Goal: Transaction & Acquisition: Purchase product/service

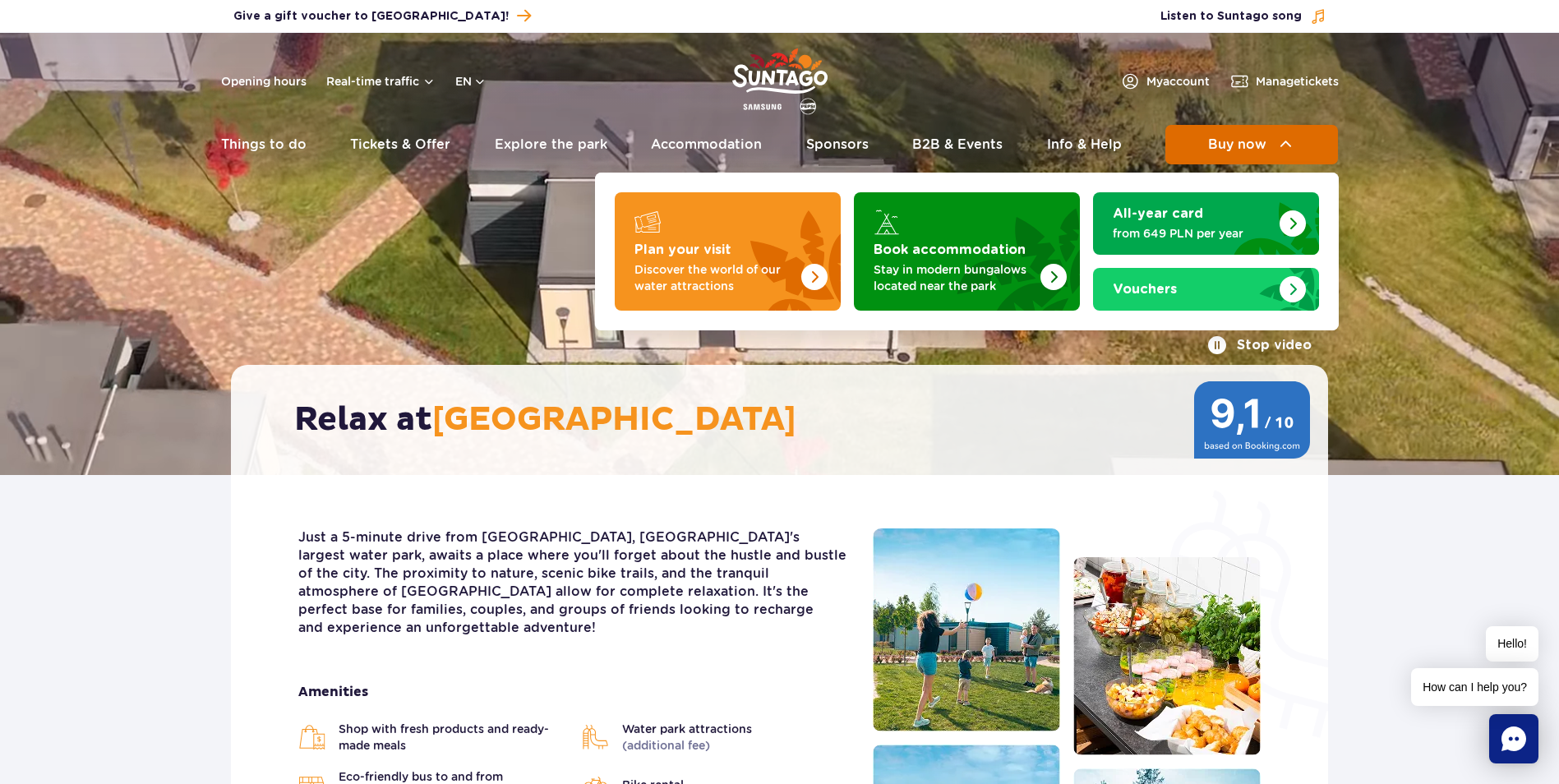
drag, startPoint x: 1255, startPoint y: 137, endPoint x: 1225, endPoint y: 141, distance: 30.3
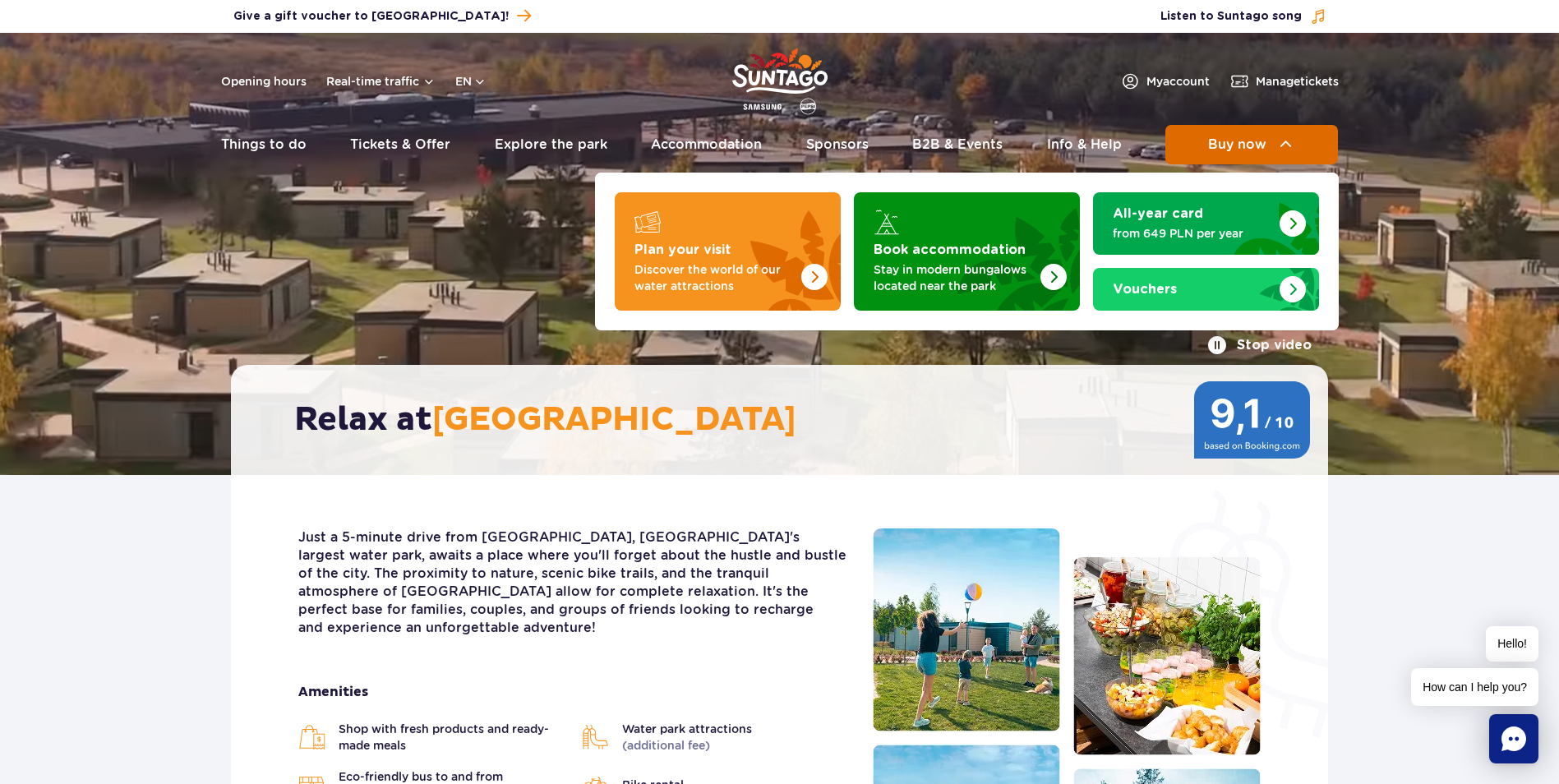
click at [1225, 141] on span "Buy now" at bounding box center [1237, 145] width 59 height 15
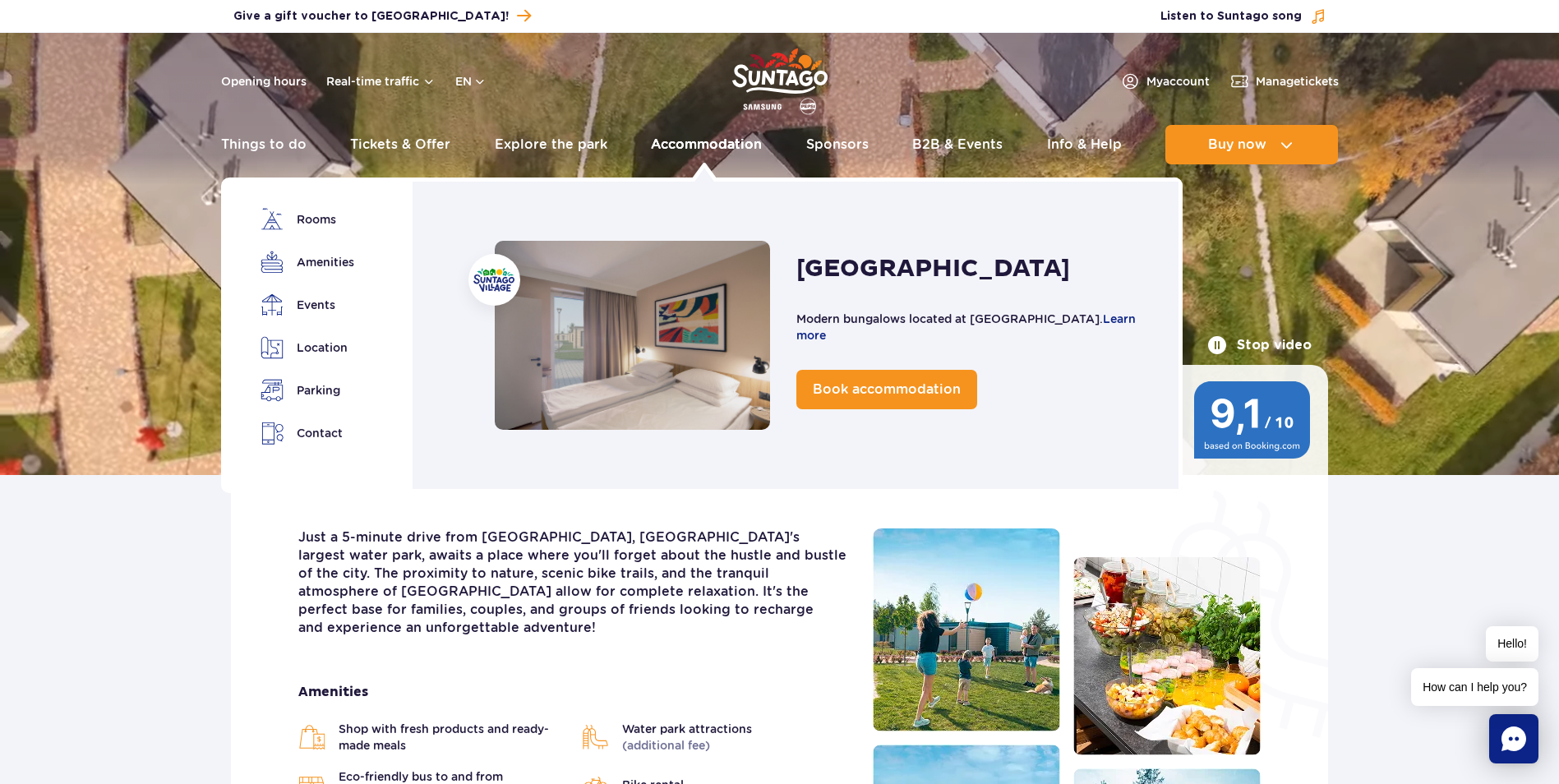
click at [686, 155] on link "Accommodation" at bounding box center [706, 144] width 111 height 39
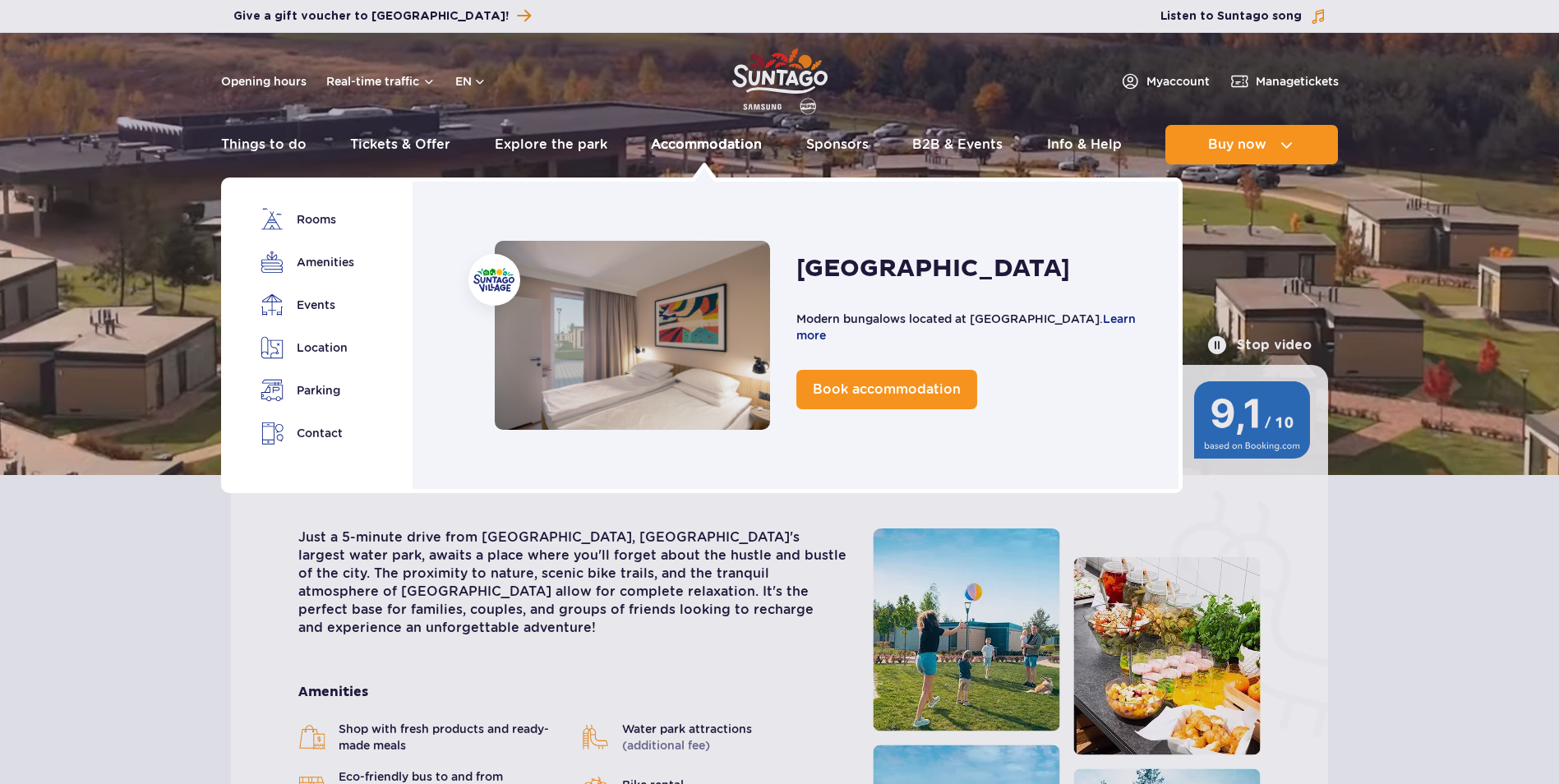
click at [708, 143] on link "Accommodation" at bounding box center [706, 144] width 111 height 39
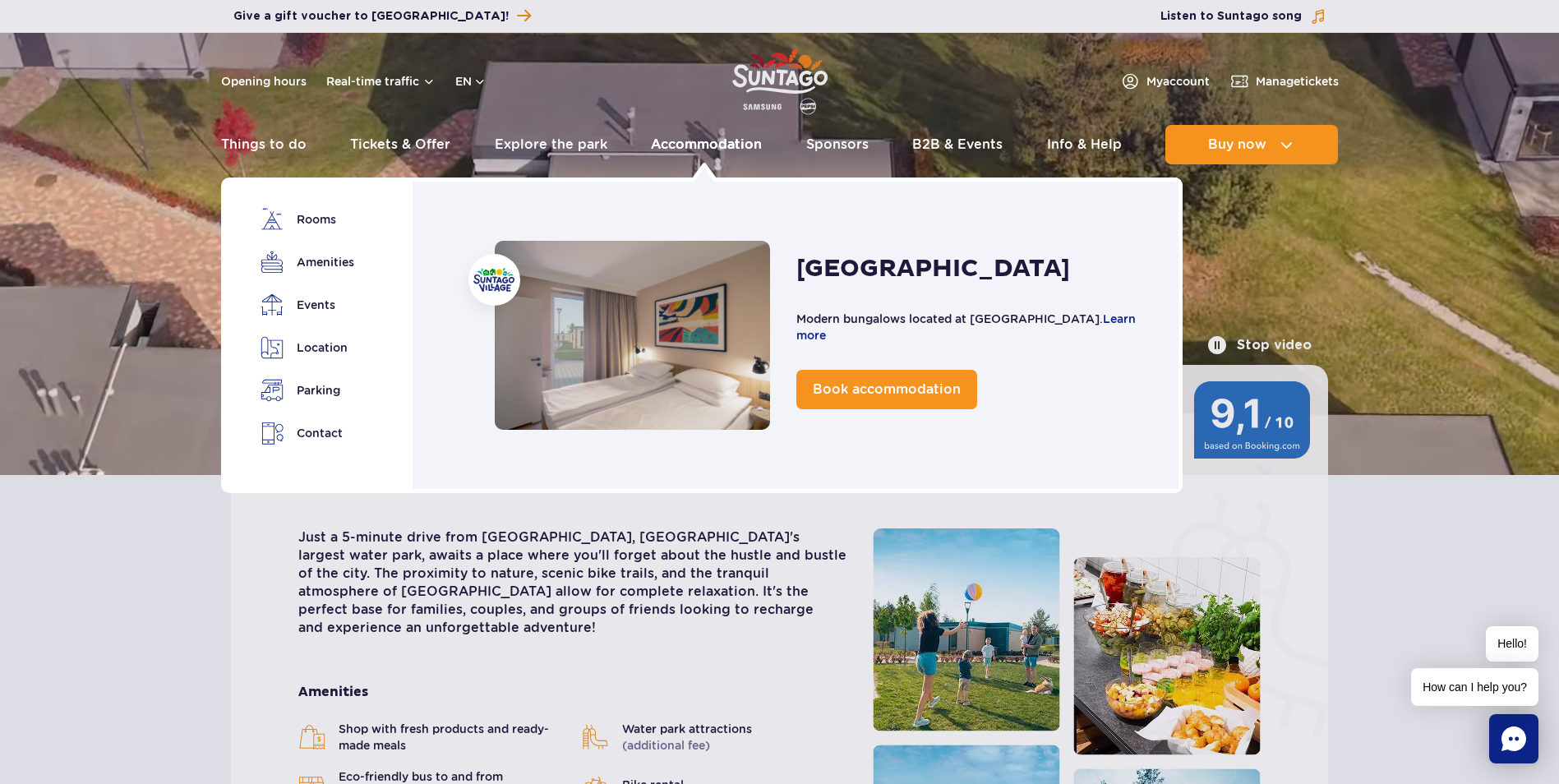
click at [706, 141] on link "Accommodation" at bounding box center [706, 144] width 111 height 39
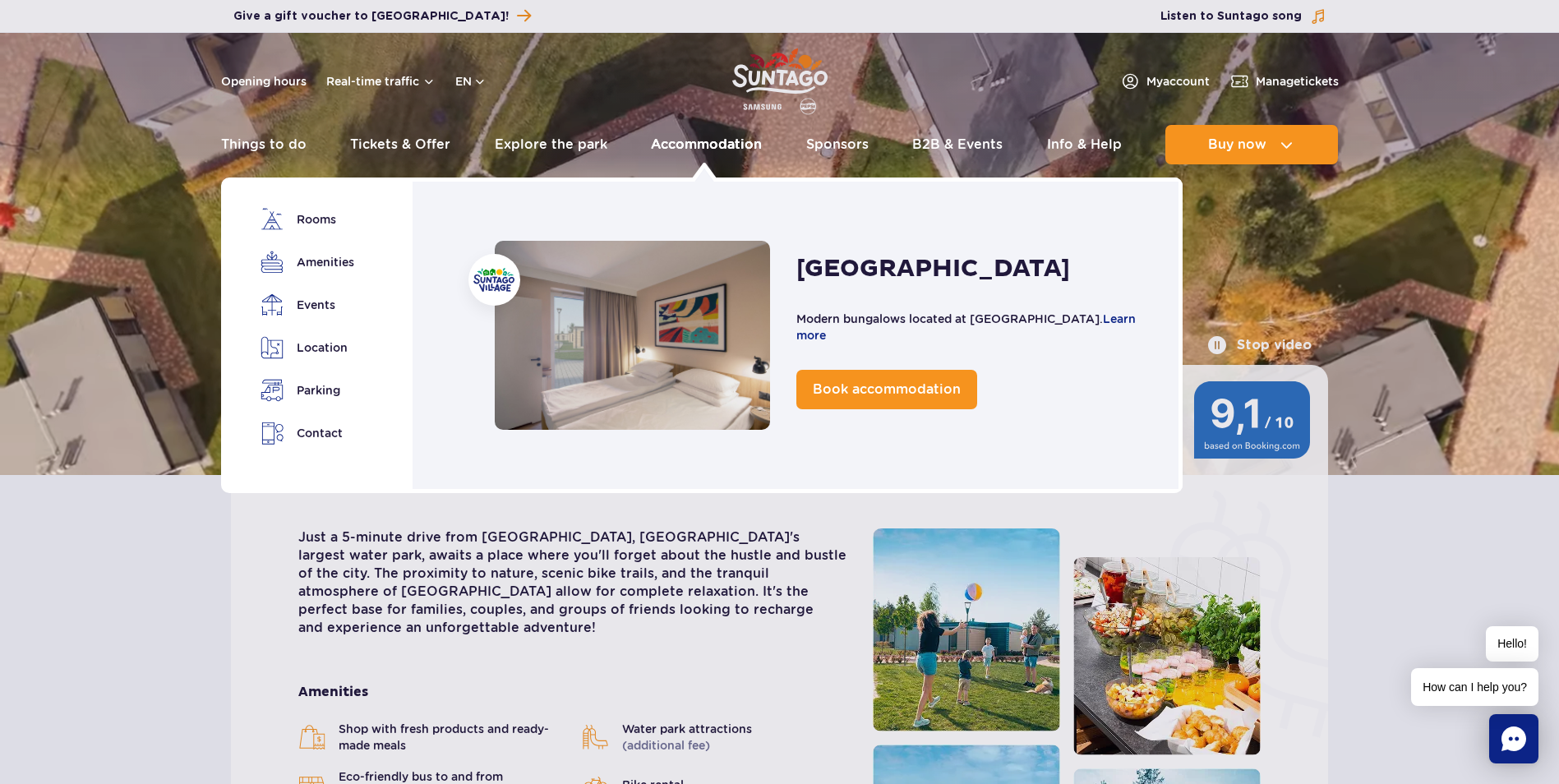
click at [734, 139] on link "Accommodation" at bounding box center [706, 144] width 111 height 39
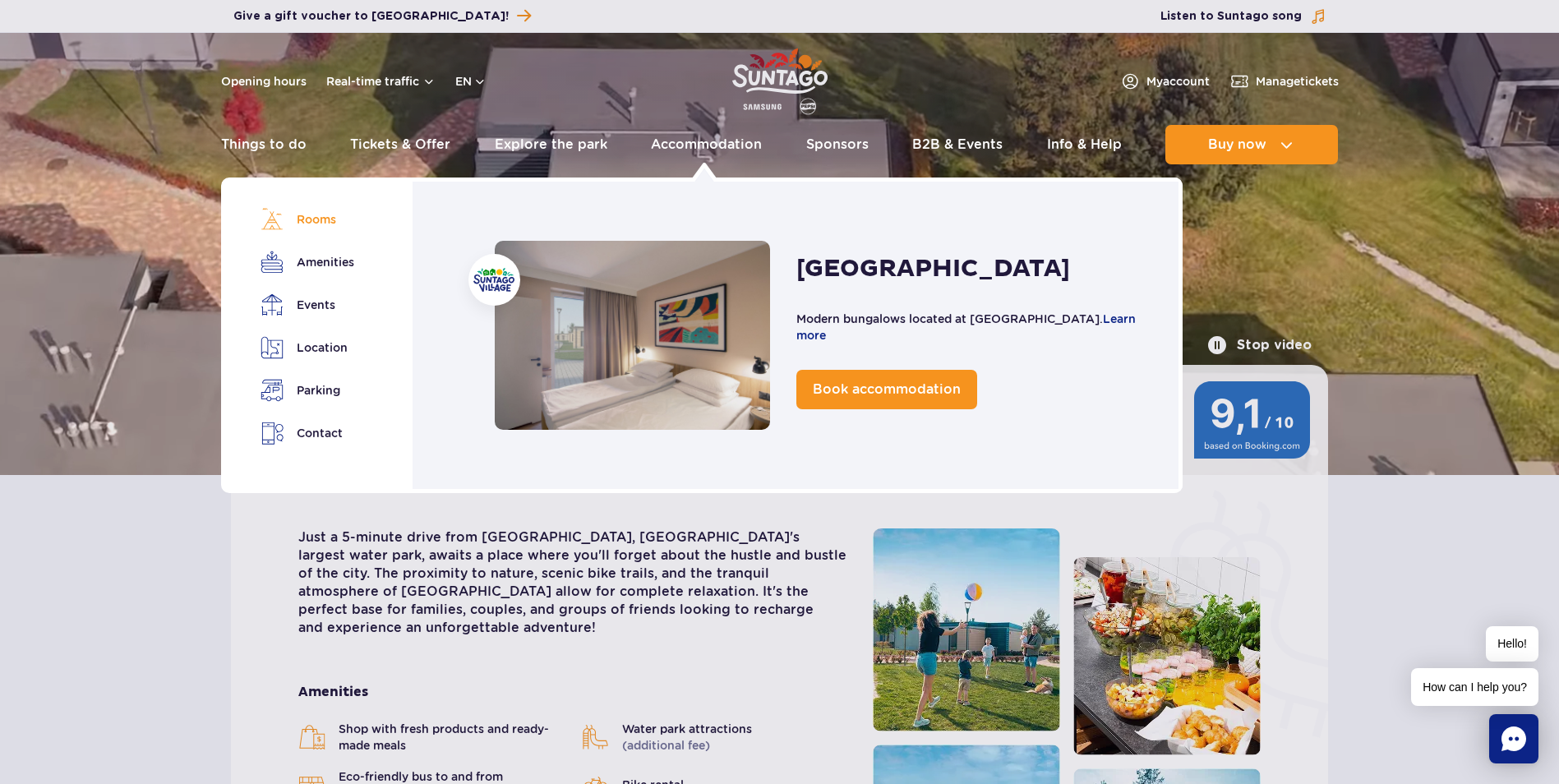
click at [308, 225] on link "Rooms" at bounding box center [306, 219] width 92 height 23
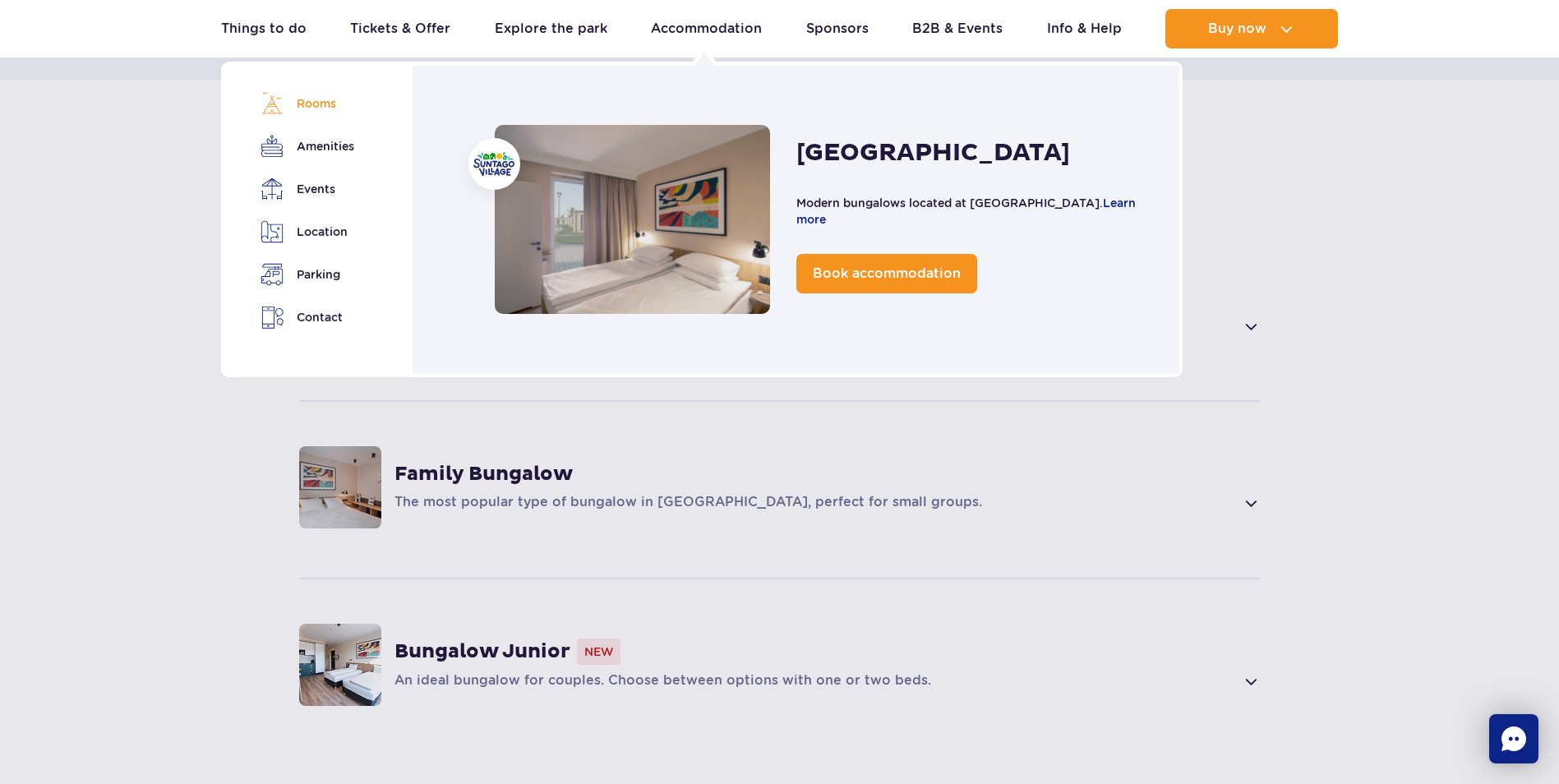
scroll to position [1110, 0]
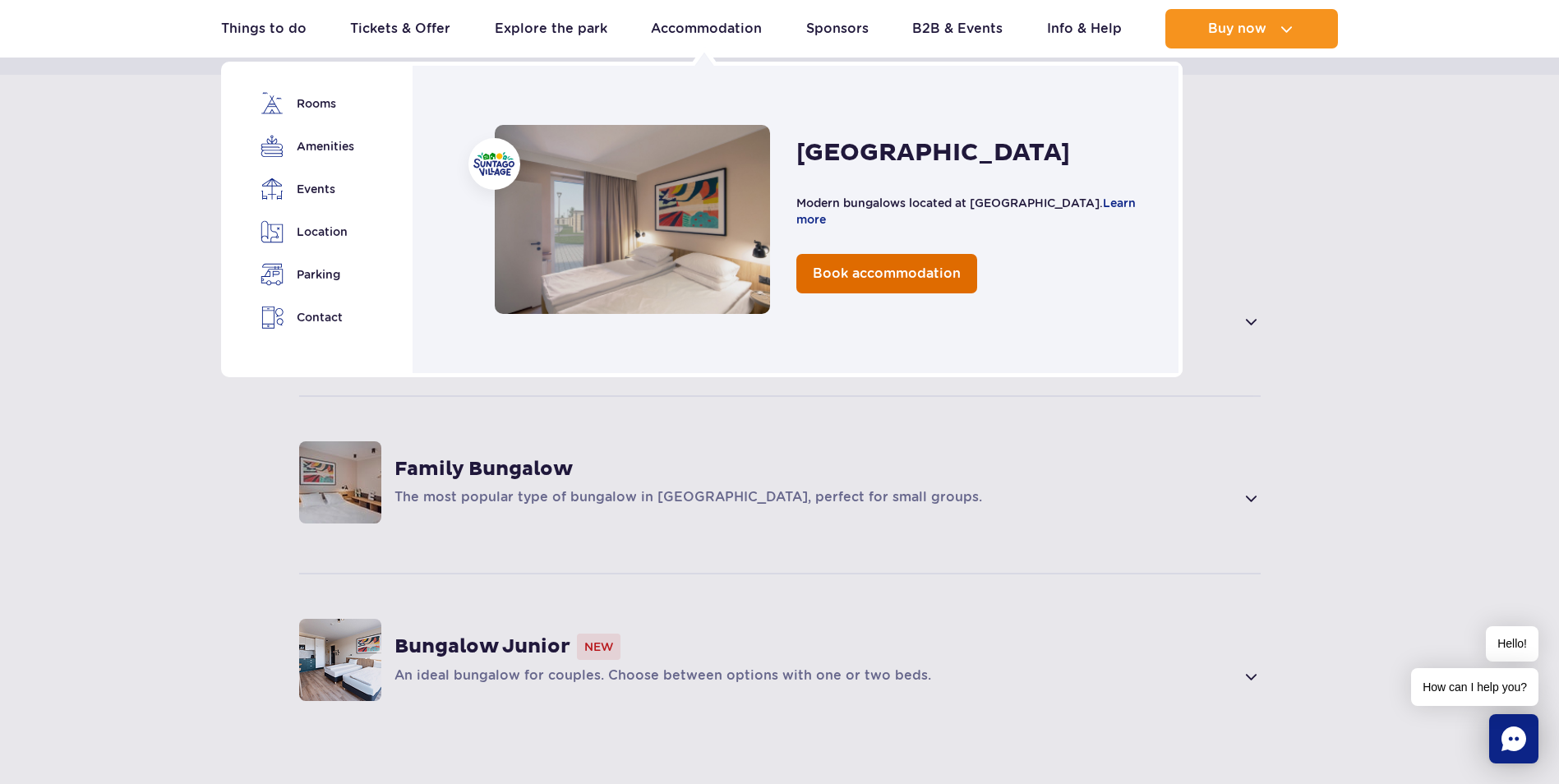
click at [937, 271] on span "Book accommodation" at bounding box center [886, 273] width 148 height 16
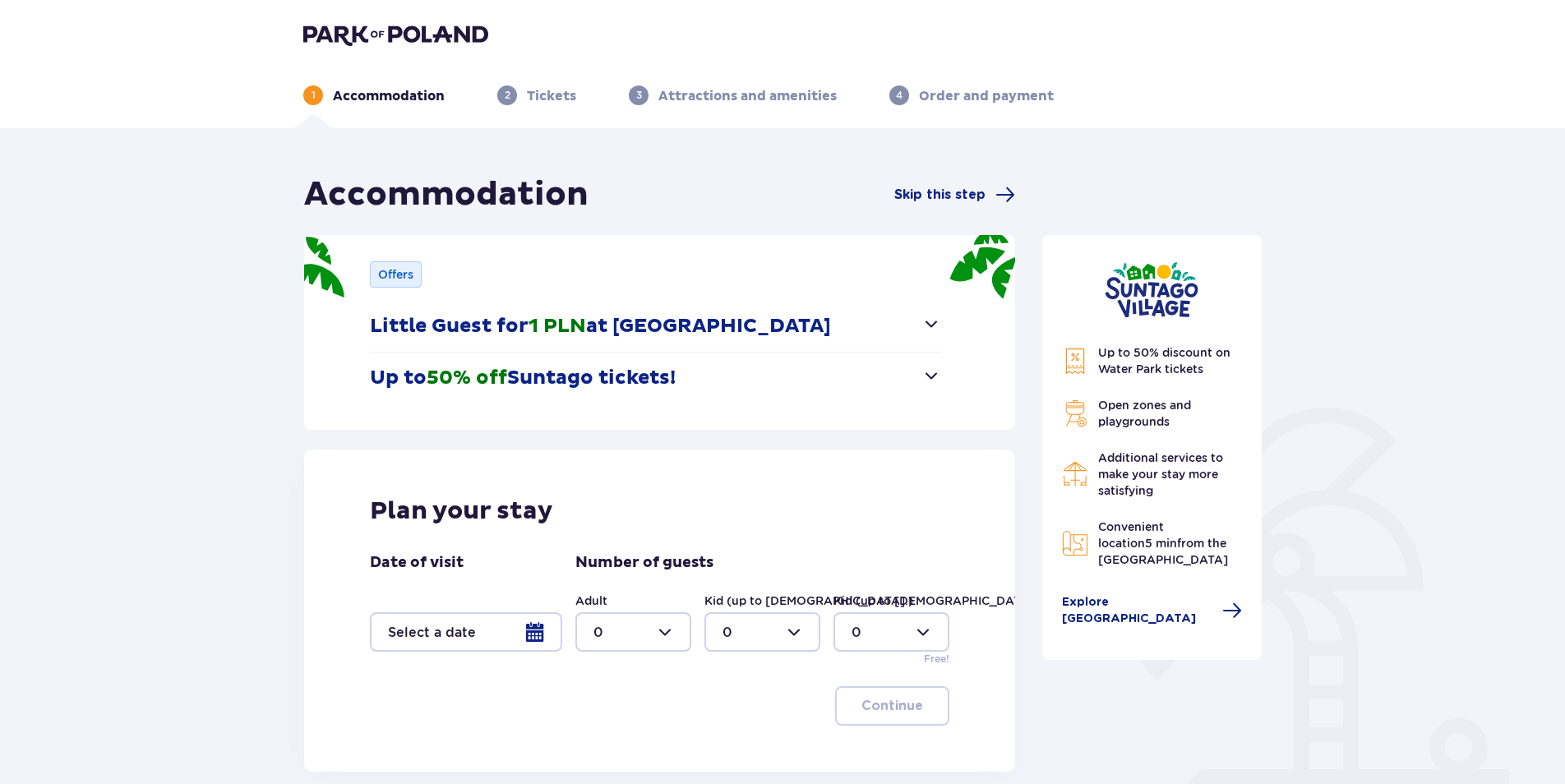
click at [541, 639] on div at bounding box center [466, 632] width 192 height 39
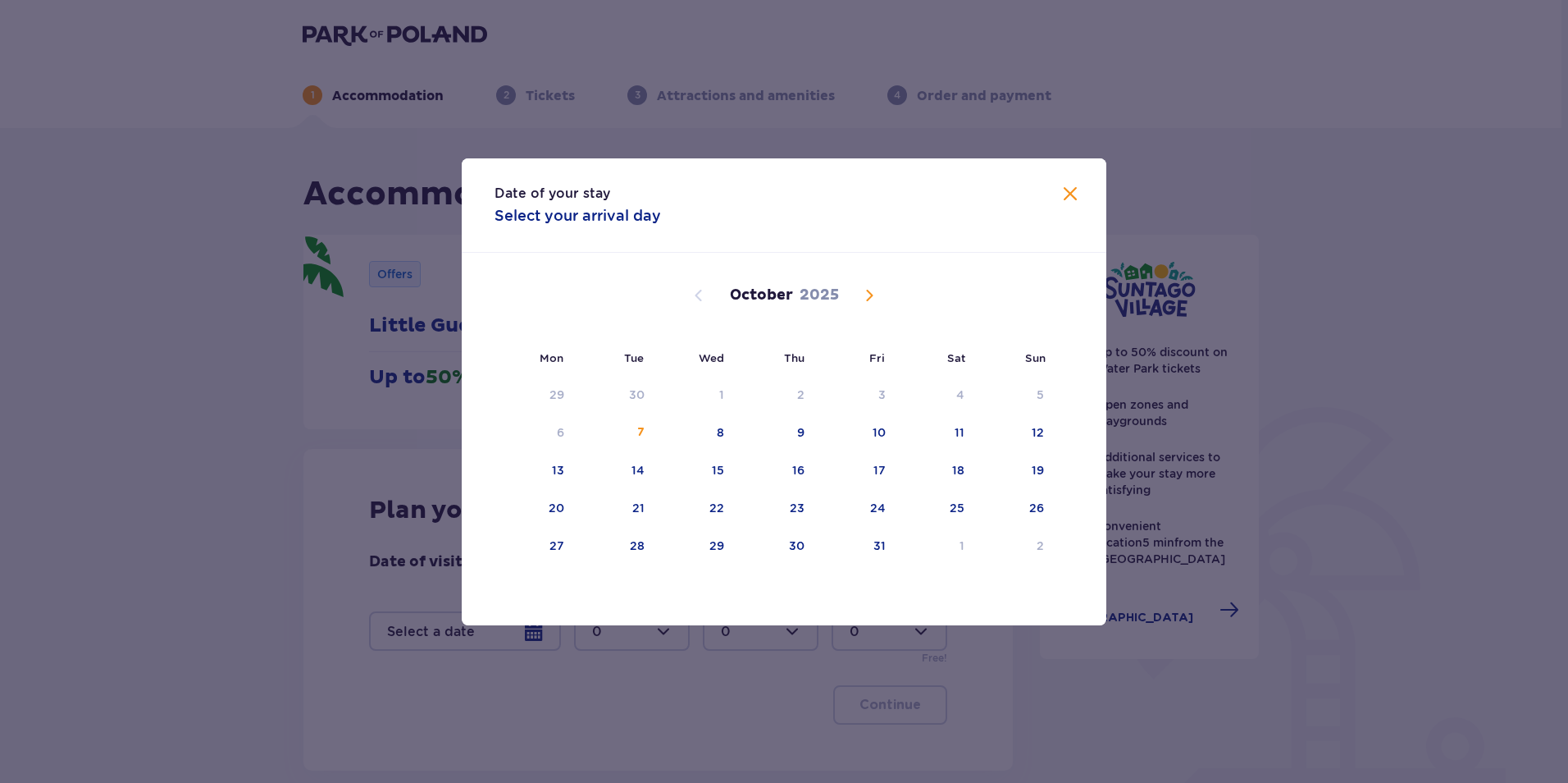
click at [873, 291] on span "Next month" at bounding box center [869, 295] width 19 height 19
click at [719, 430] on div "5" at bounding box center [720, 432] width 7 height 17
click at [795, 431] on div "6" at bounding box center [776, 433] width 82 height 36
type input "[DATE] - [DATE]"
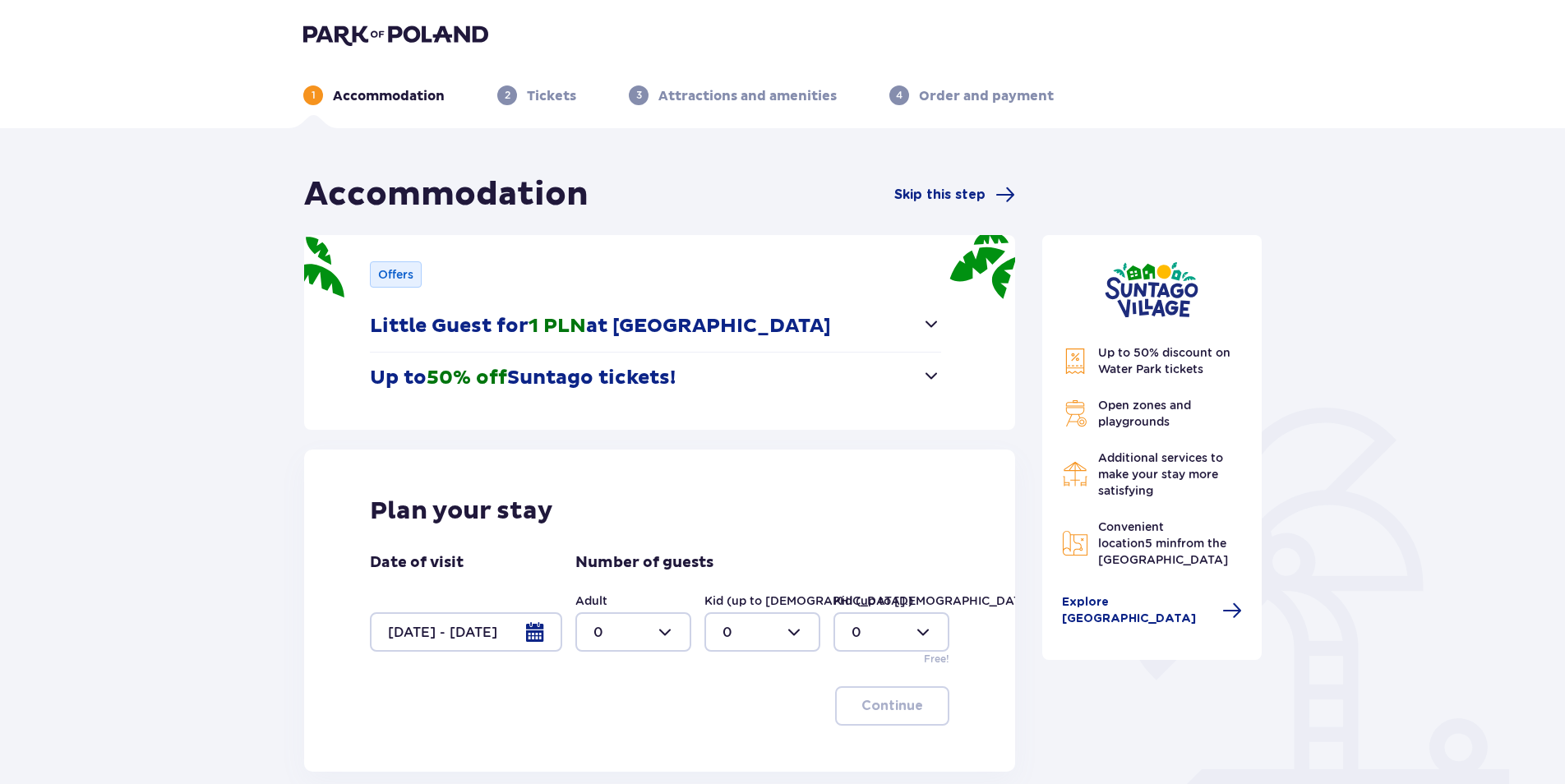
click at [659, 637] on div at bounding box center [633, 632] width 116 height 39
click at [619, 538] on div "2" at bounding box center [634, 540] width 80 height 18
type input "2"
click at [771, 628] on div at bounding box center [762, 632] width 116 height 39
click at [750, 533] on div "2" at bounding box center [763, 540] width 80 height 18
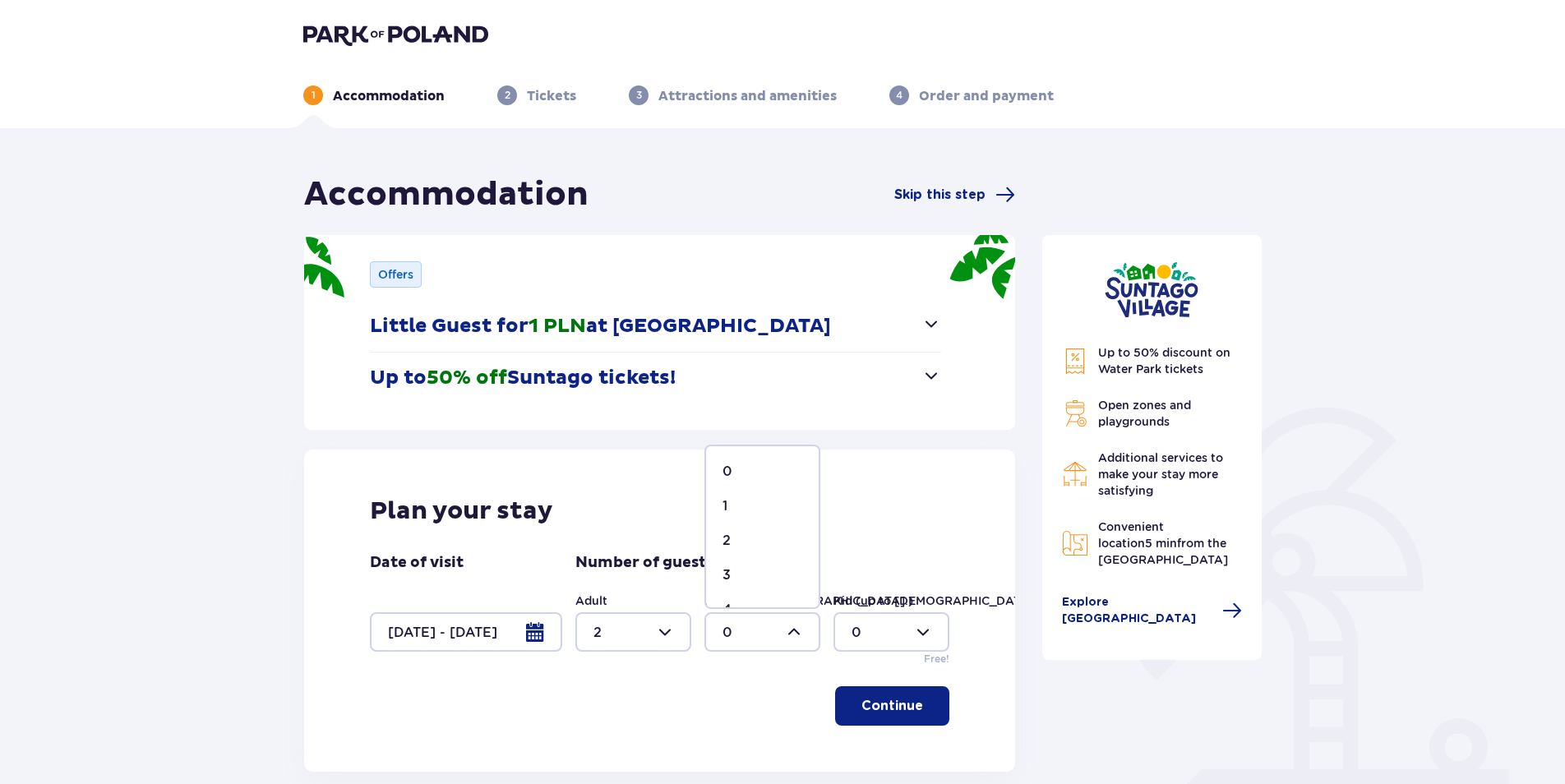
type input "2"
click at [874, 713] on p "Continue" at bounding box center [892, 705] width 61 height 18
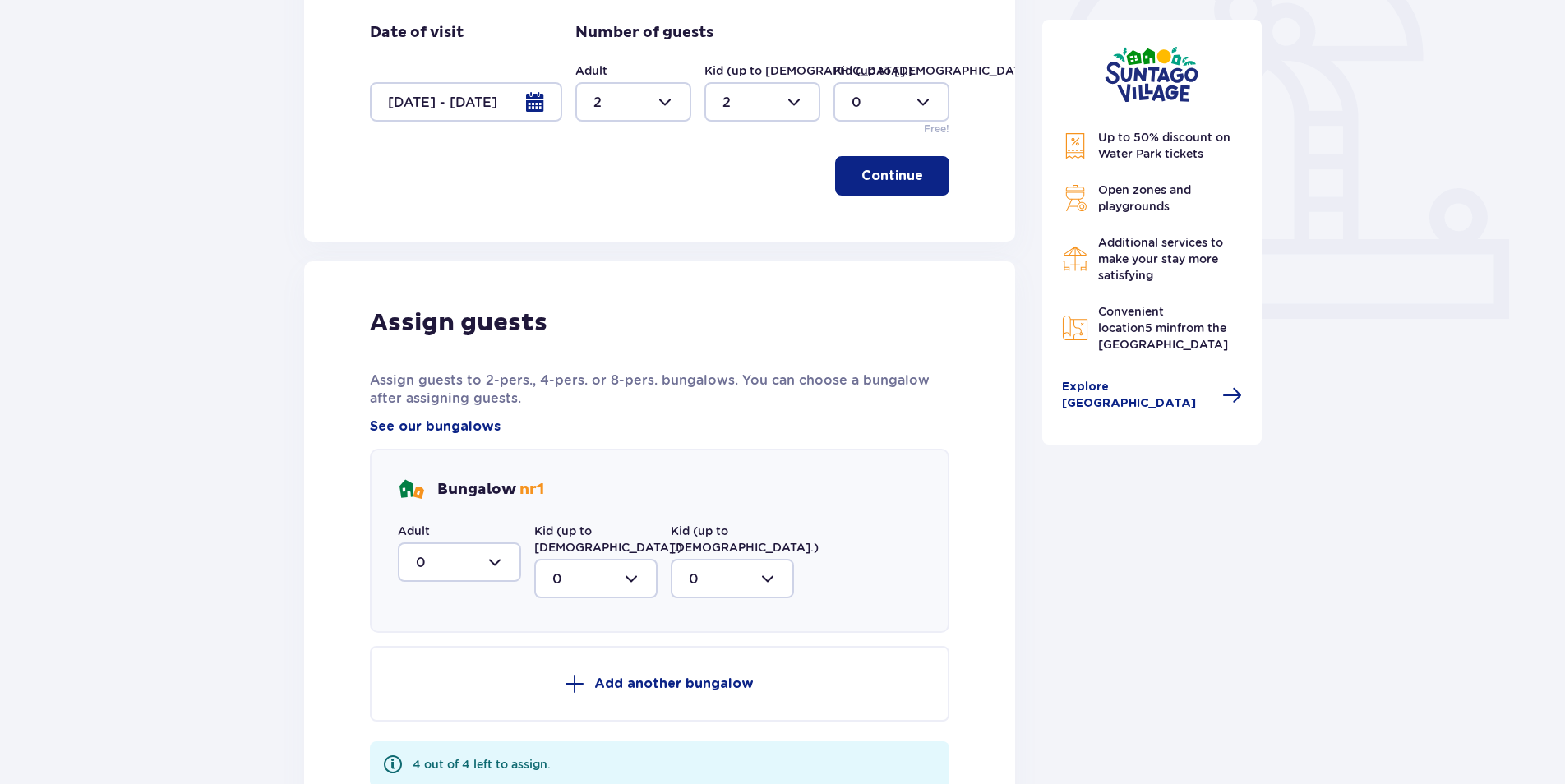
scroll to position [310, 0]
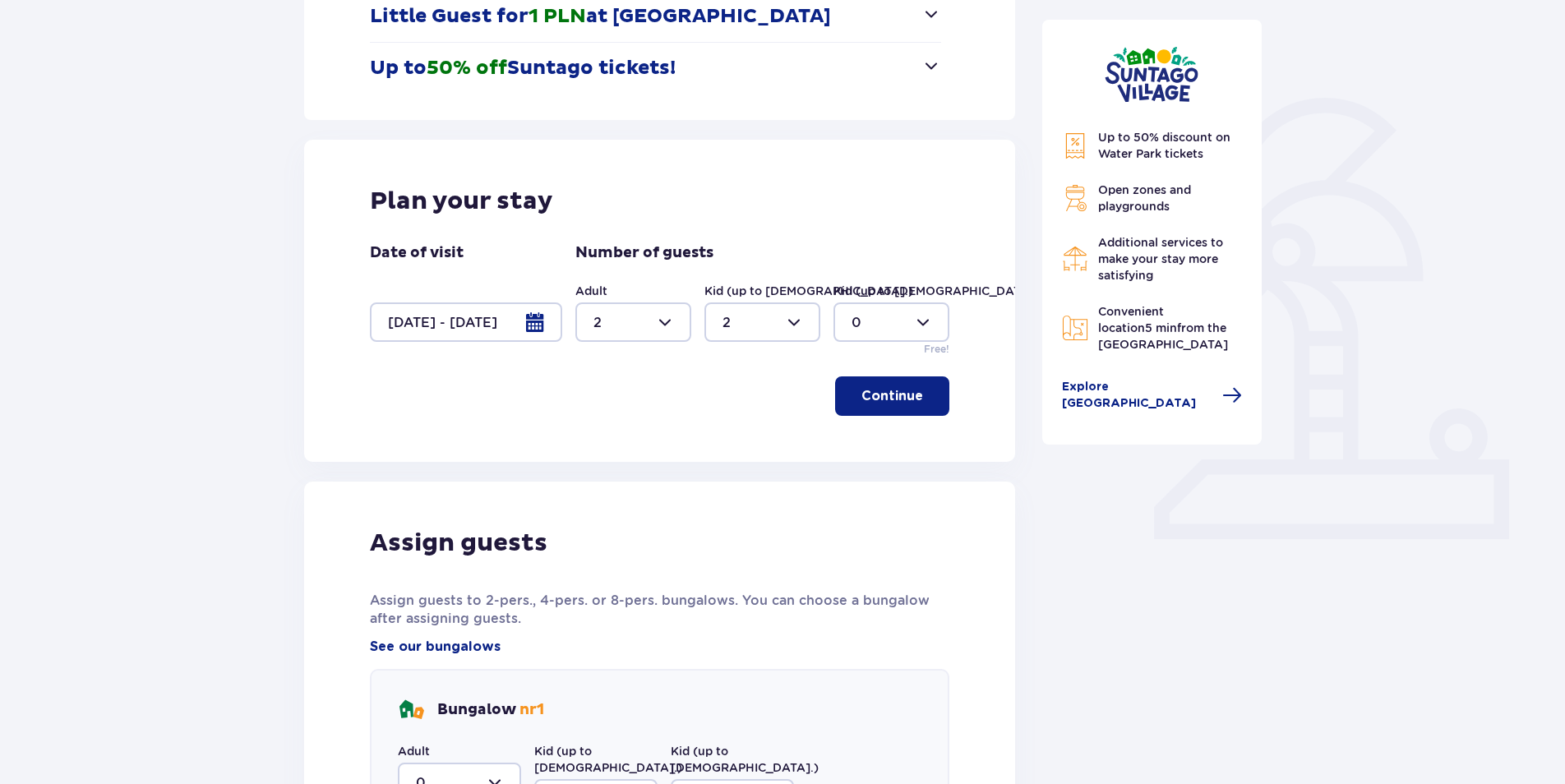
click at [898, 401] on p "Continue" at bounding box center [892, 396] width 61 height 18
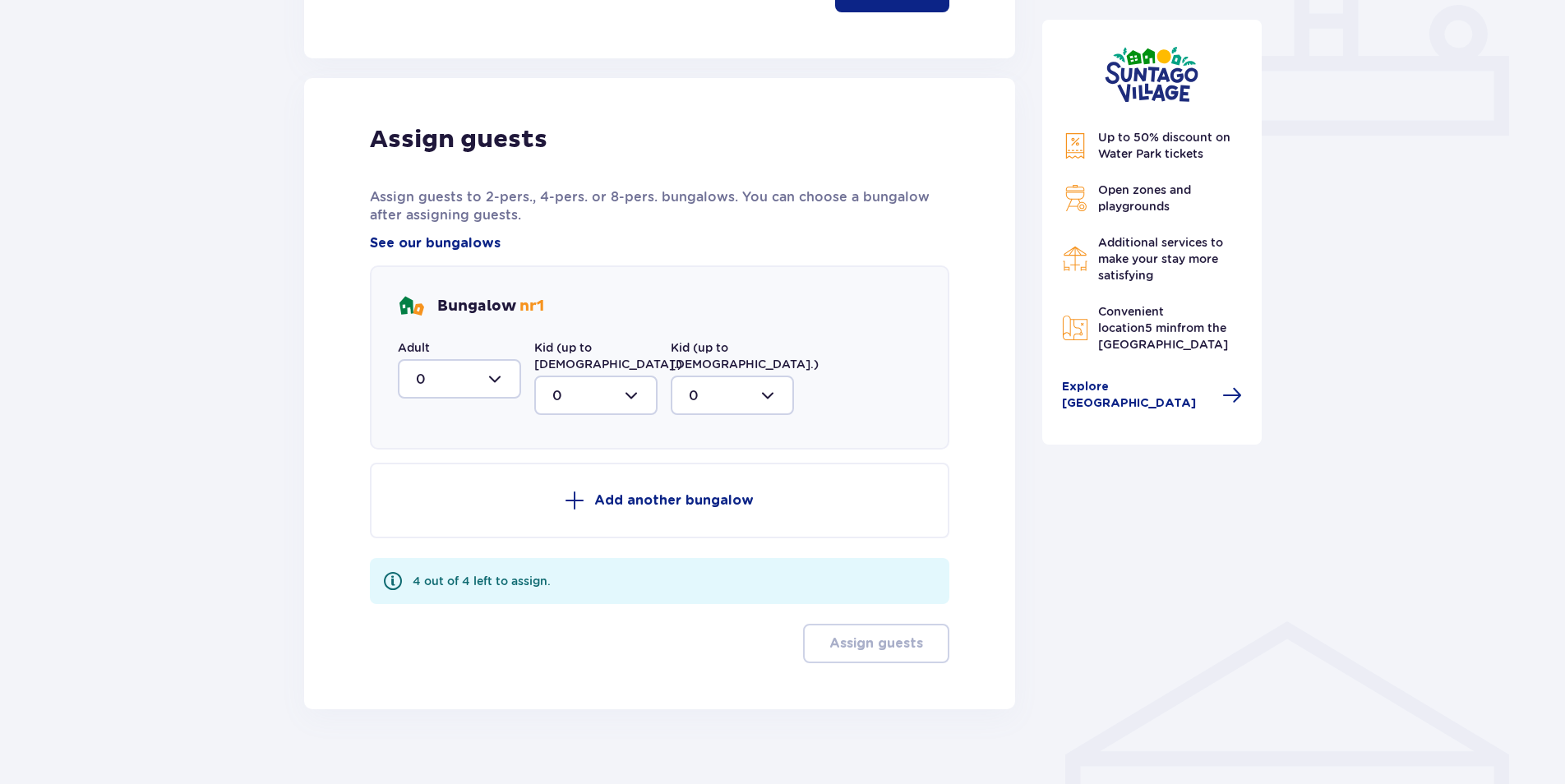
scroll to position [721, 0]
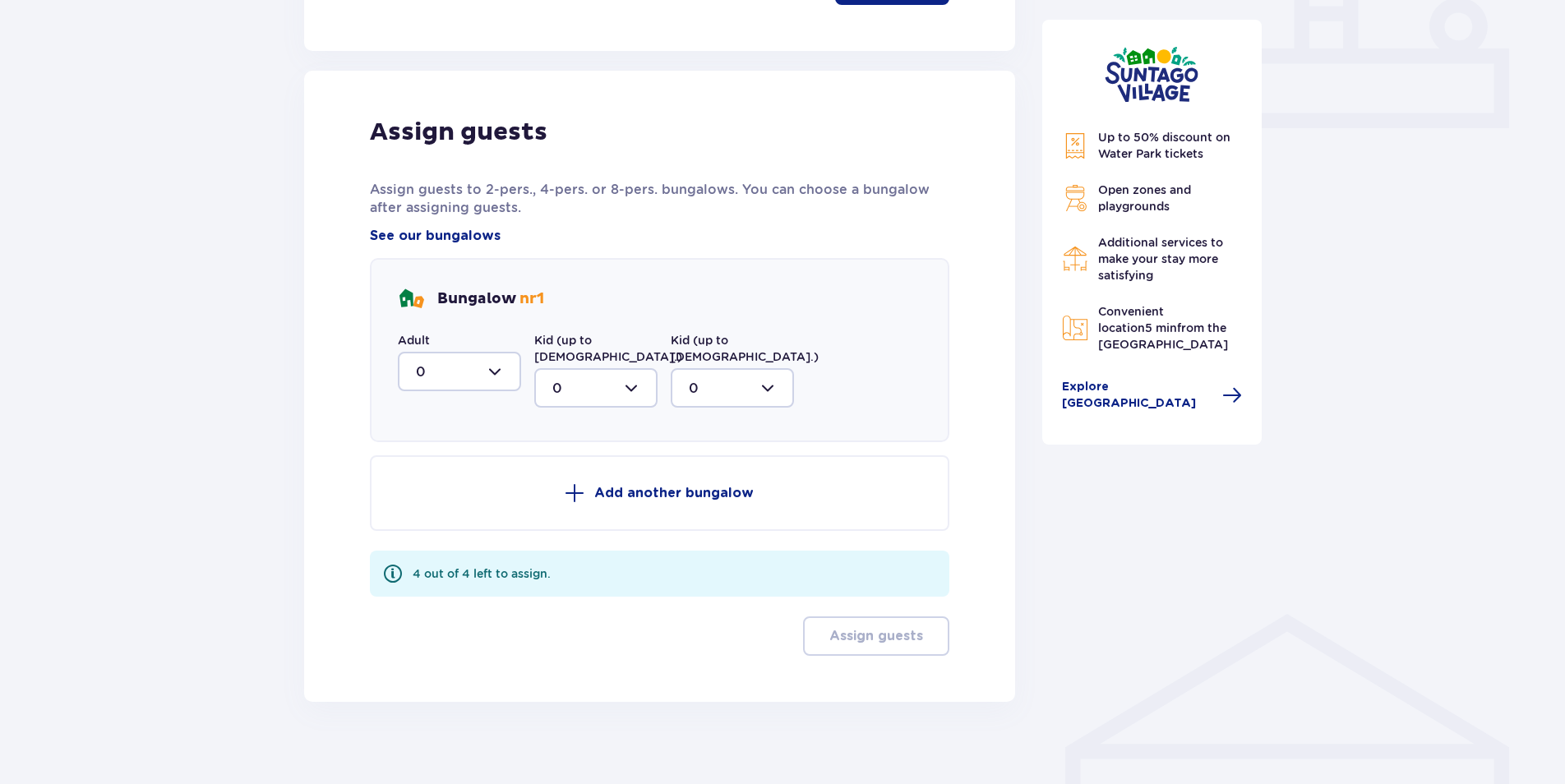
click at [607, 370] on div at bounding box center [596, 387] width 124 height 39
drag, startPoint x: 568, startPoint y: 487, endPoint x: 553, endPoint y: 466, distance: 25.8
click at [568, 498] on div "2" at bounding box center [596, 506] width 87 height 18
type input "2"
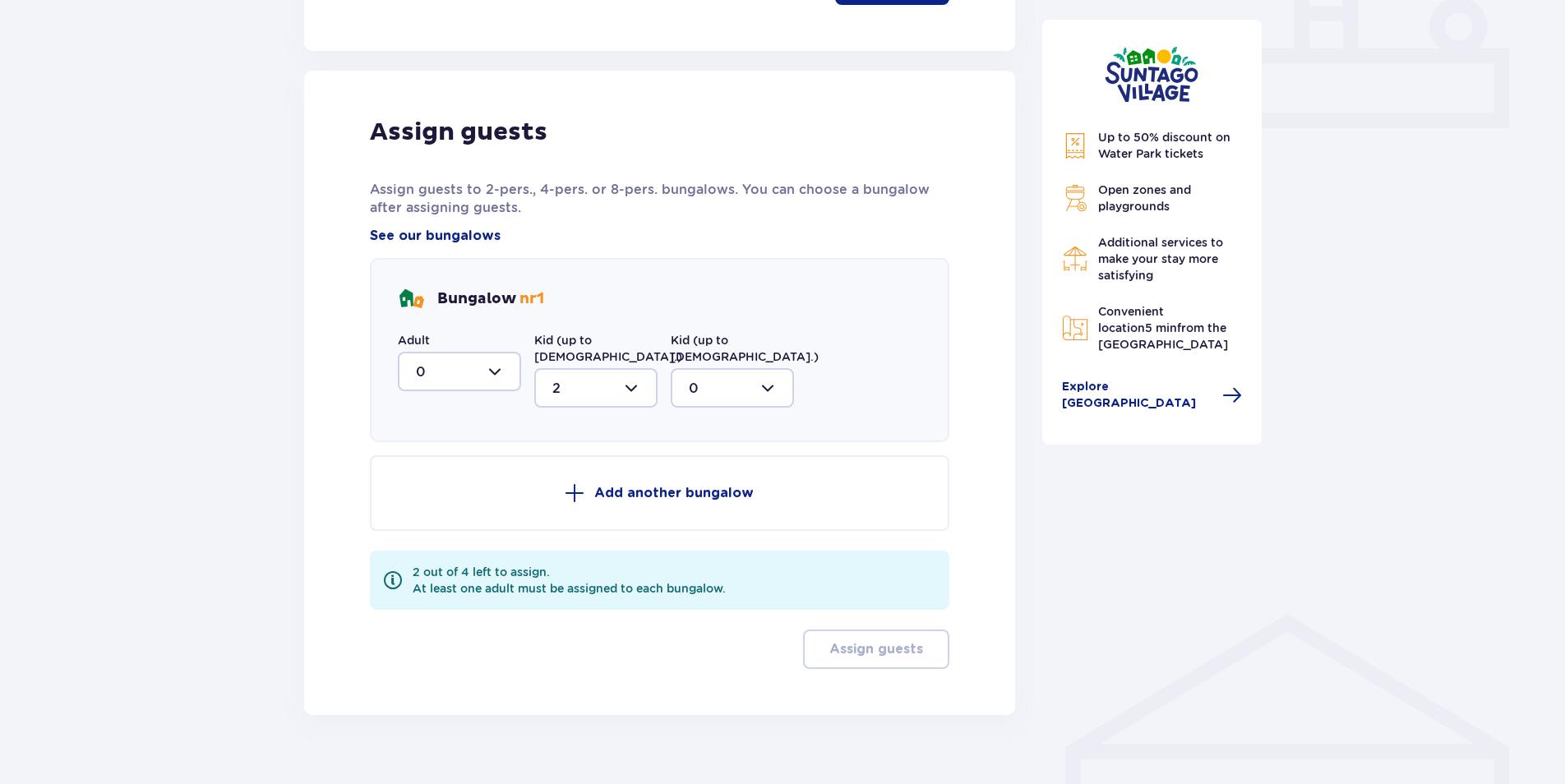
click at [469, 361] on div at bounding box center [459, 372] width 124 height 39
click at [430, 481] on span "2" at bounding box center [459, 490] width 120 height 34
type input "2"
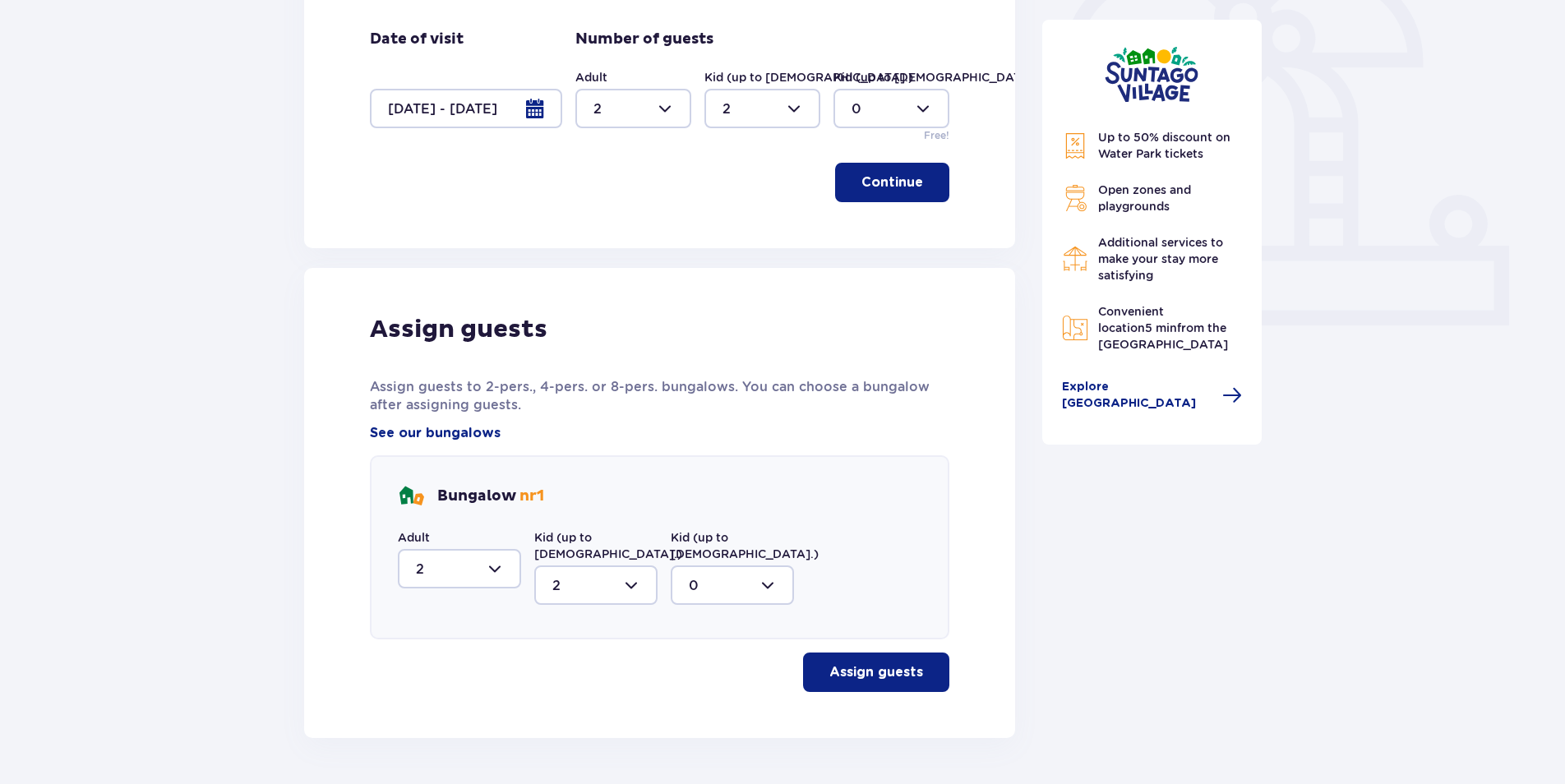
scroll to position [559, 0]
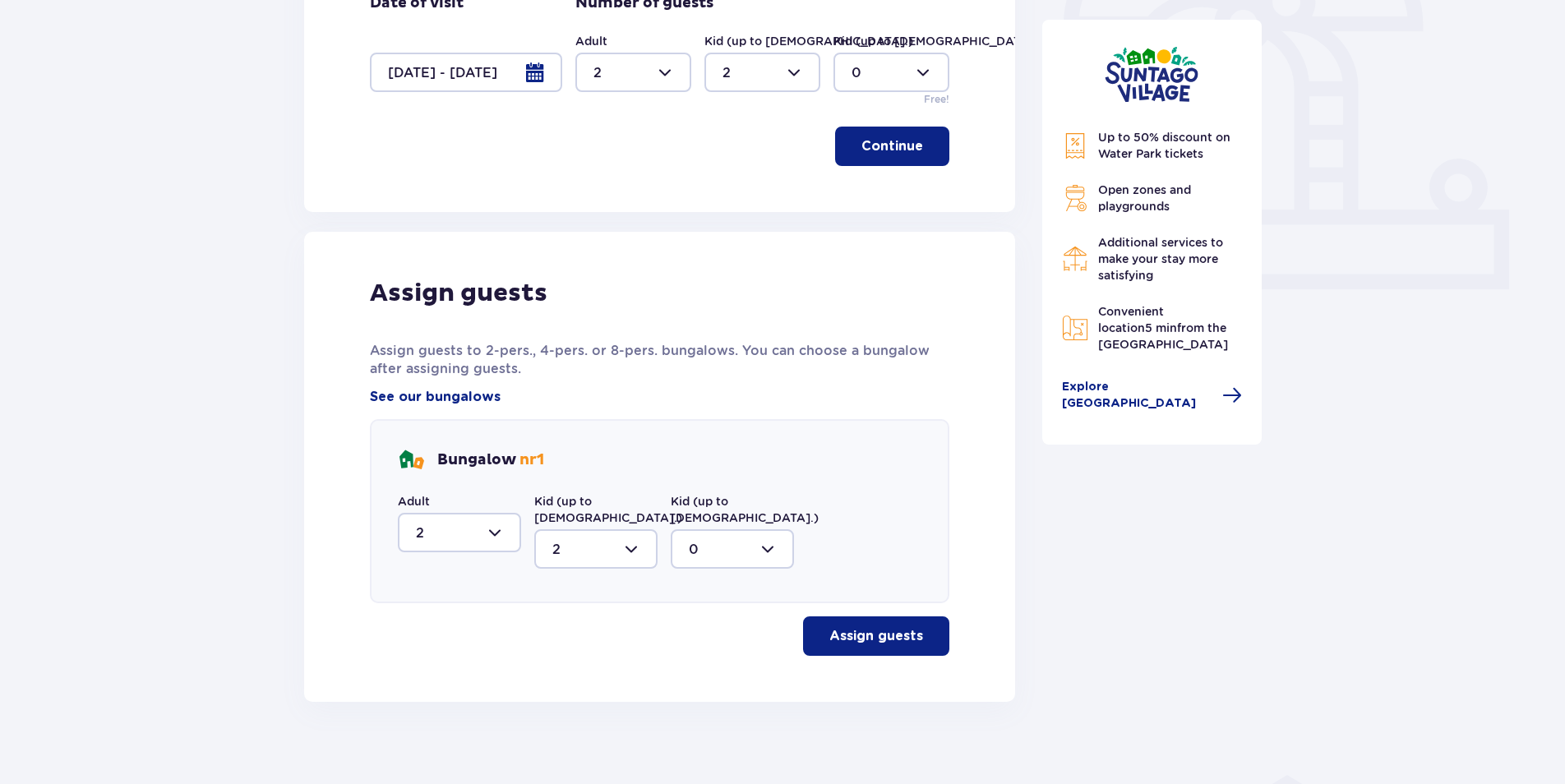
click at [859, 627] on p "Assign guests" at bounding box center [876, 635] width 94 height 18
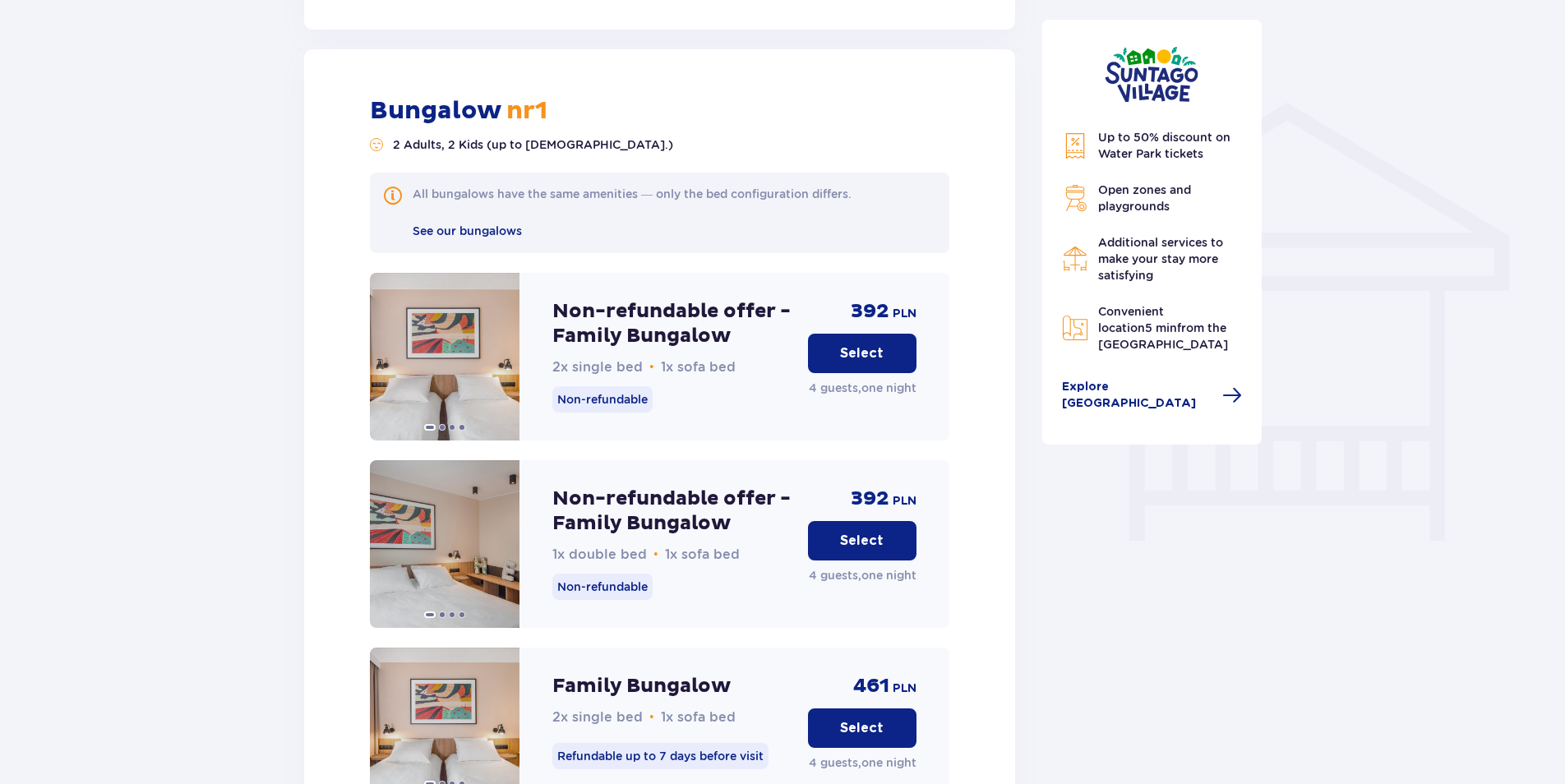
scroll to position [1245, 0]
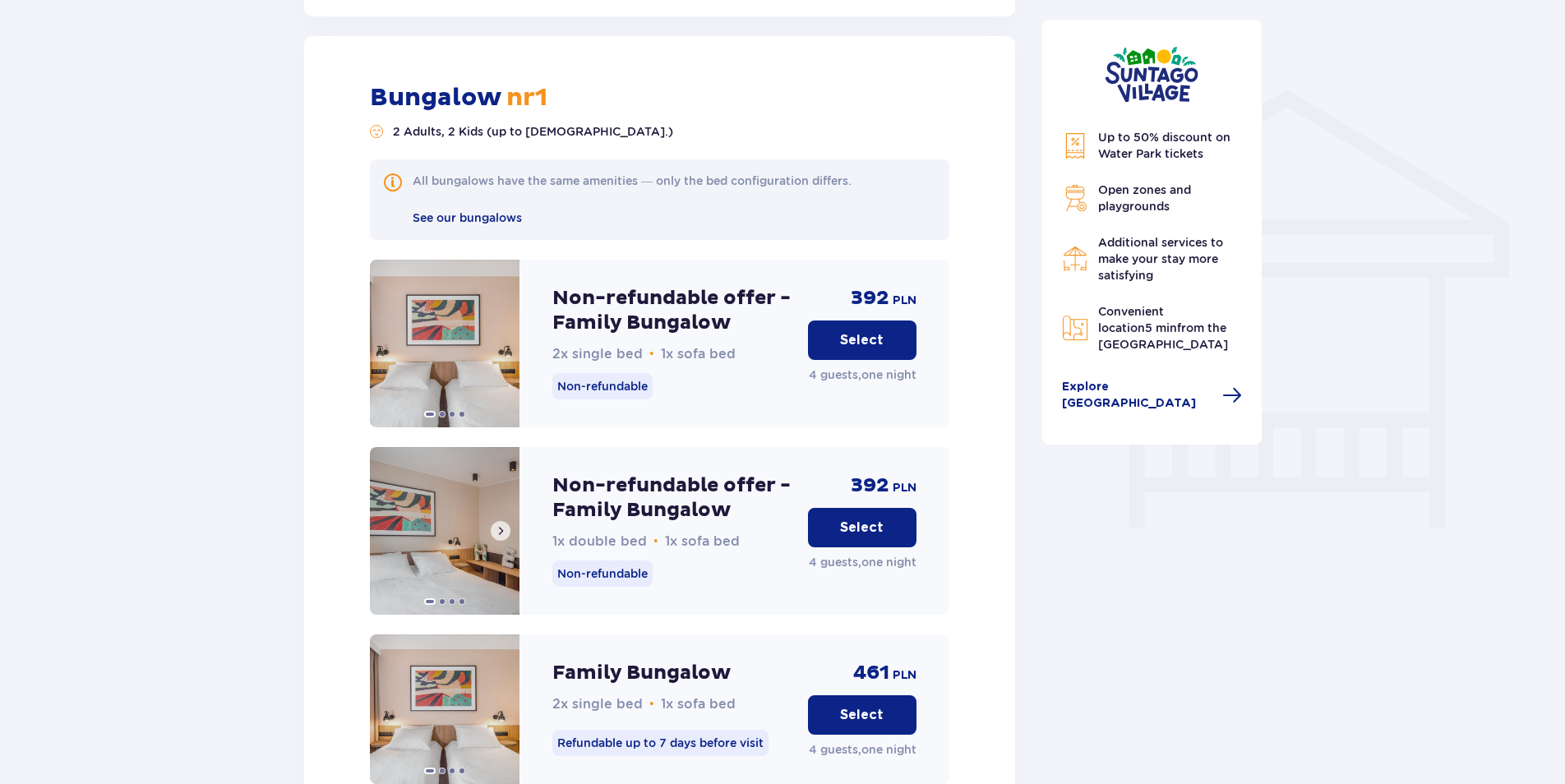
click at [460, 535] on img at bounding box center [444, 530] width 150 height 167
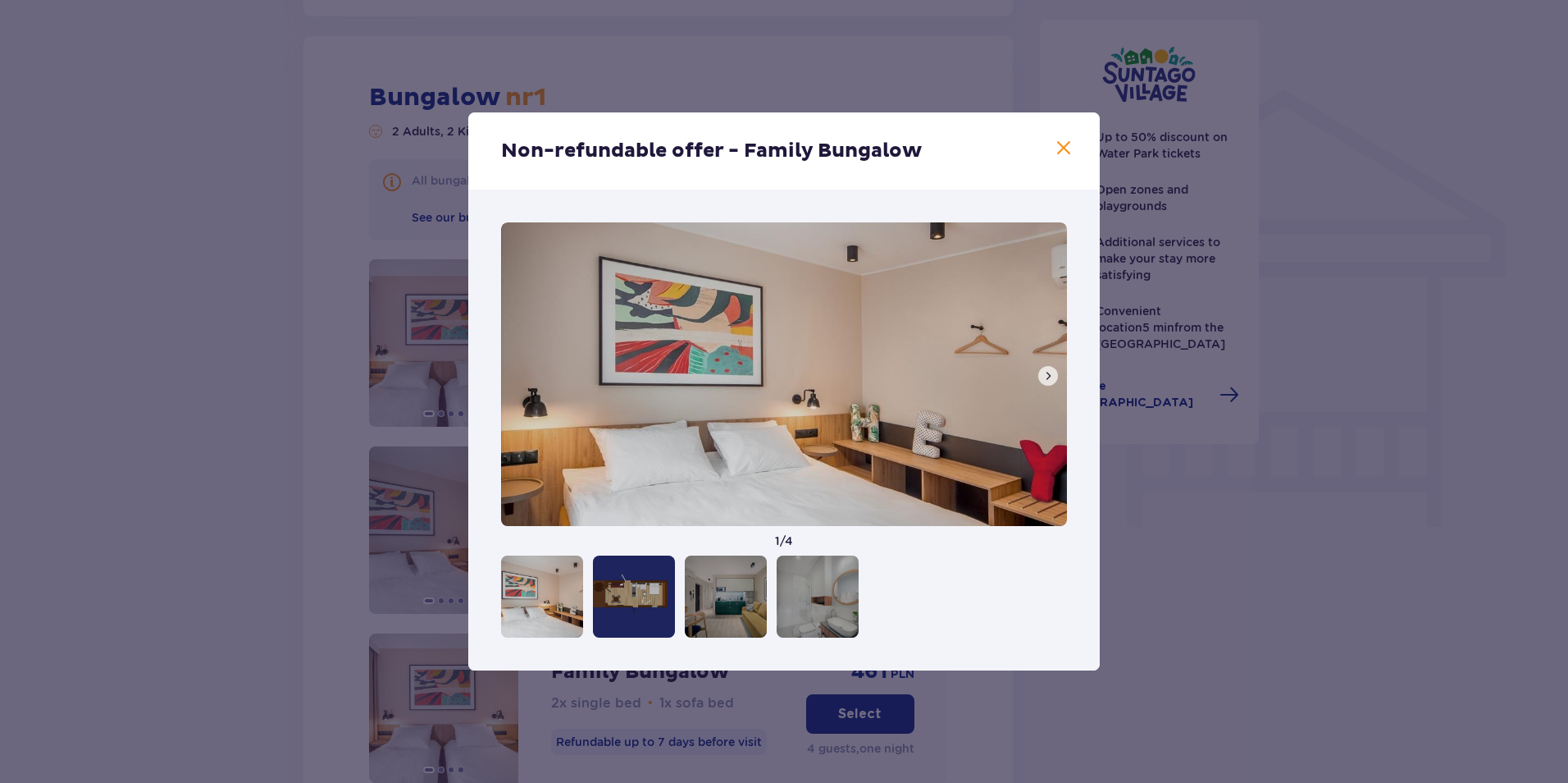
click at [1051, 374] on span at bounding box center [1049, 376] width 13 height 13
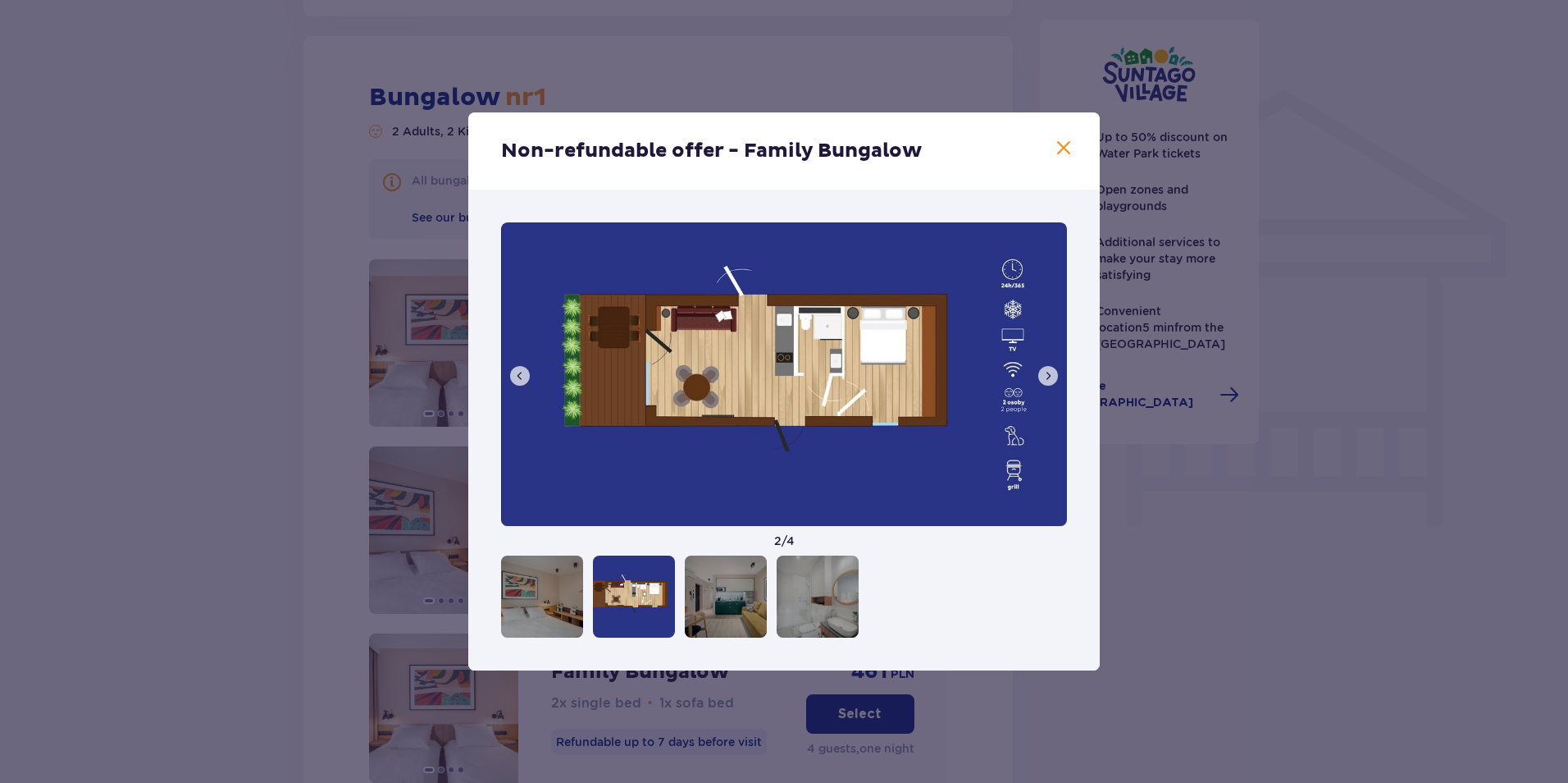
click at [1051, 374] on span at bounding box center [1049, 376] width 13 height 13
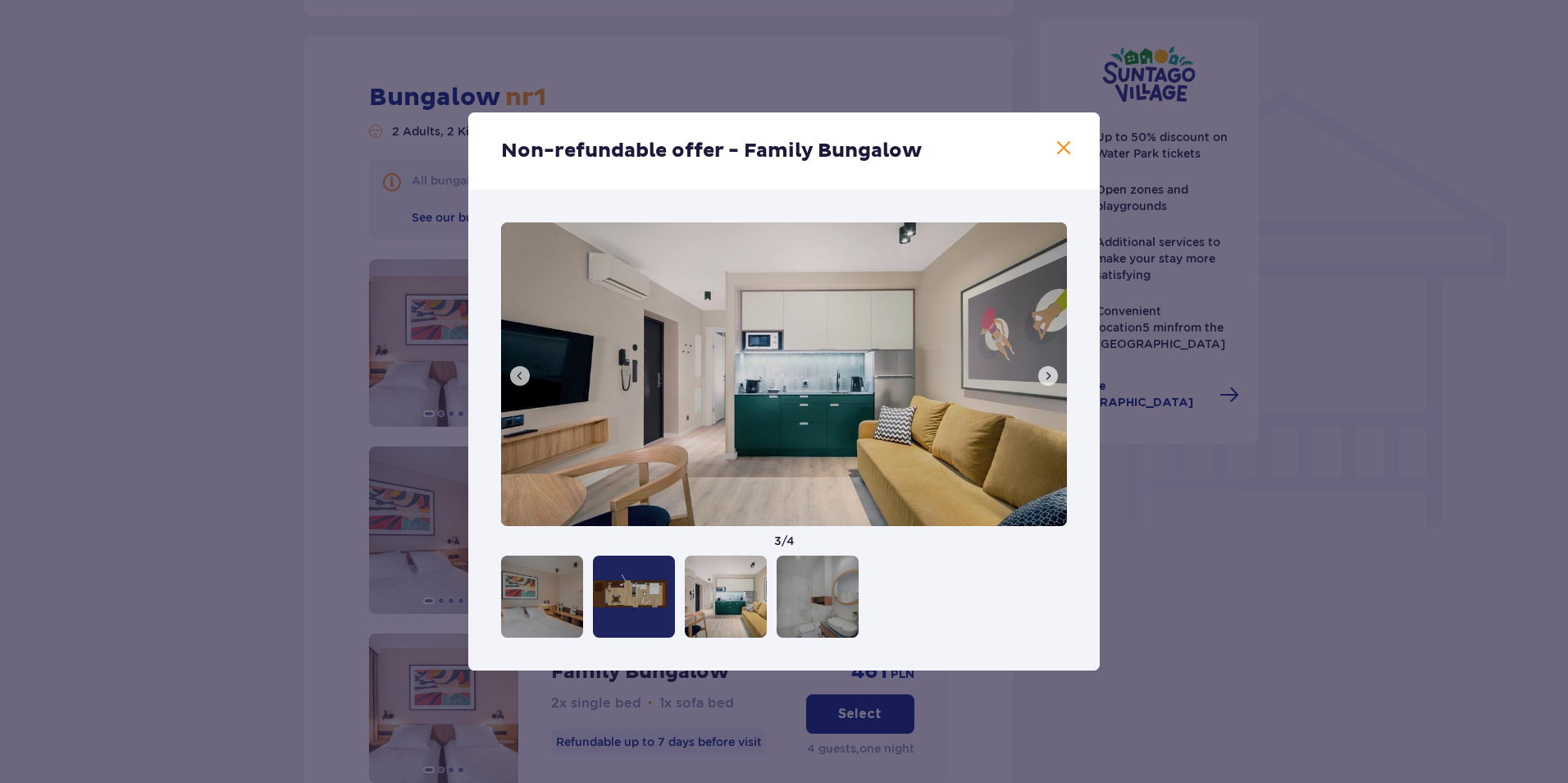
click at [1051, 374] on span at bounding box center [1049, 376] width 13 height 13
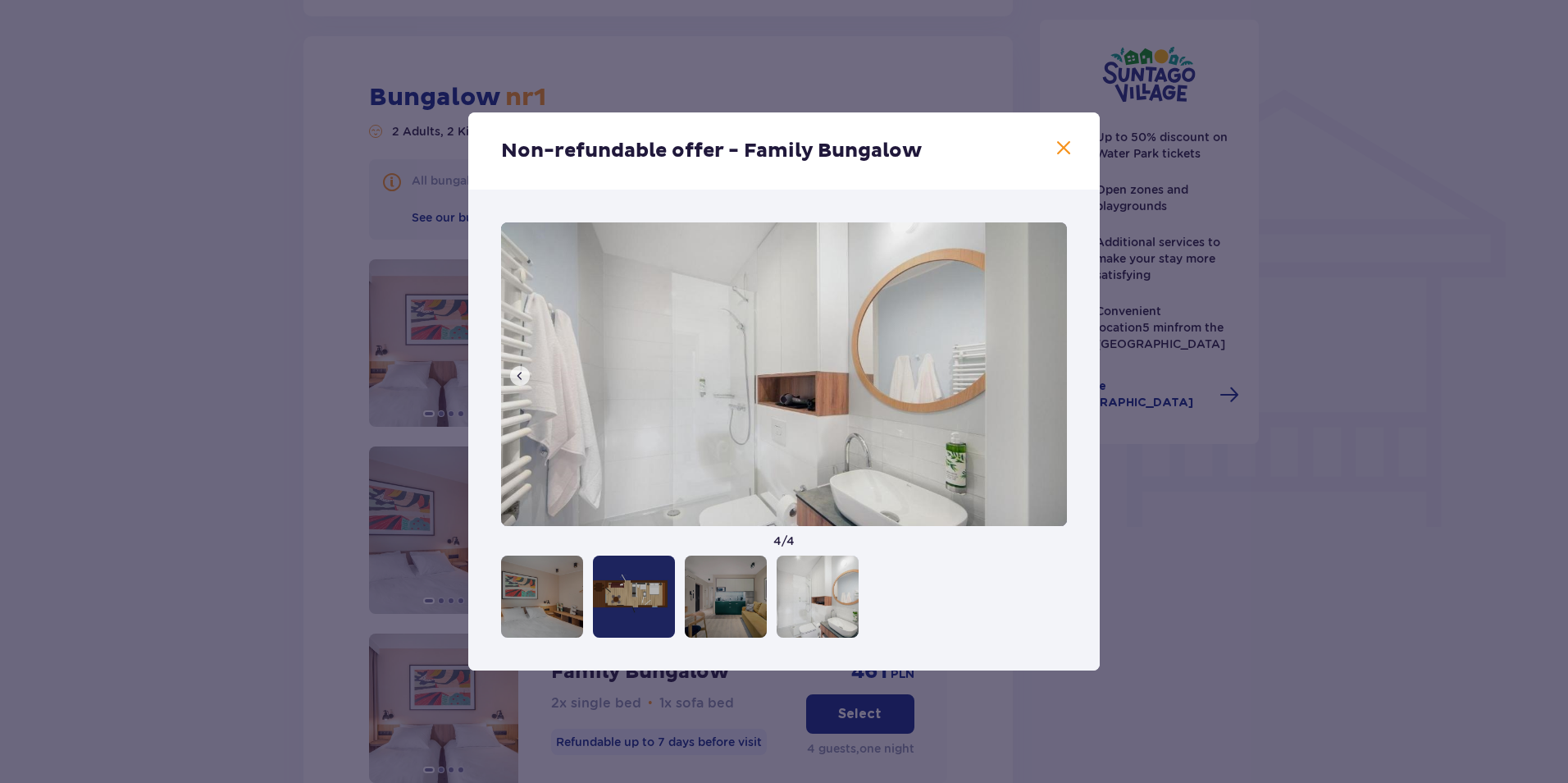
click at [1051, 374] on img at bounding box center [784, 374] width 566 height 303
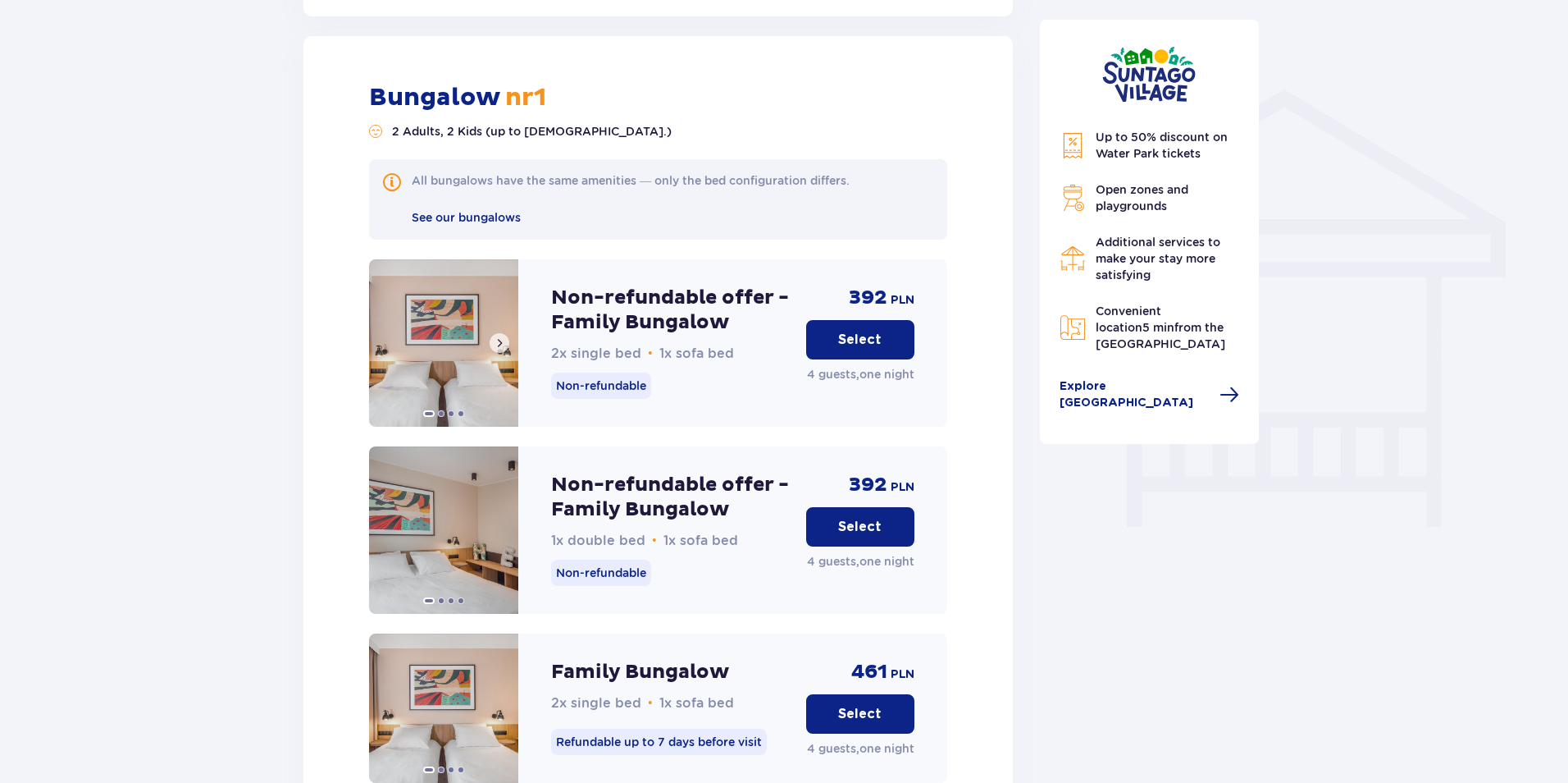
click at [502, 333] on button at bounding box center [499, 342] width 19 height 19
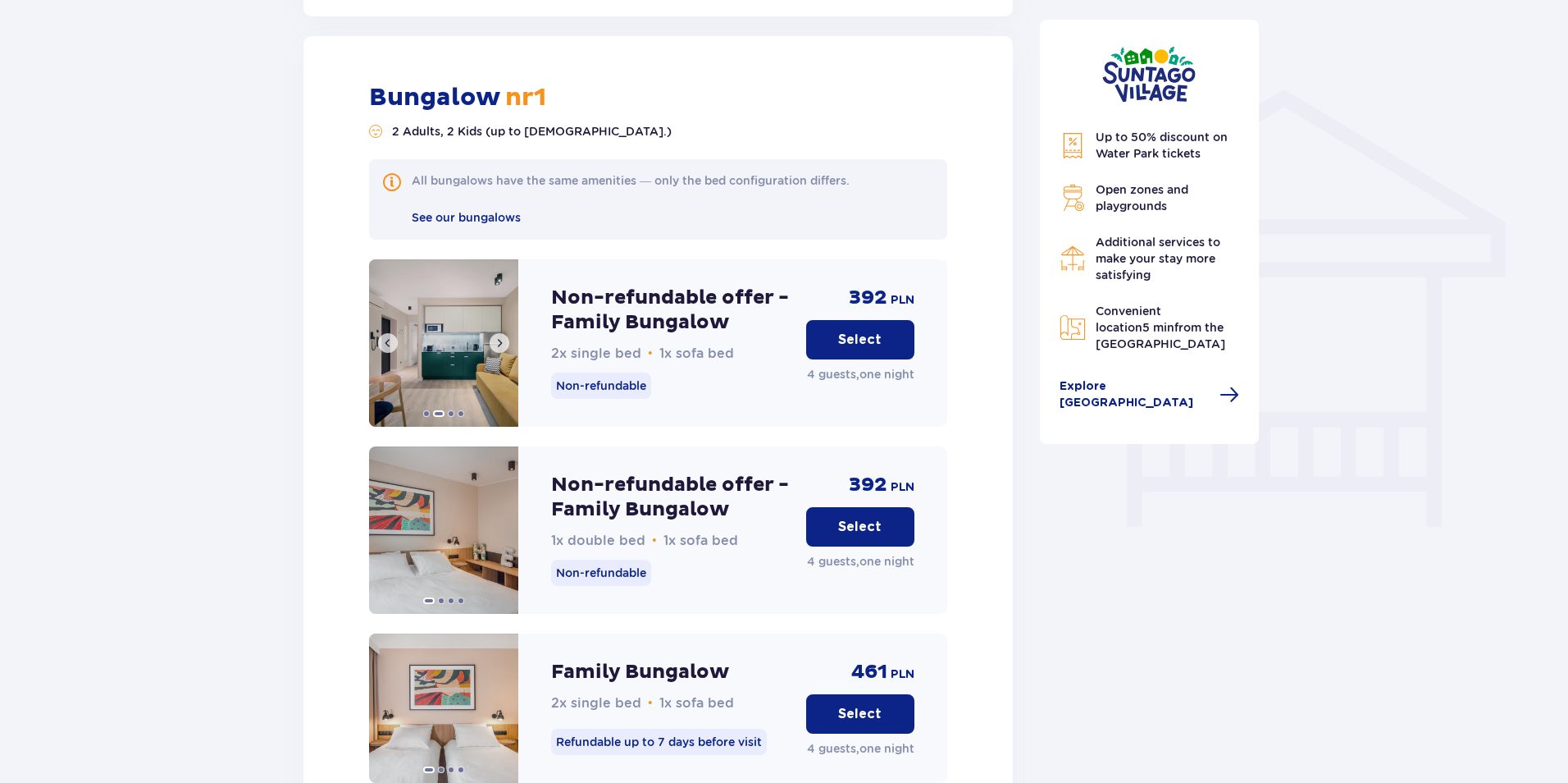
click at [502, 333] on button at bounding box center [499, 342] width 19 height 19
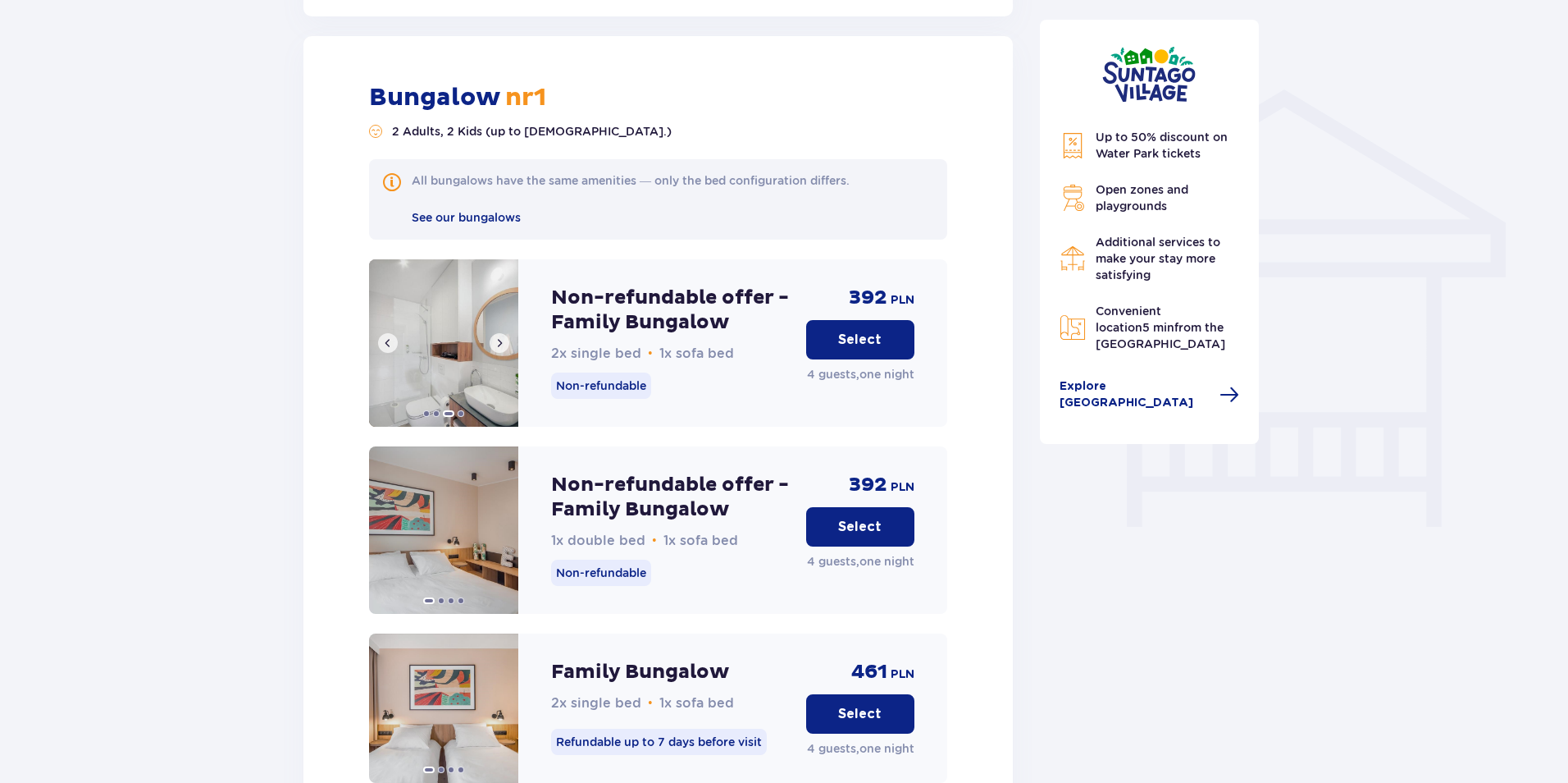
click at [502, 333] on button at bounding box center [499, 342] width 19 height 19
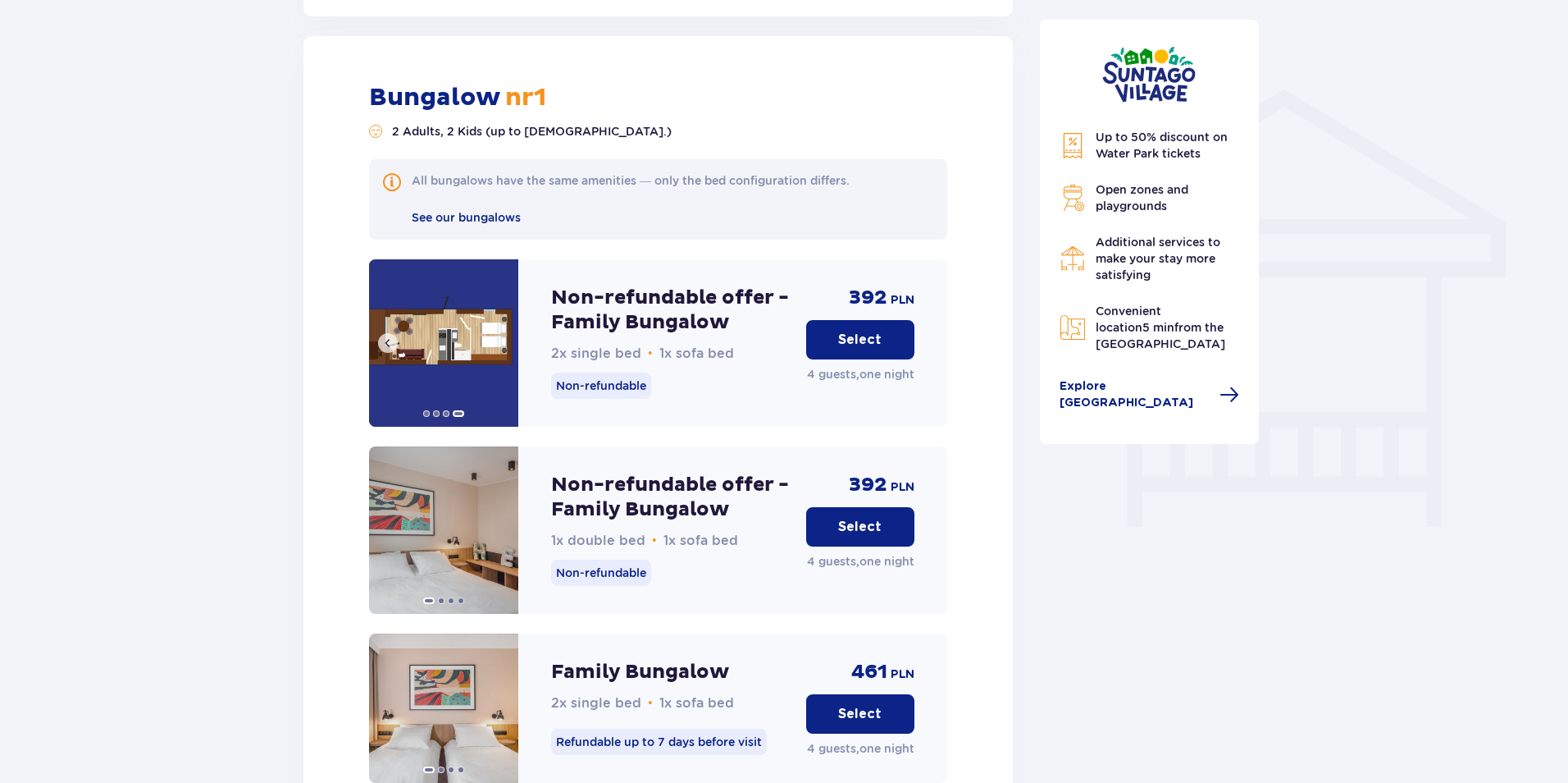
click at [502, 318] on img at bounding box center [443, 343] width 149 height 167
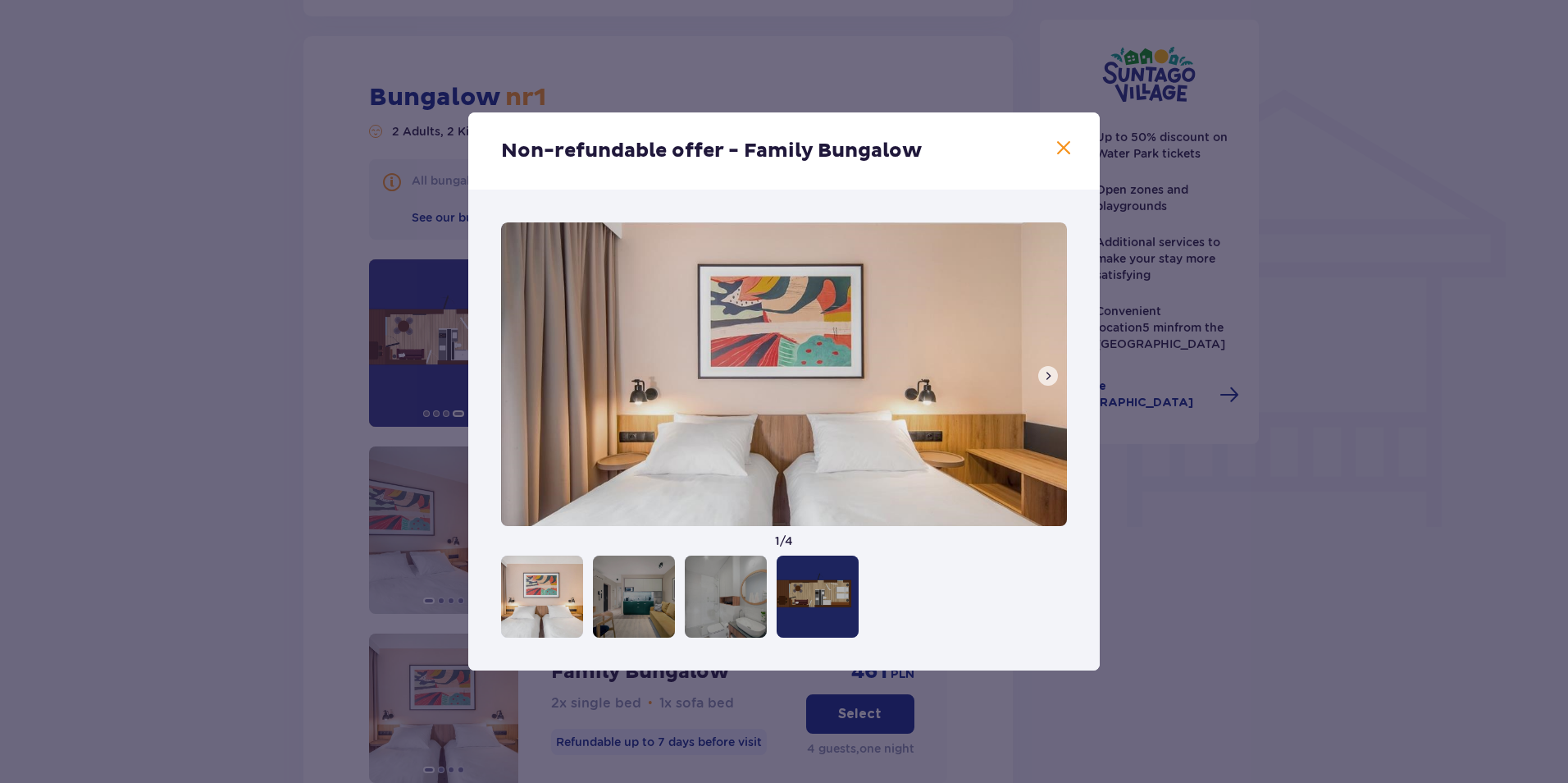
click at [1064, 145] on span at bounding box center [1064, 148] width 19 height 19
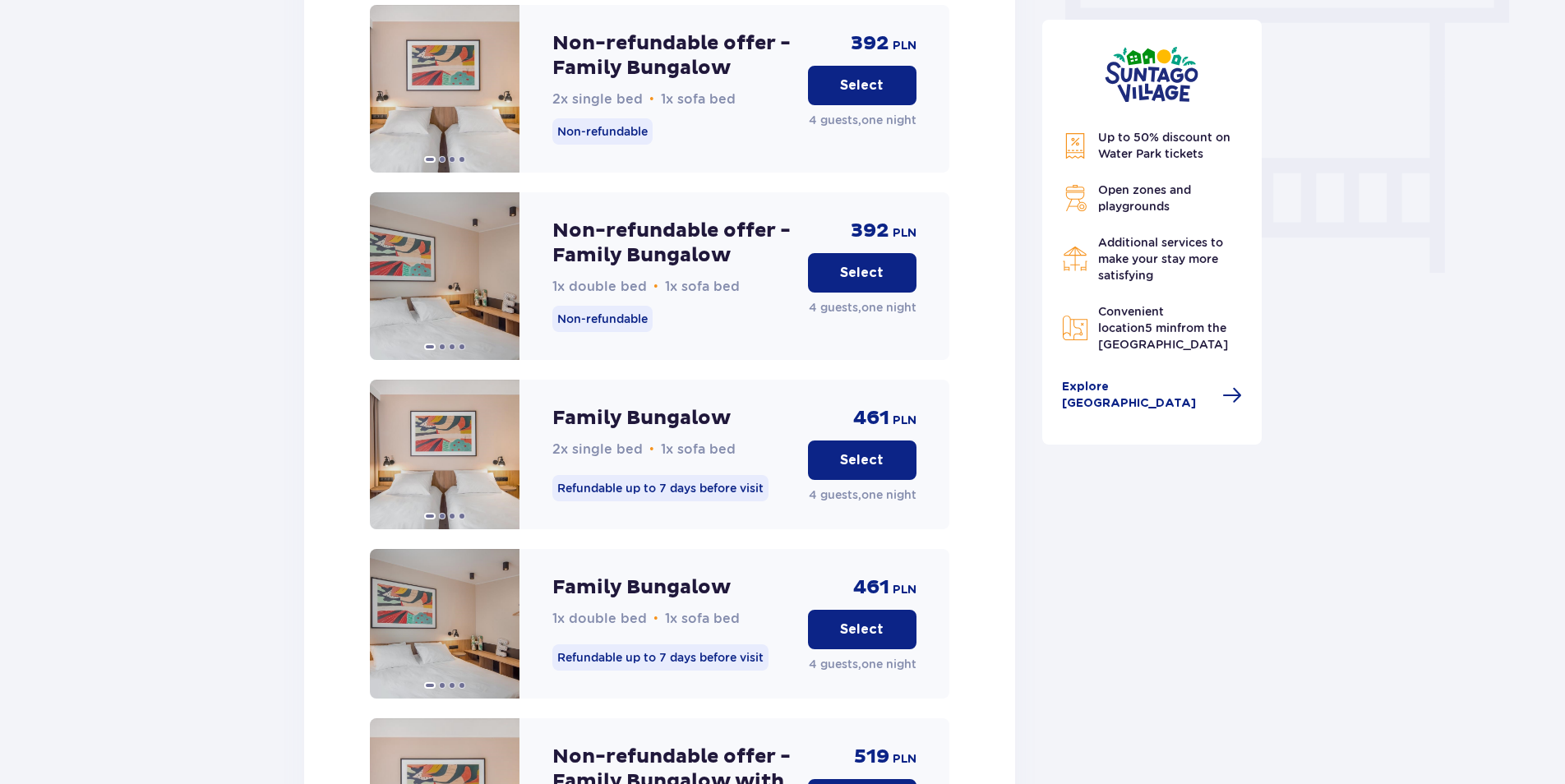
scroll to position [1306, 0]
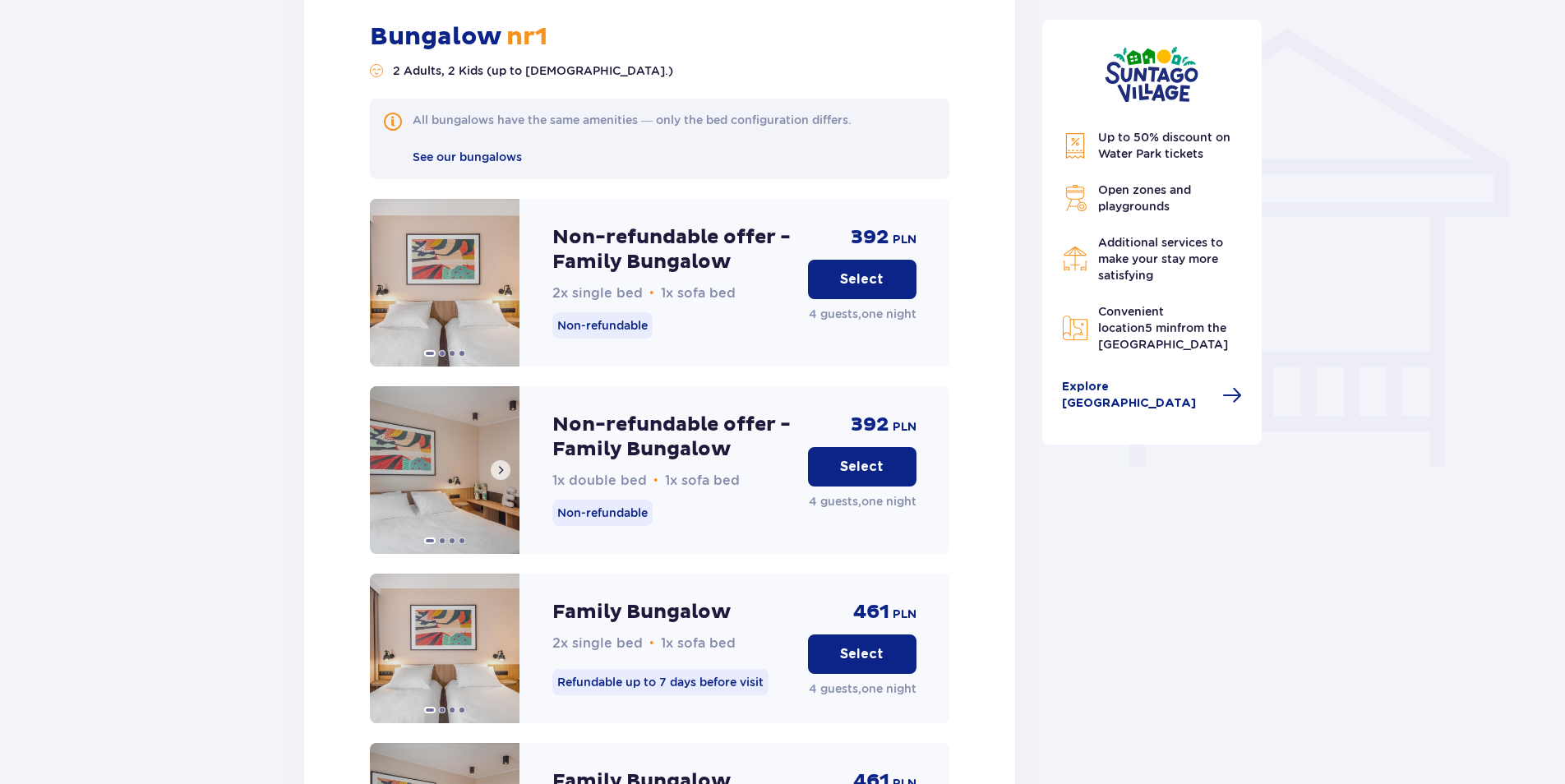
click at [507, 460] on button at bounding box center [500, 469] width 20 height 20
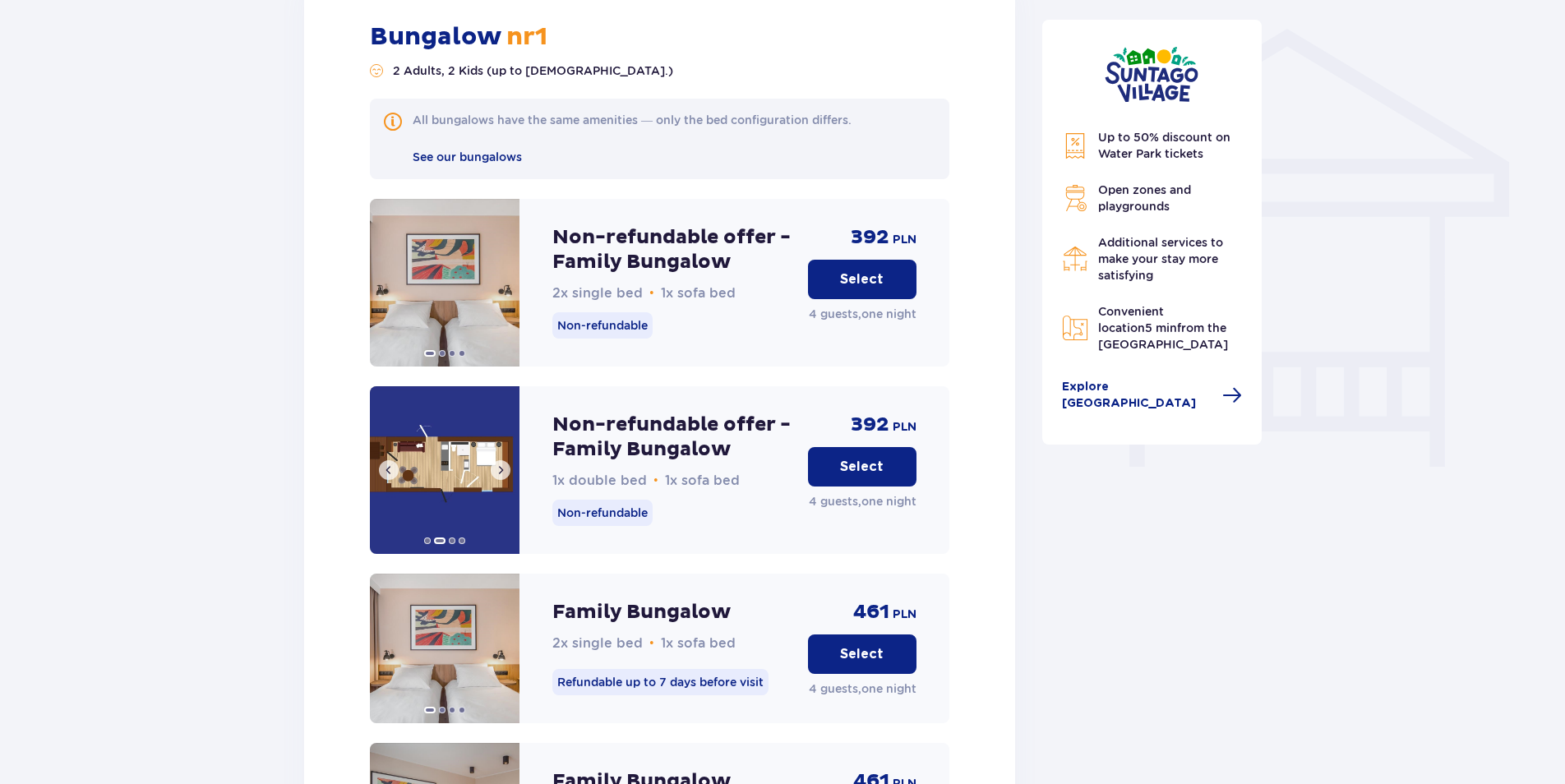
click at [437, 474] on img at bounding box center [444, 470] width 150 height 167
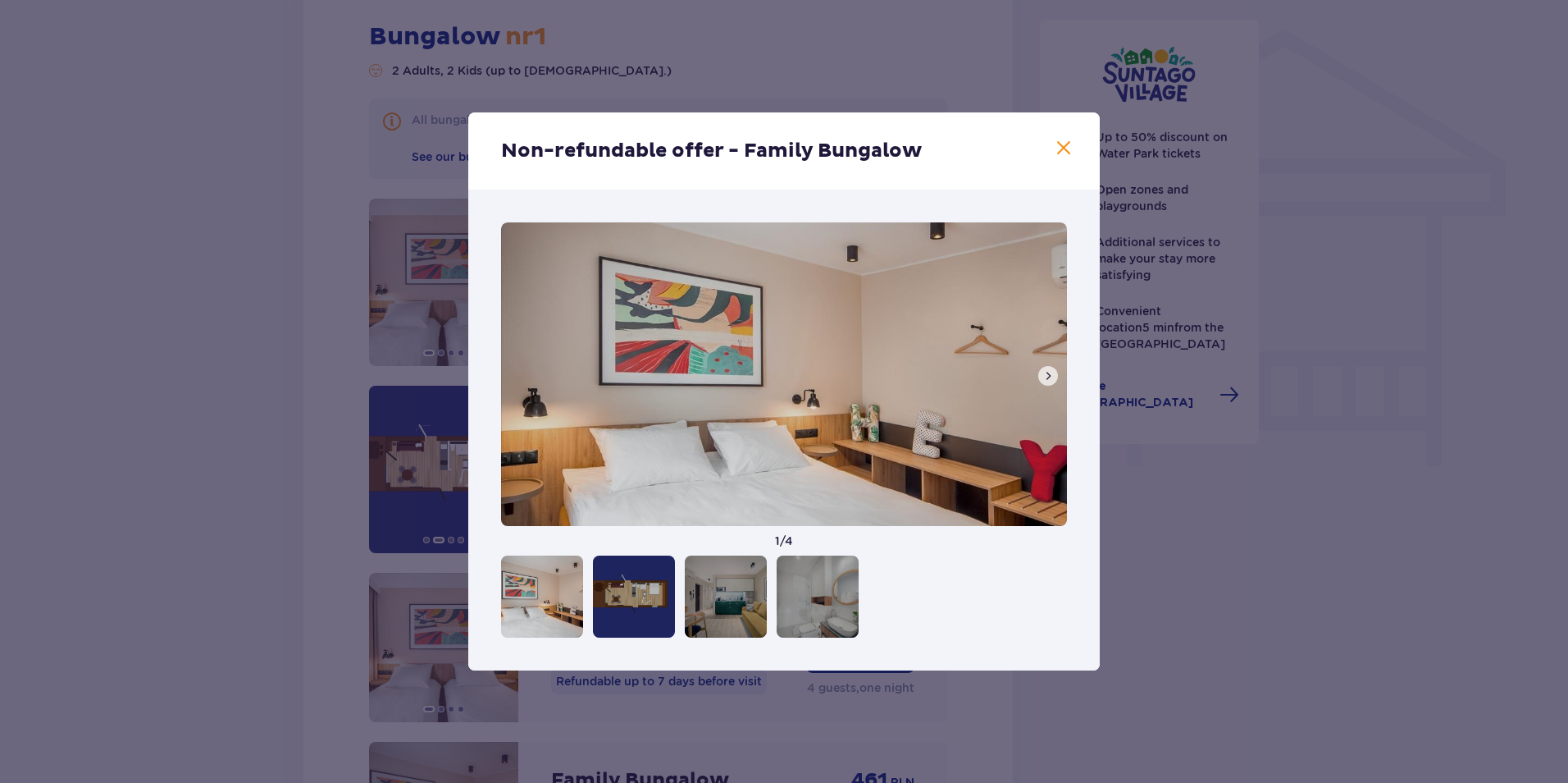
click at [1056, 376] on button at bounding box center [1048, 376] width 19 height 19
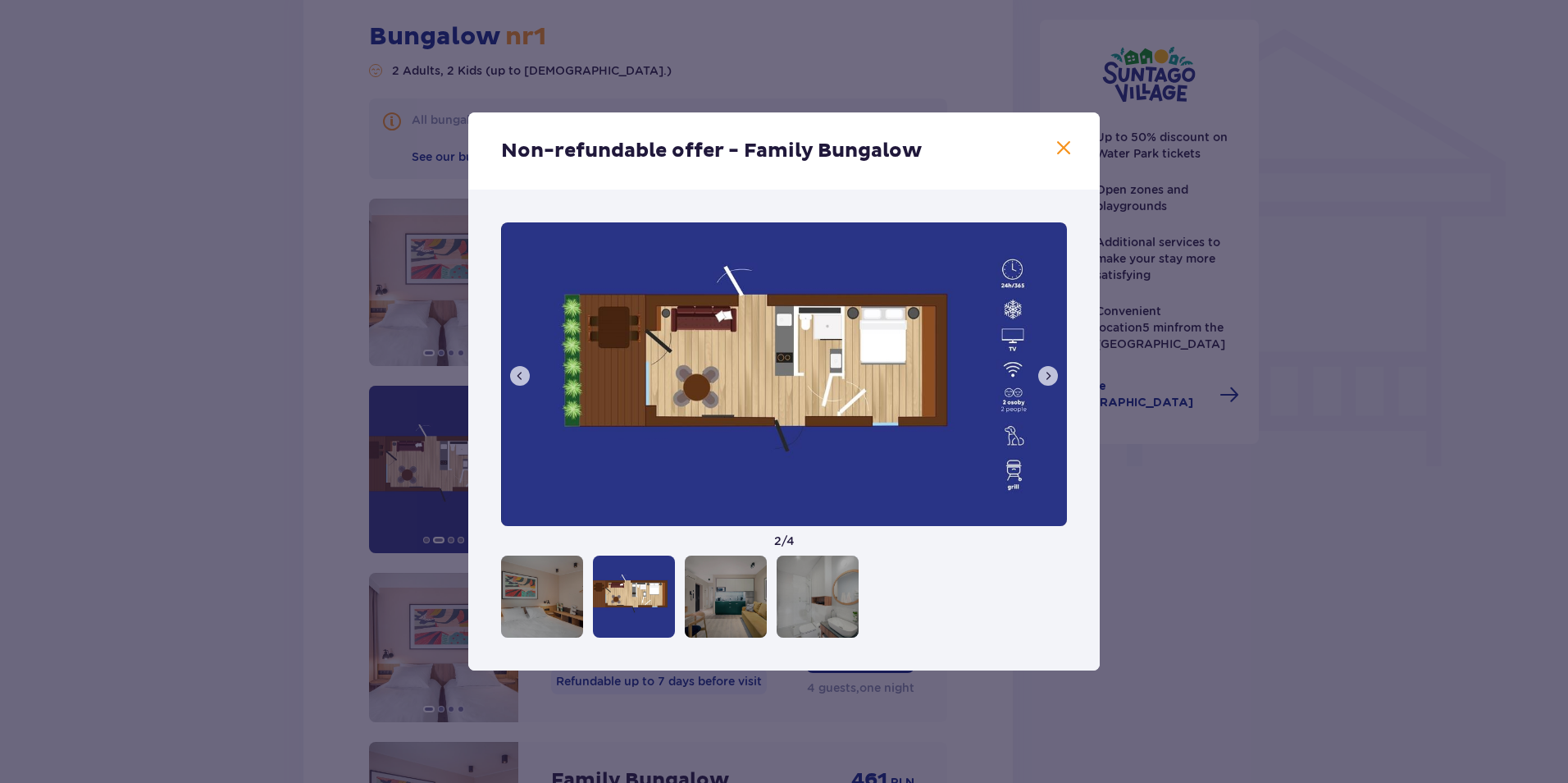
click at [1056, 376] on button at bounding box center [1048, 376] width 19 height 19
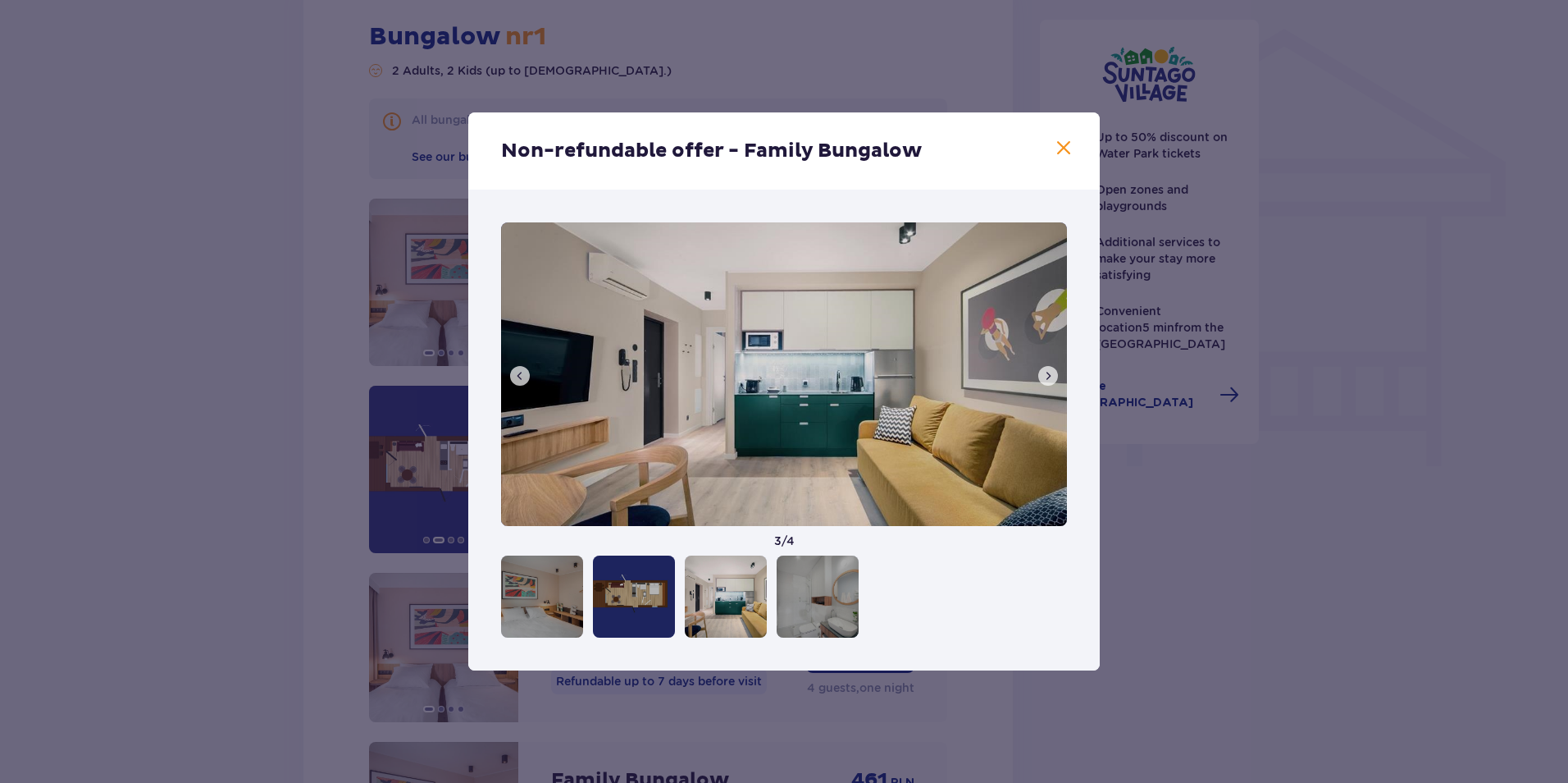
click at [1067, 144] on span at bounding box center [1064, 148] width 19 height 19
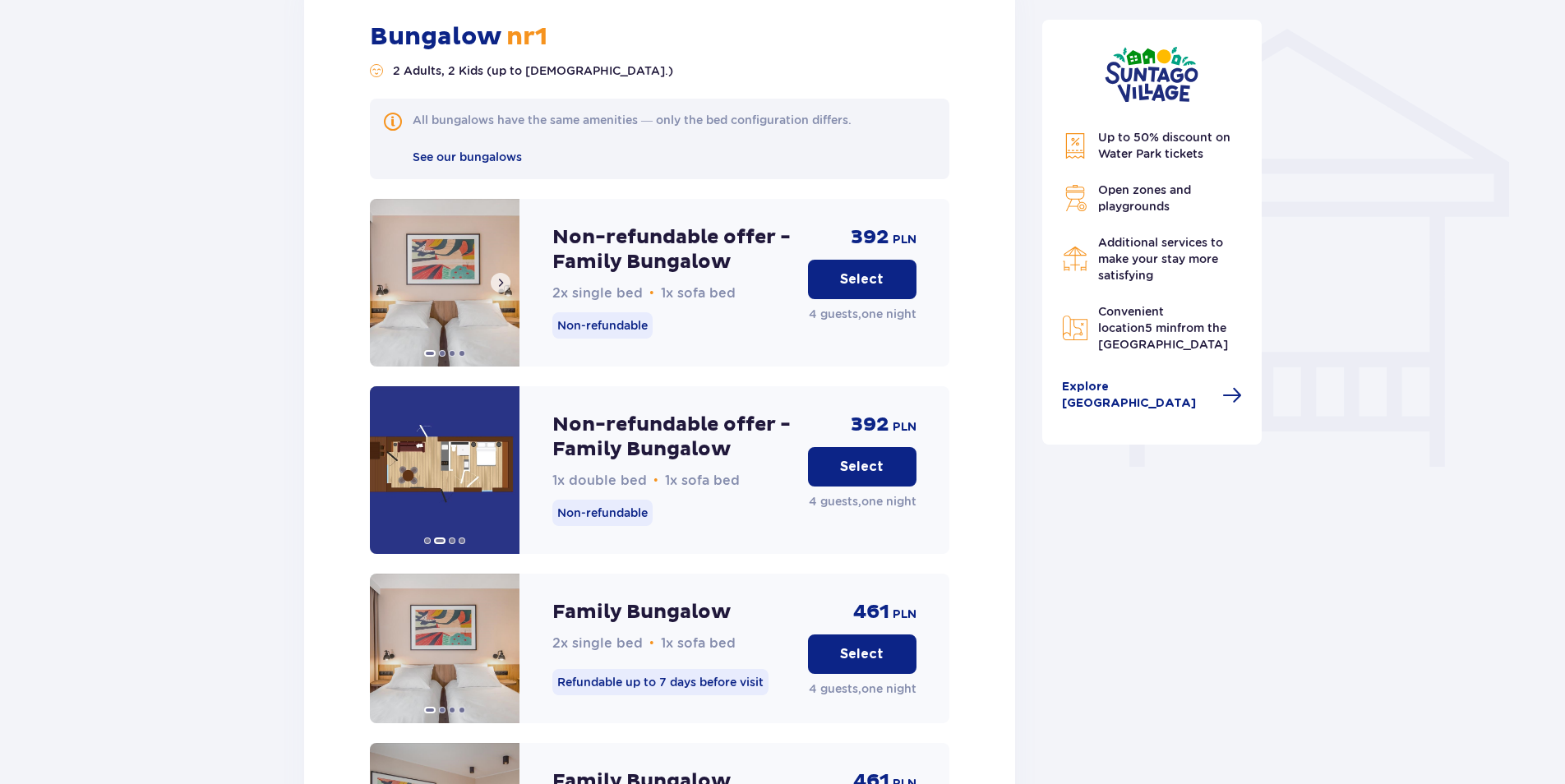
click at [453, 255] on img at bounding box center [444, 282] width 150 height 167
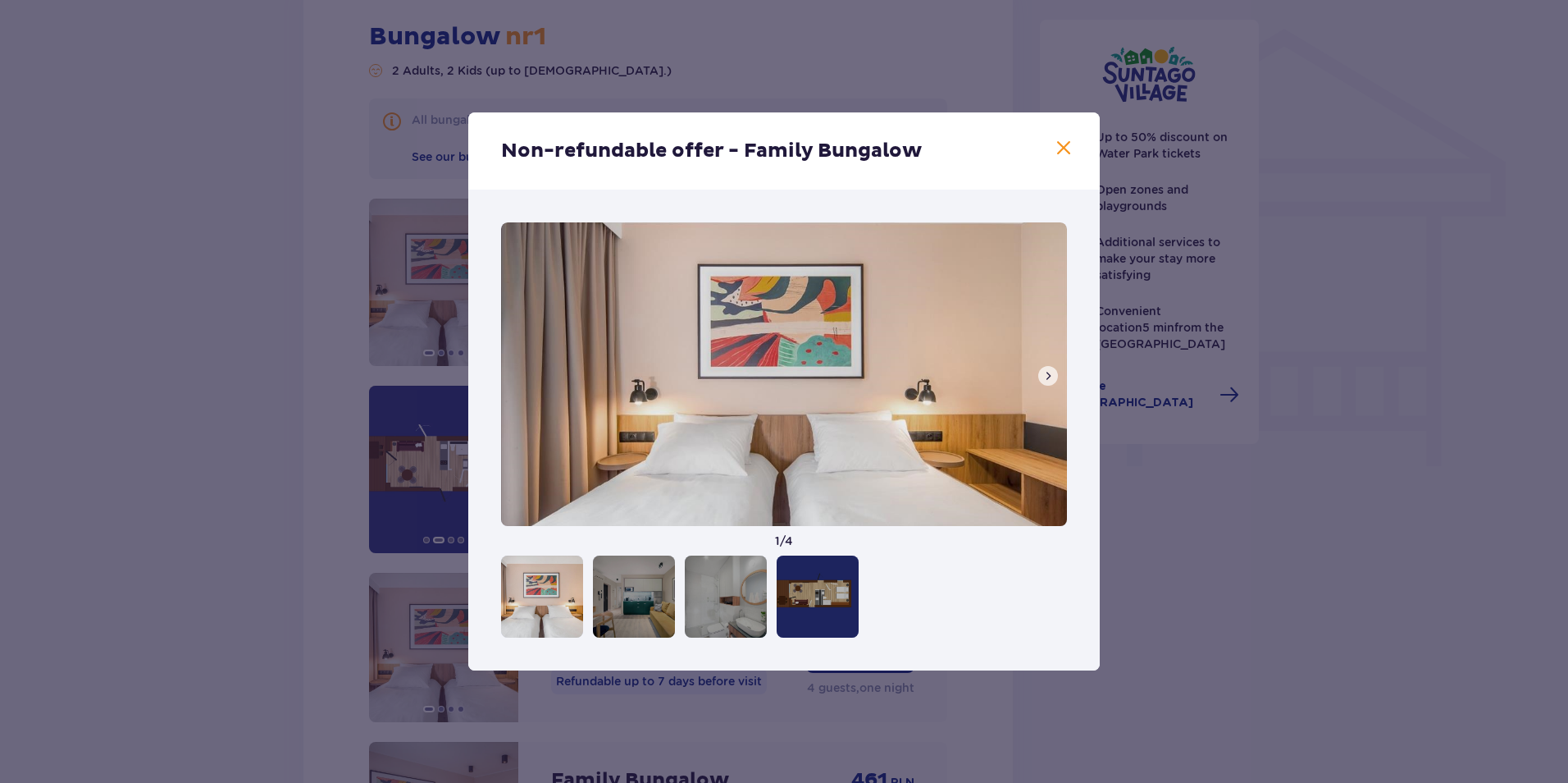
click at [1047, 370] on span at bounding box center [1049, 376] width 13 height 13
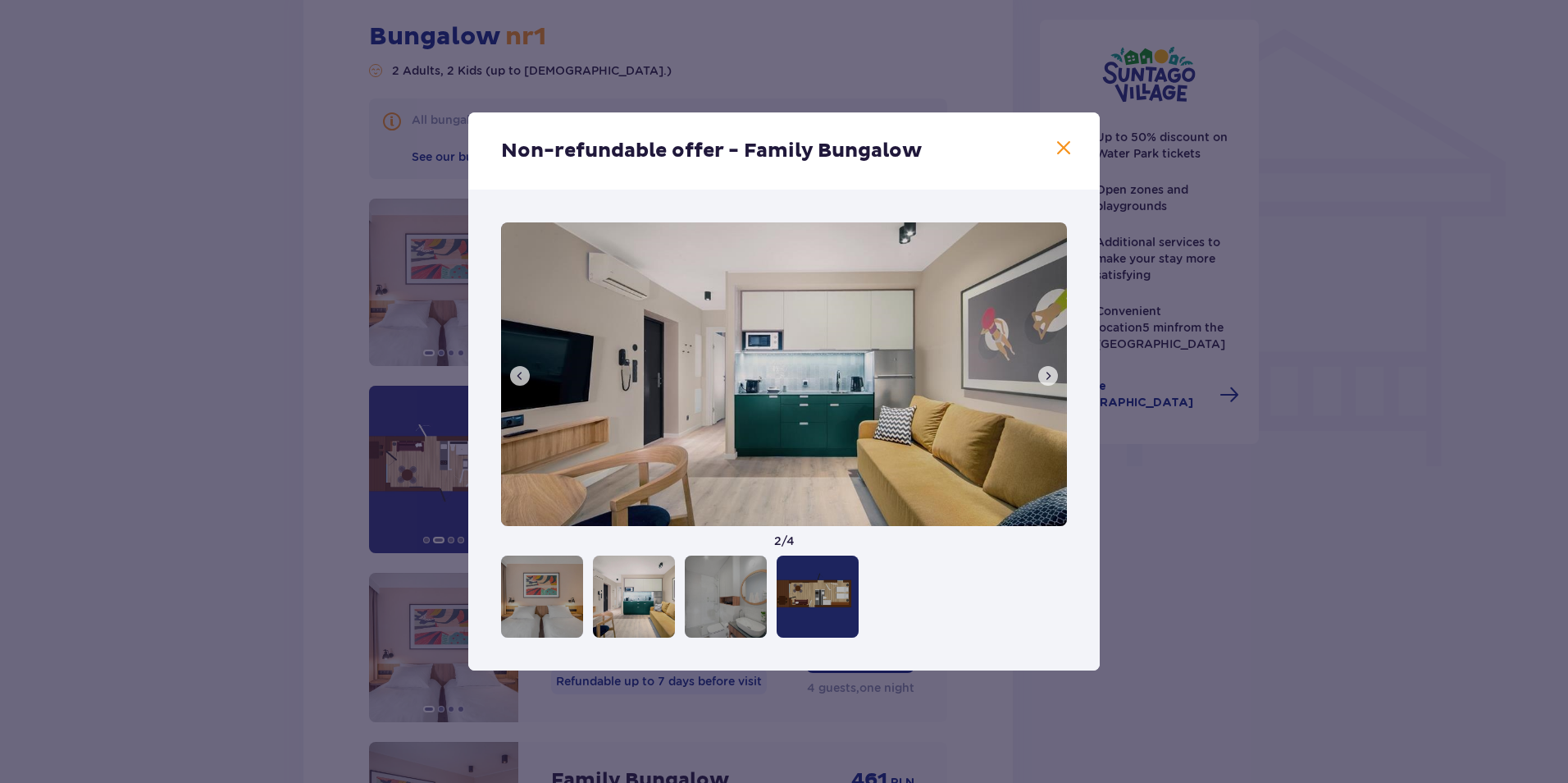
click at [1047, 374] on span at bounding box center [1049, 376] width 13 height 13
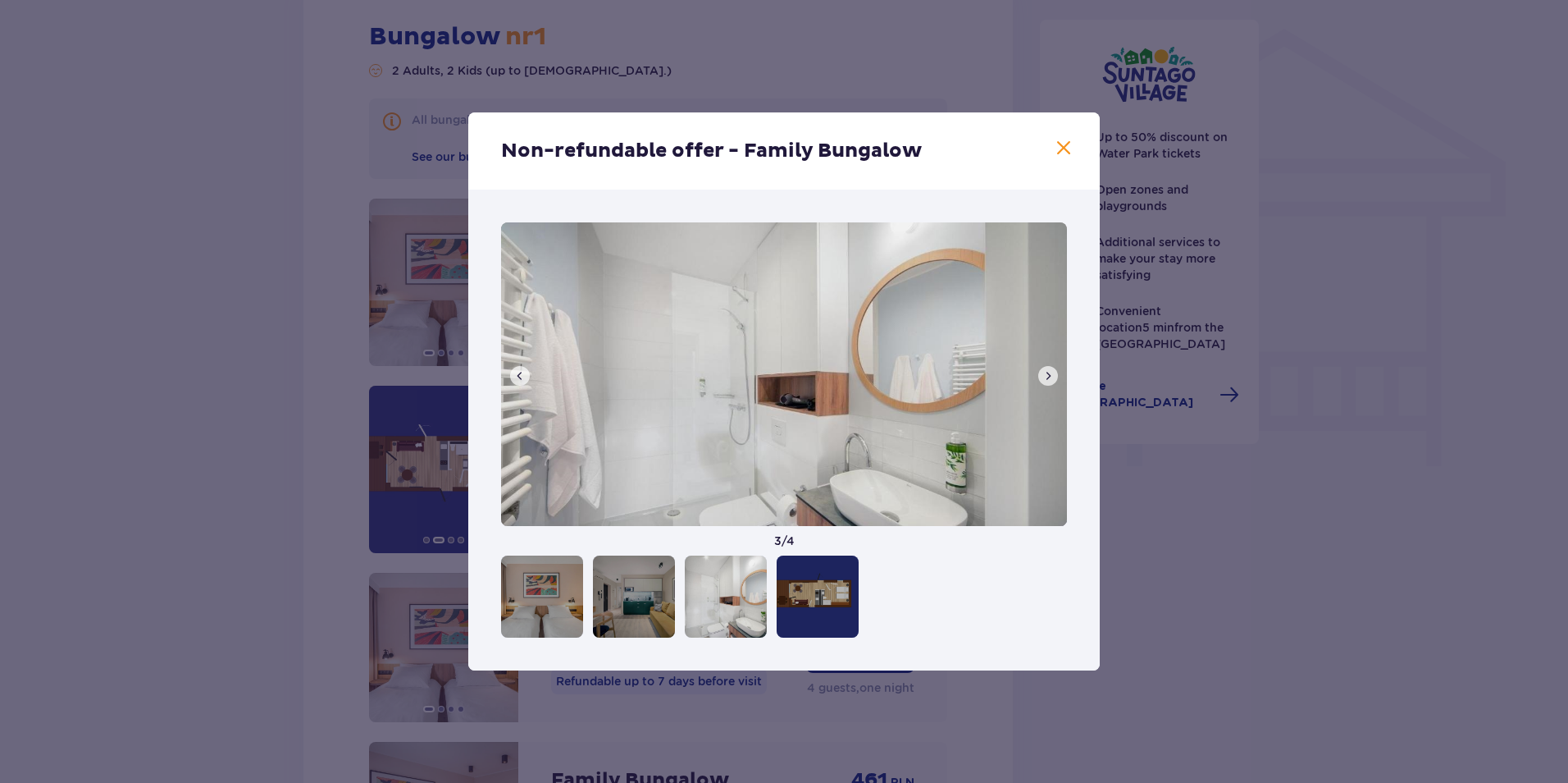
click at [1047, 374] on span at bounding box center [1049, 376] width 13 height 13
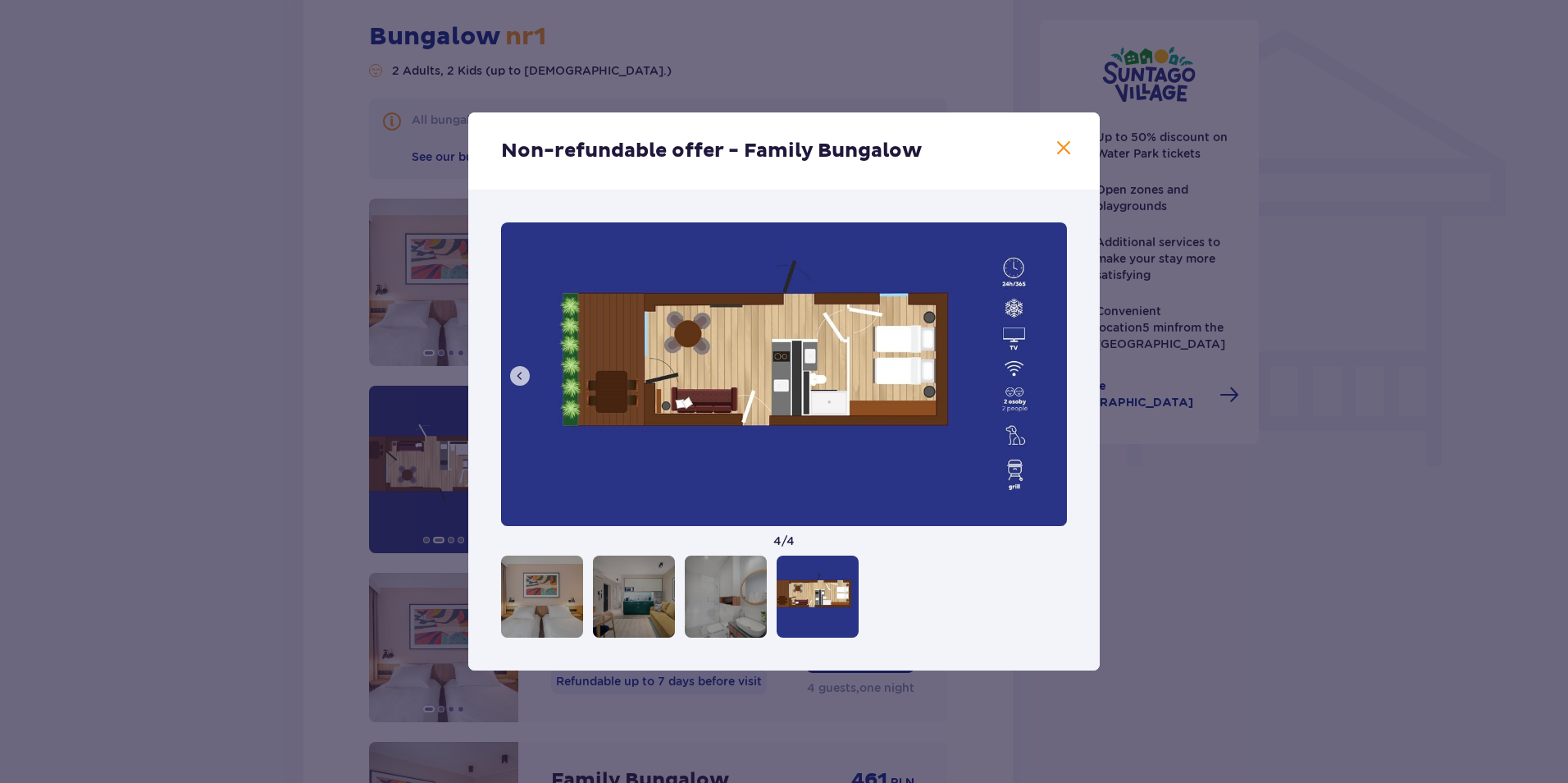
click at [1047, 374] on img at bounding box center [784, 374] width 566 height 303
click at [1069, 135] on div "Non-refundable offer - Family Bungalow" at bounding box center [784, 150] width 631 height 77
drag, startPoint x: 1067, startPoint y: 152, endPoint x: 1037, endPoint y: 159, distance: 30.8
click at [1066, 142] on span at bounding box center [1064, 148] width 19 height 19
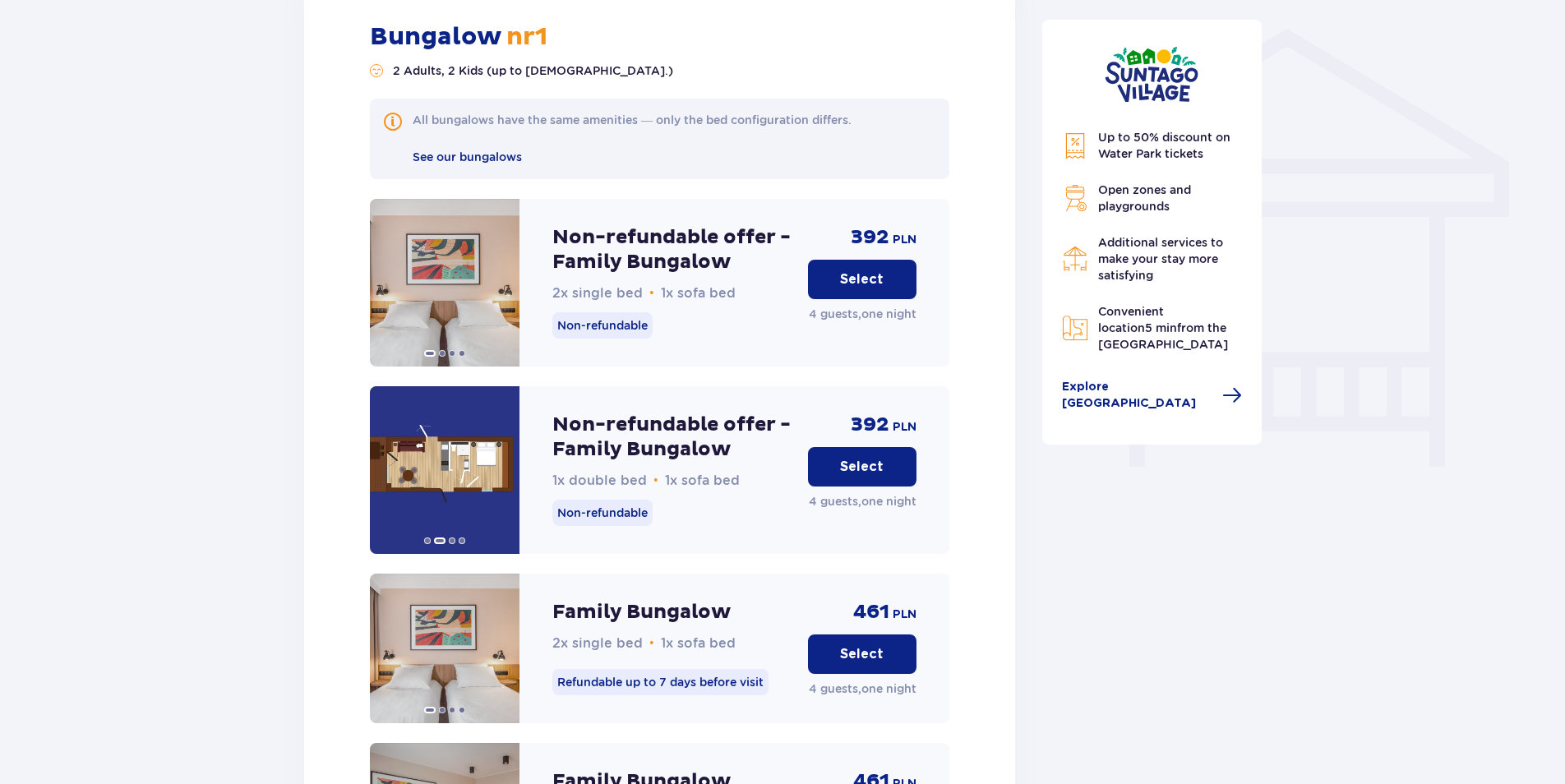
click at [885, 448] on button "Select" at bounding box center [862, 466] width 109 height 39
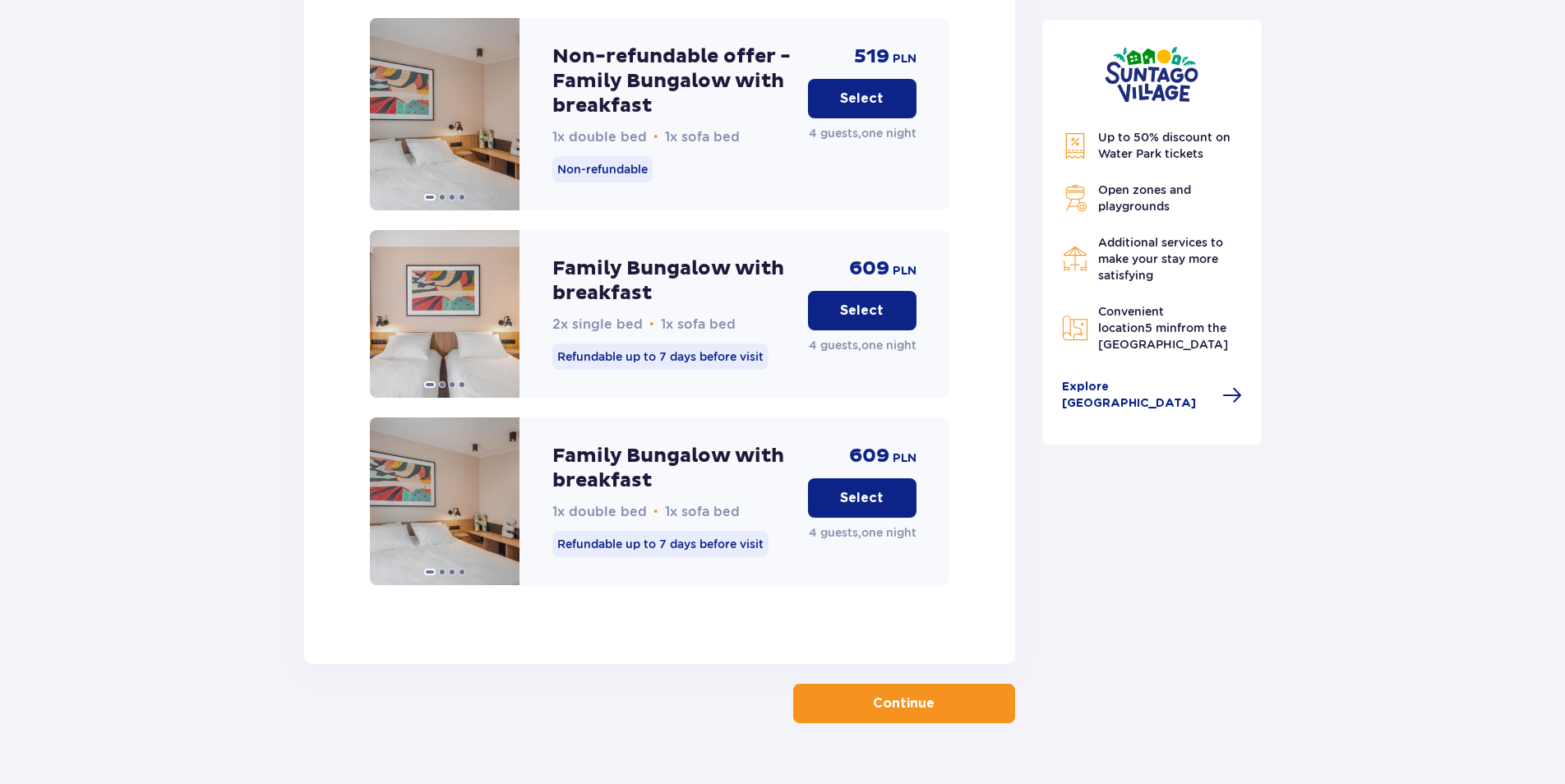
scroll to position [2433, 0]
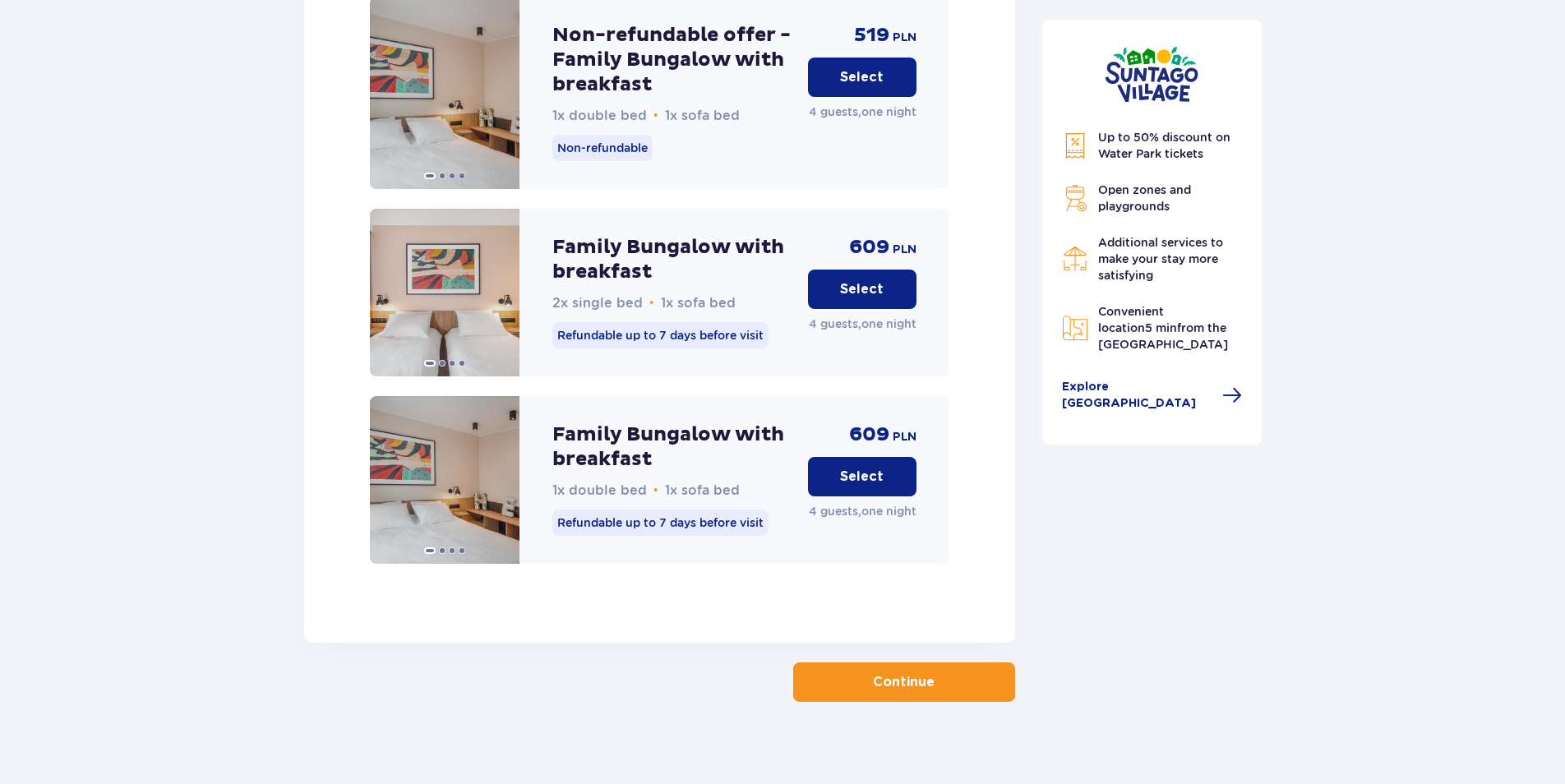
click at [929, 680] on button "Continue" at bounding box center [904, 682] width 222 height 39
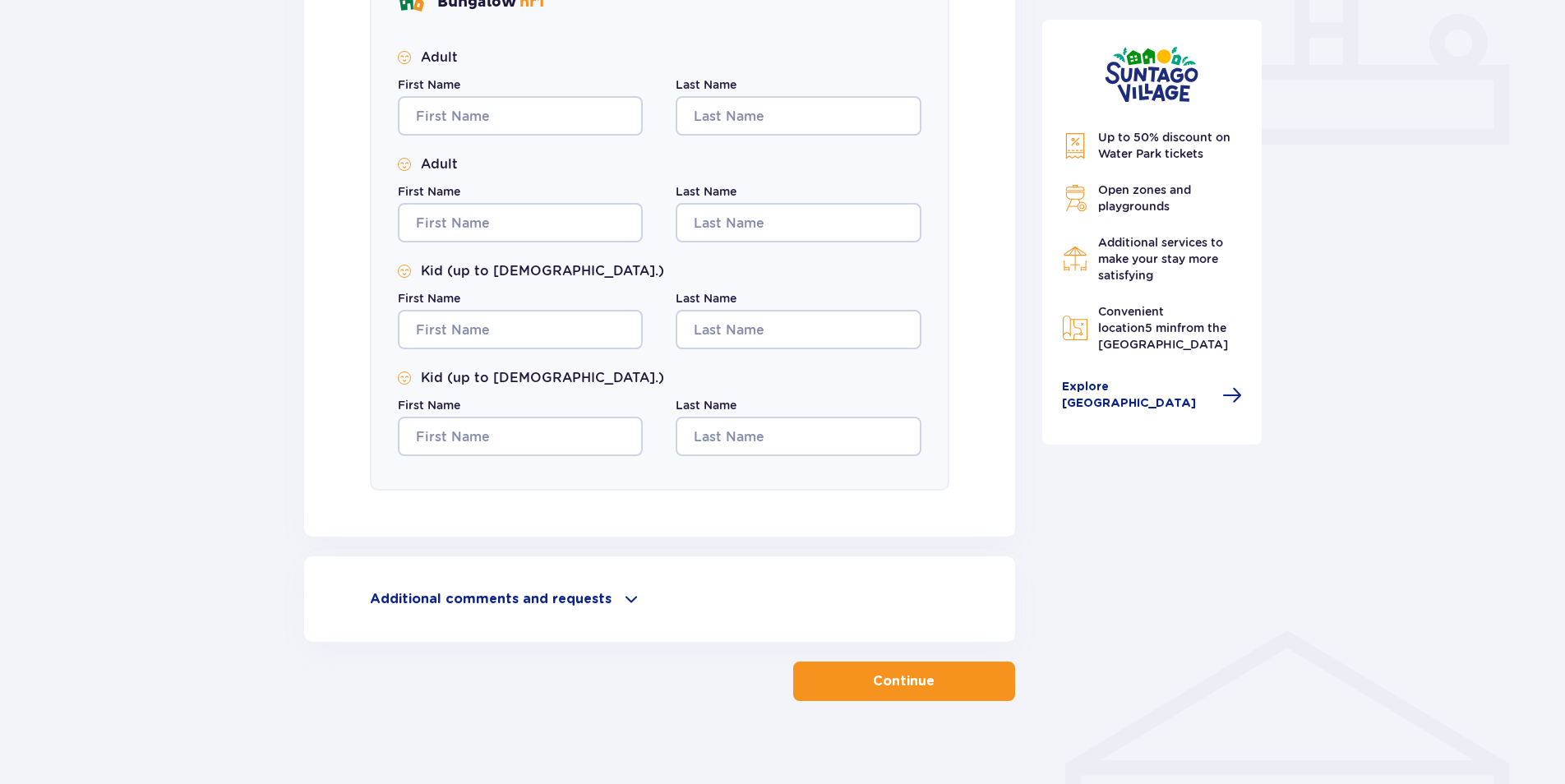
scroll to position [391, 0]
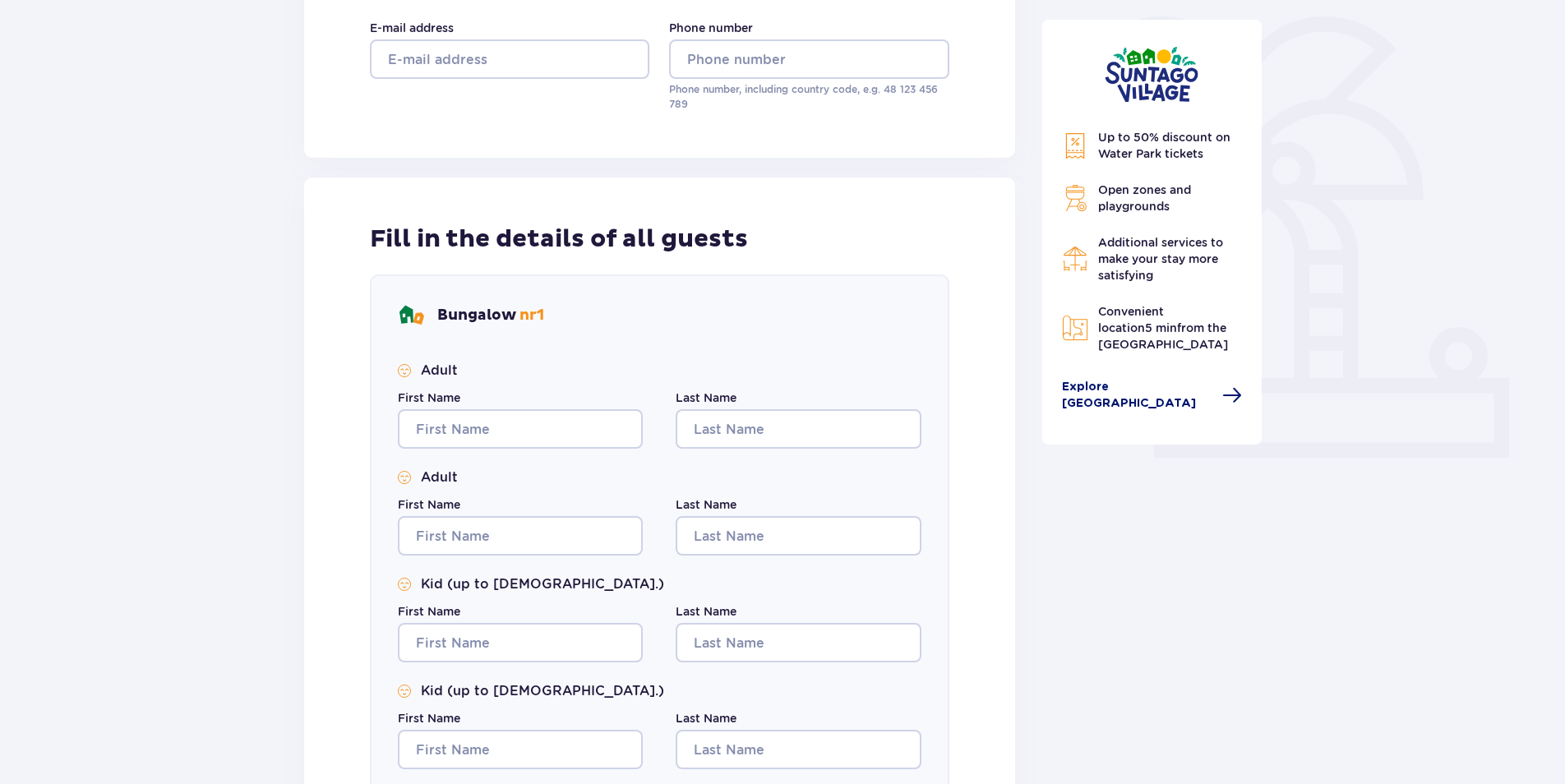
click at [1178, 385] on span "Explore Suntago Village" at bounding box center [1138, 395] width 151 height 33
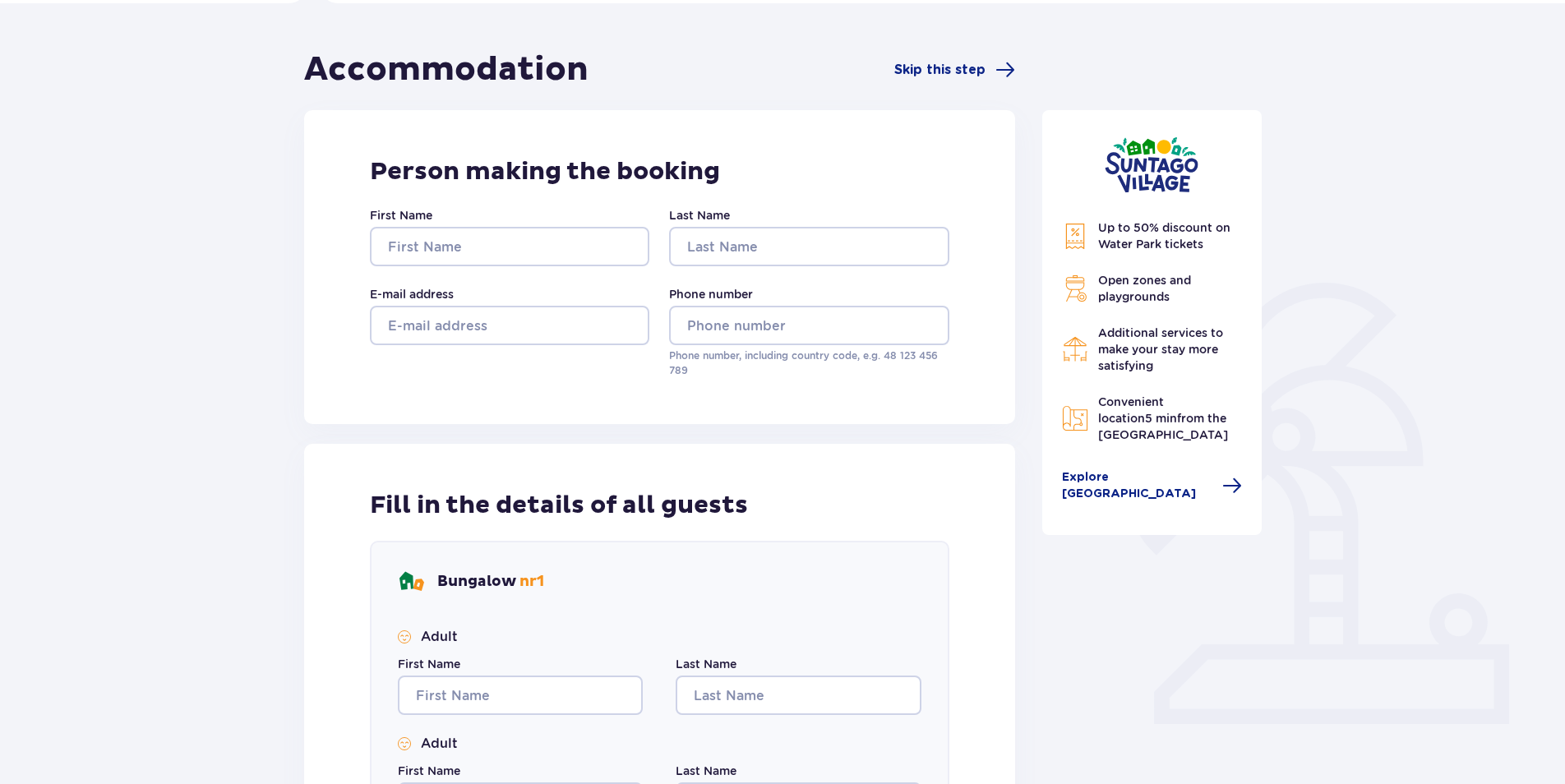
scroll to position [0, 0]
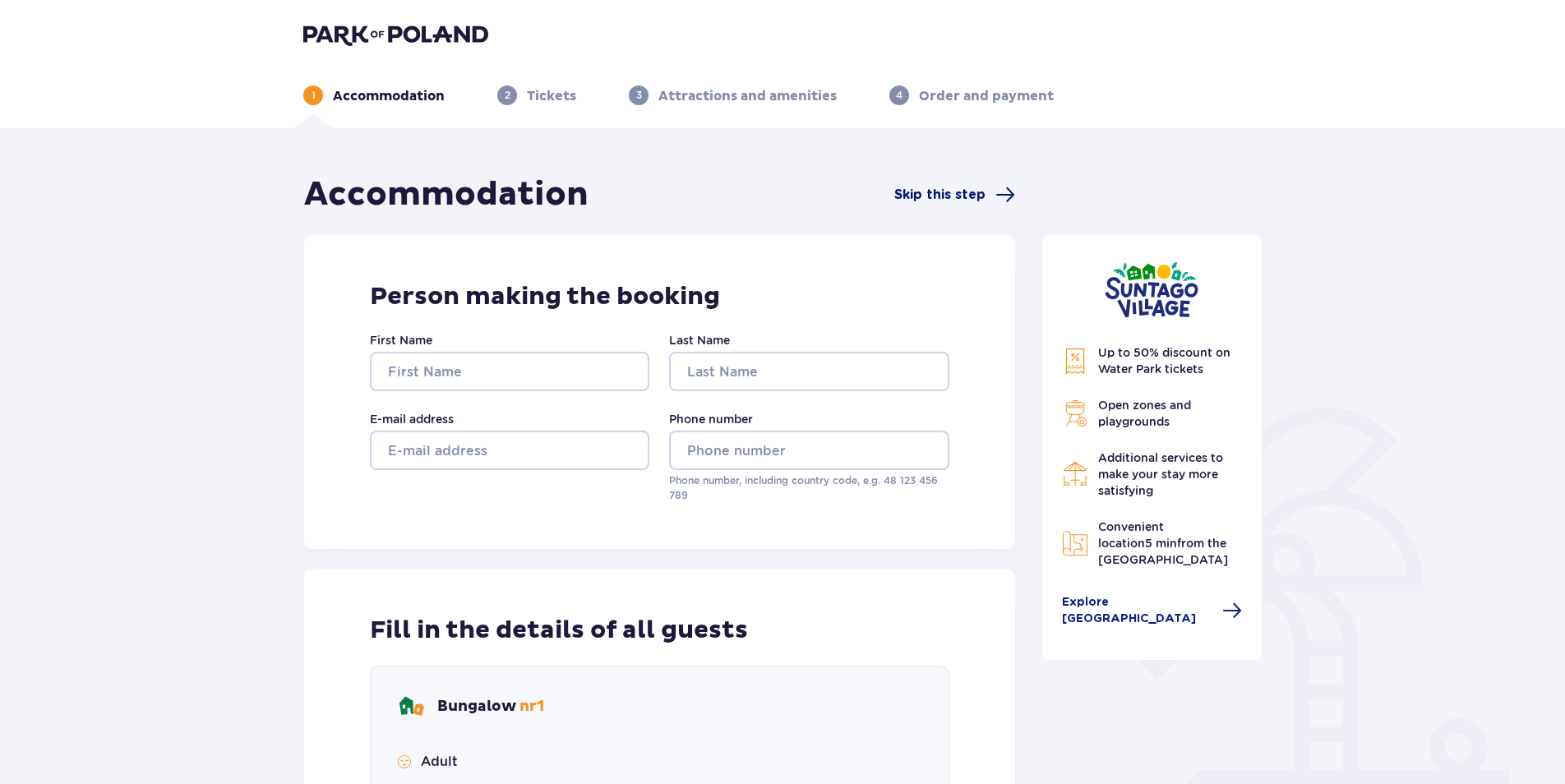
click at [959, 193] on span "Skip this step" at bounding box center [940, 194] width 91 height 18
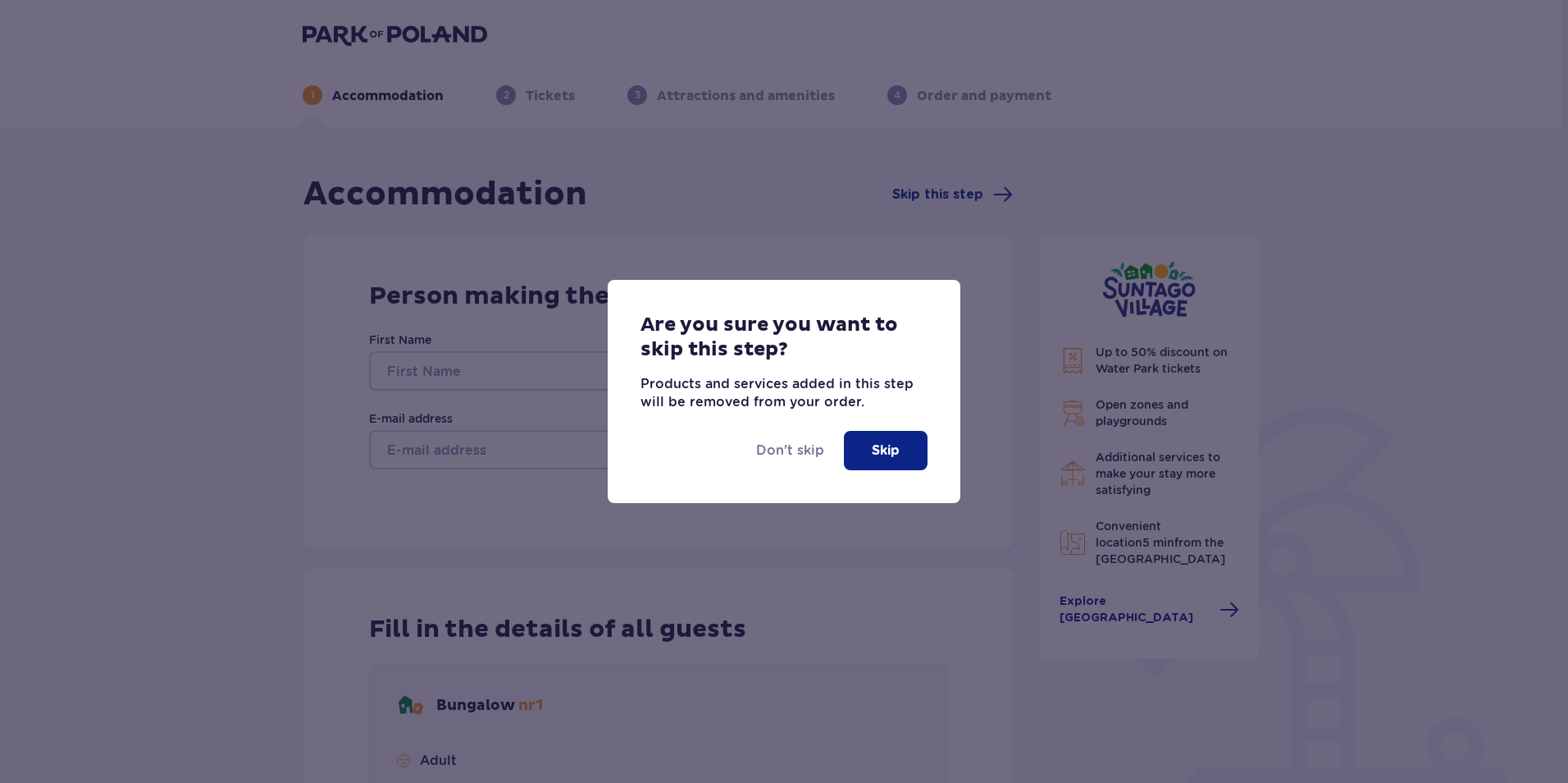
click at [902, 447] on button "Skip" at bounding box center [886, 450] width 83 height 39
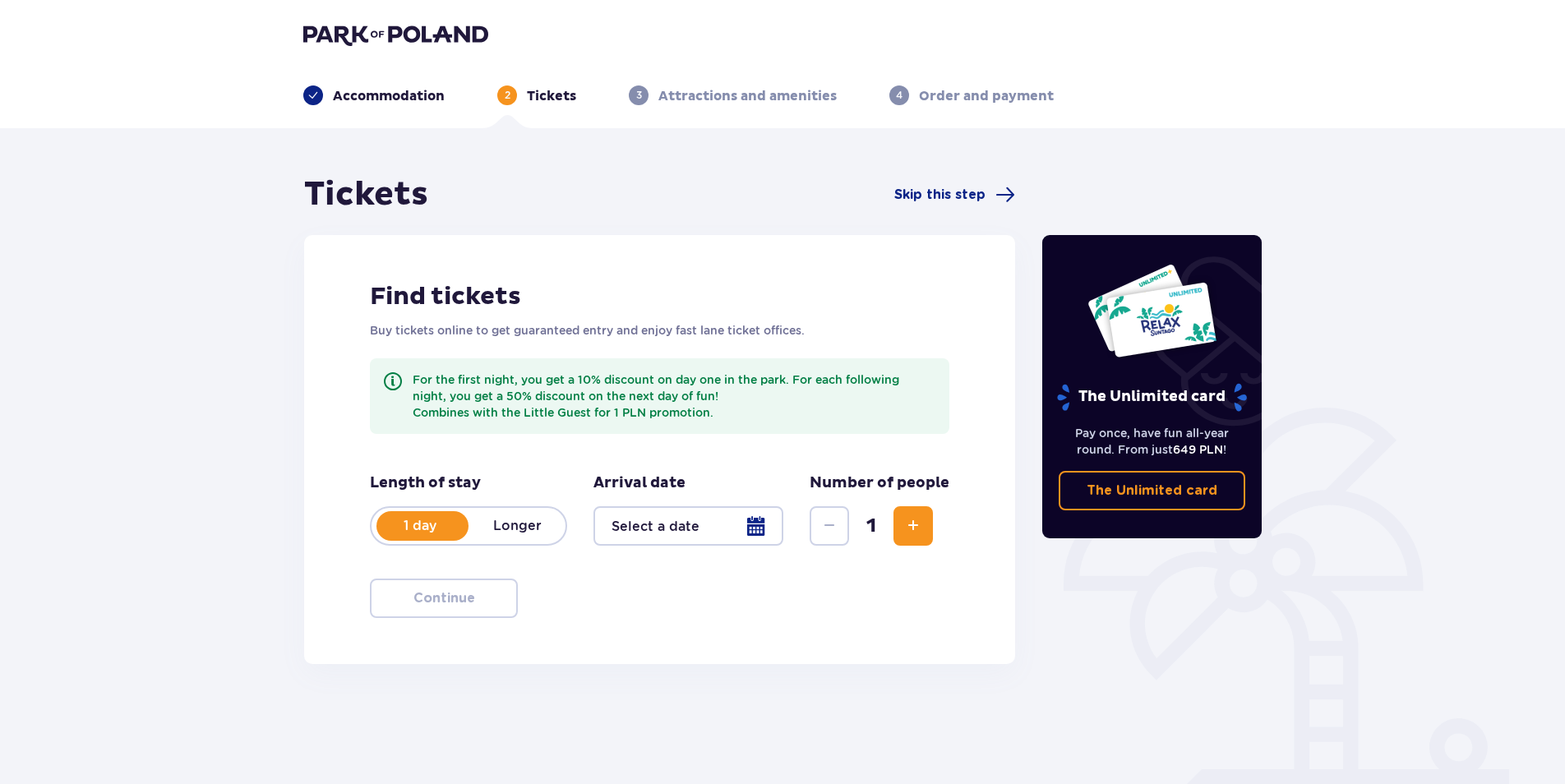
click at [763, 528] on div at bounding box center [689, 526] width 190 height 39
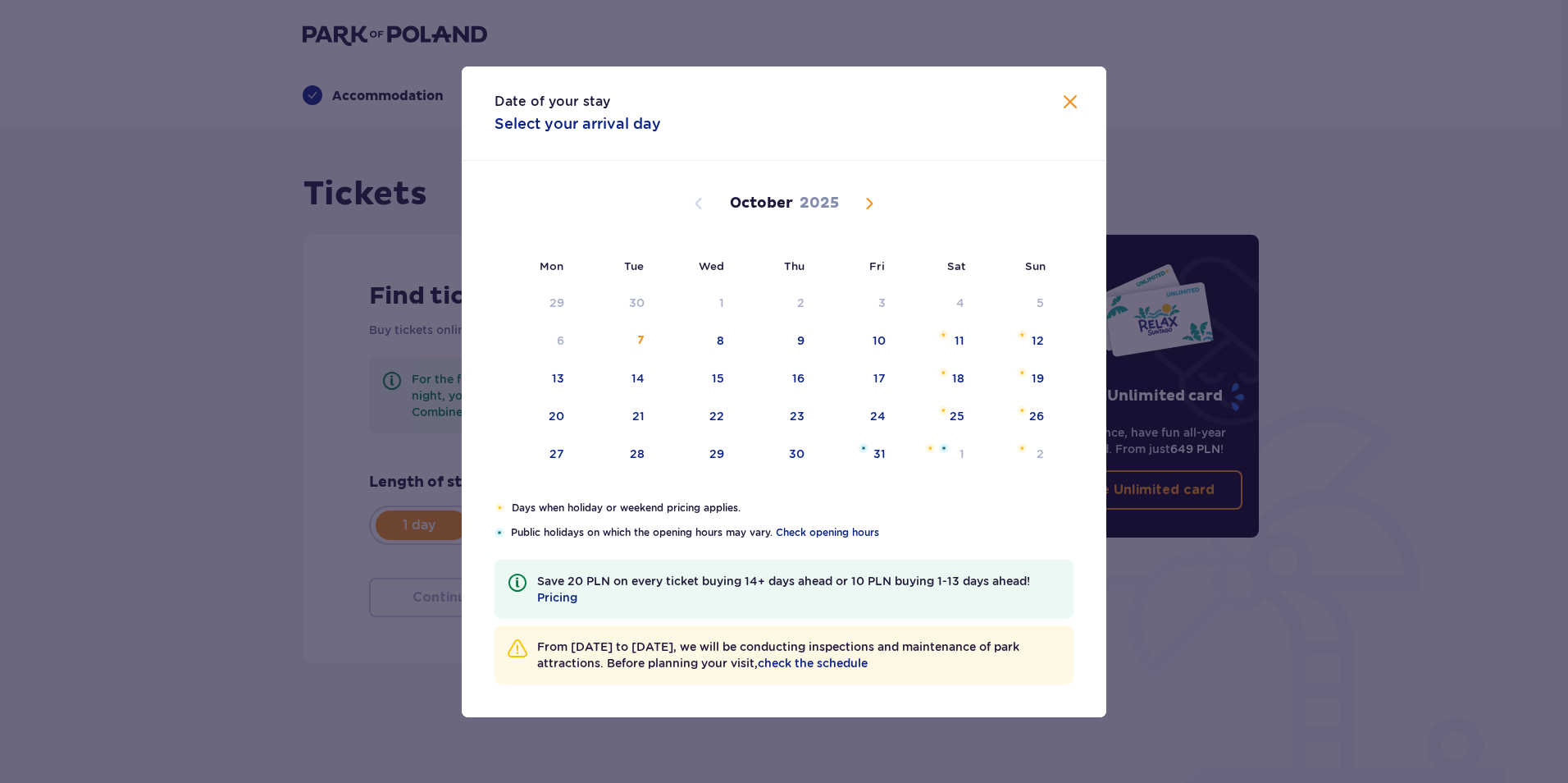
click at [870, 199] on span "Next month" at bounding box center [869, 203] width 19 height 19
click at [796, 329] on div "6" at bounding box center [776, 341] width 82 height 36
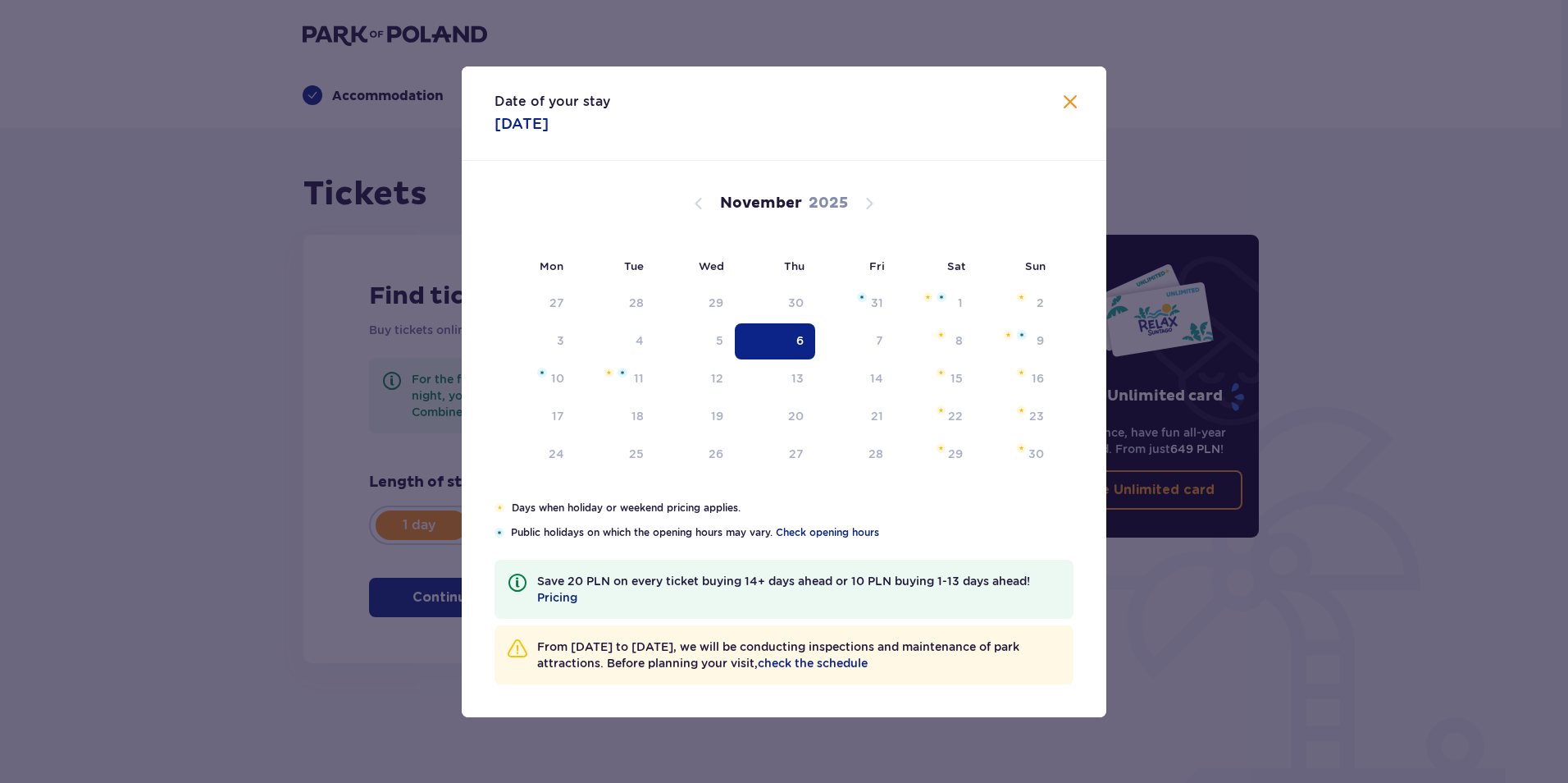
type input "[DATE]"
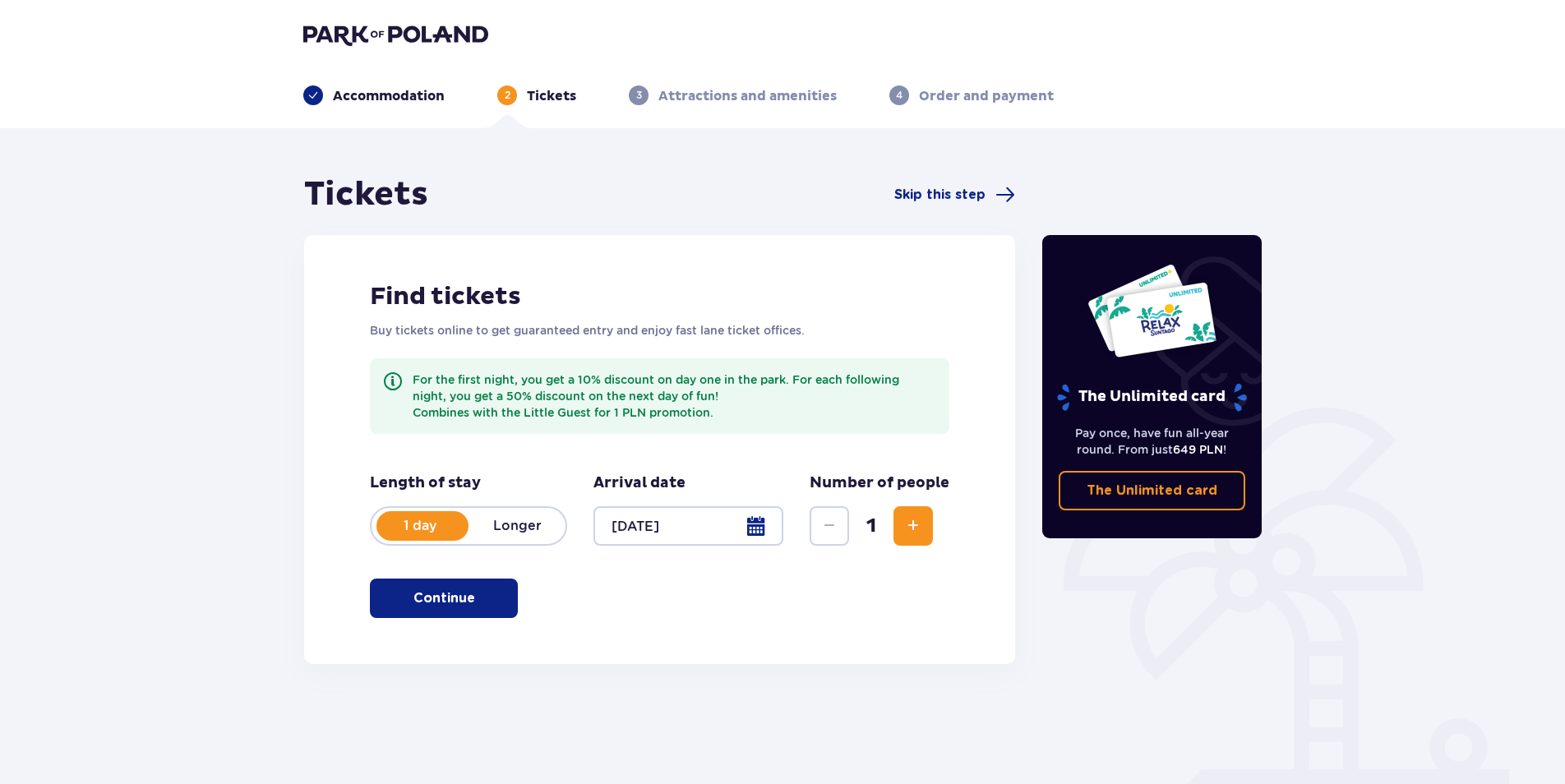
click at [909, 531] on span "Increase" at bounding box center [913, 526] width 20 height 20
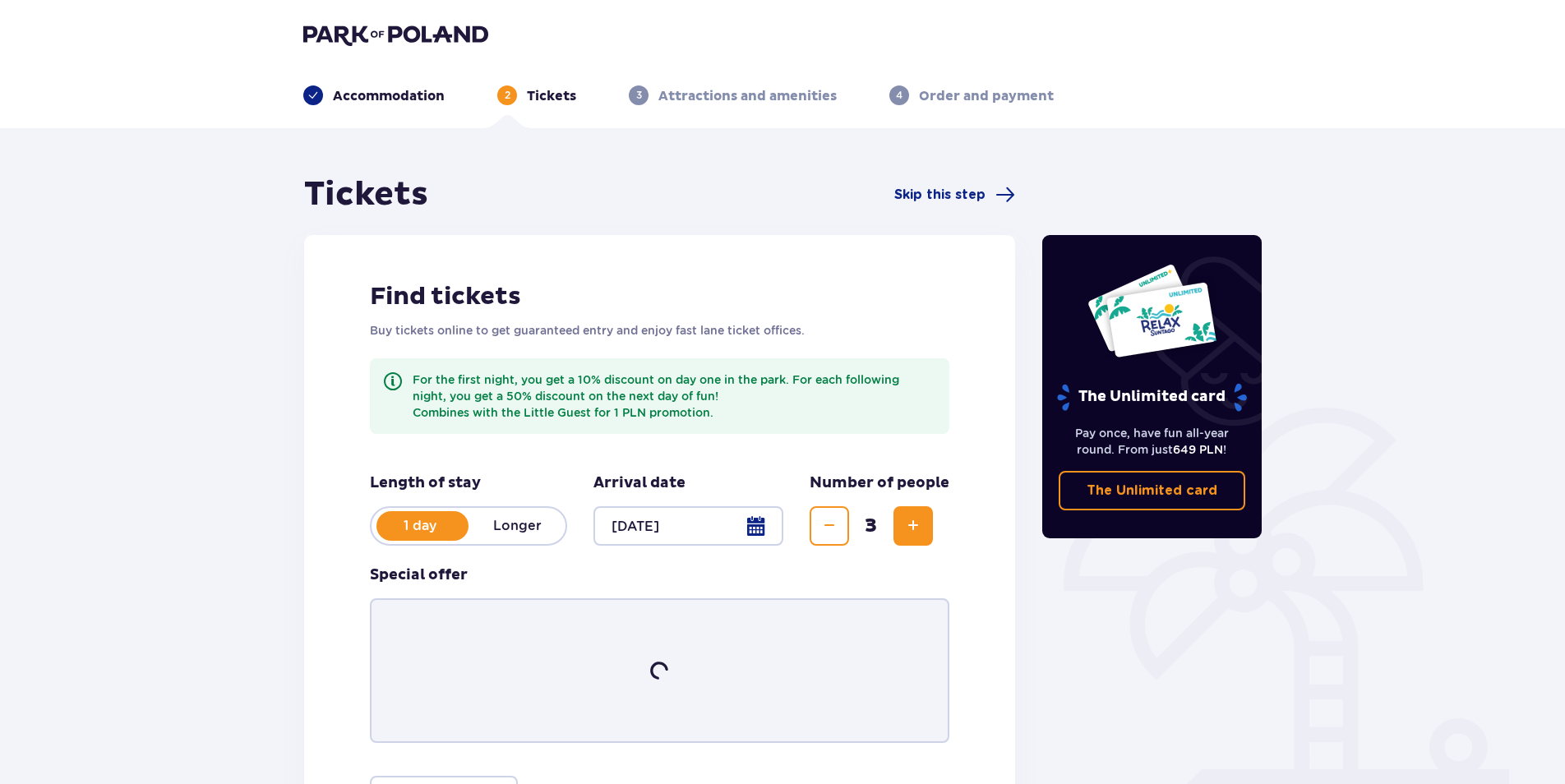
click at [909, 531] on span "Increase" at bounding box center [913, 526] width 20 height 20
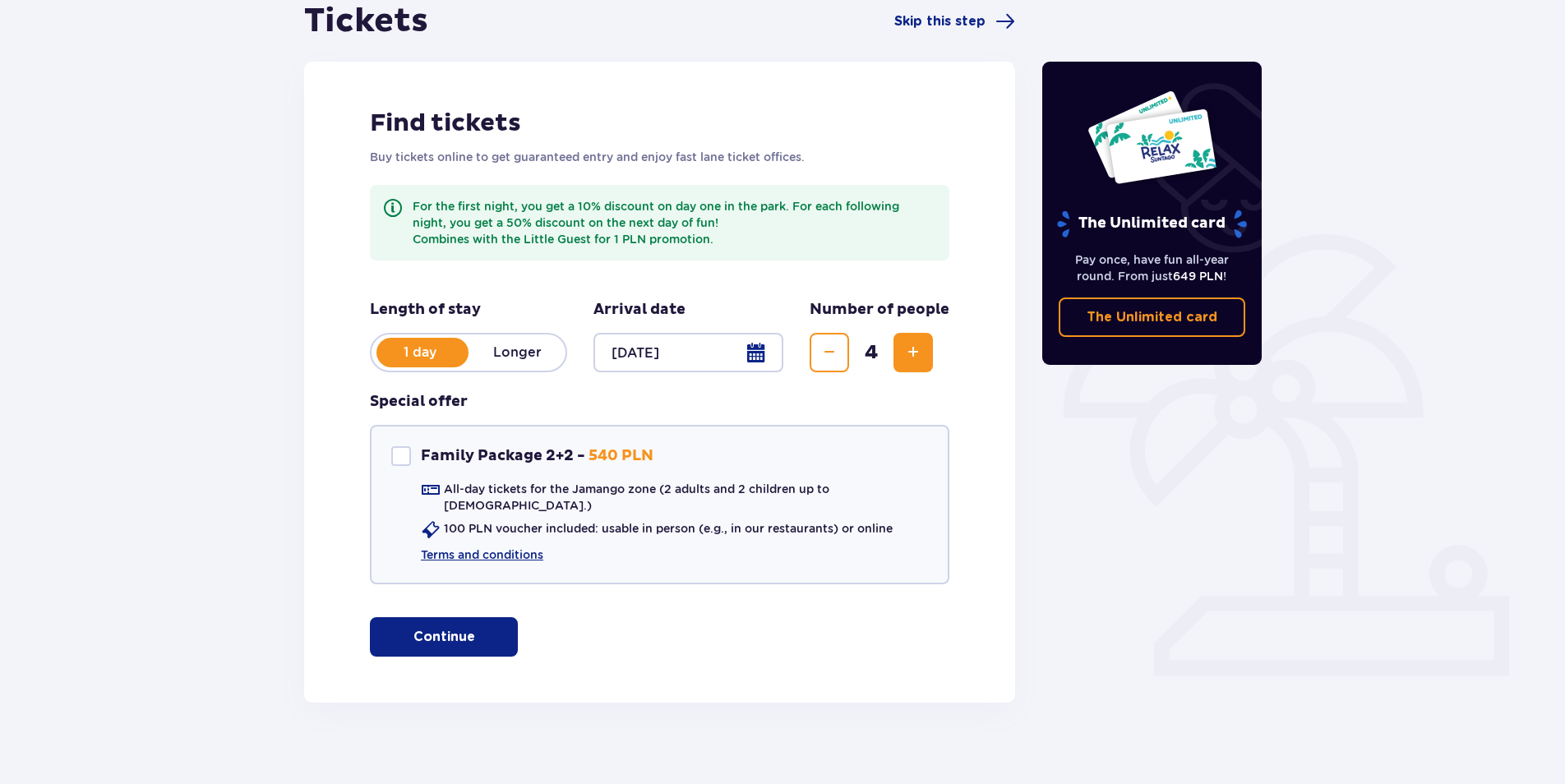
scroll to position [177, 0]
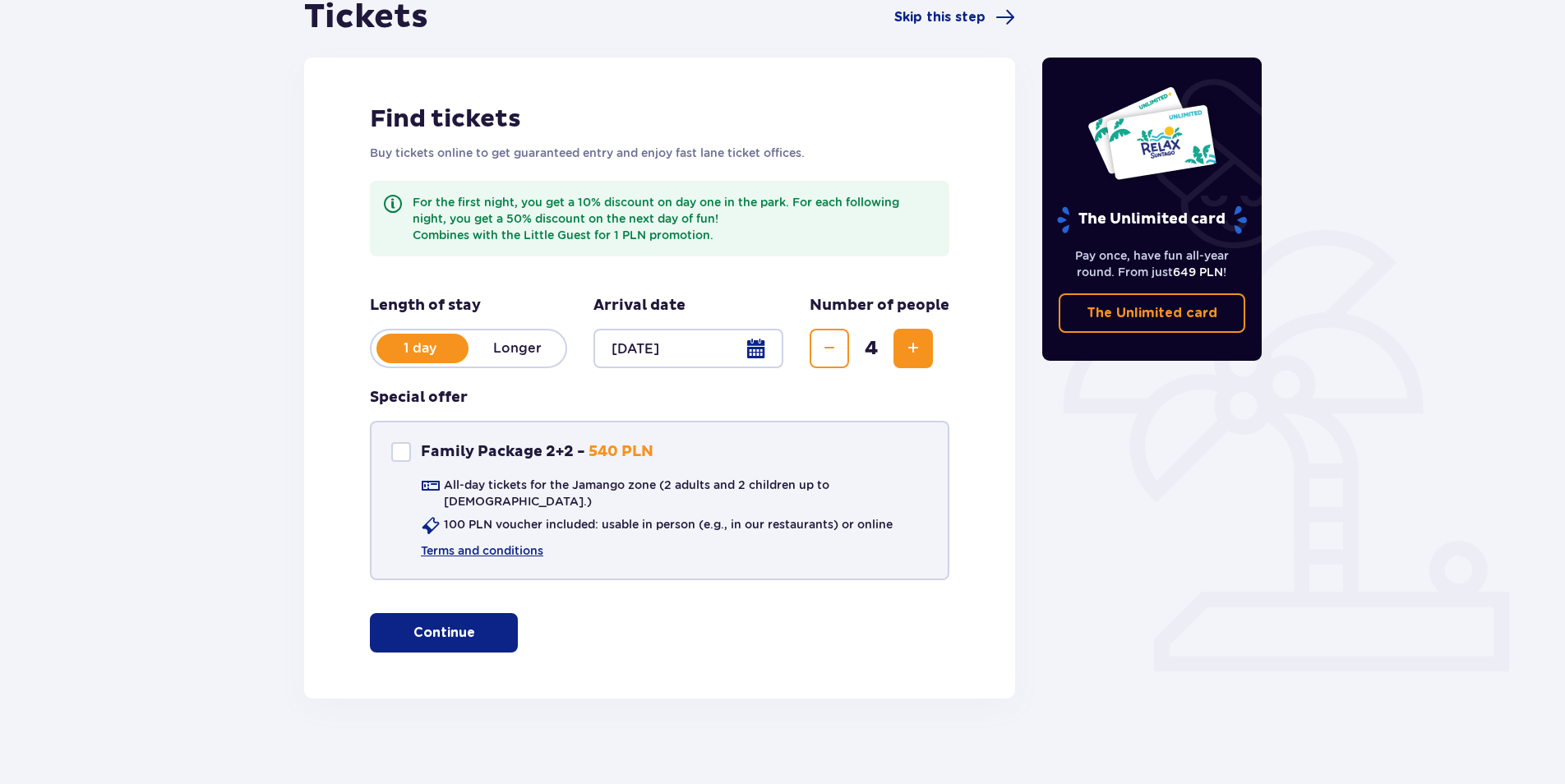
click at [396, 451] on div "Family Package 2+2" at bounding box center [401, 451] width 20 height 20
checkbox input "true"
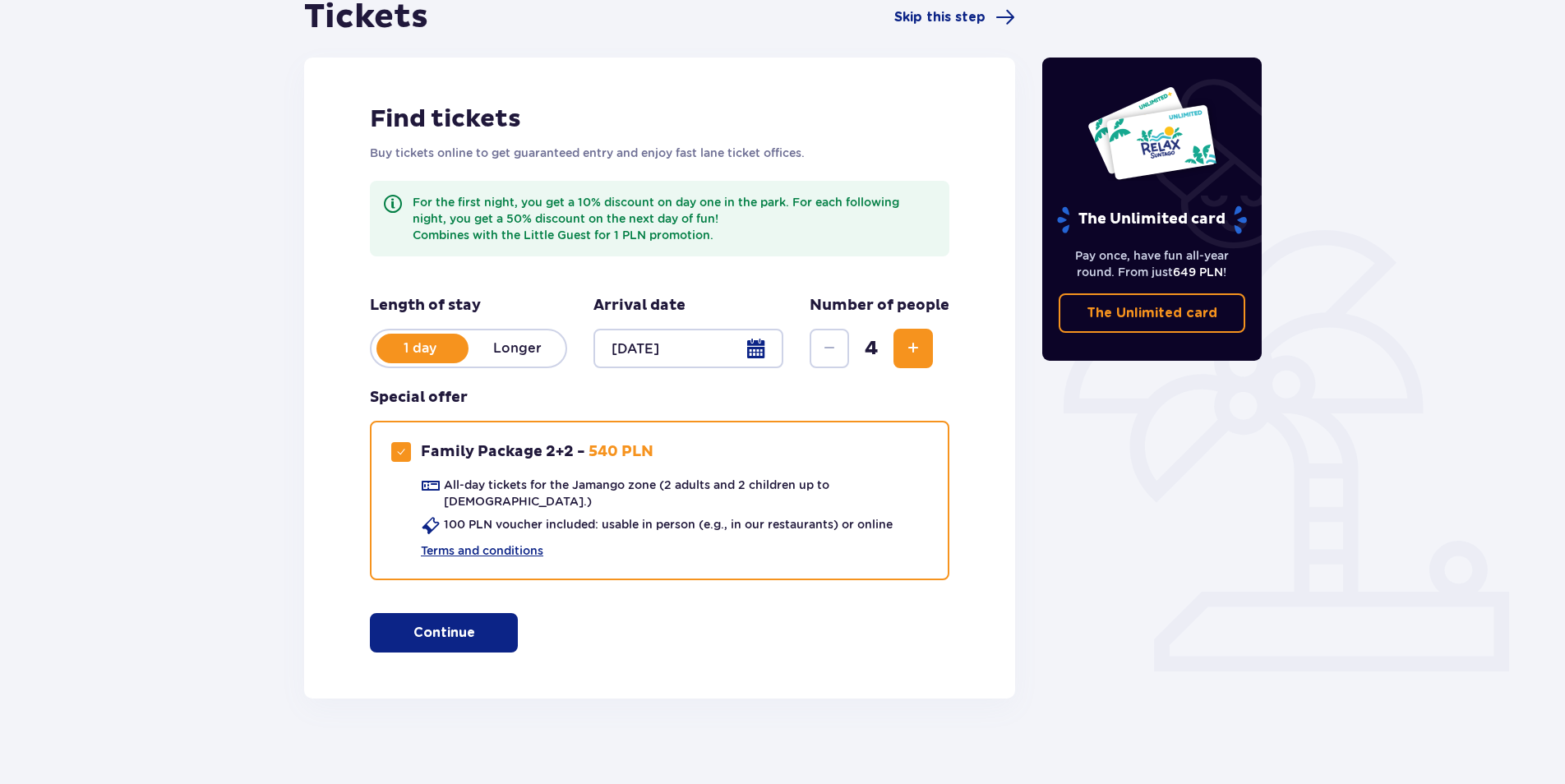
click at [461, 613] on button "Continue" at bounding box center [443, 633] width 148 height 39
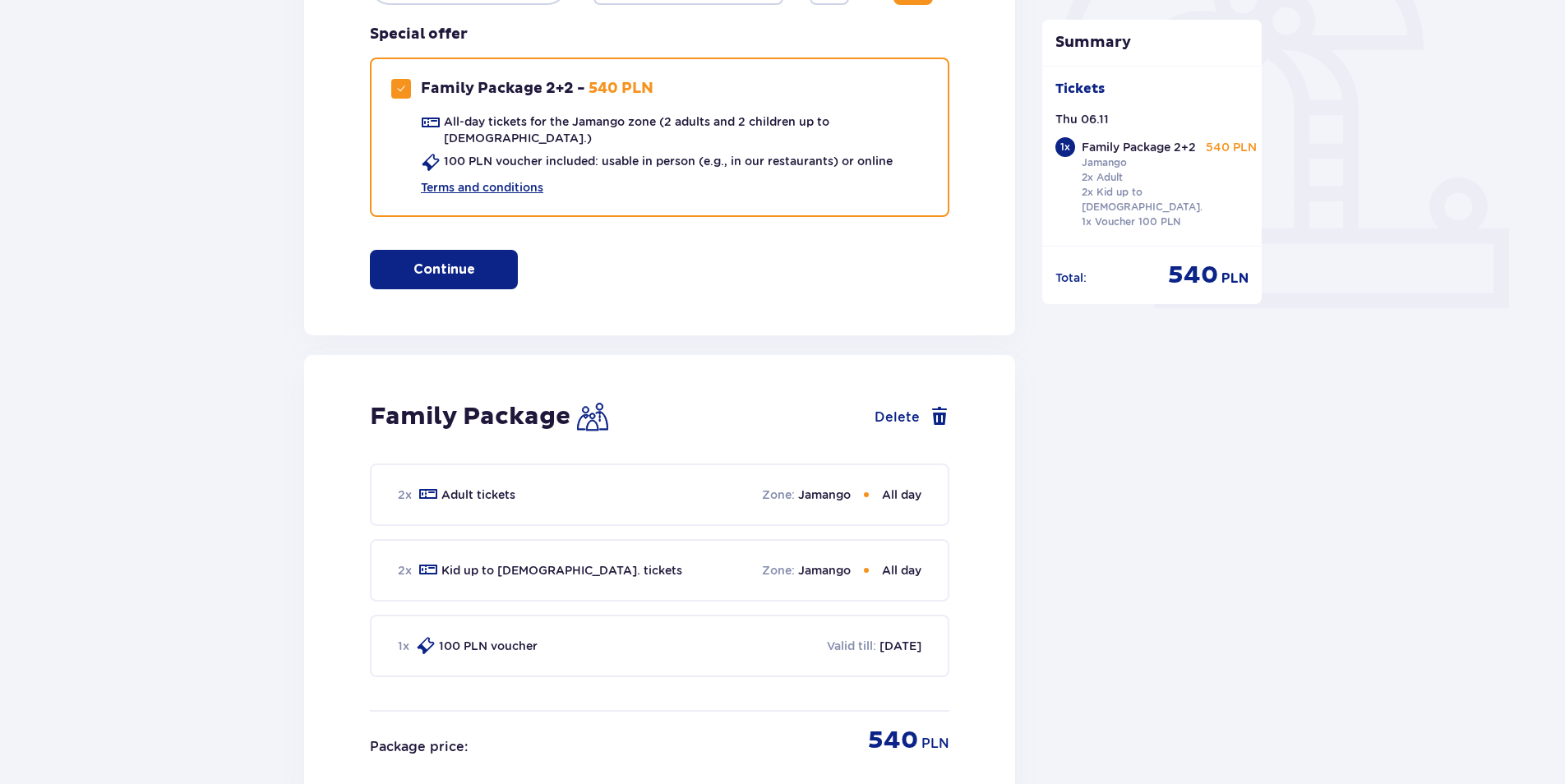
scroll to position [972, 0]
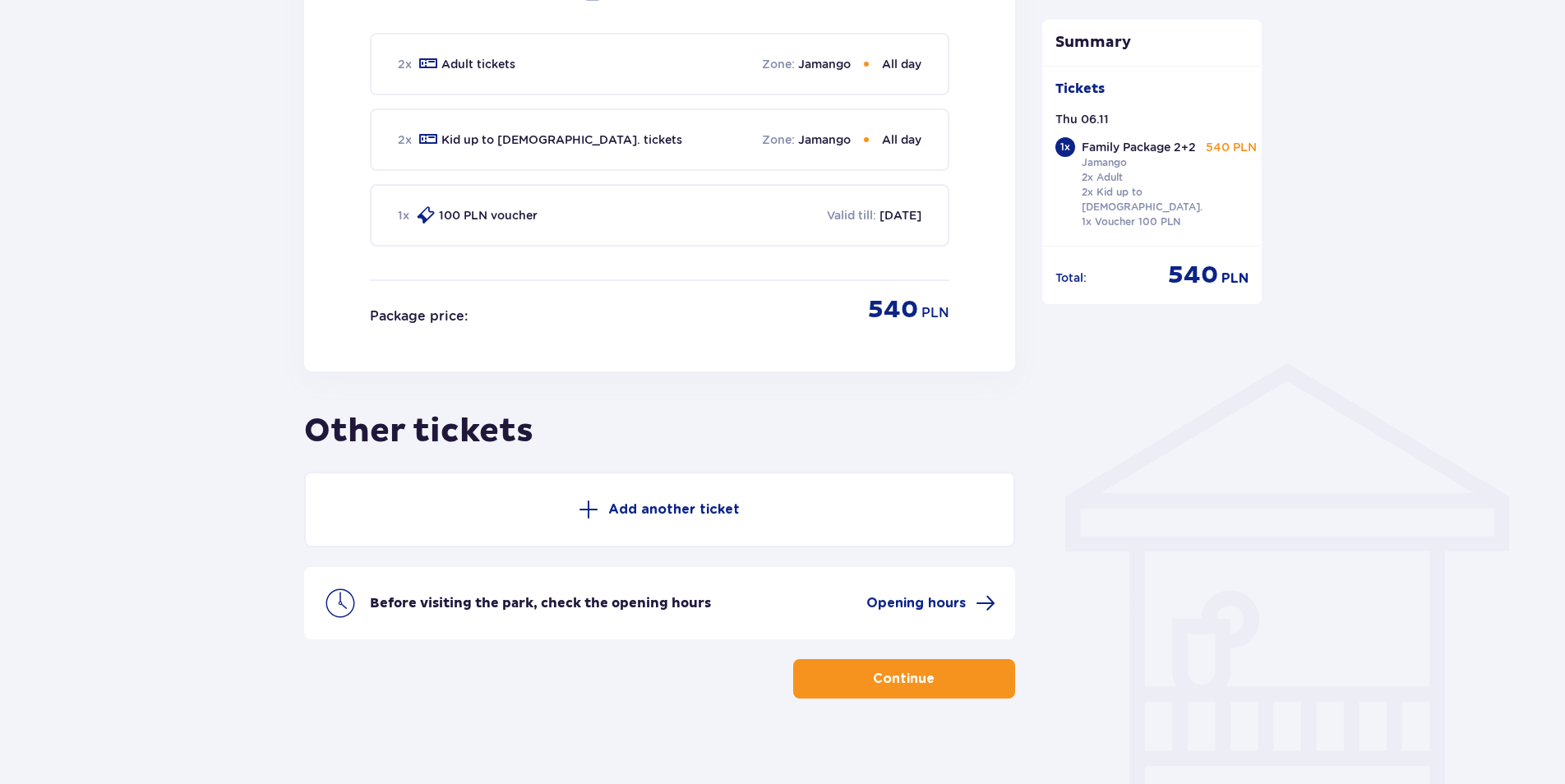
click at [913, 670] on p "Continue" at bounding box center [904, 678] width 61 height 18
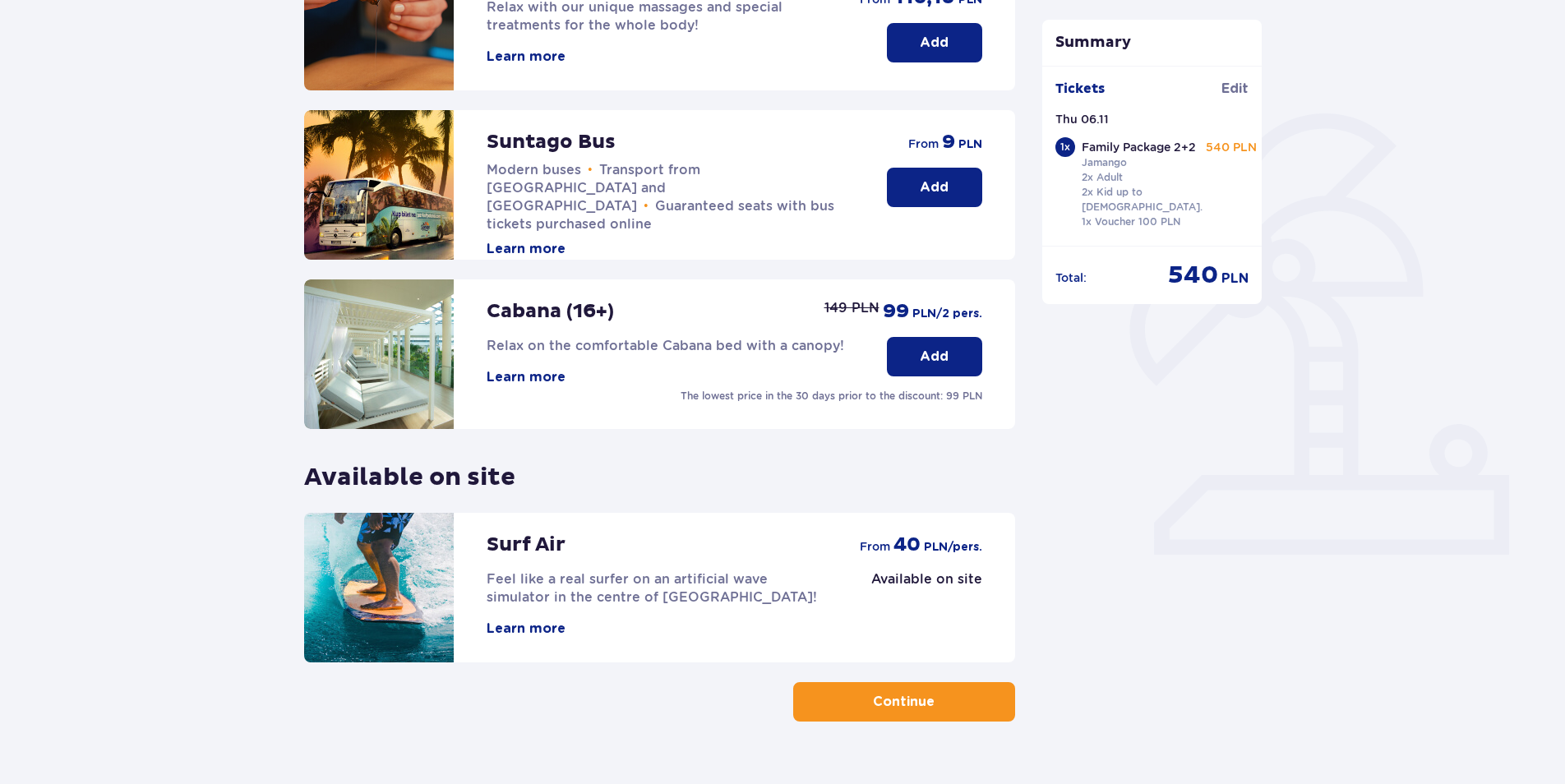
scroll to position [331, 0]
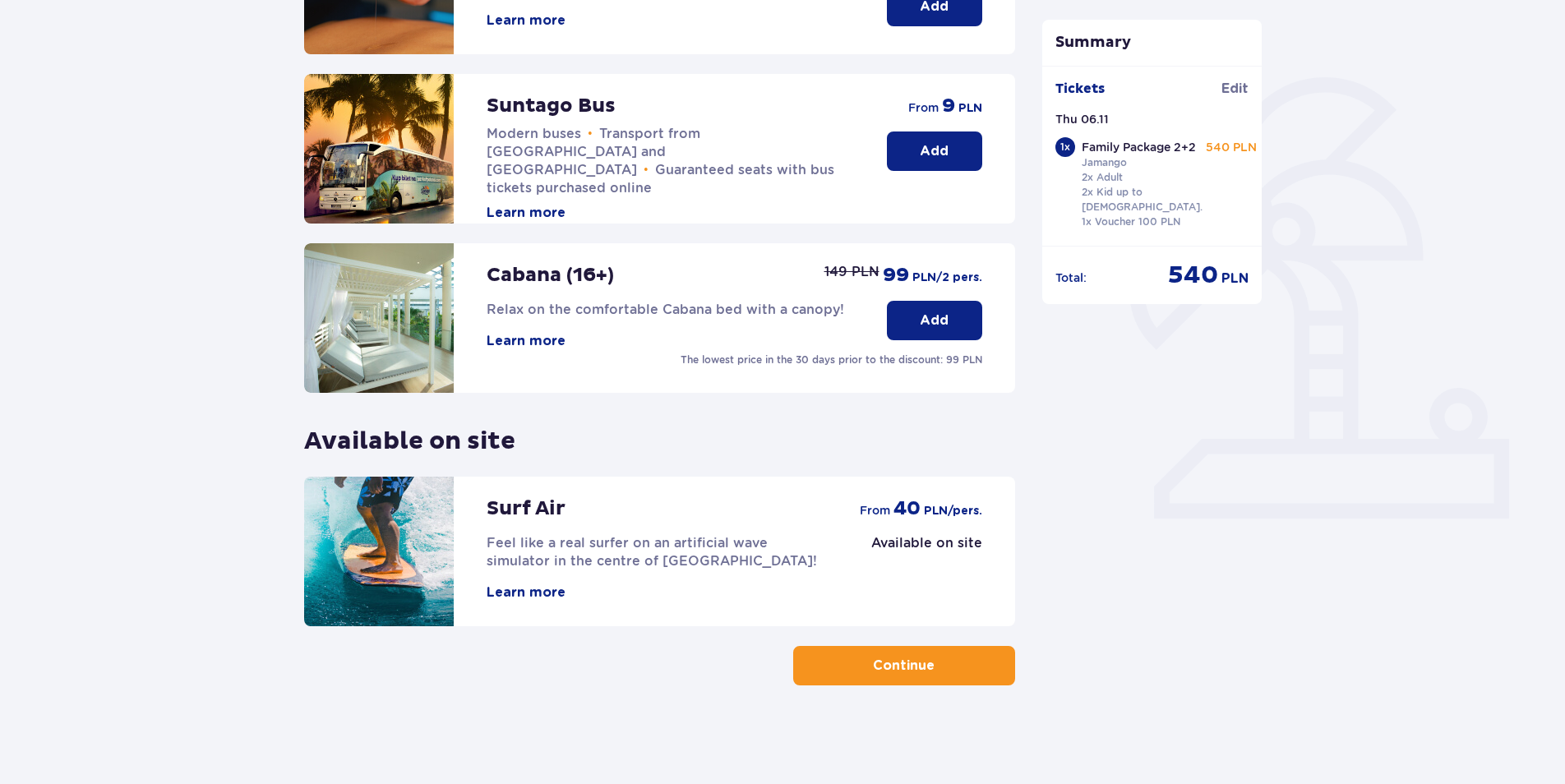
click at [911, 669] on p "Continue" at bounding box center [904, 665] width 61 height 18
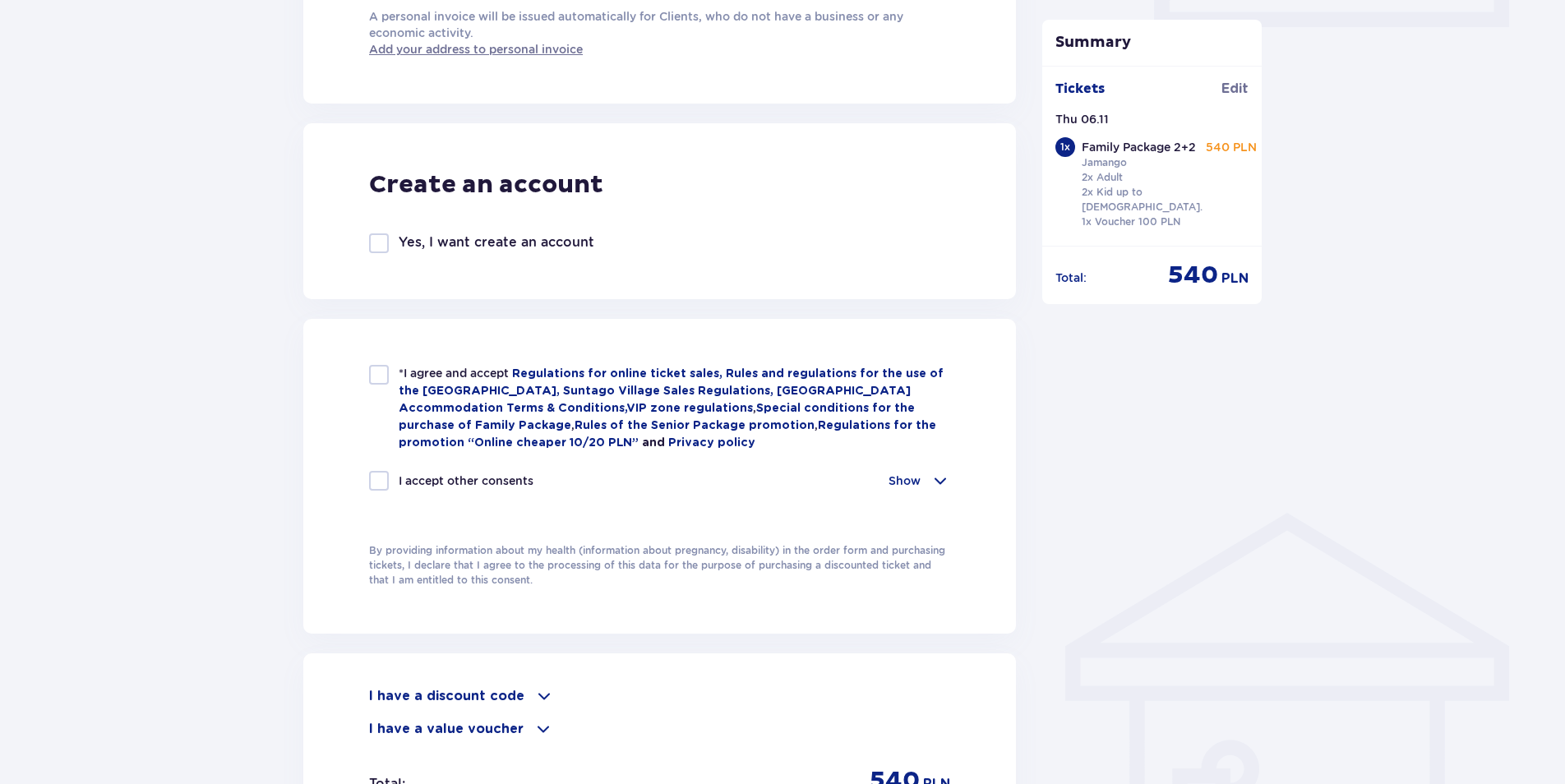
scroll to position [1124, 0]
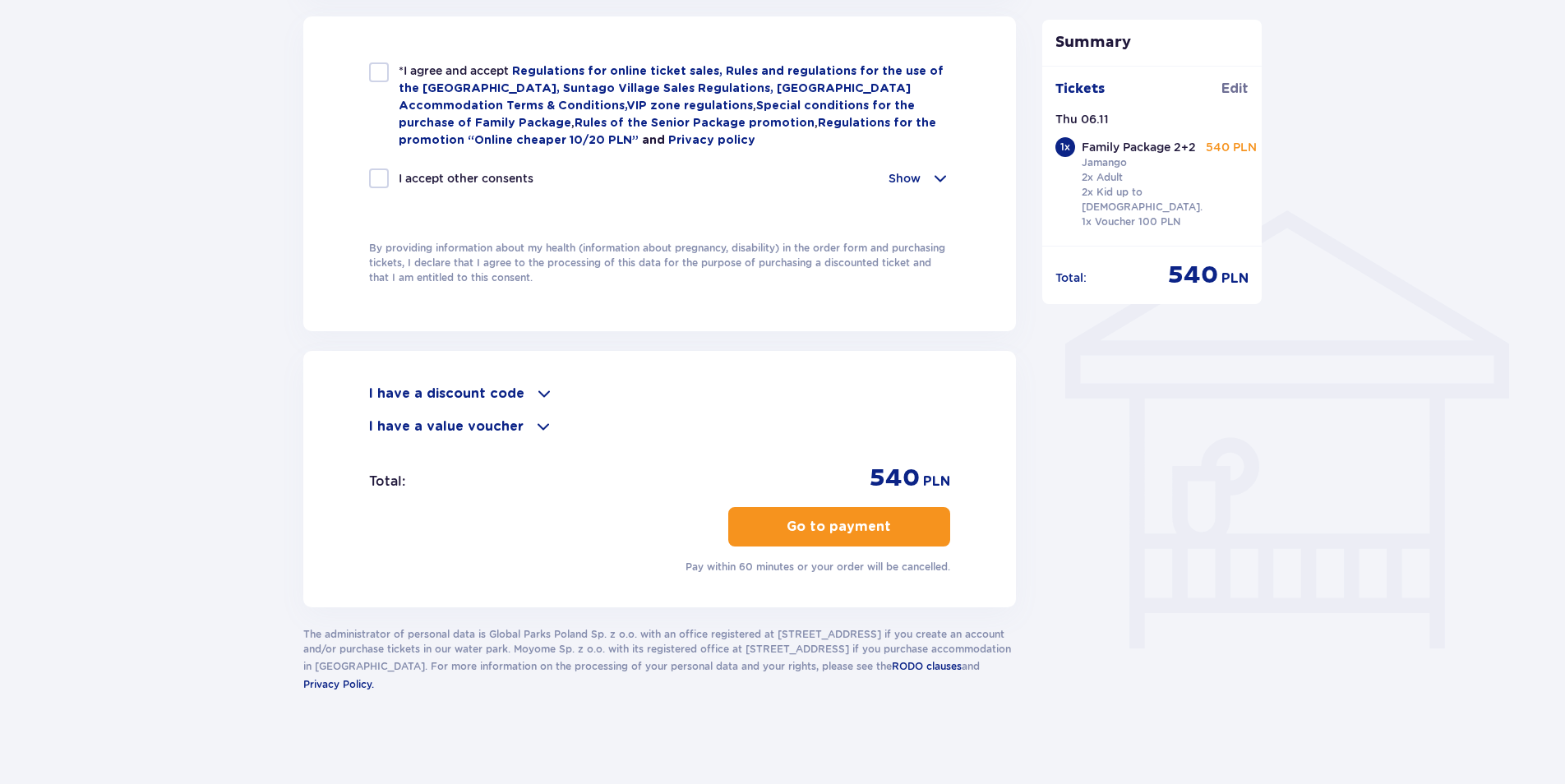
click at [850, 525] on p "Go to payment" at bounding box center [839, 526] width 104 height 18
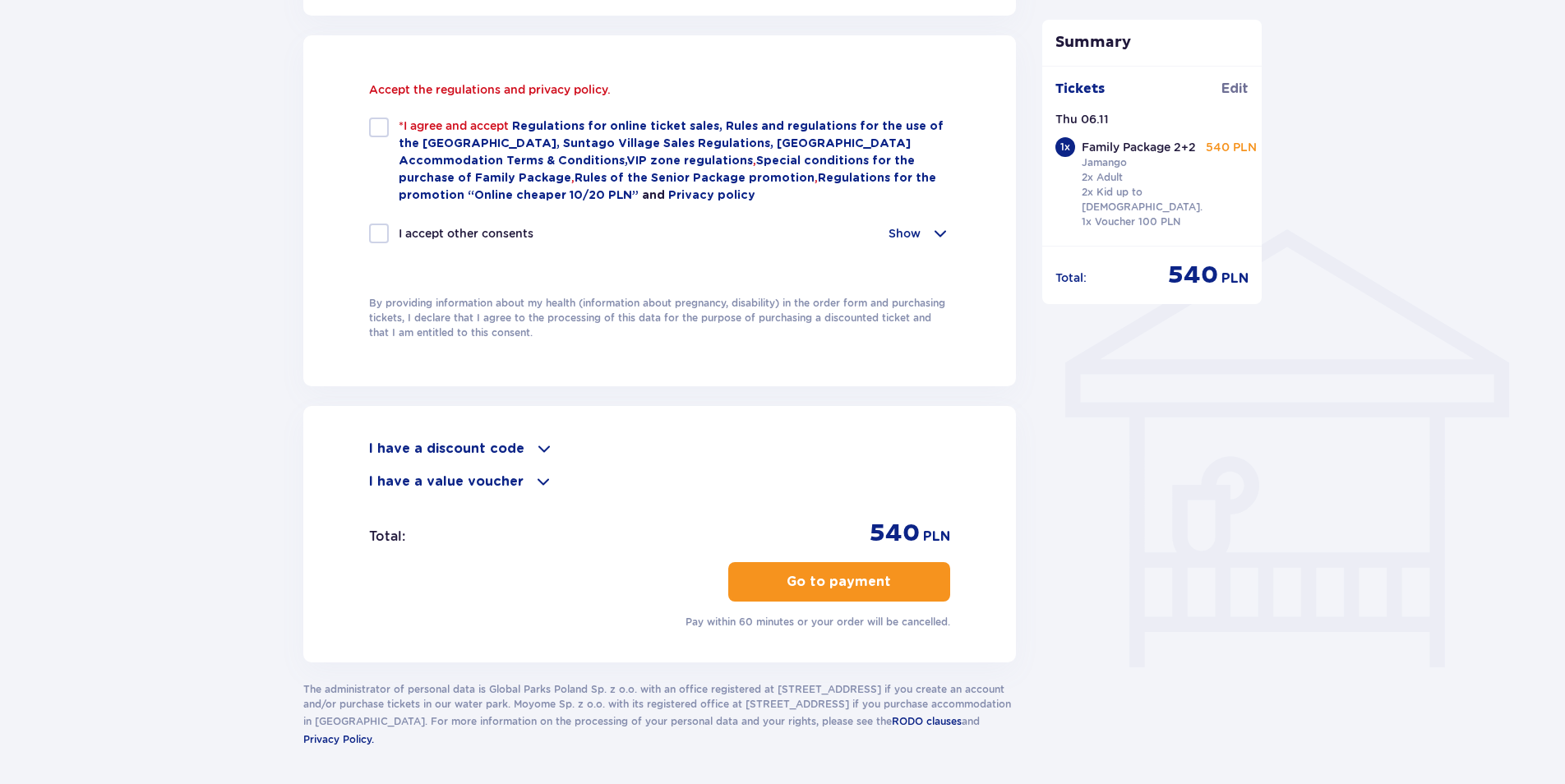
scroll to position [1104, 0]
click at [459, 440] on p "I have a discount code" at bounding box center [446, 449] width 155 height 18
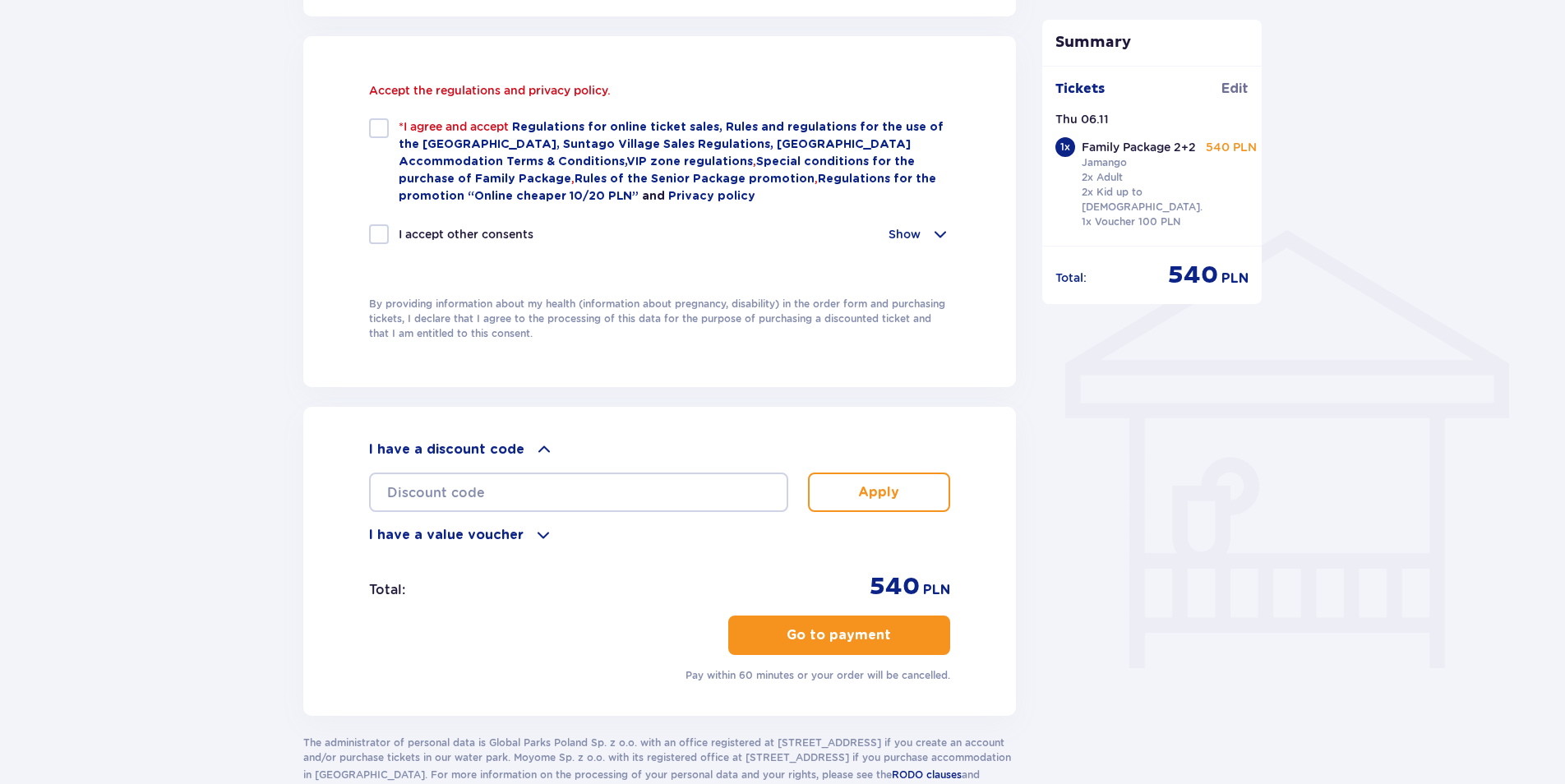
click at [461, 526] on p "I have a value voucher" at bounding box center [446, 534] width 154 height 18
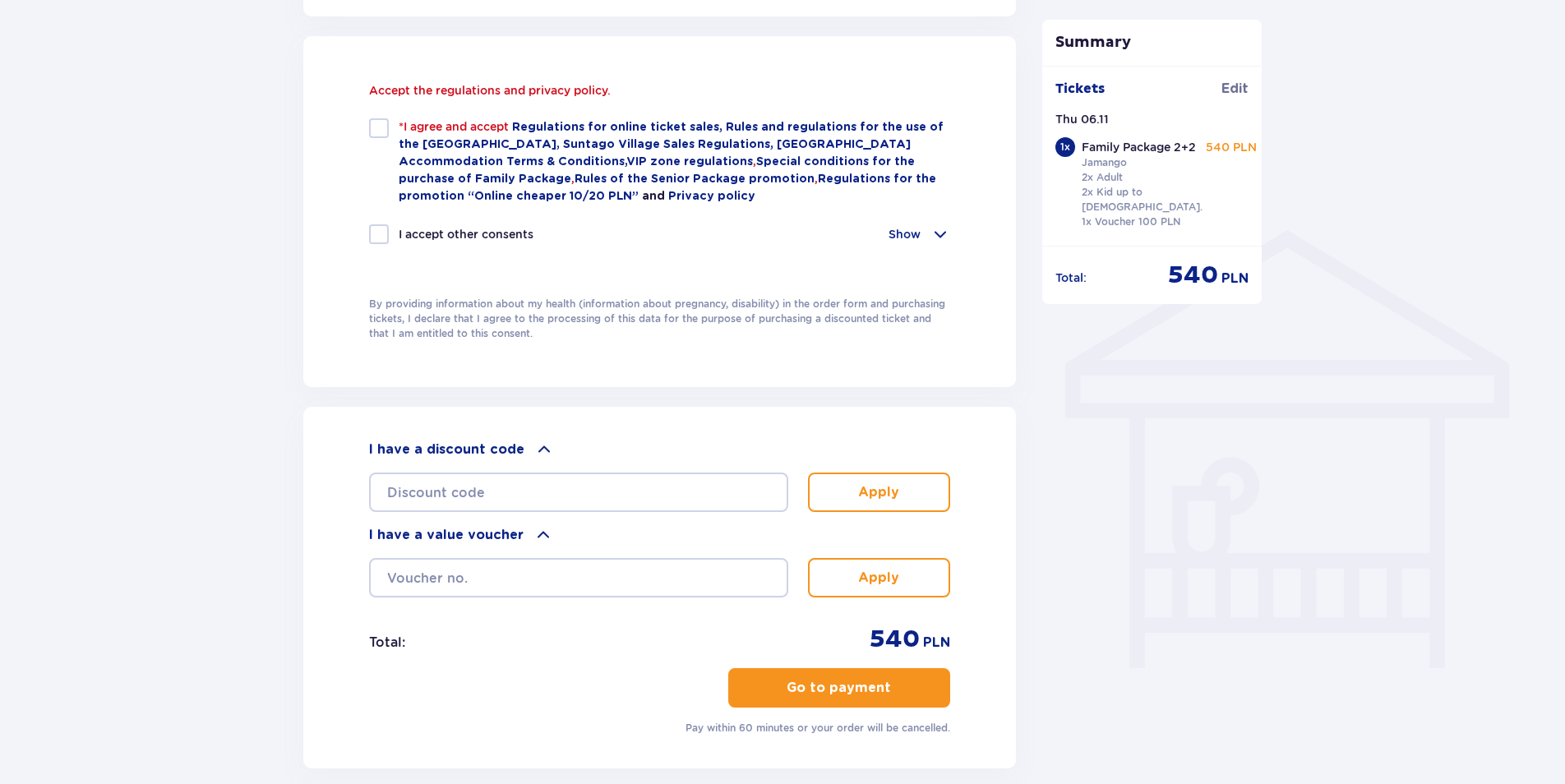
click at [859, 670] on button "Go to payment" at bounding box center [839, 687] width 222 height 39
click at [835, 682] on p "Go to payment" at bounding box center [839, 687] width 104 height 18
click at [835, 685] on p "Go to payment" at bounding box center [839, 687] width 104 height 18
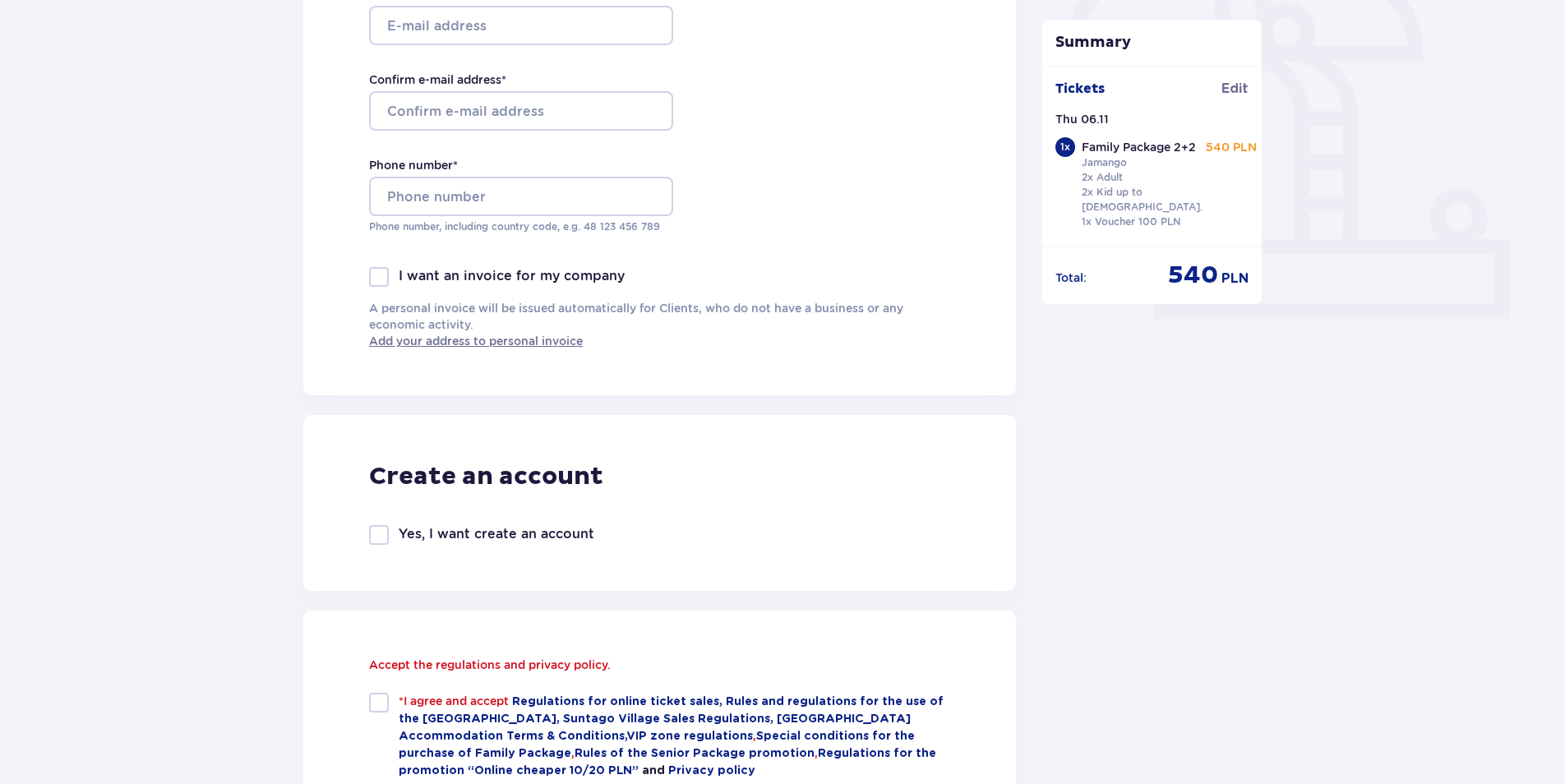
scroll to position [941, 0]
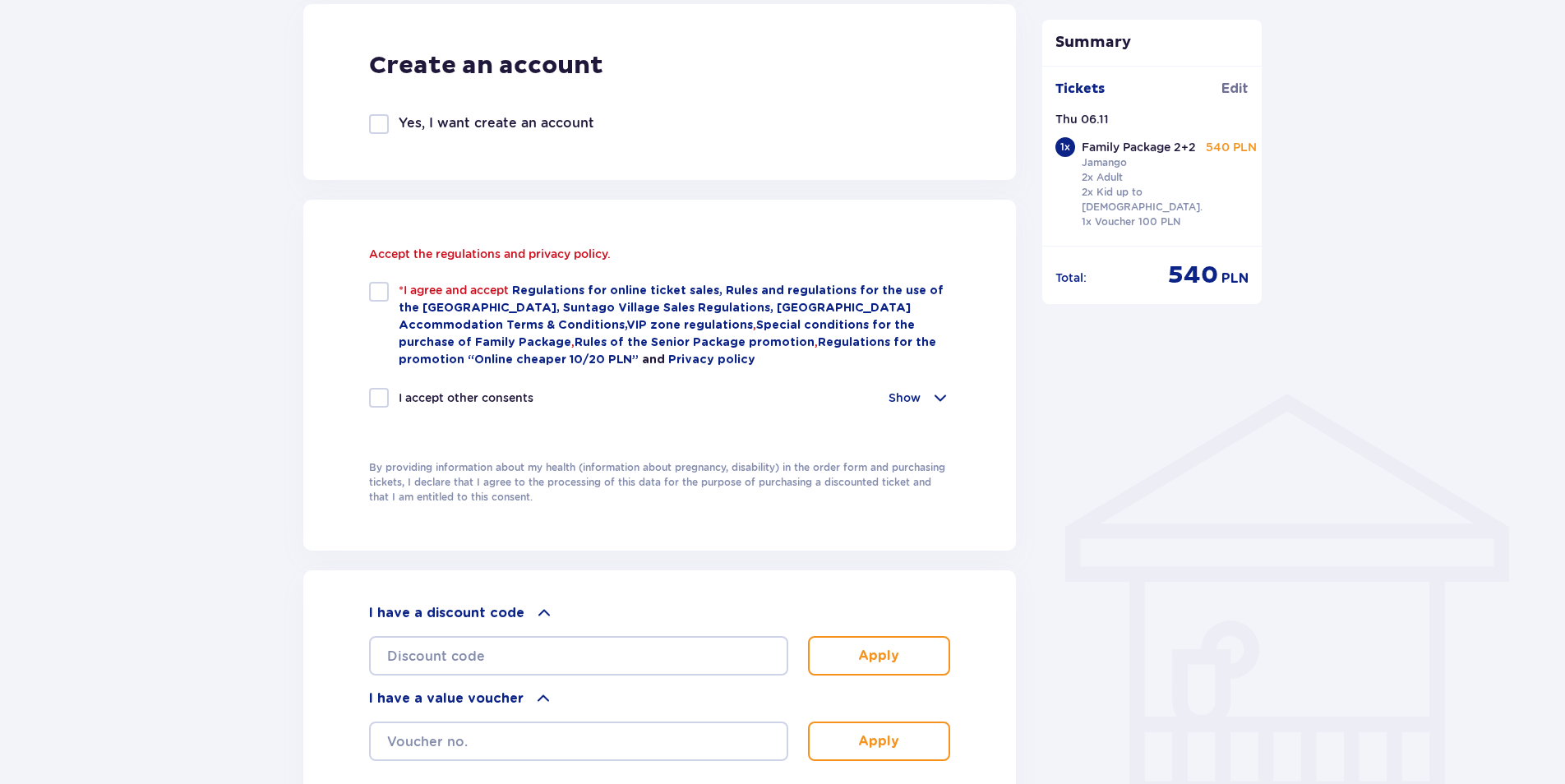
click at [380, 291] on div at bounding box center [378, 291] width 20 height 20
checkbox input "true"
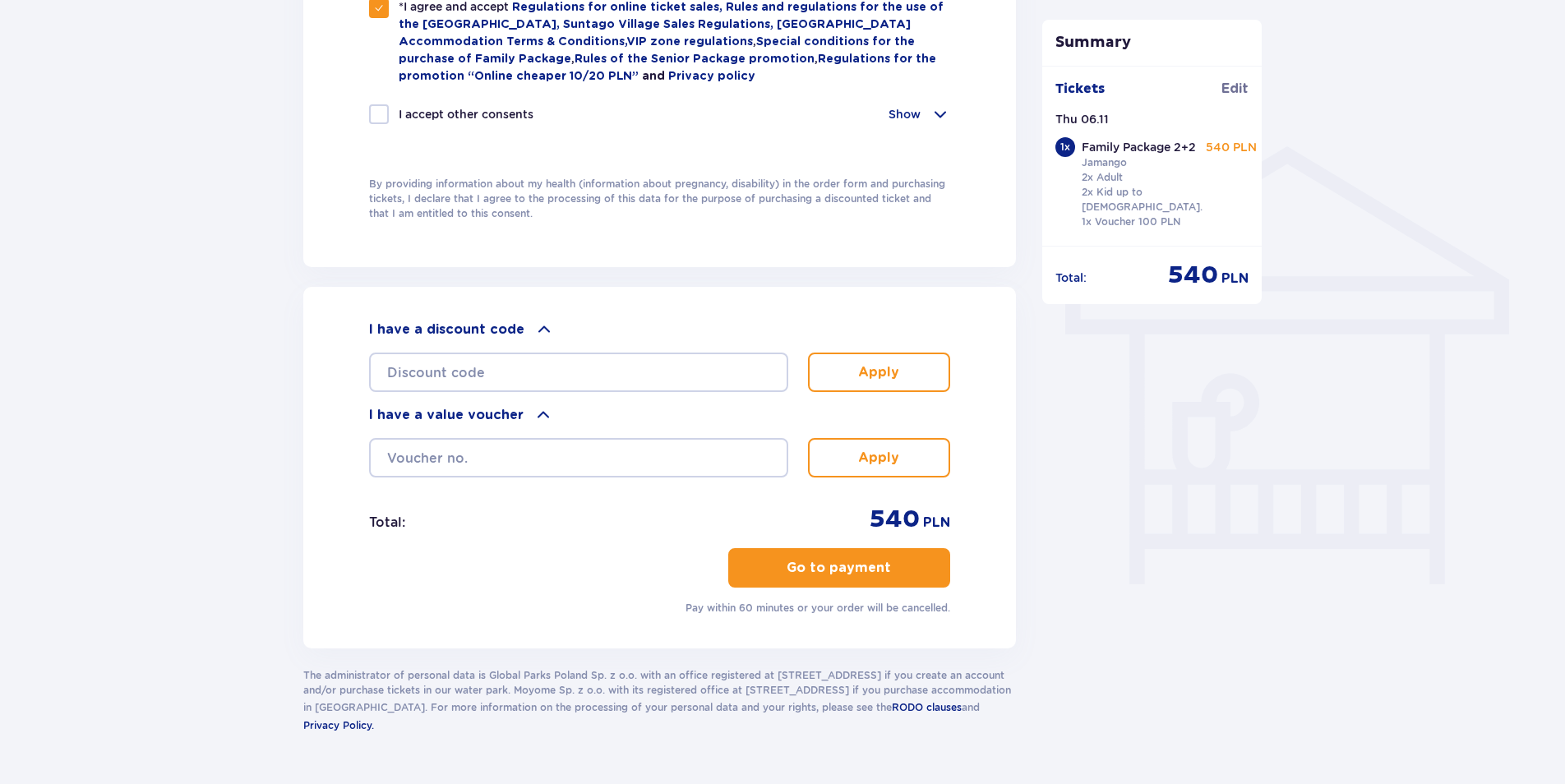
scroll to position [1229, 0]
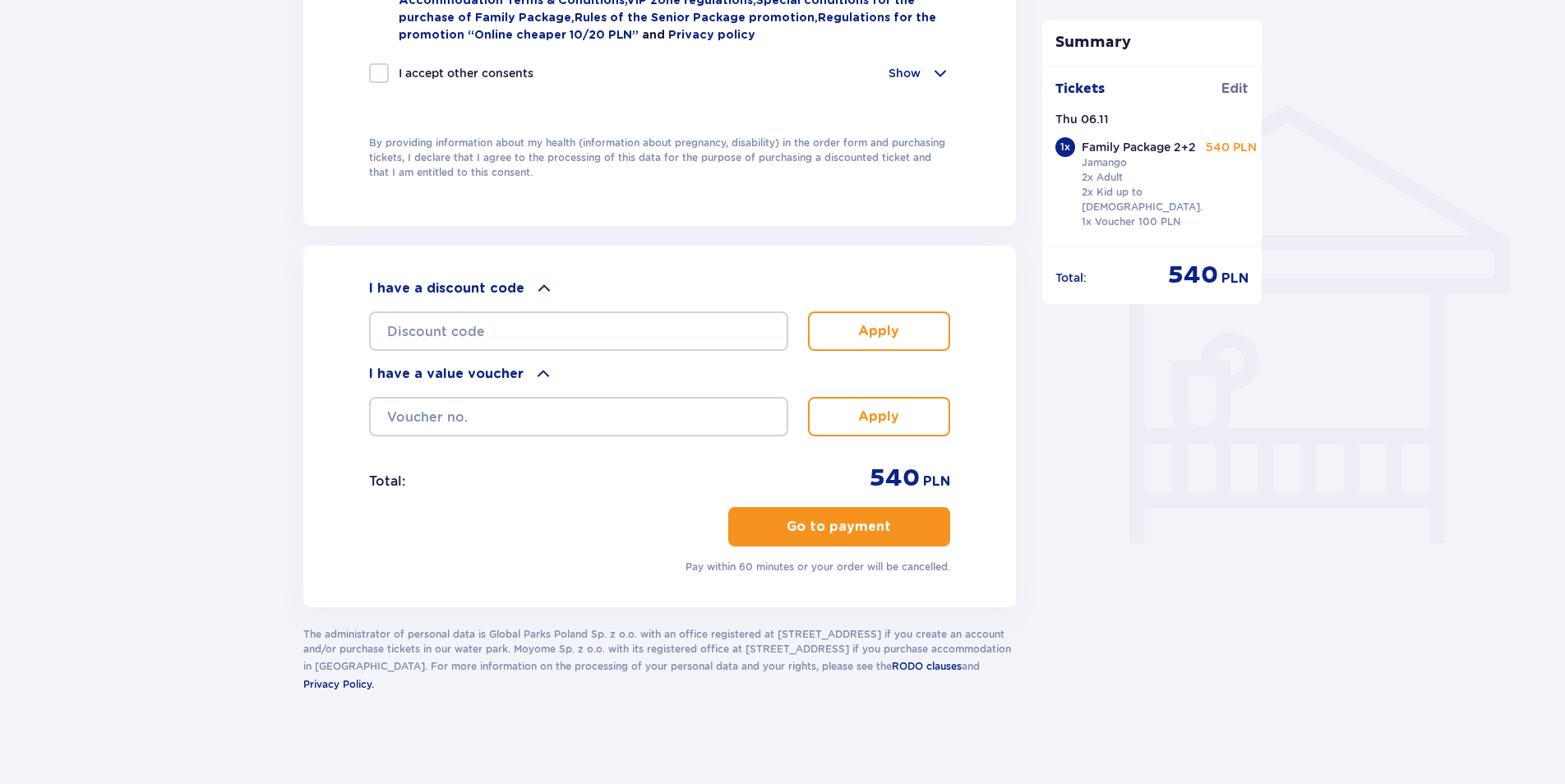
click at [861, 536] on button "Go to payment" at bounding box center [839, 527] width 222 height 39
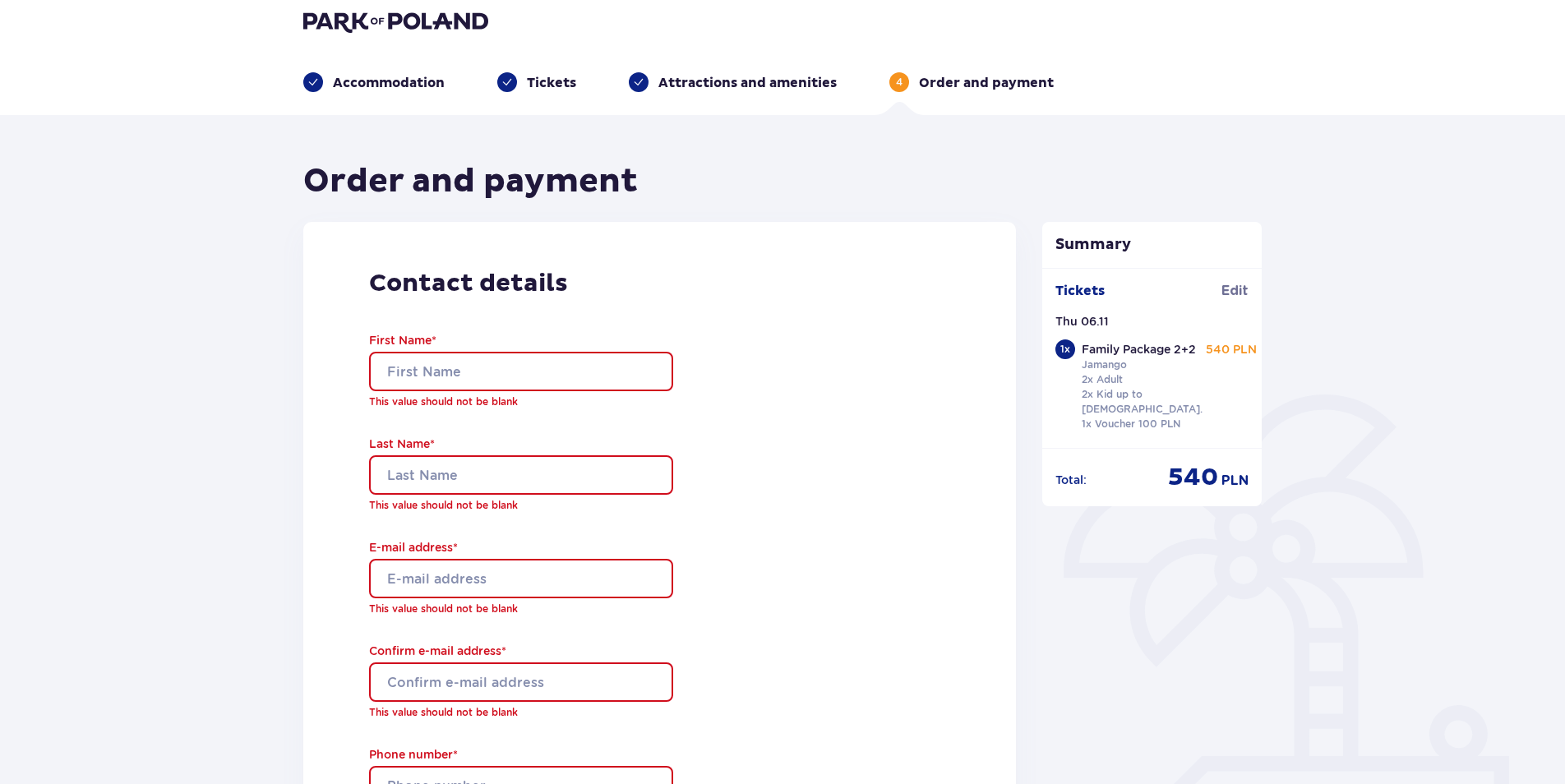
scroll to position [0, 0]
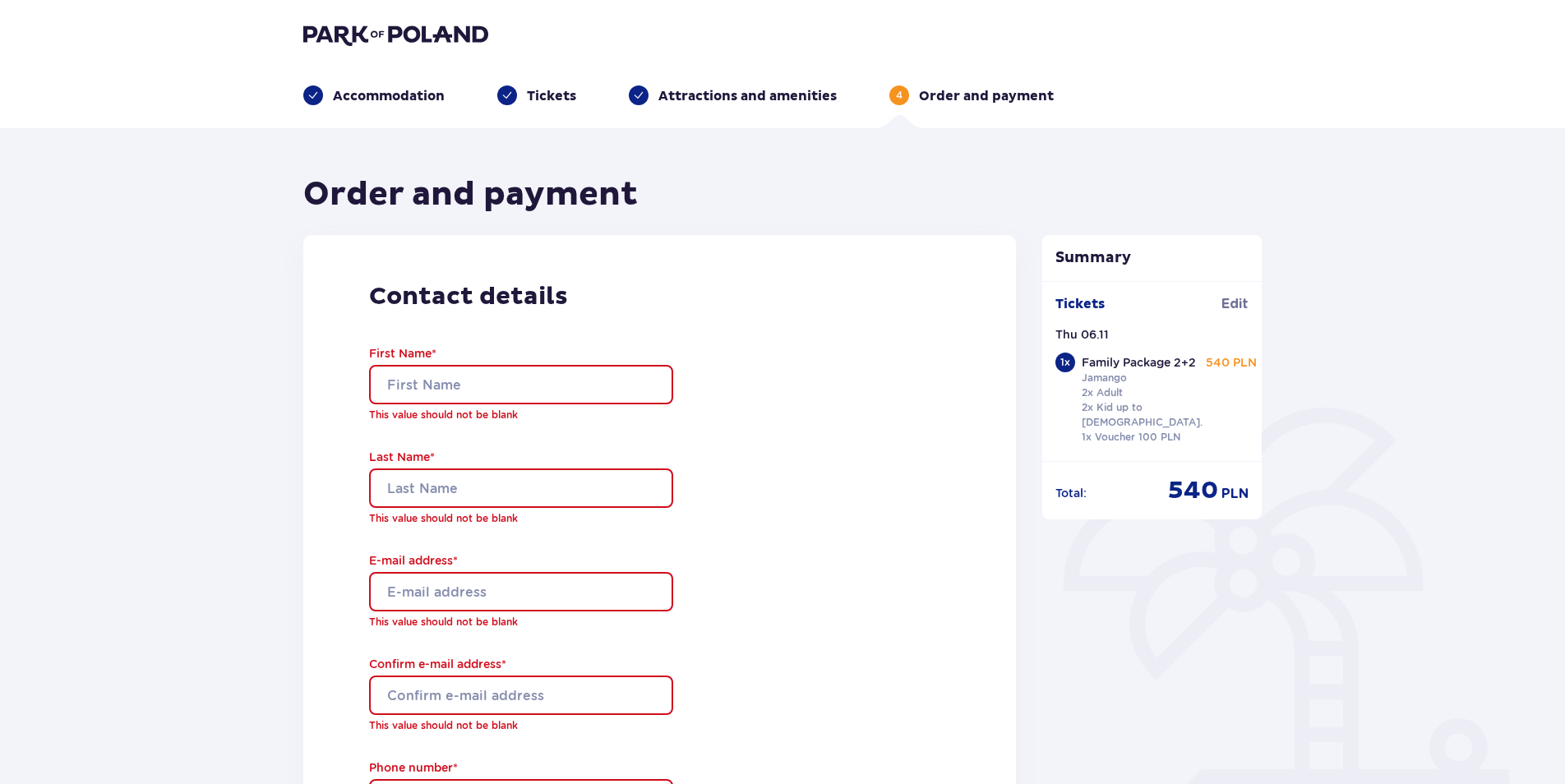
click at [540, 90] on p "Tickets" at bounding box center [551, 96] width 49 height 18
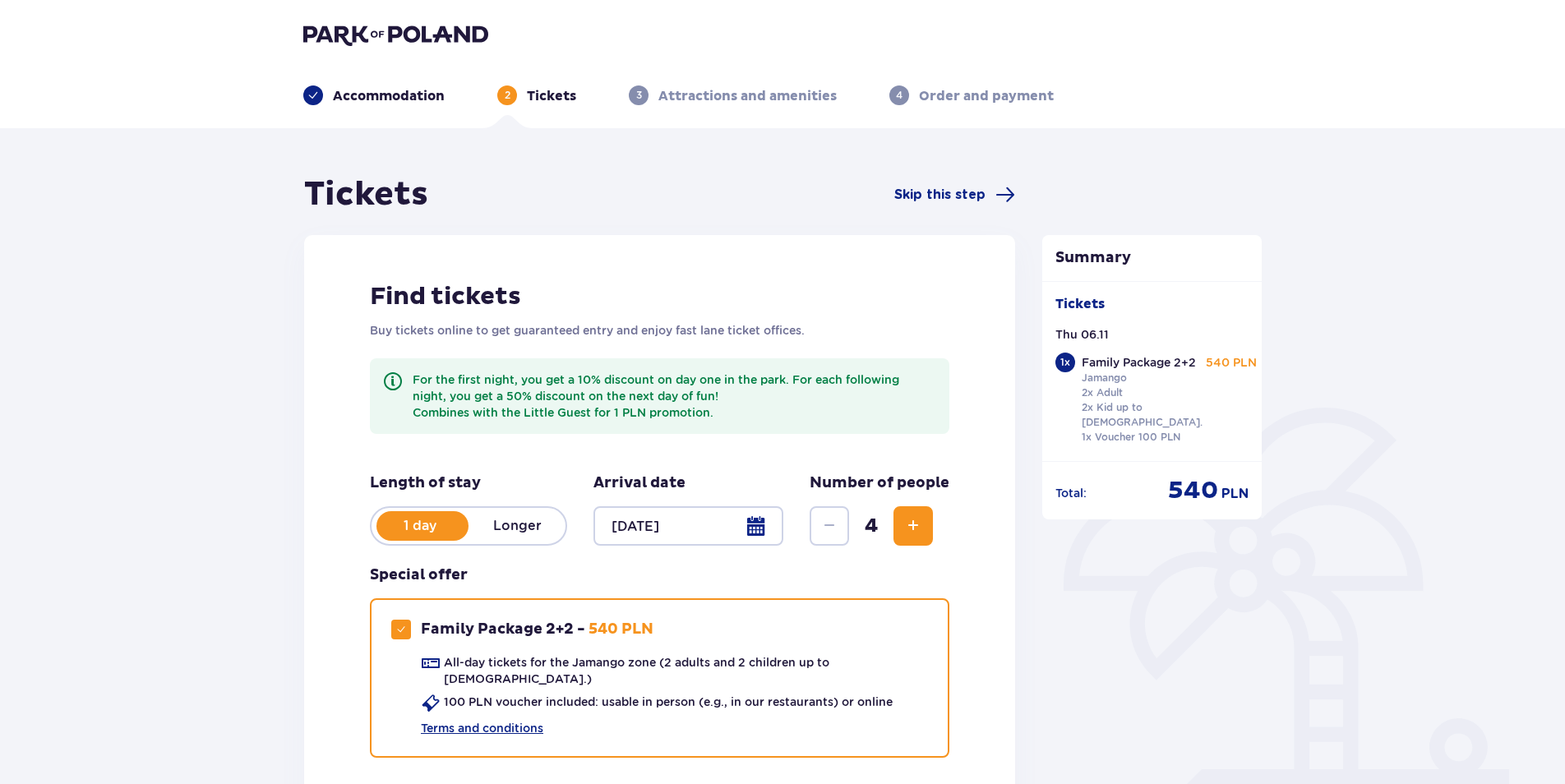
click at [345, 89] on p "Accommodation" at bounding box center [388, 96] width 112 height 18
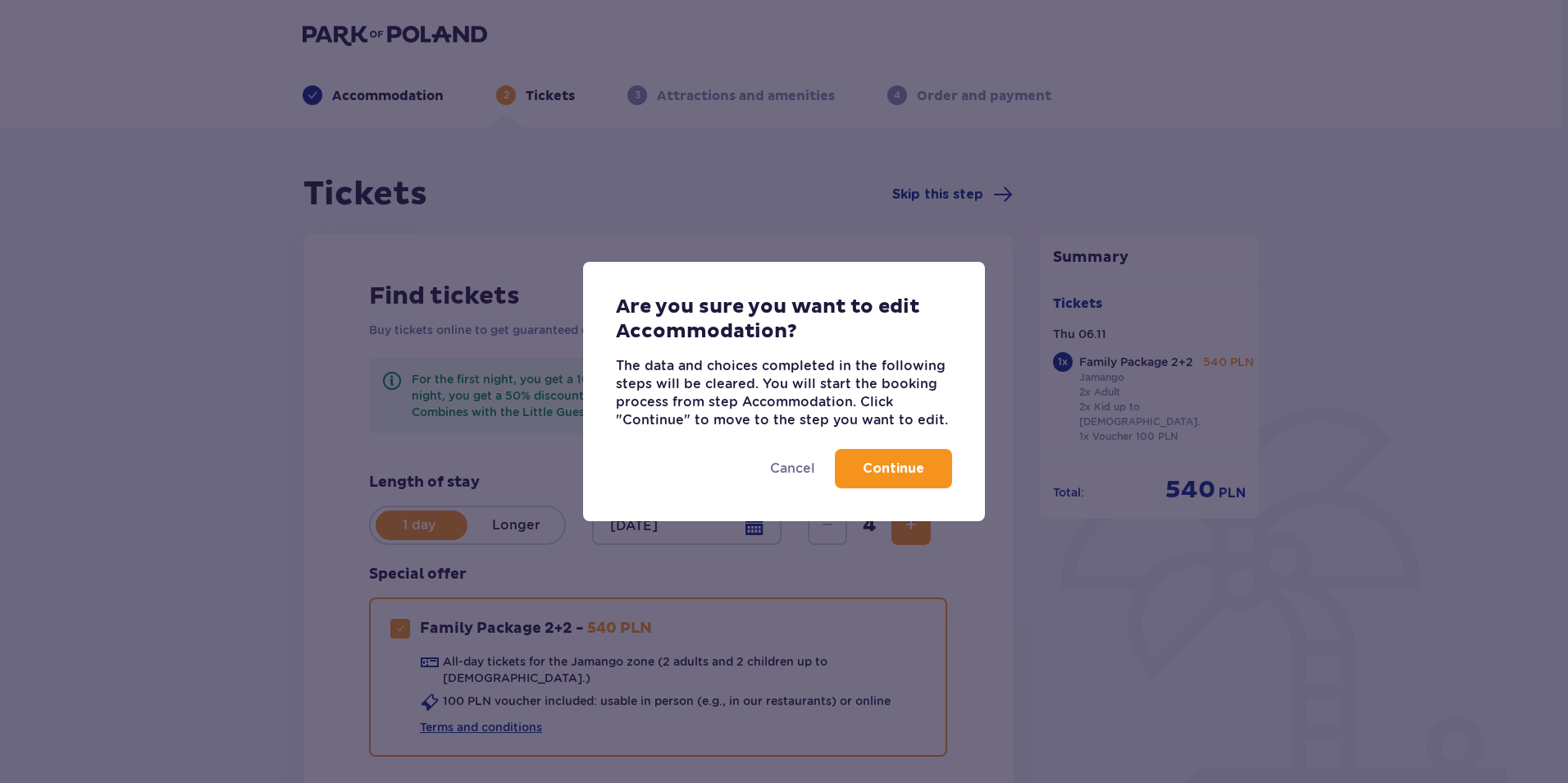
click at [882, 476] on button "Continue" at bounding box center [894, 469] width 118 height 39
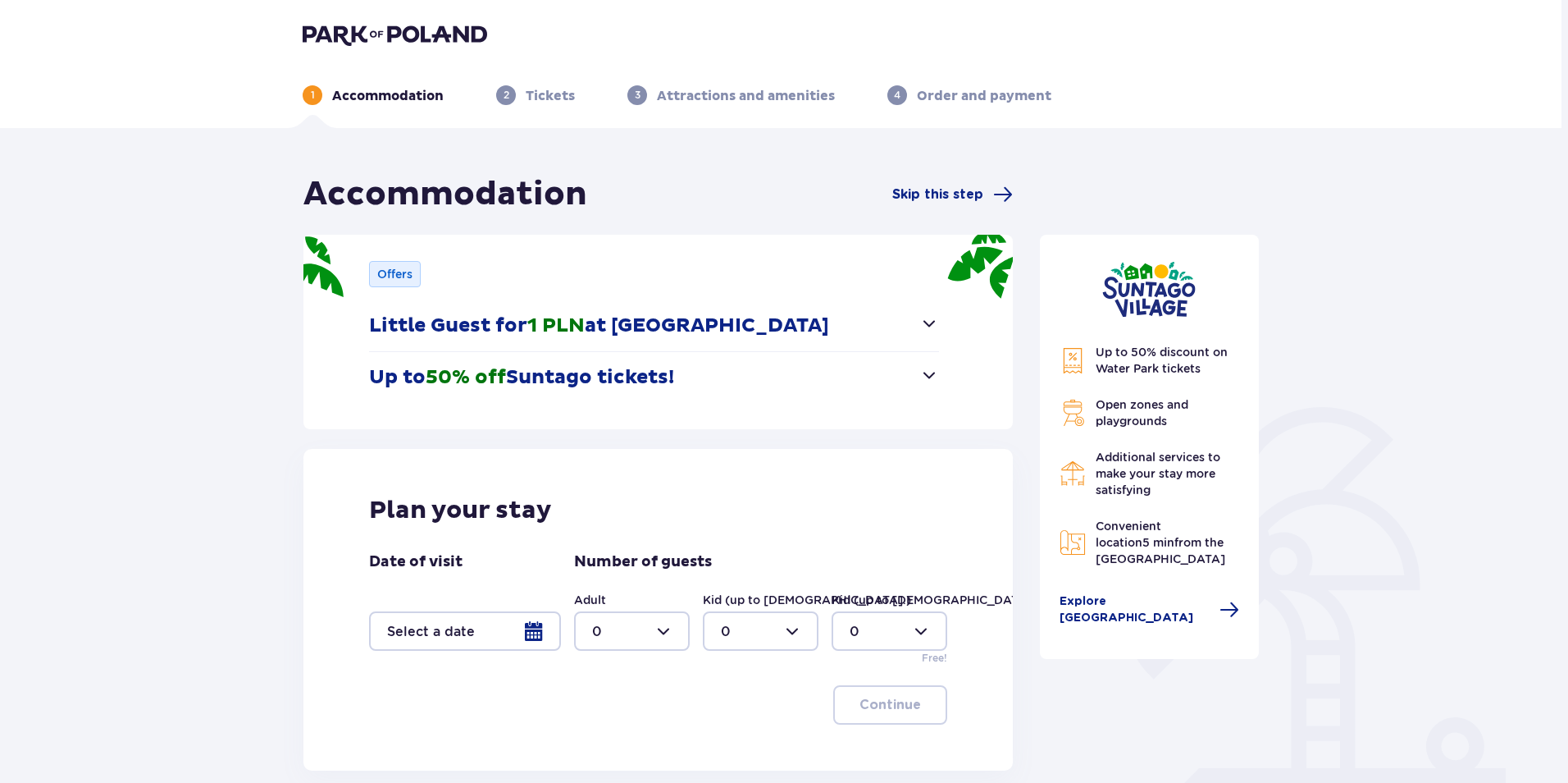
click at [281, 594] on div "Accommodation Skip this step Offers Little Guest for 1 PLN at Suntago Village N…" at bounding box center [781, 543] width 1562 height 829
click at [593, 365] on button "Up to 50% off Suntago tickets!" at bounding box center [654, 378] width 570 height 51
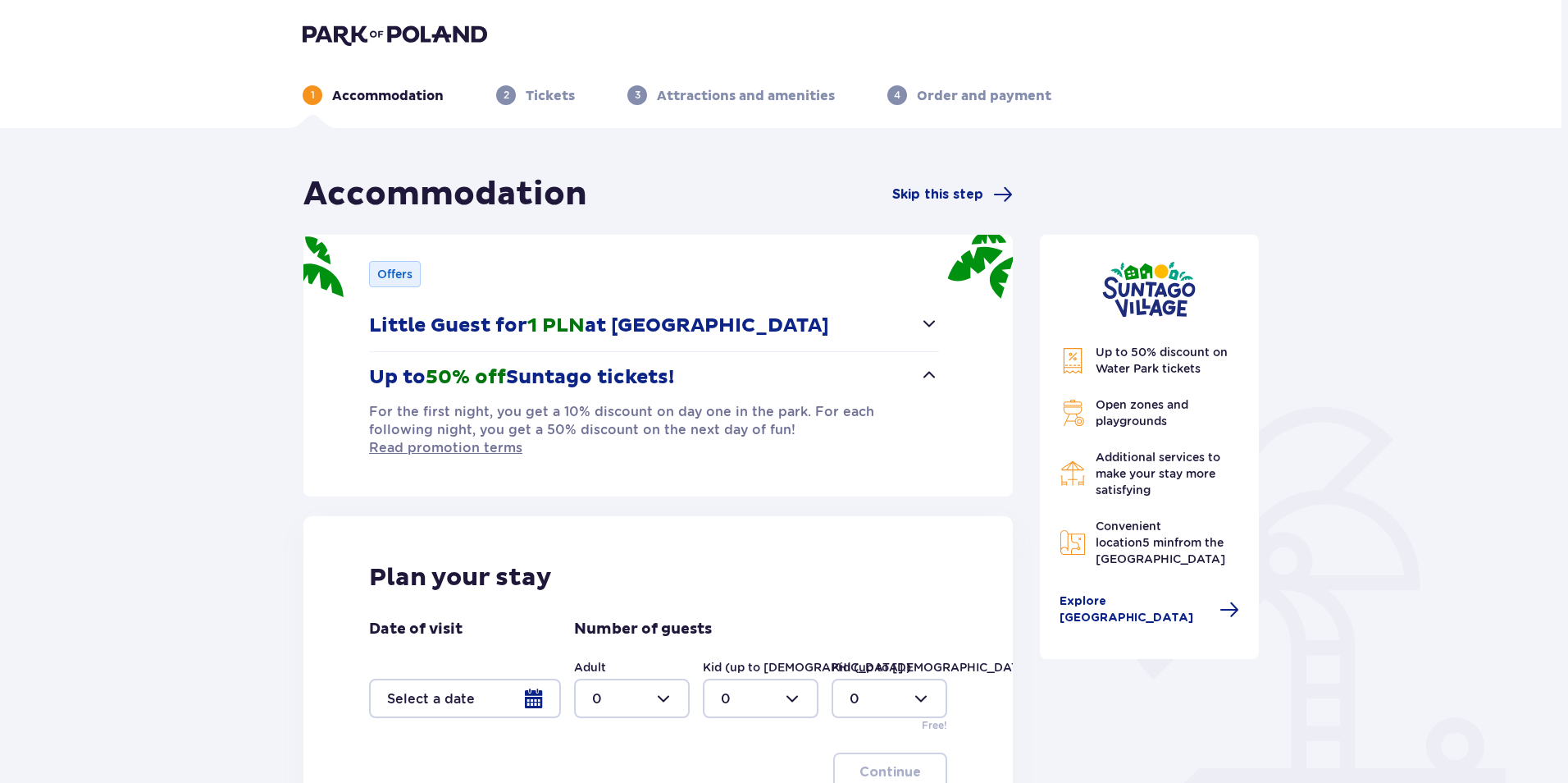
click at [927, 325] on span "button" at bounding box center [929, 323] width 19 height 19
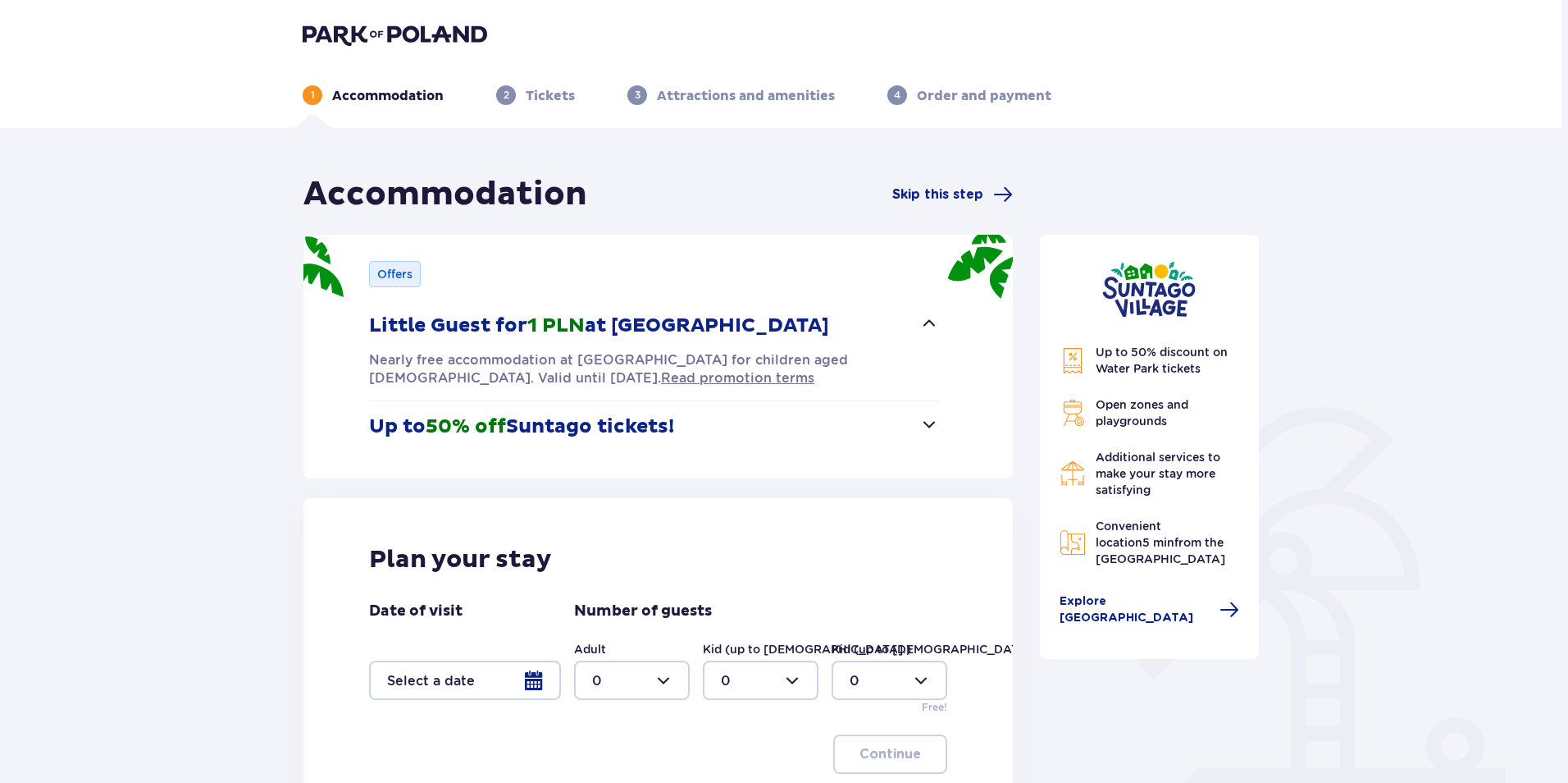
click at [639, 678] on div at bounding box center [631, 680] width 116 height 39
click at [622, 594] on div "2" at bounding box center [632, 588] width 80 height 18
type input "2"
click at [771, 680] on div at bounding box center [760, 680] width 116 height 39
click at [751, 551] on div "1" at bounding box center [761, 554] width 80 height 18
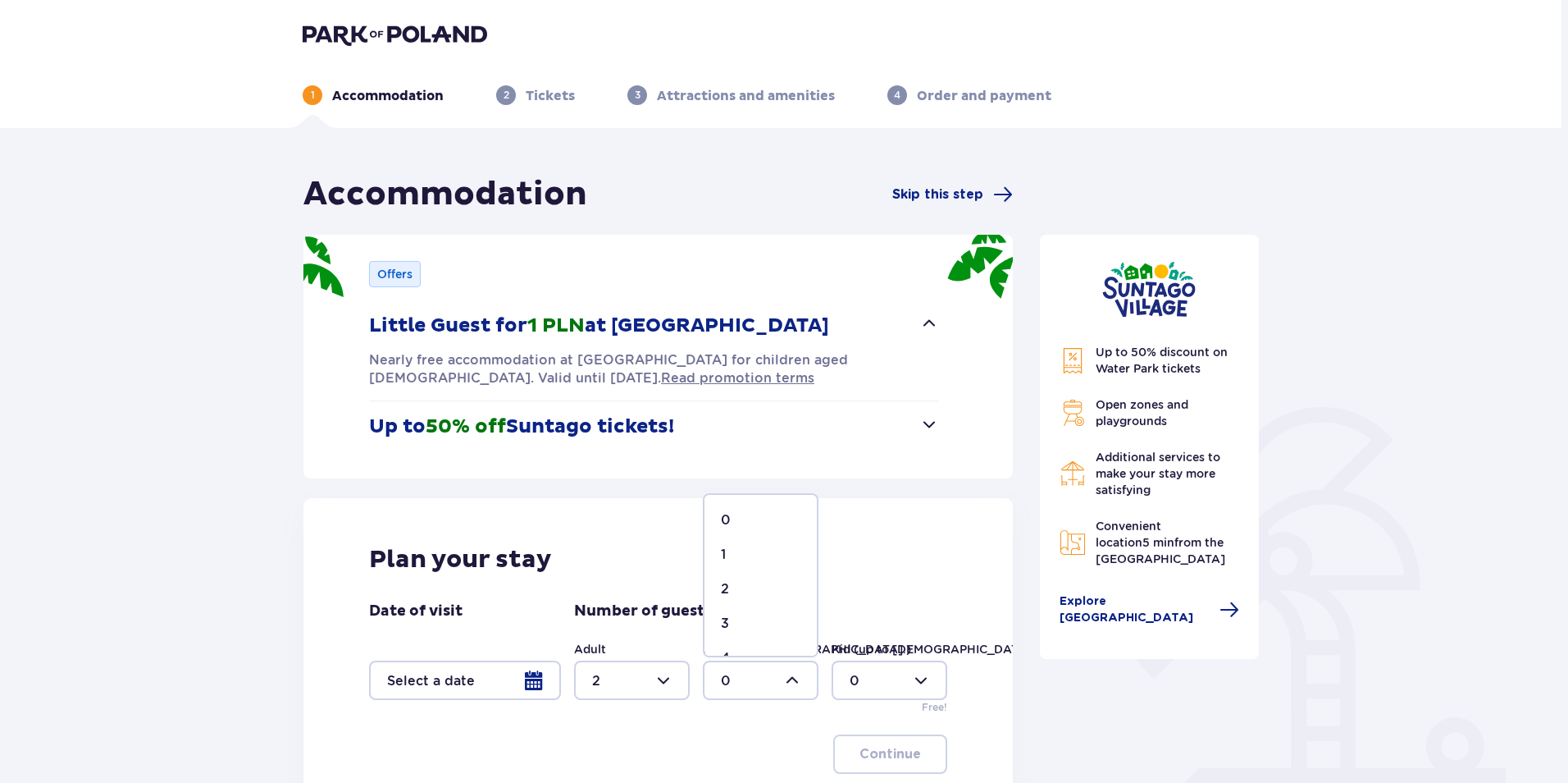
type input "1"
click at [529, 677] on div at bounding box center [465, 680] width 192 height 39
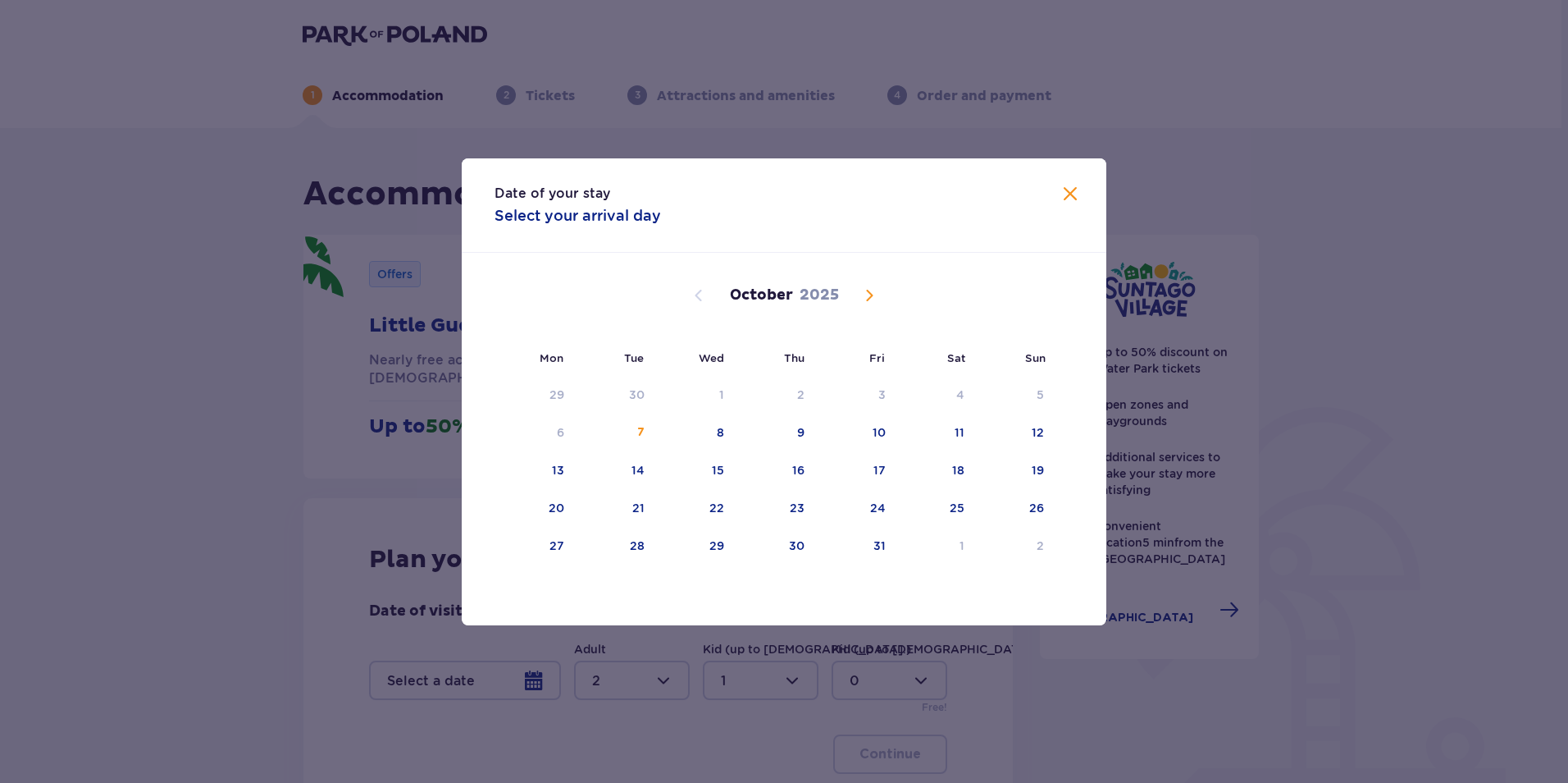
click at [872, 302] on span "Next month" at bounding box center [869, 295] width 19 height 19
click at [716, 435] on div "5" at bounding box center [720, 432] width 7 height 17
click at [799, 431] on div "6" at bounding box center [800, 432] width 7 height 17
type input "05.11.25 - 06.11.25"
type input "0"
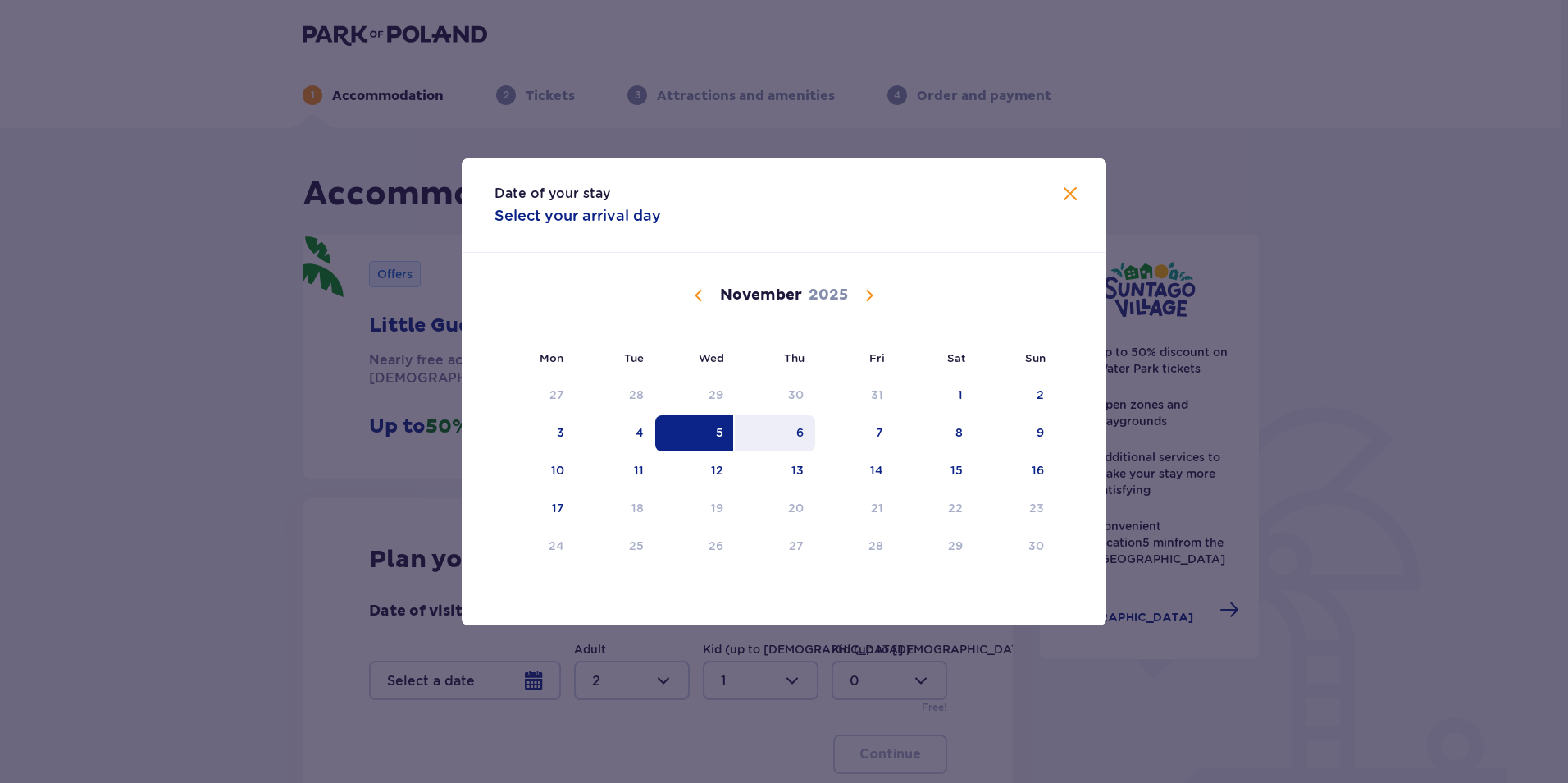
type input "0"
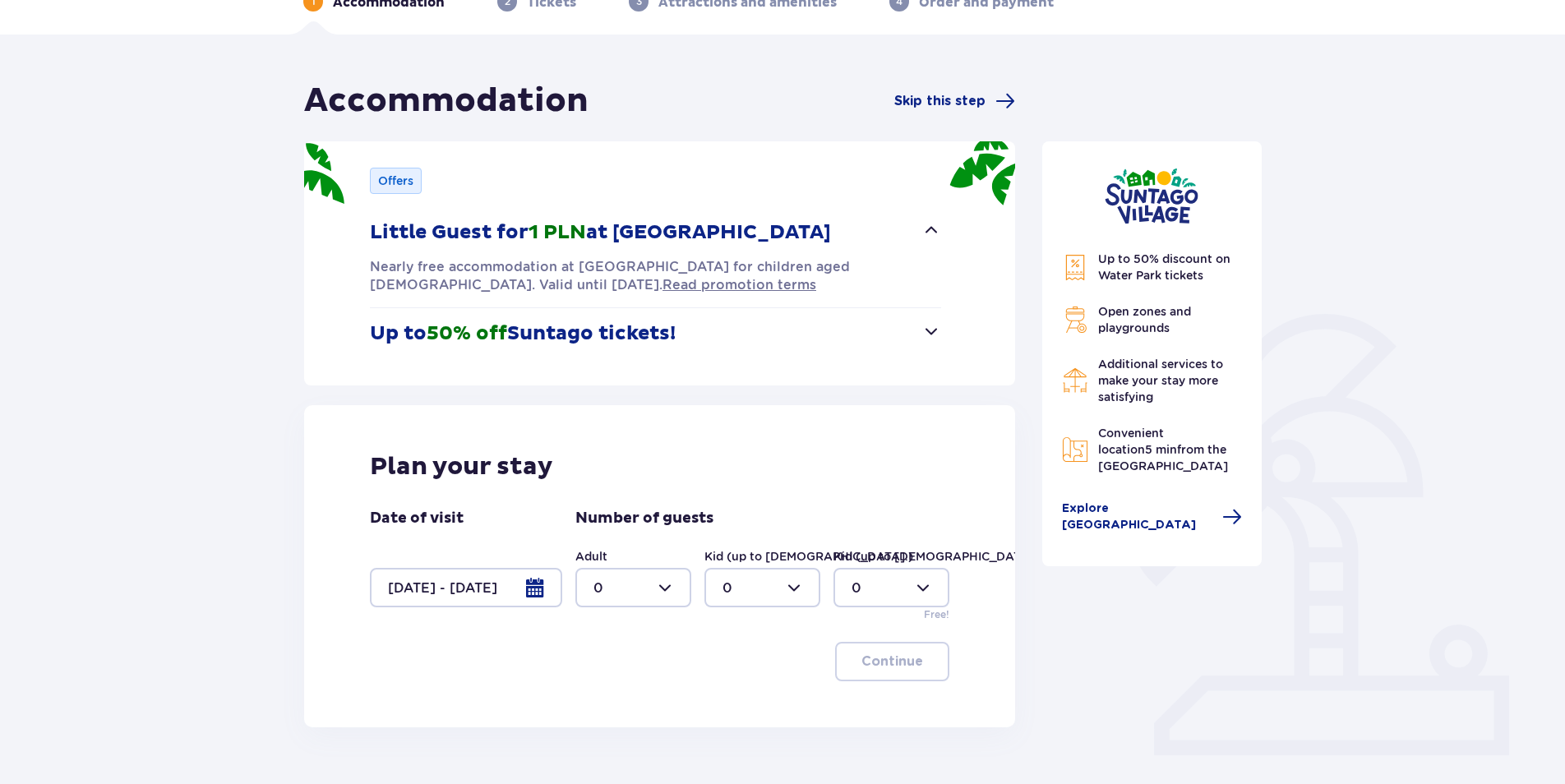
scroll to position [162, 0]
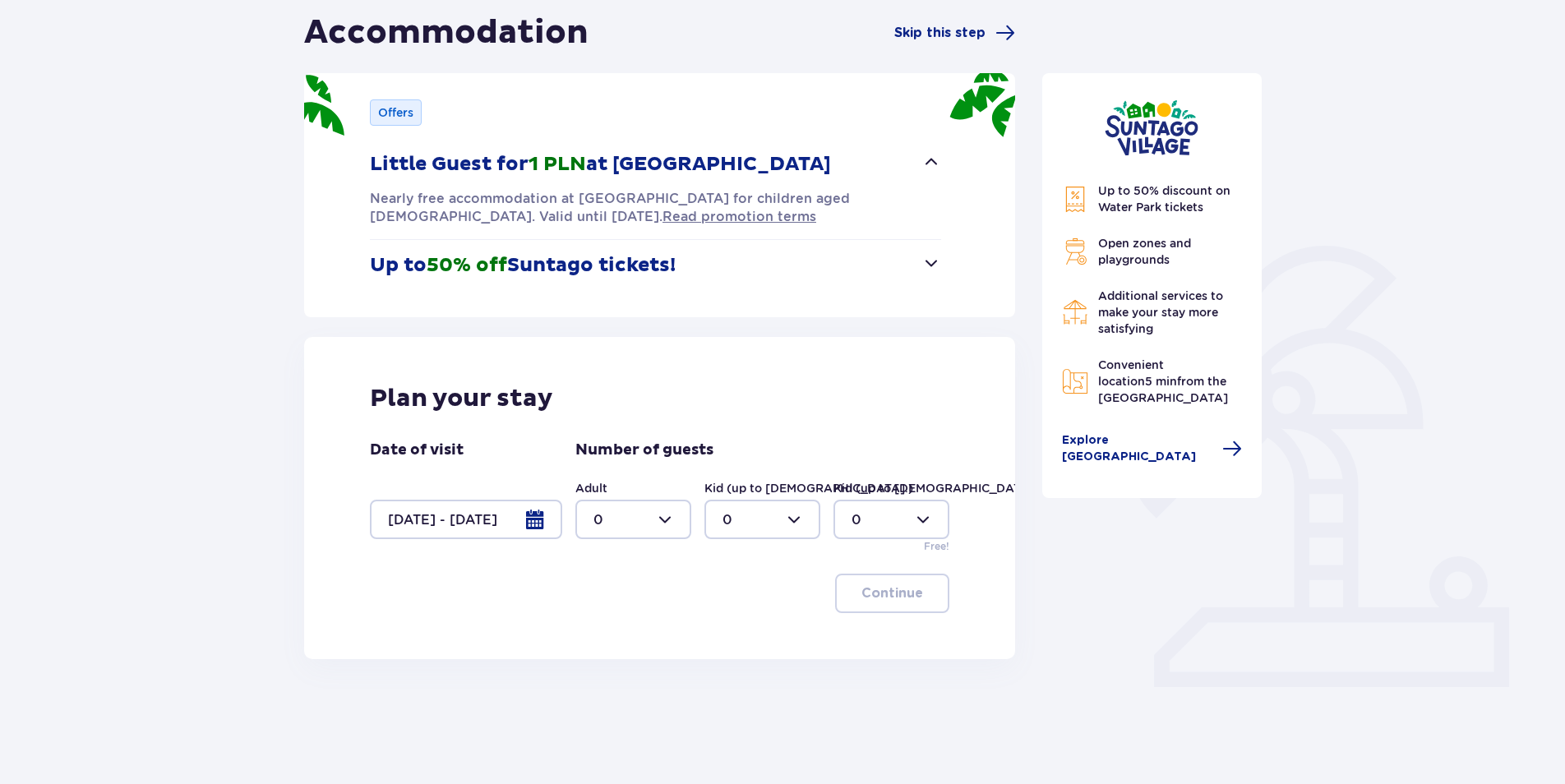
click at [630, 516] on div at bounding box center [633, 519] width 116 height 39
click at [624, 638] on div "2" at bounding box center [634, 638] width 80 height 18
type input "2"
click at [769, 509] on div at bounding box center [762, 519] width 116 height 39
click at [756, 602] on div "1" at bounding box center [763, 603] width 80 height 18
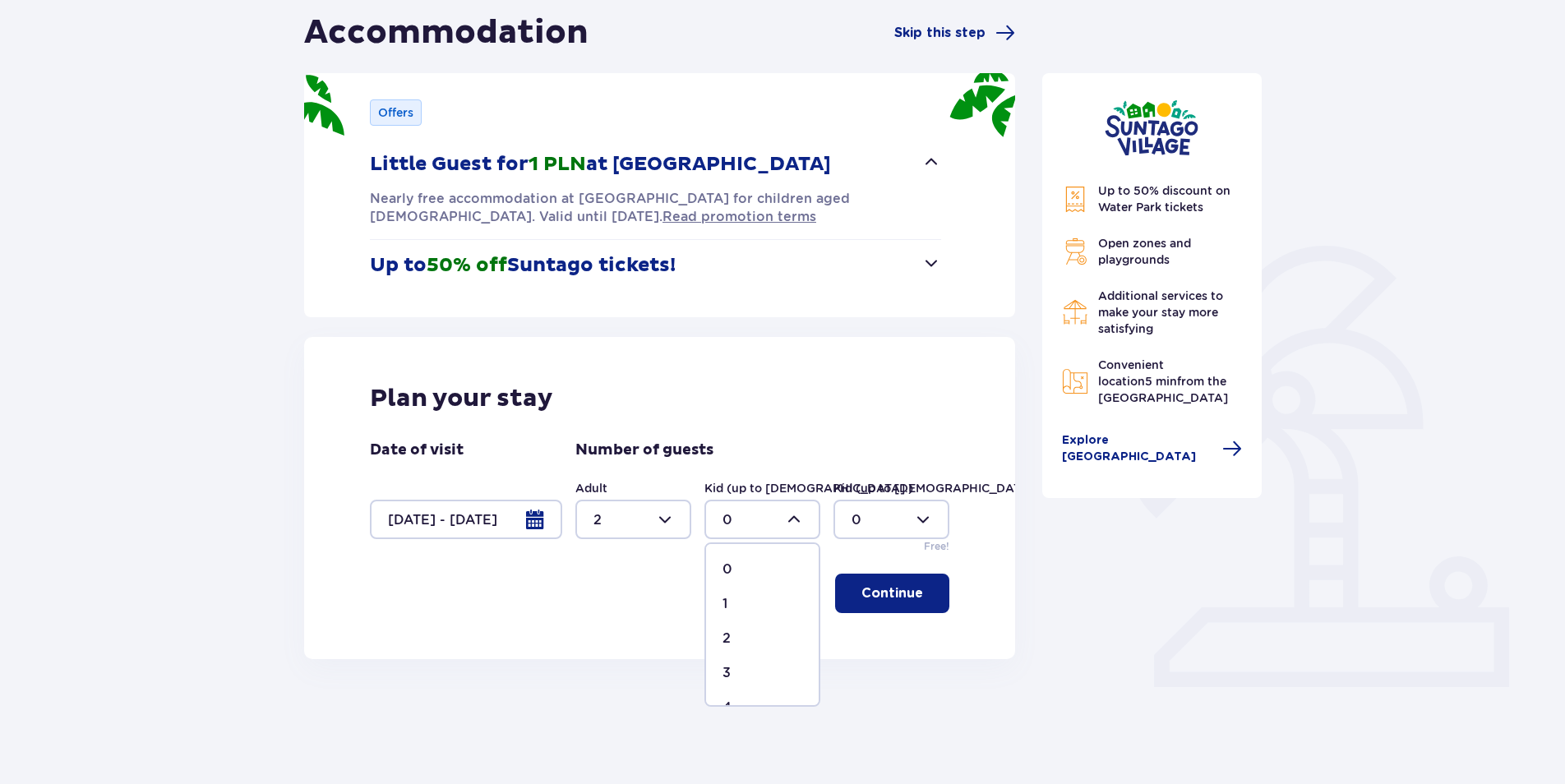
type input "1"
click at [870, 584] on p "Continue" at bounding box center [892, 593] width 61 height 18
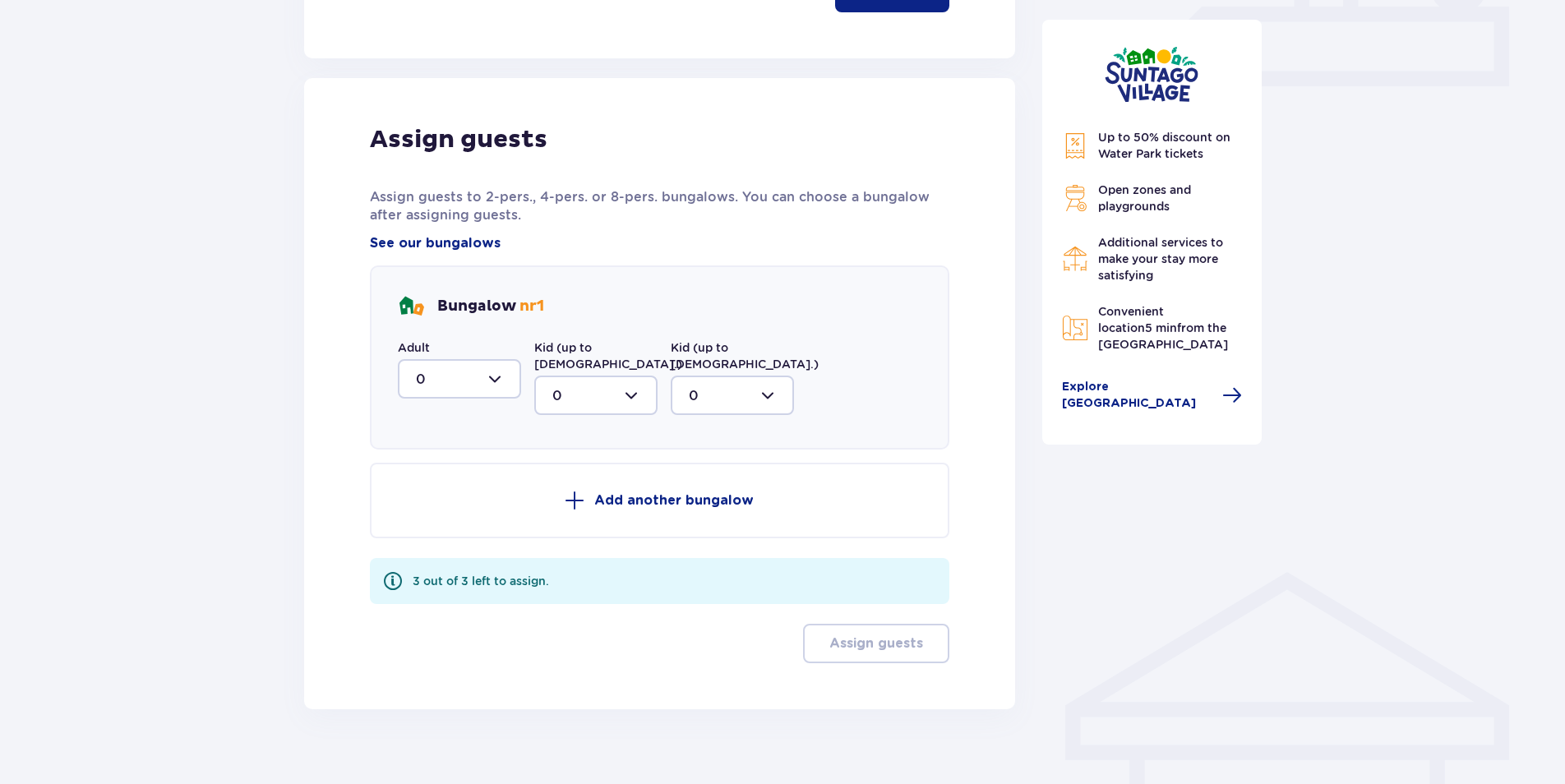
scroll to position [770, 0]
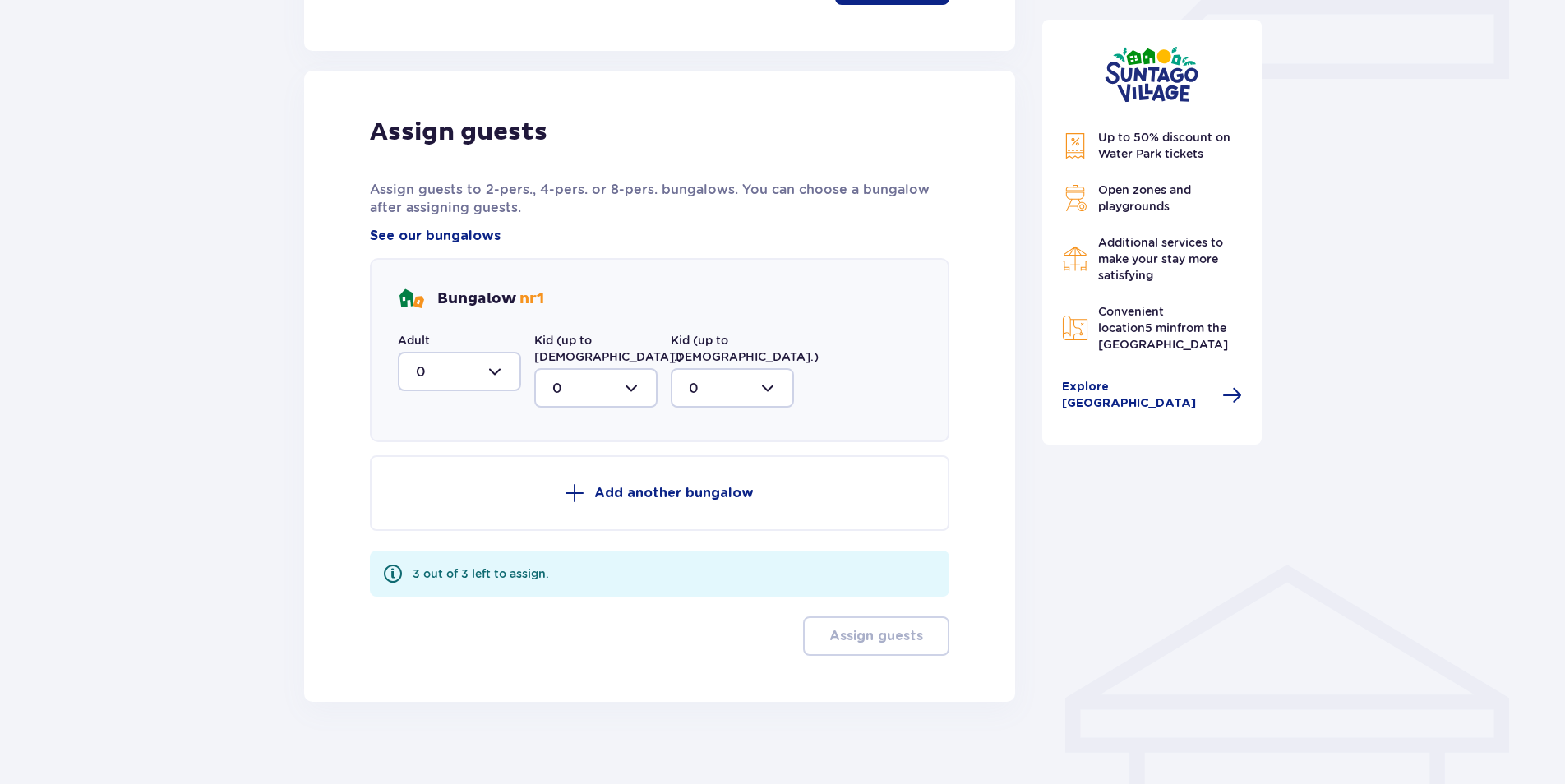
click at [446, 368] on div at bounding box center [459, 372] width 124 height 39
click at [423, 486] on p "2" at bounding box center [420, 490] width 8 height 18
type input "2"
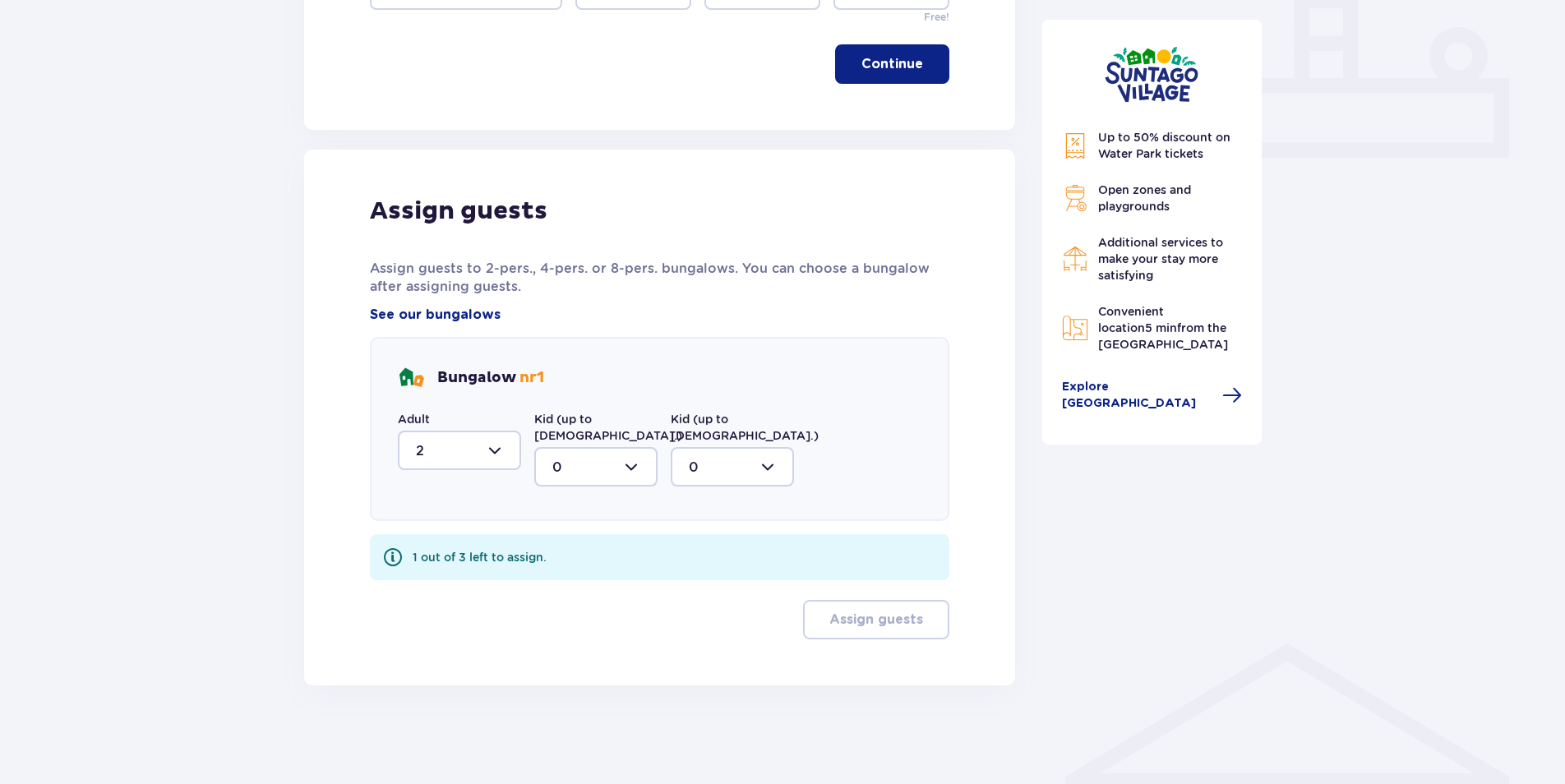
scroll to position [674, 0]
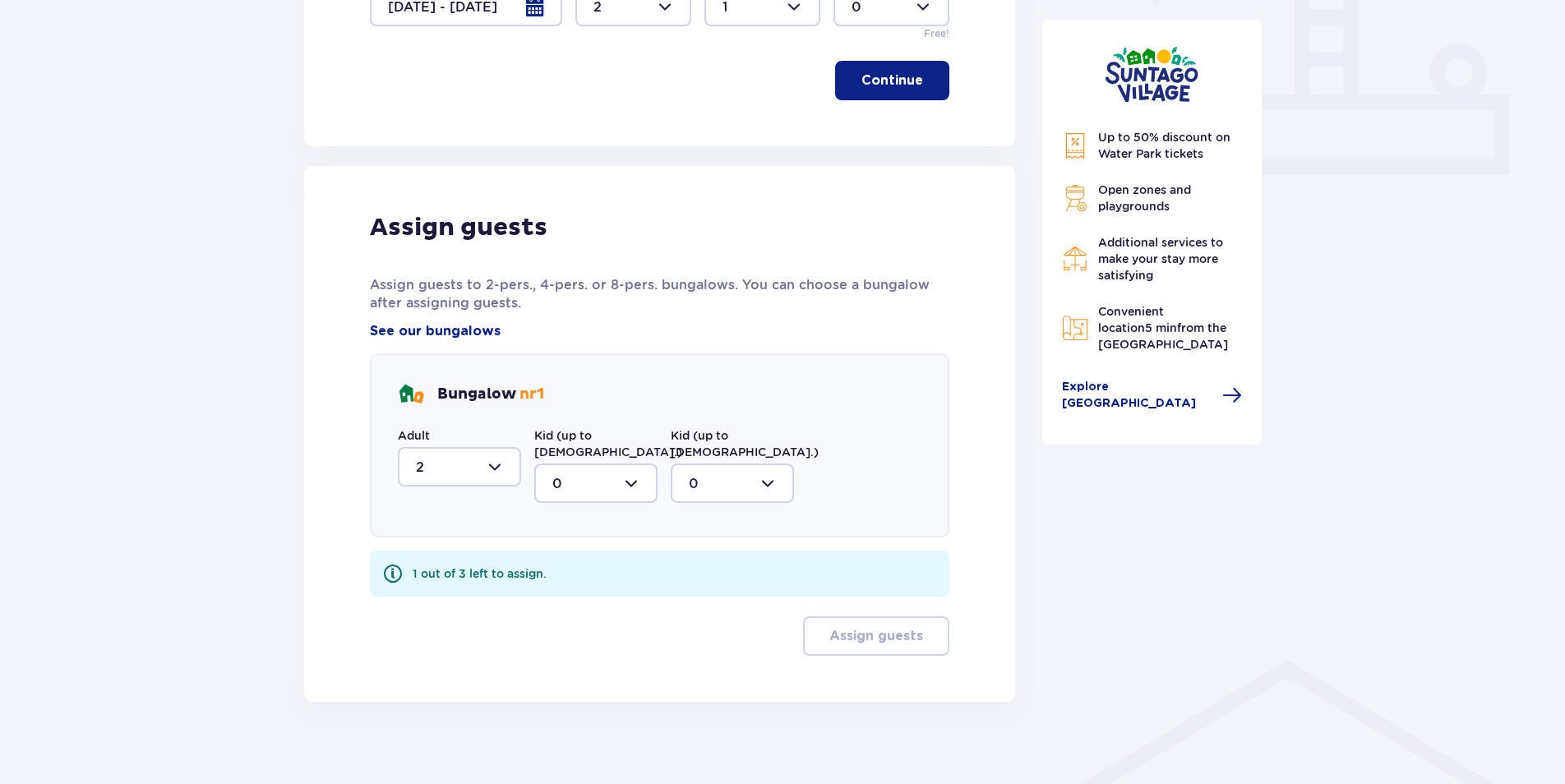
click at [606, 464] on div at bounding box center [596, 483] width 124 height 39
click at [569, 559] on div "1" at bounding box center [596, 568] width 87 height 18
type input "1"
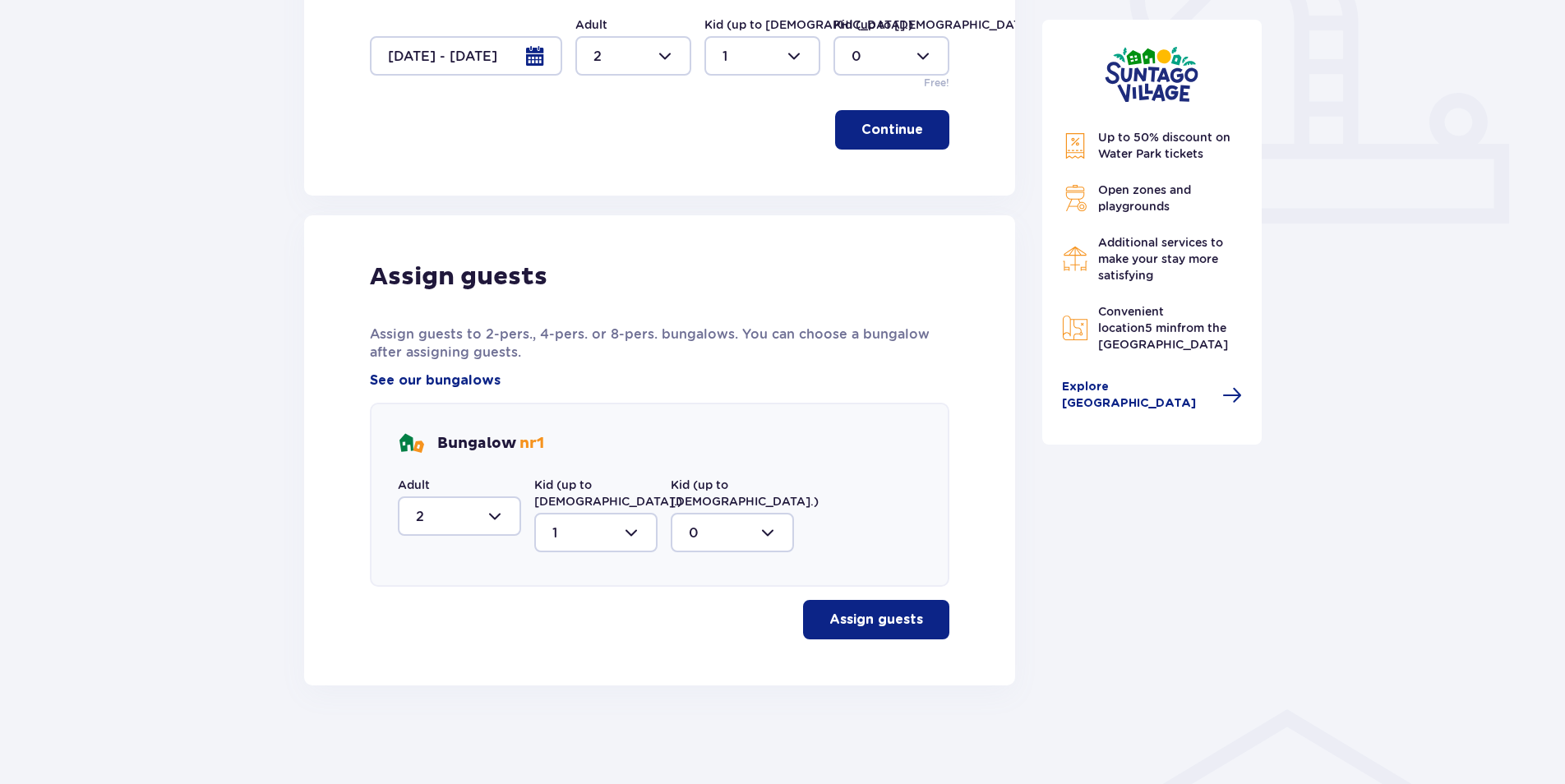
scroll to position [609, 0]
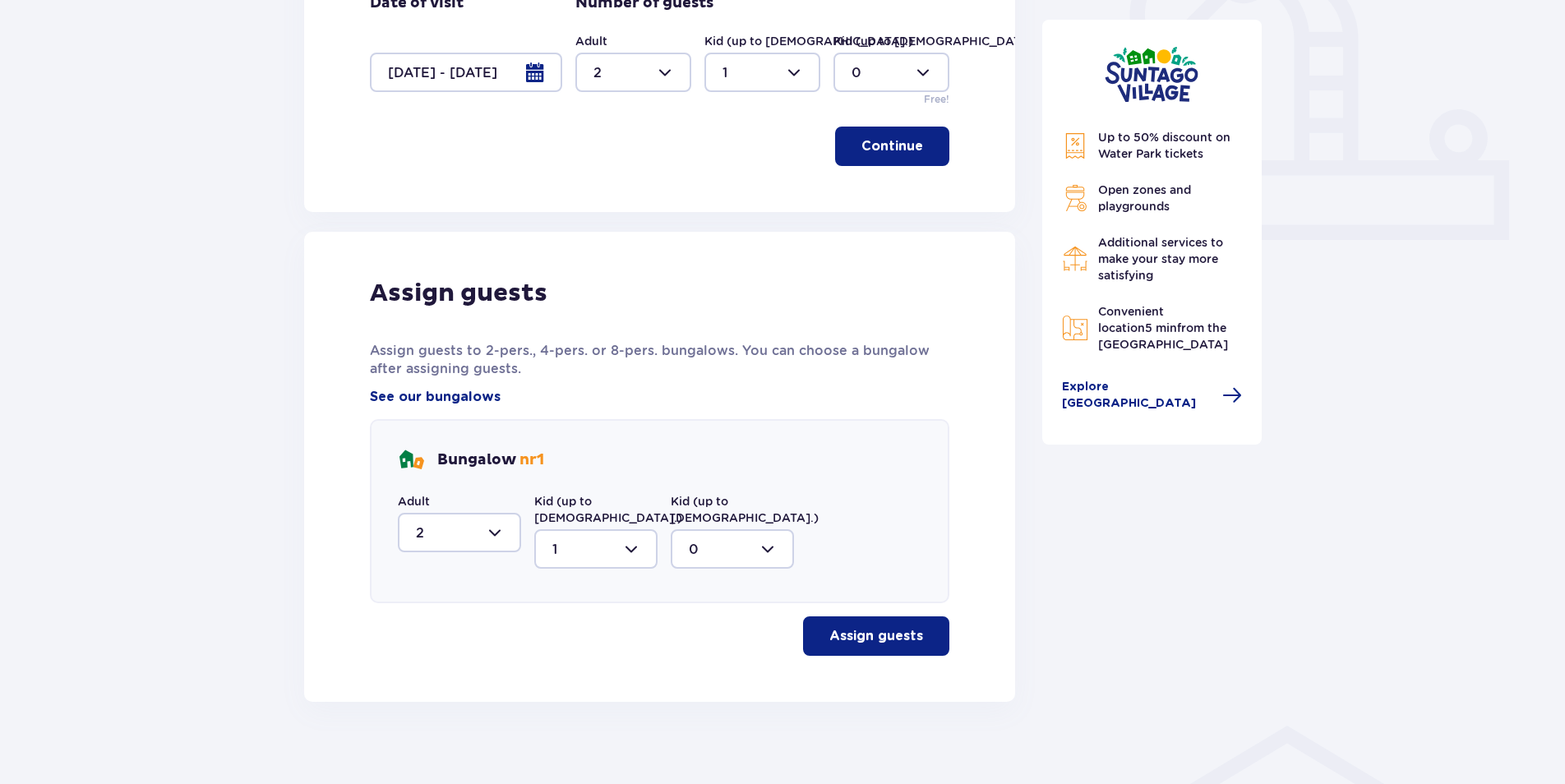
click at [885, 627] on p "Assign guests" at bounding box center [876, 635] width 94 height 18
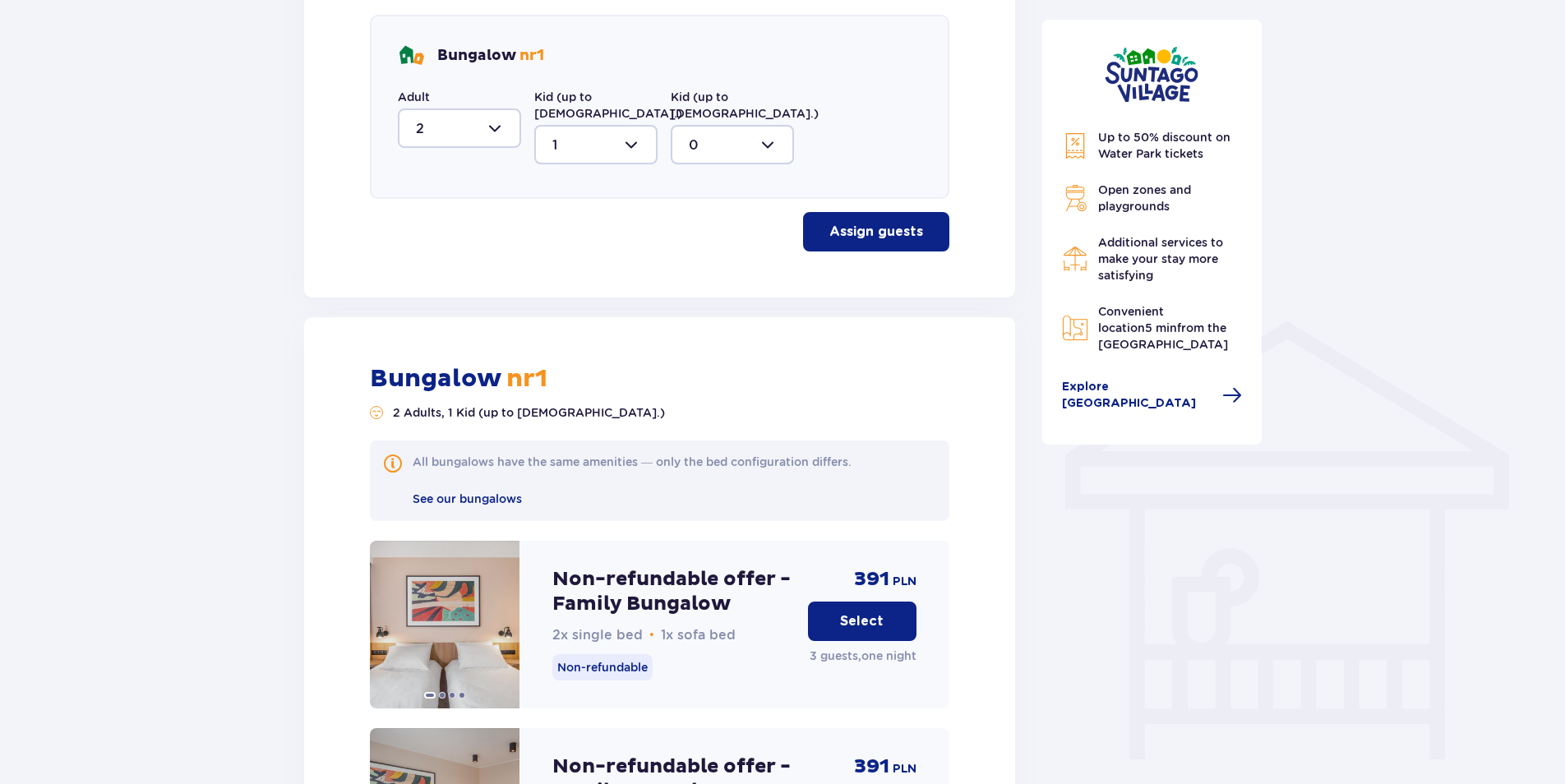
scroll to position [1108, 0]
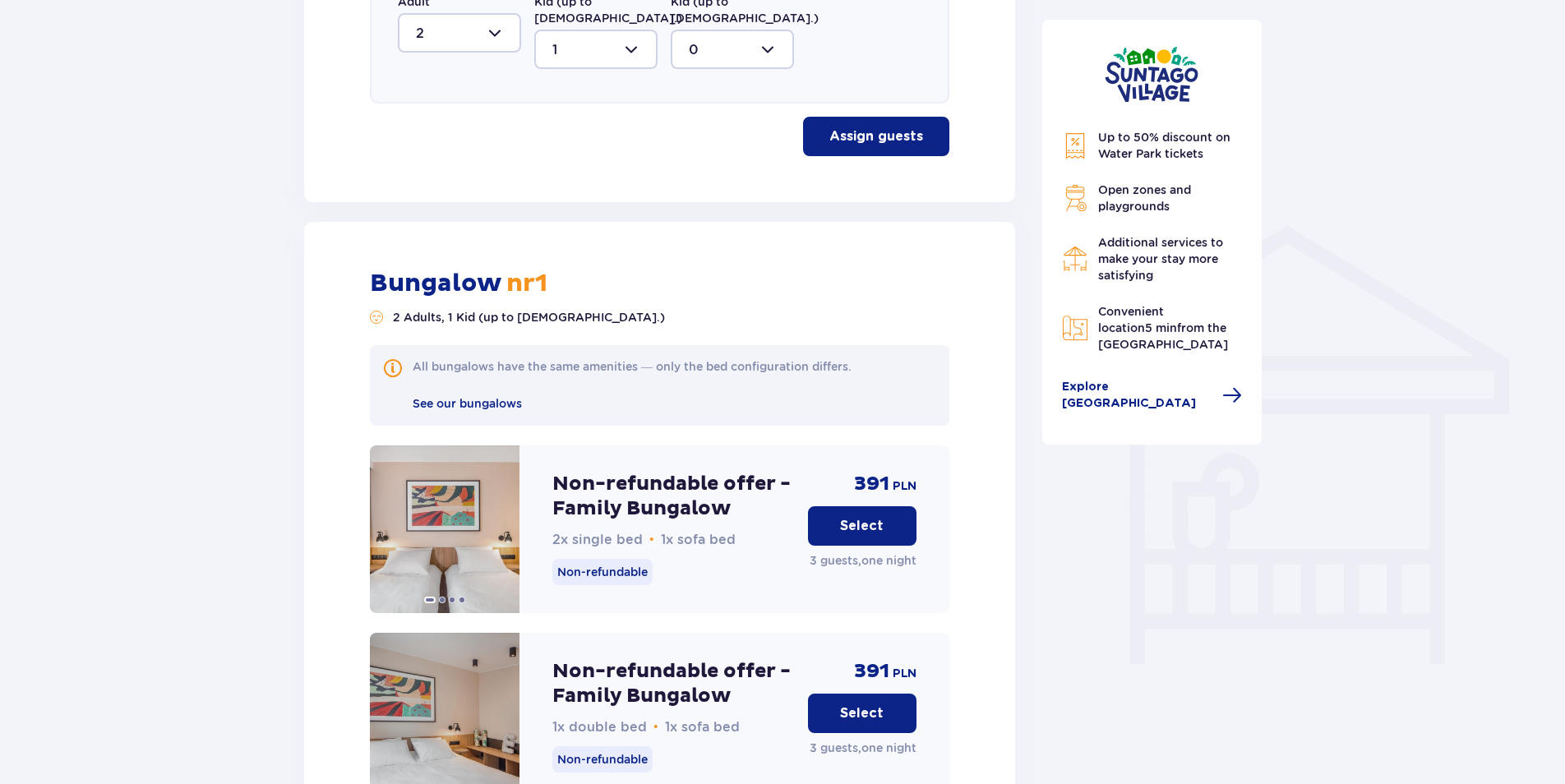
drag, startPoint x: 264, startPoint y: 353, endPoint x: 273, endPoint y: 359, distance: 10.8
click at [264, 353] on div "Accommodation Skip this step Offers Little Guest for 1 PLN at Suntago Village N…" at bounding box center [782, 568] width 1565 height 3095
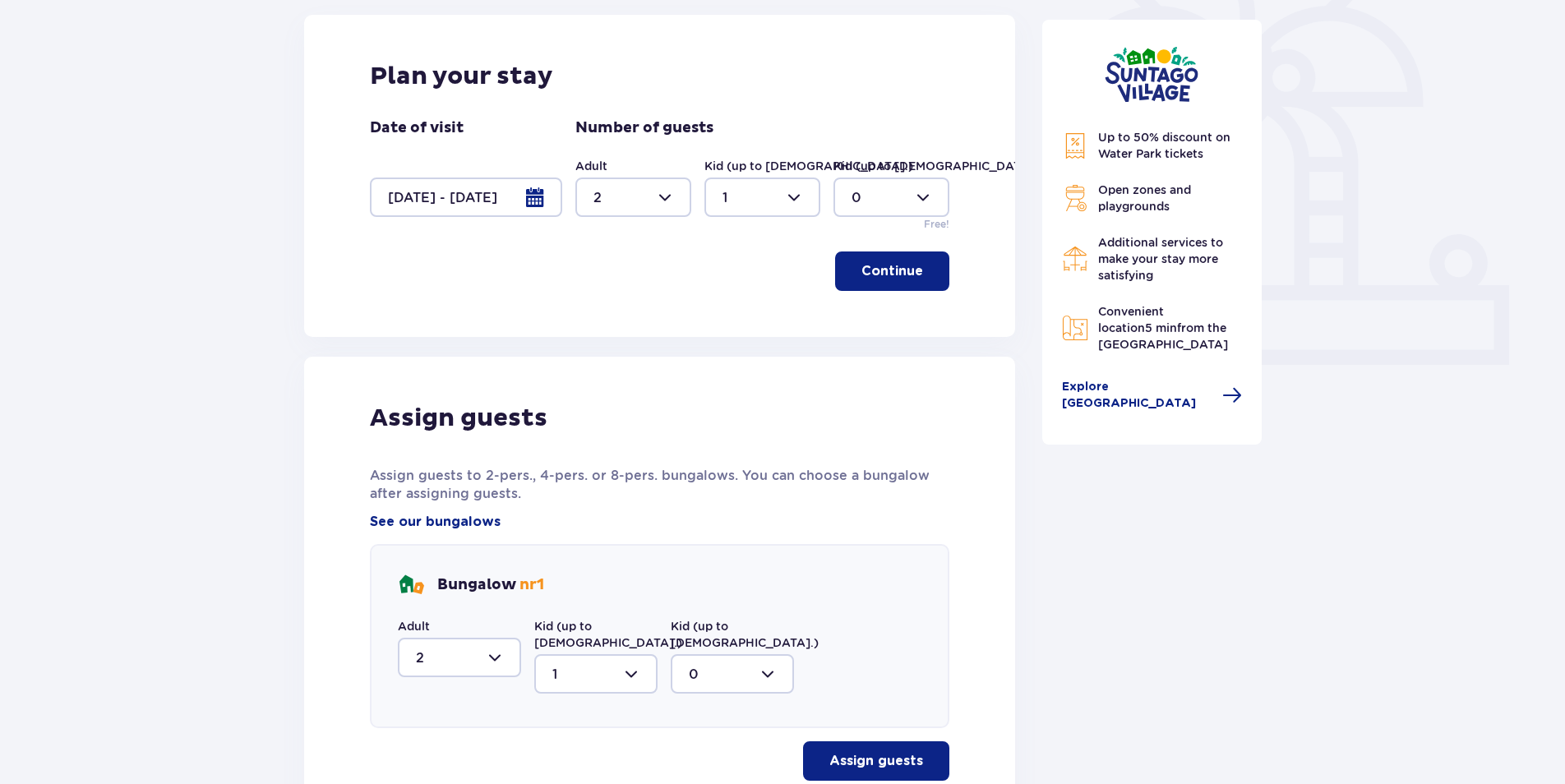
scroll to position [204, 0]
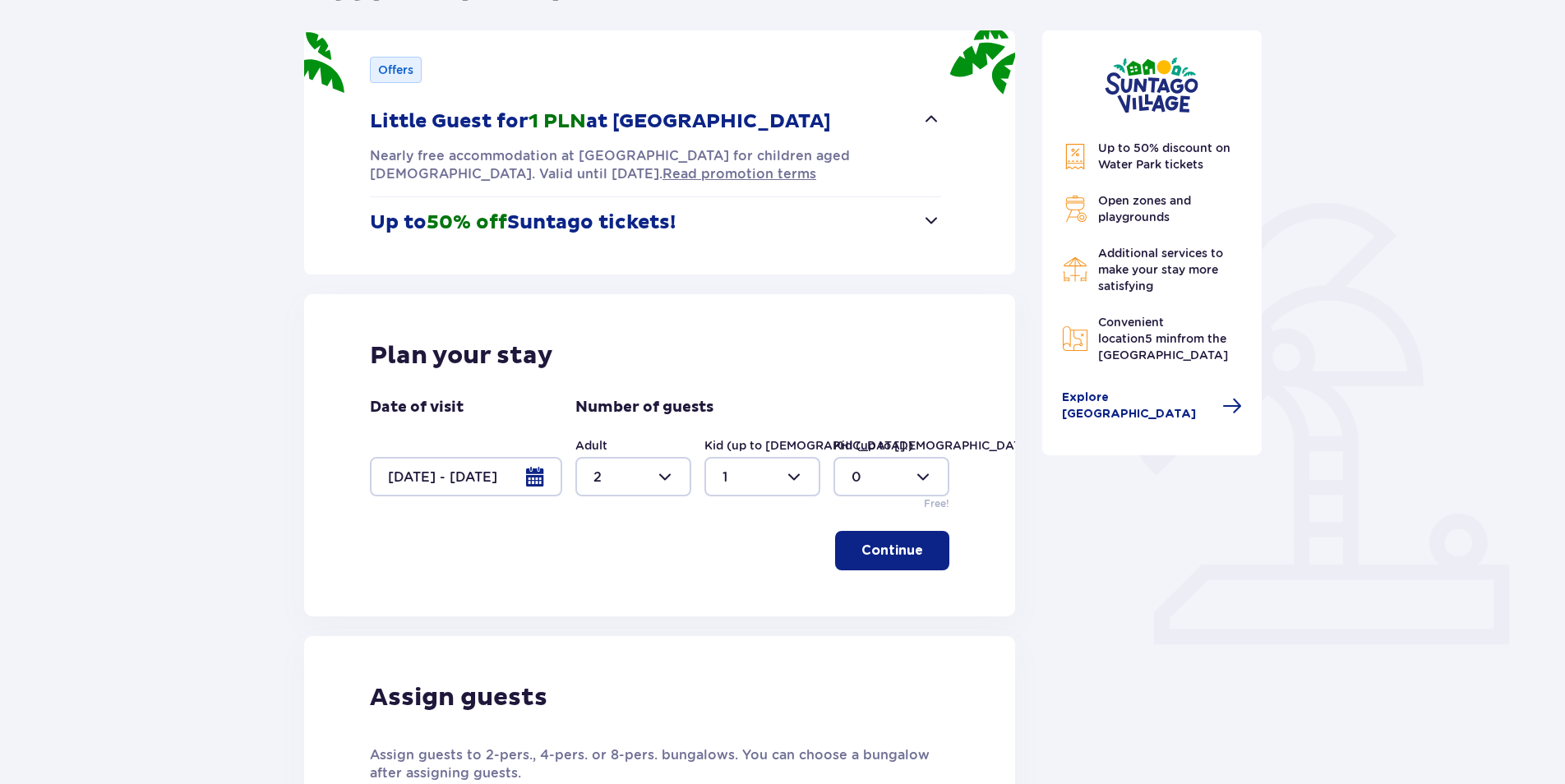
drag, startPoint x: 663, startPoint y: 485, endPoint x: 651, endPoint y: 488, distance: 12.4
click at [662, 485] on div at bounding box center [633, 477] width 116 height 39
click at [606, 574] on div "4" at bounding box center [634, 581] width 80 height 18
type input "4"
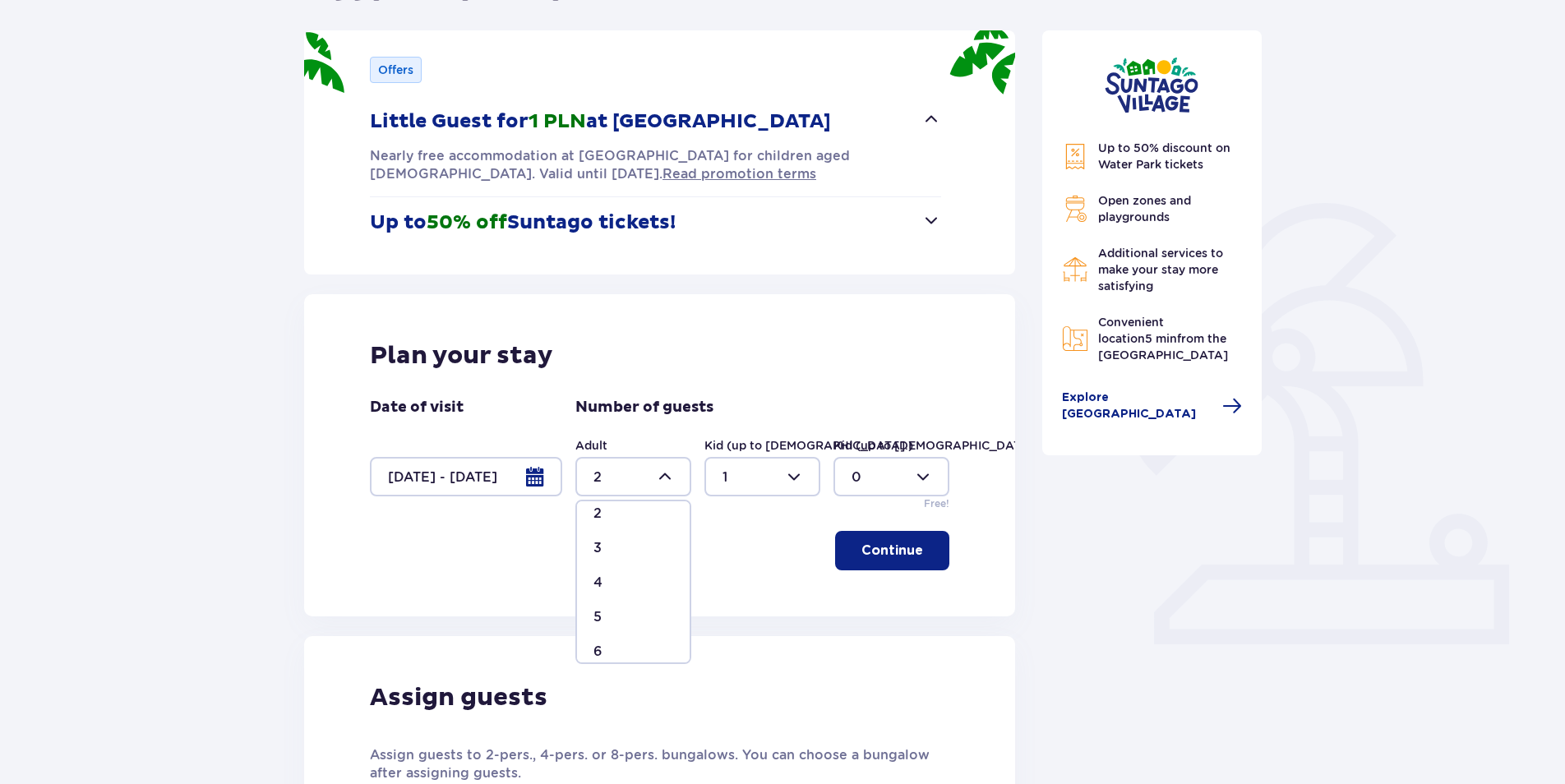
scroll to position [162, 0]
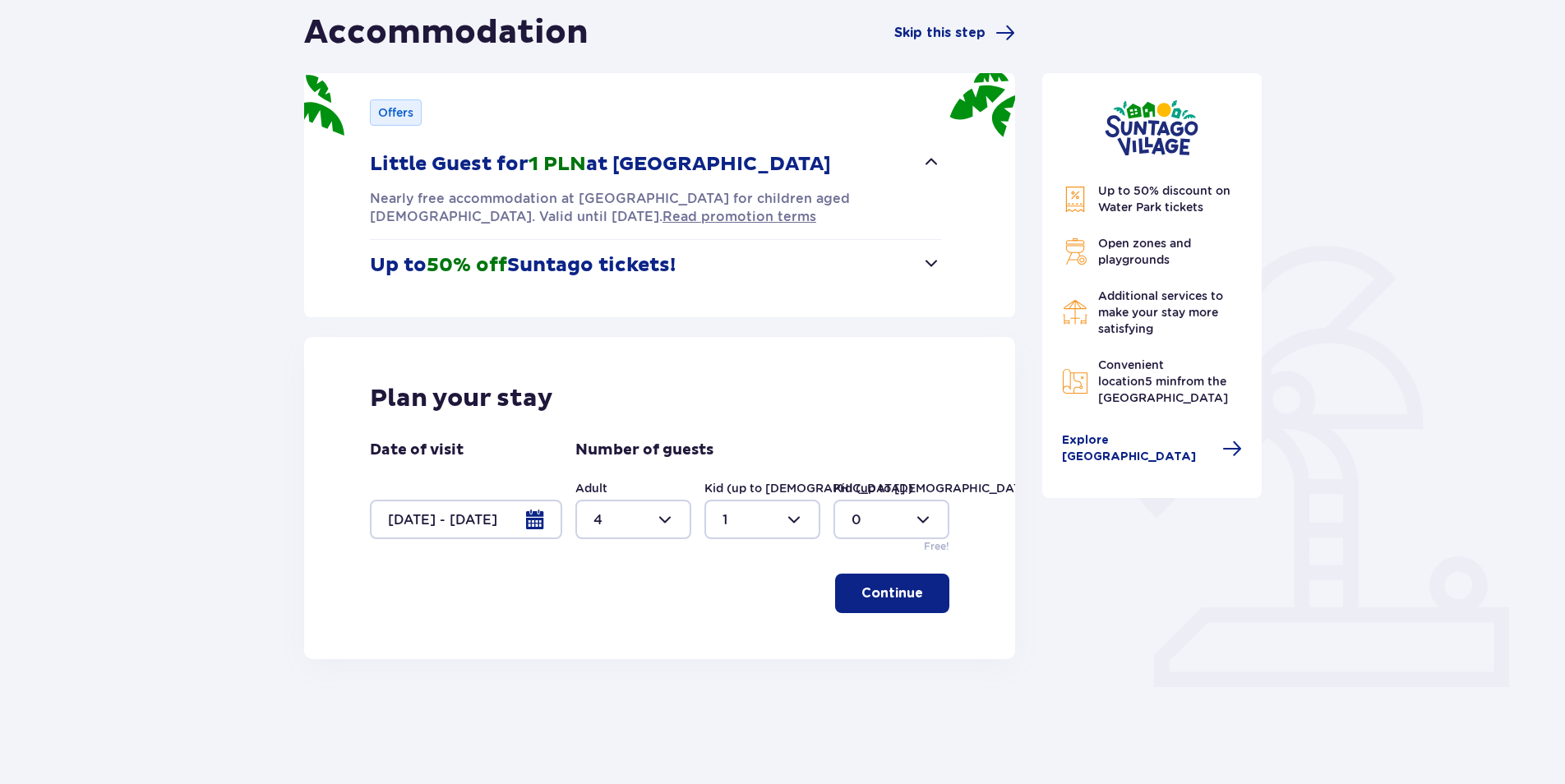
click at [763, 524] on div at bounding box center [762, 519] width 116 height 39
drag, startPoint x: 730, startPoint y: 668, endPoint x: 738, endPoint y: 665, distance: 8.5
click at [731, 667] on div "3" at bounding box center [763, 673] width 80 height 18
type input "3"
click at [876, 599] on p "Continue" at bounding box center [892, 593] width 61 height 18
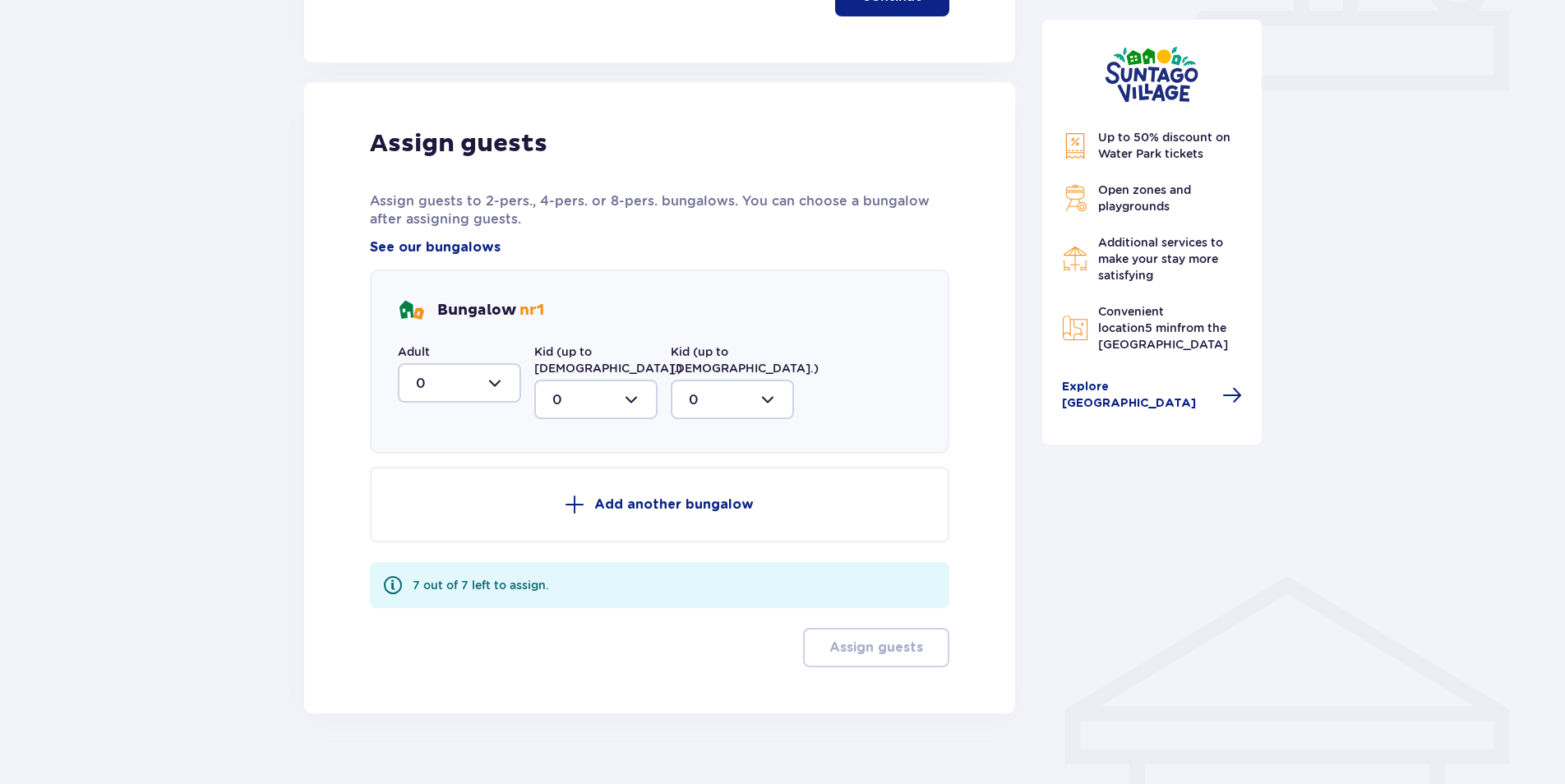
scroll to position [770, 0]
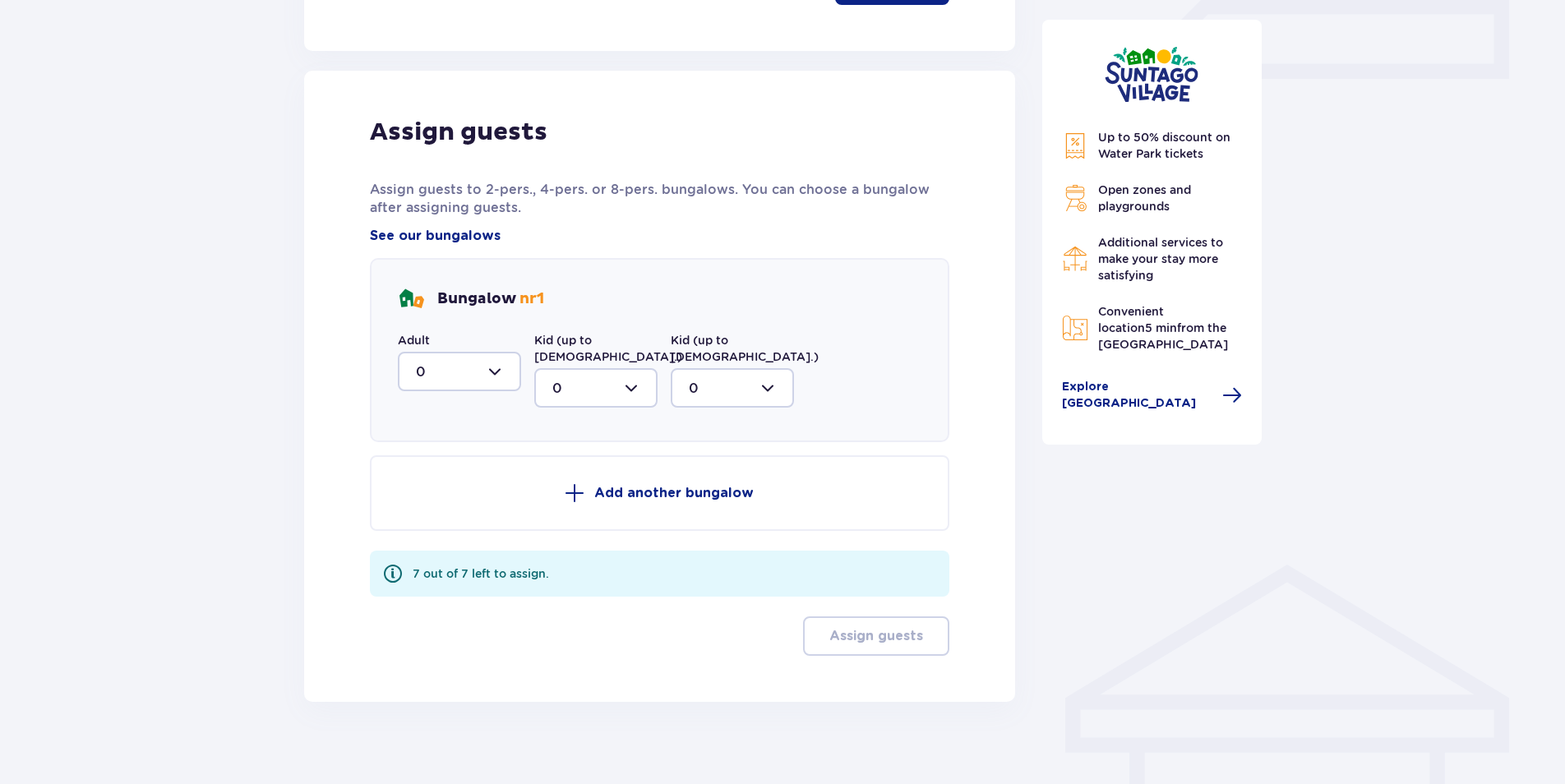
click at [474, 374] on div at bounding box center [459, 372] width 124 height 39
click at [429, 528] on div "4" at bounding box center [460, 531] width 87 height 18
type input "4"
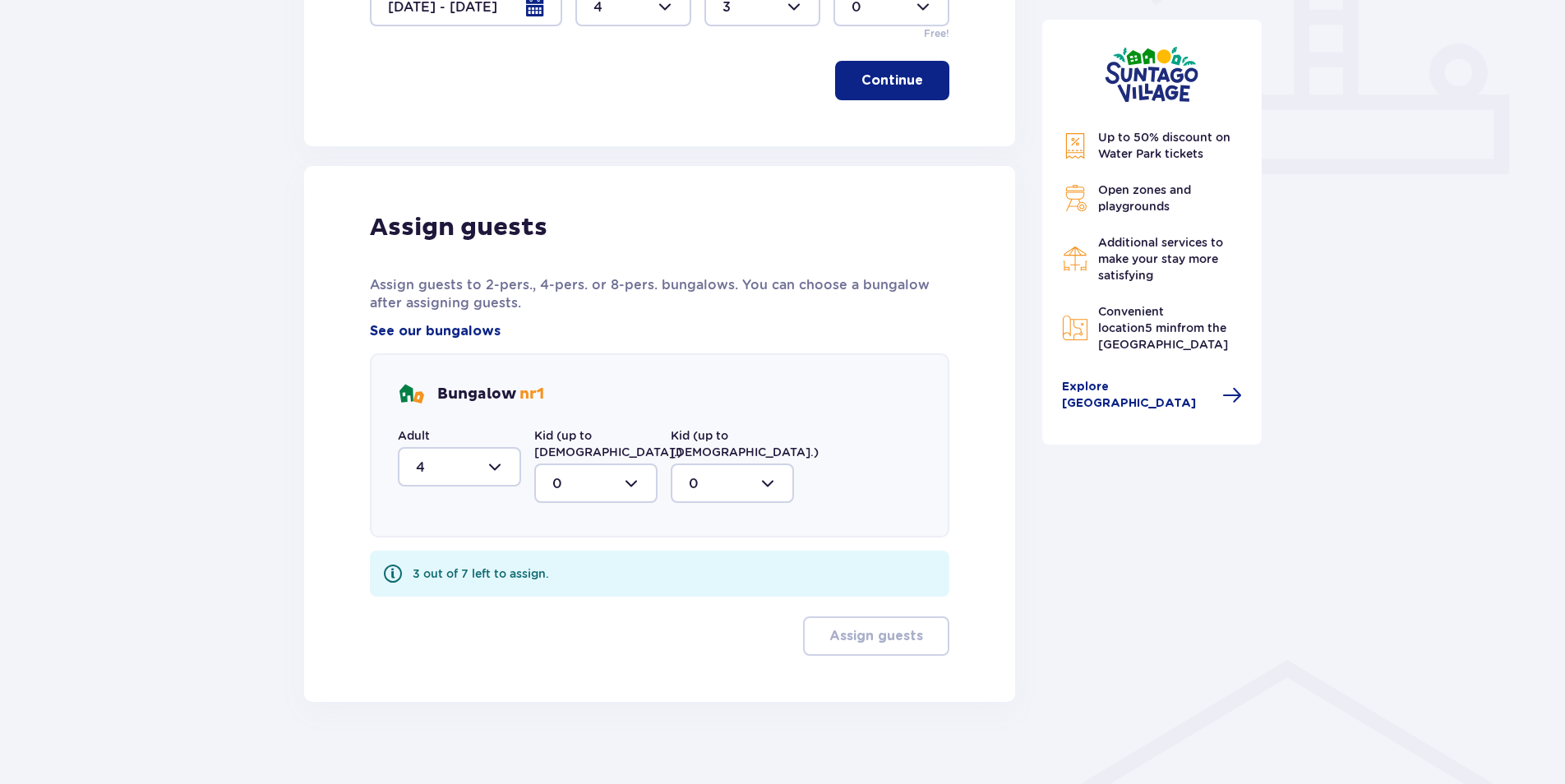
click at [589, 464] on div at bounding box center [596, 483] width 124 height 39
click at [567, 628] on div "3" at bounding box center [596, 636] width 87 height 18
type input "3"
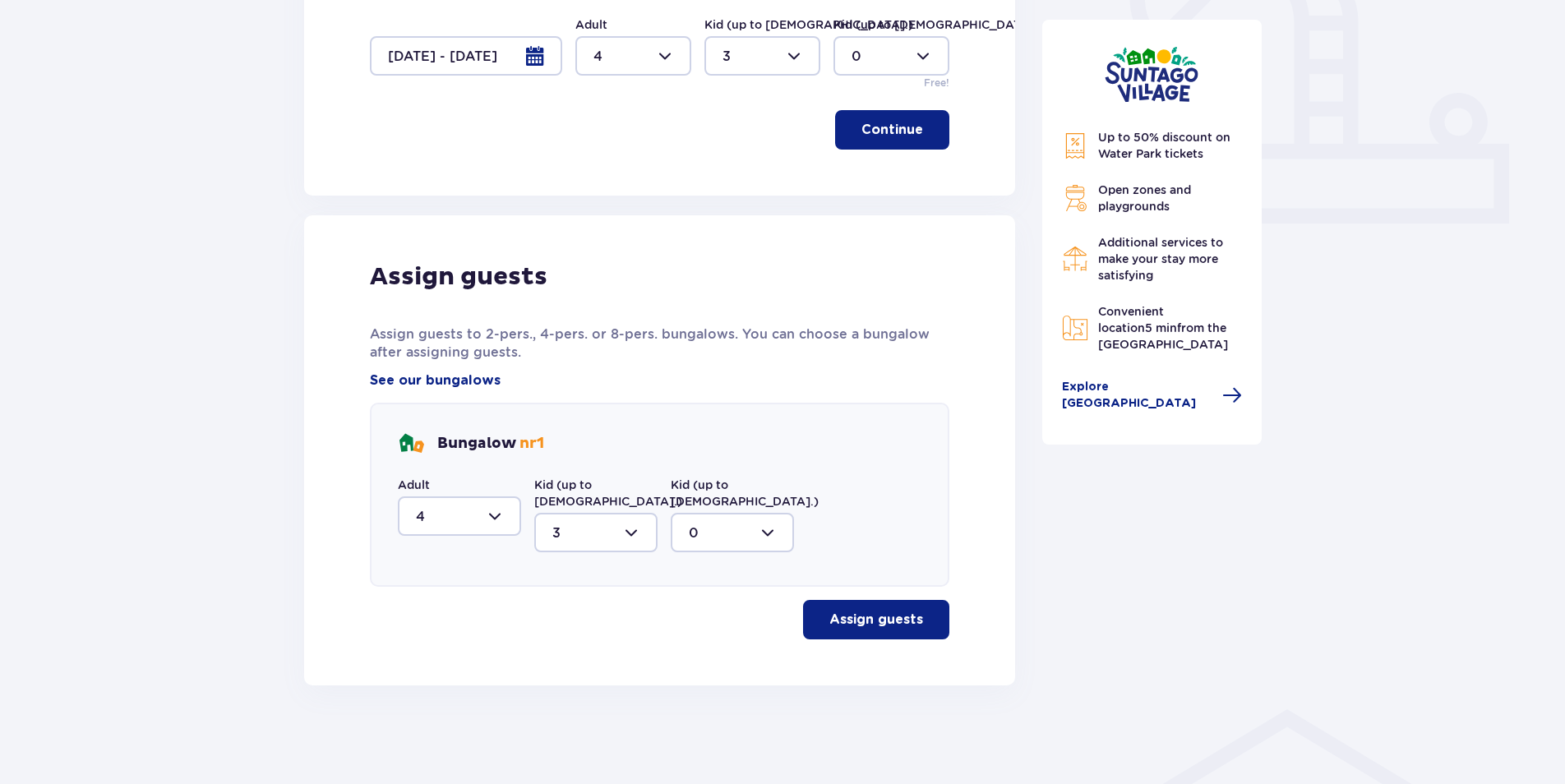
scroll to position [609, 0]
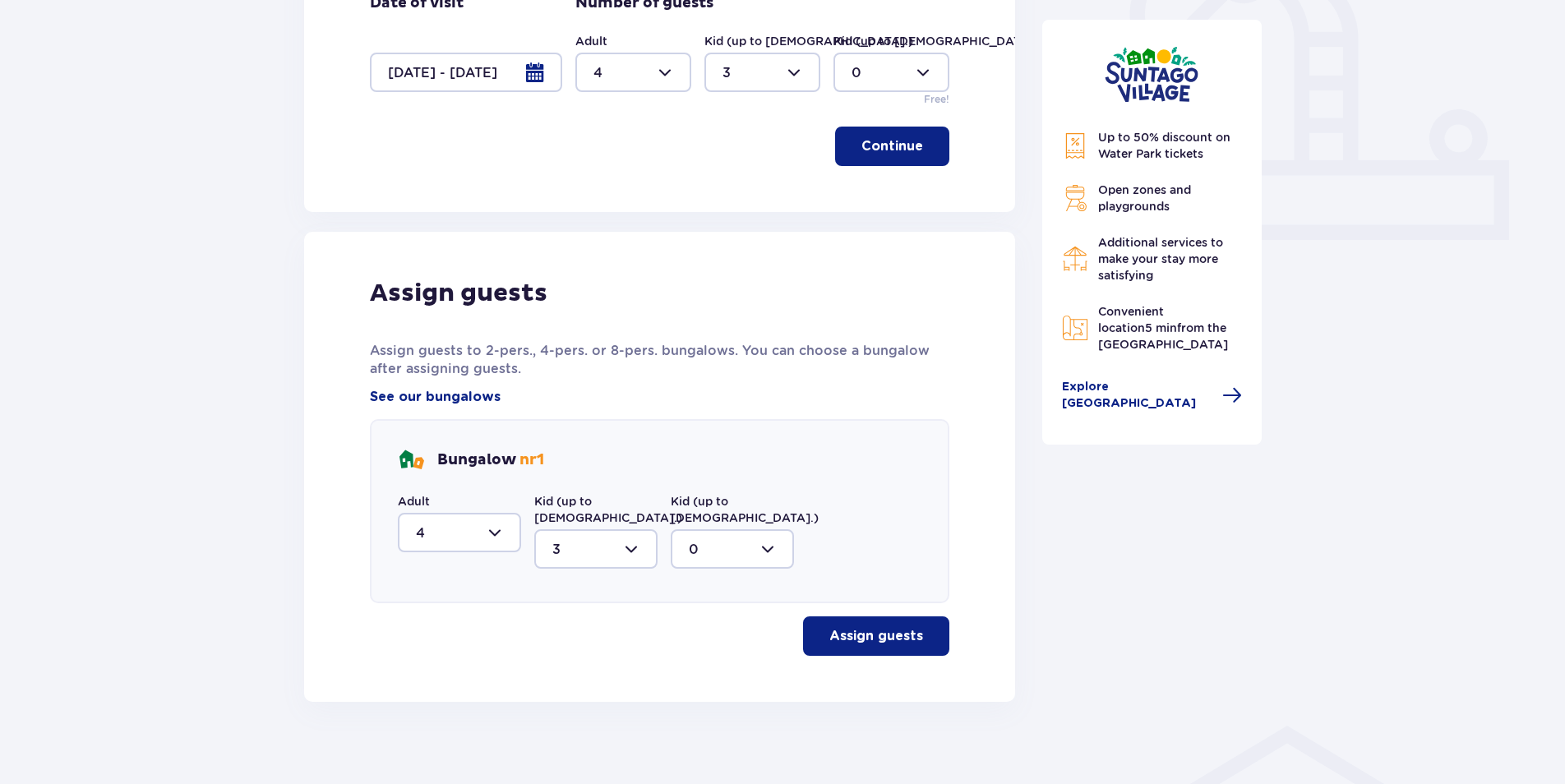
click at [864, 627] on p "Assign guests" at bounding box center [876, 635] width 94 height 18
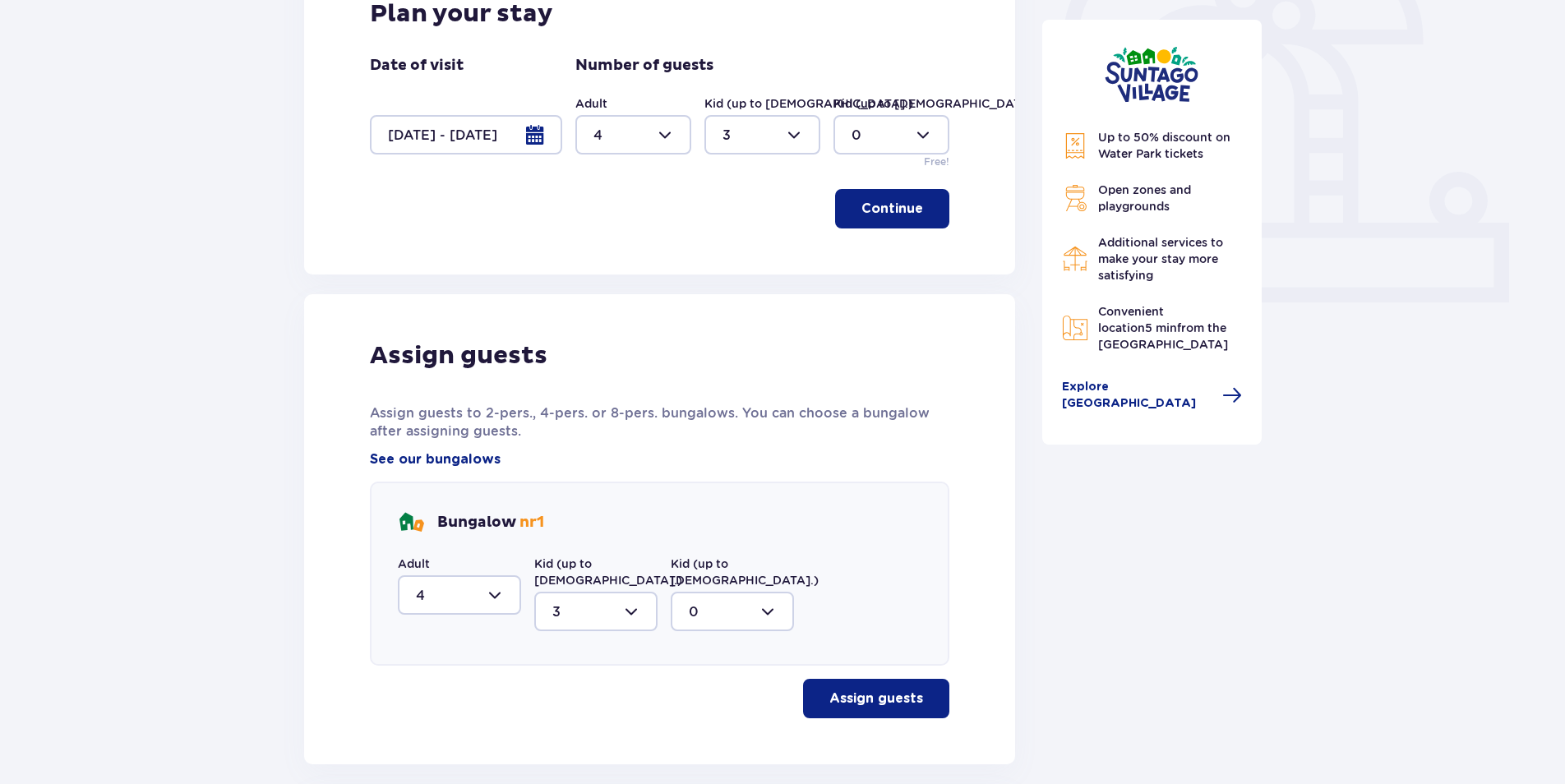
scroll to position [875, 0]
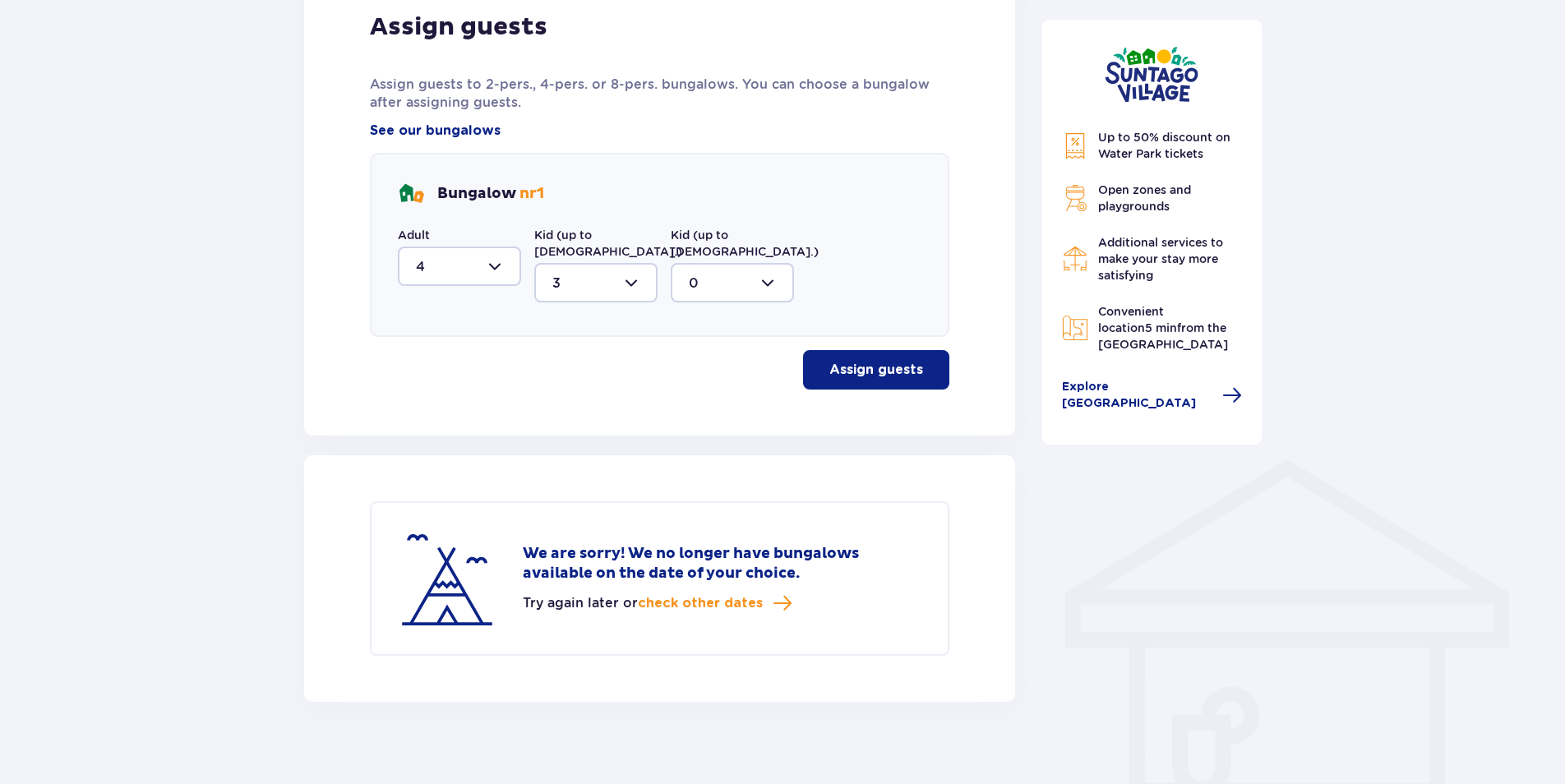
click at [485, 263] on div at bounding box center [459, 266] width 124 height 39
click at [437, 176] on div "2" at bounding box center [460, 175] width 87 height 18
type input "2"
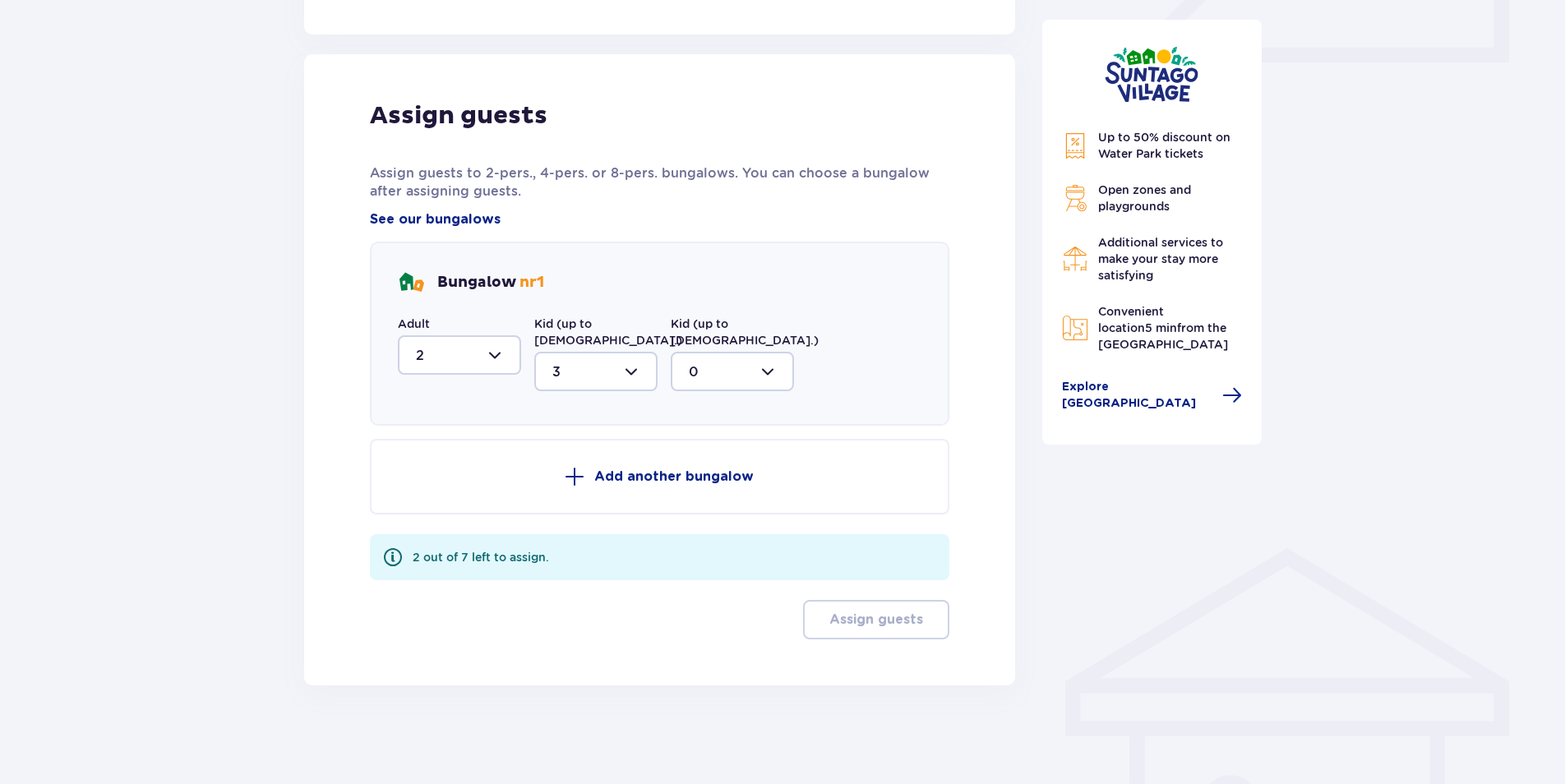
scroll to position [770, 0]
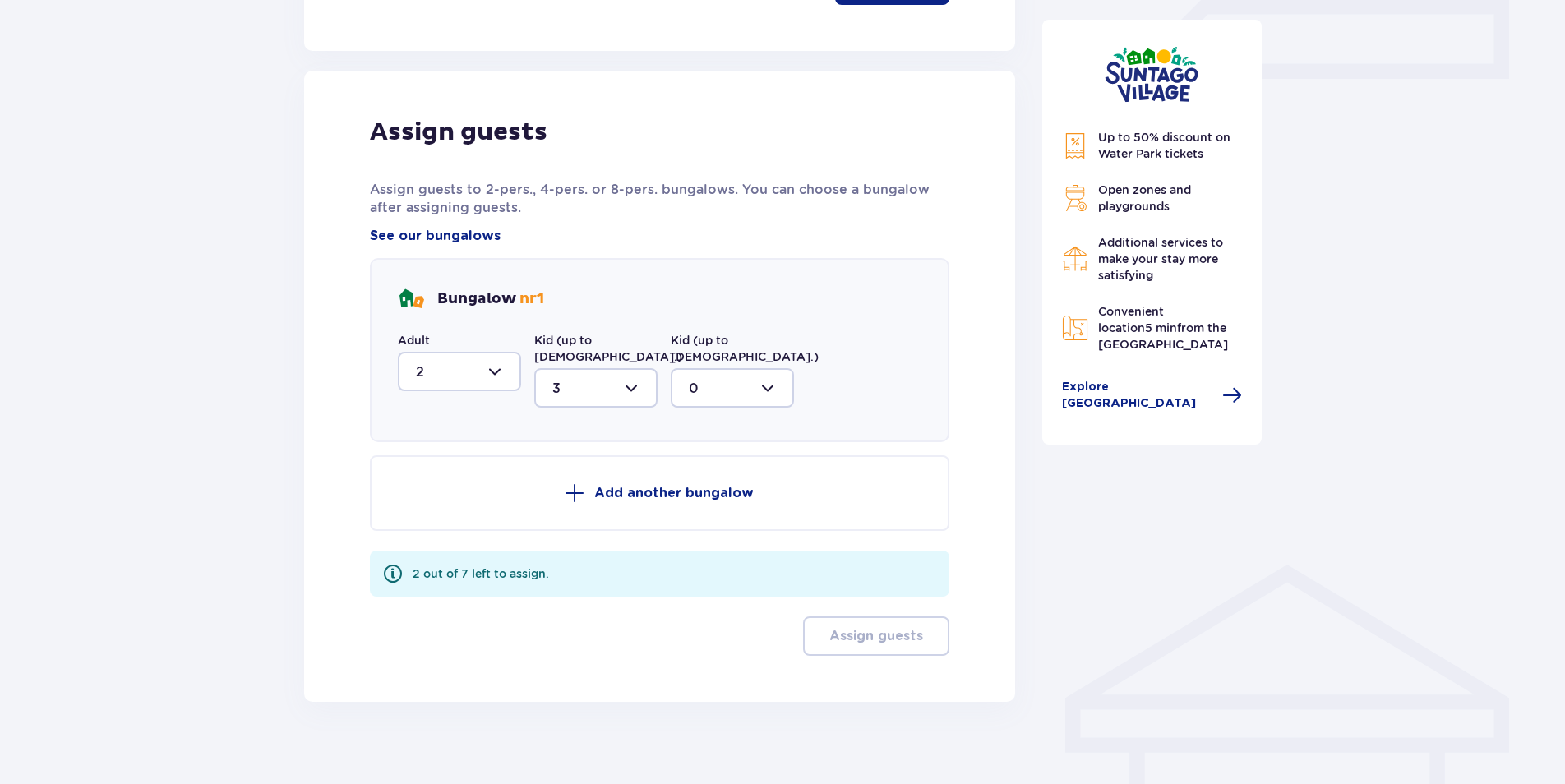
click at [605, 370] on div at bounding box center [596, 387] width 124 height 39
click at [562, 455] on span "1" at bounding box center [596, 472] width 120 height 34
type input "1"
click at [664, 464] on button "Add another bungalow" at bounding box center [660, 492] width 580 height 75
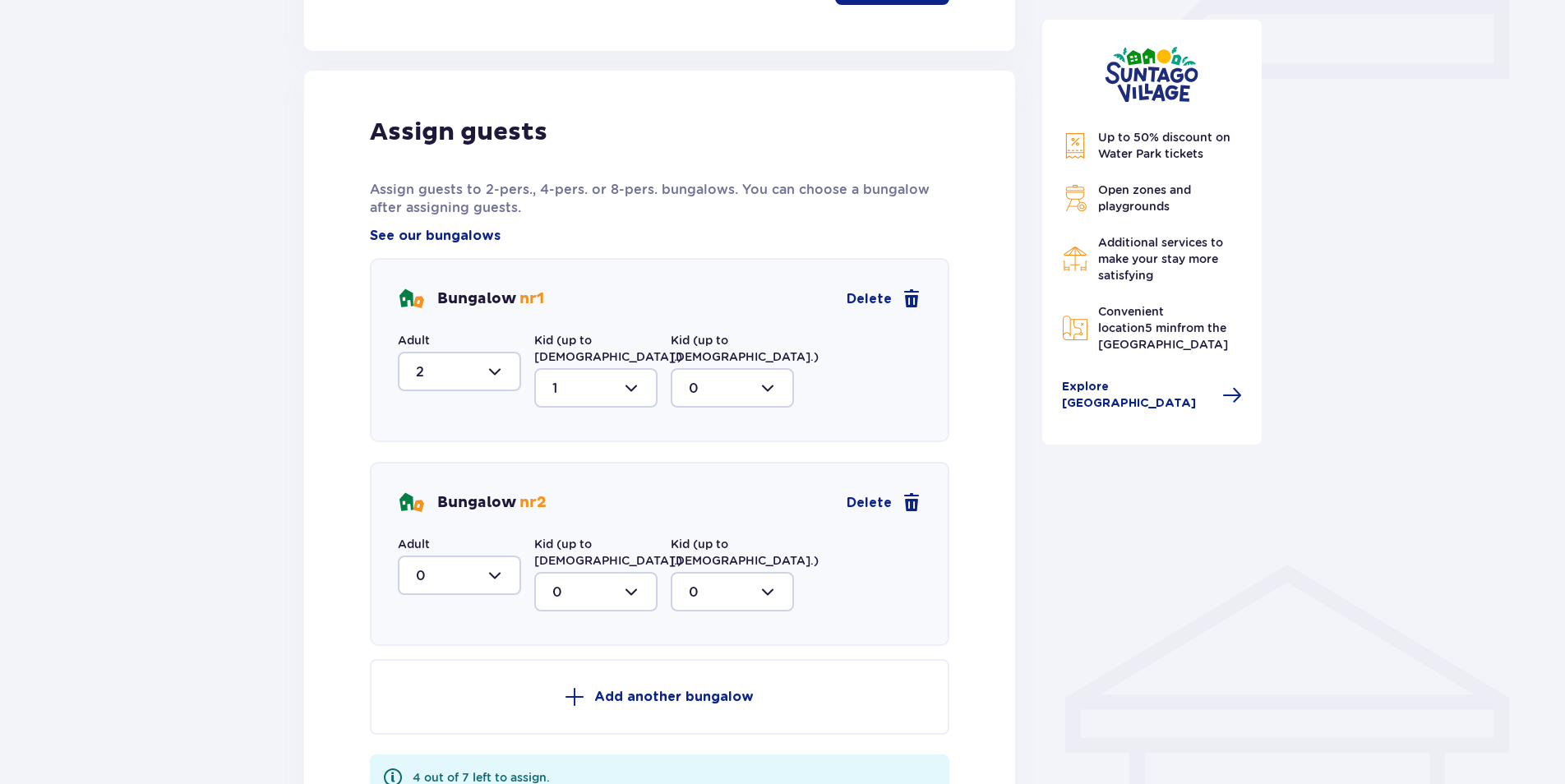
click at [478, 555] on div at bounding box center [459, 575] width 124 height 39
click at [416, 686] on p "2" at bounding box center [420, 694] width 8 height 18
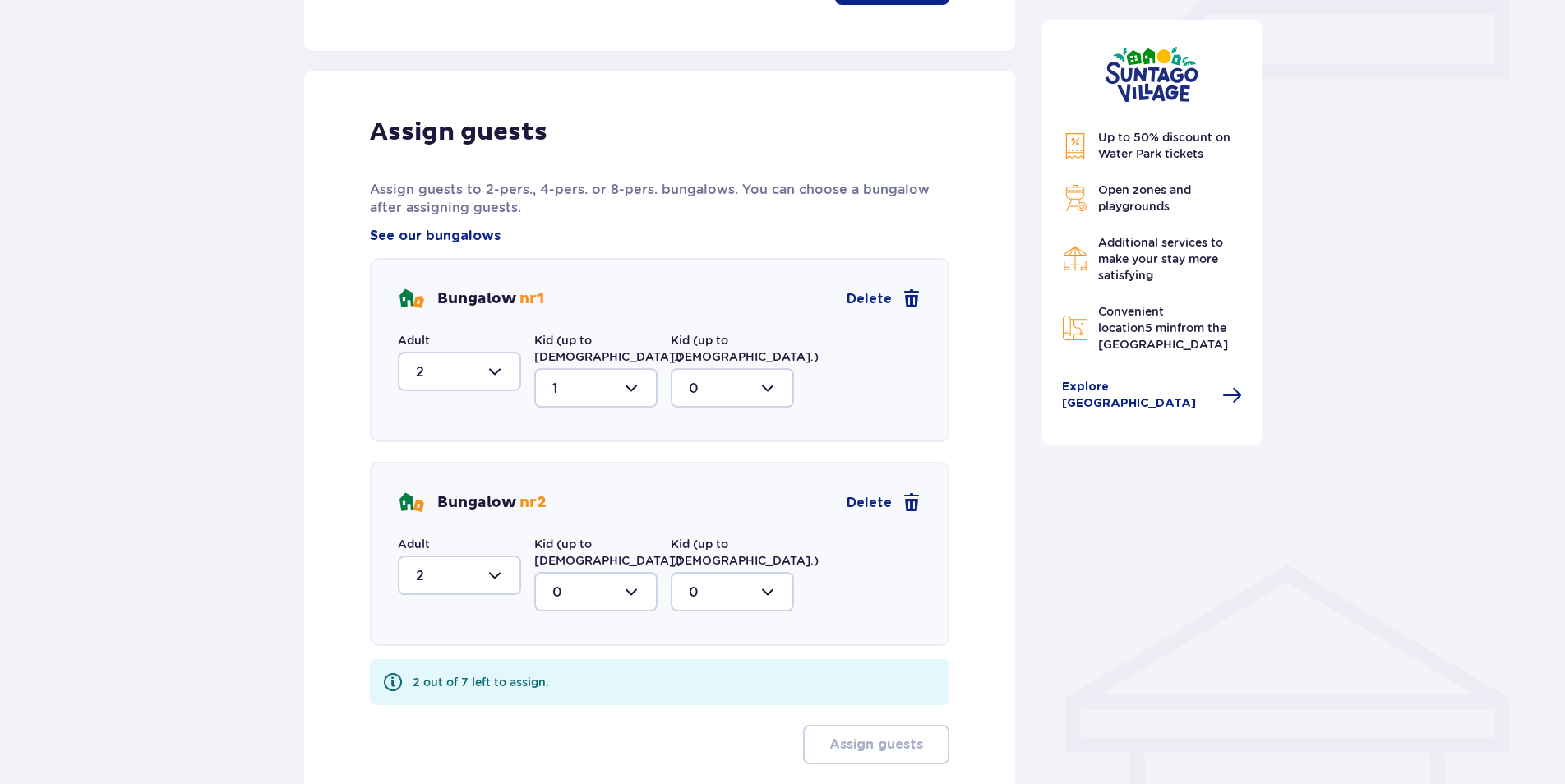
type input "2"
click at [581, 572] on div at bounding box center [596, 592] width 124 height 39
click at [559, 694] on span "2" at bounding box center [596, 711] width 120 height 34
type input "2"
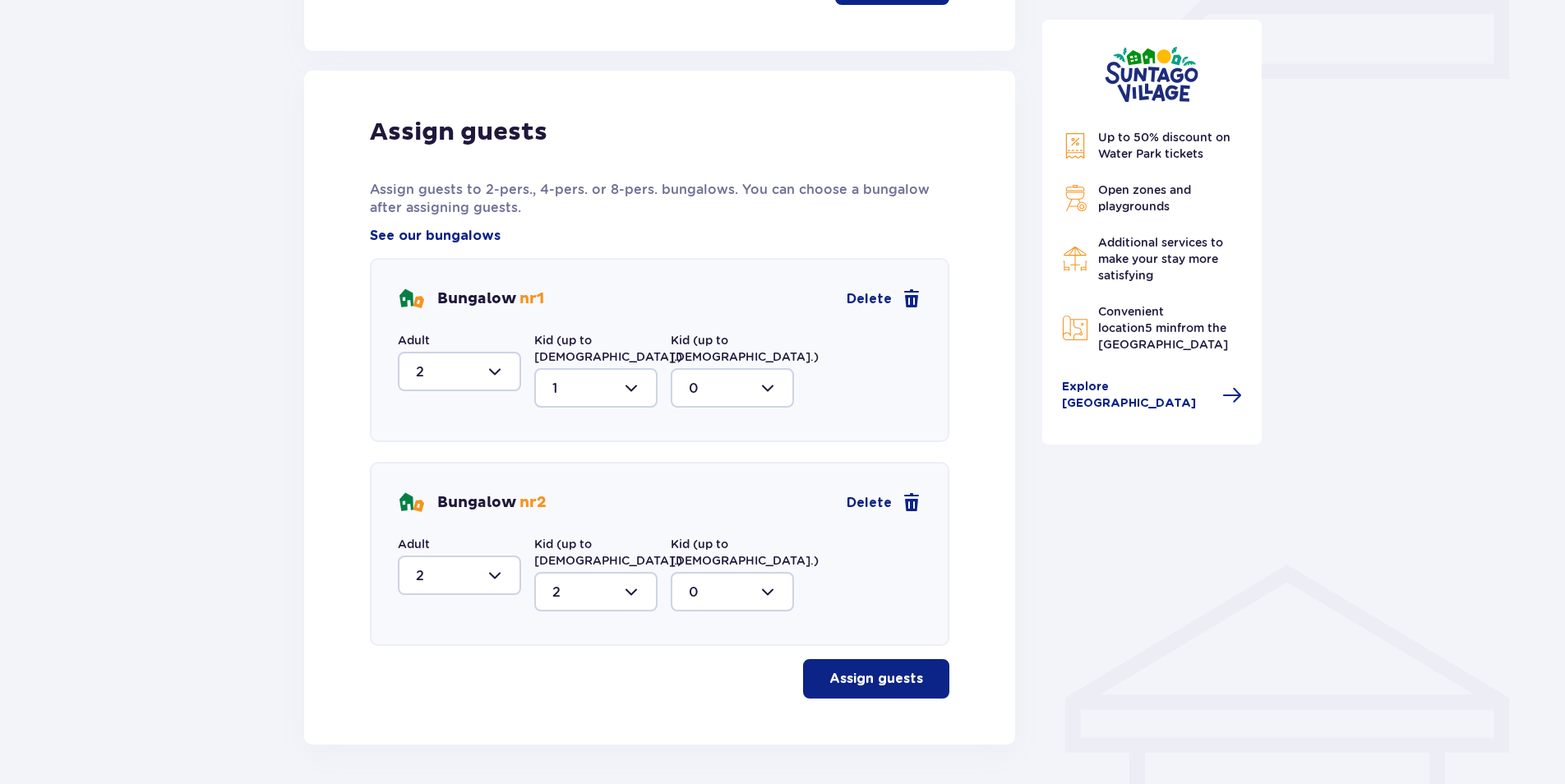
click at [861, 670] on p "Assign guests" at bounding box center [876, 678] width 94 height 18
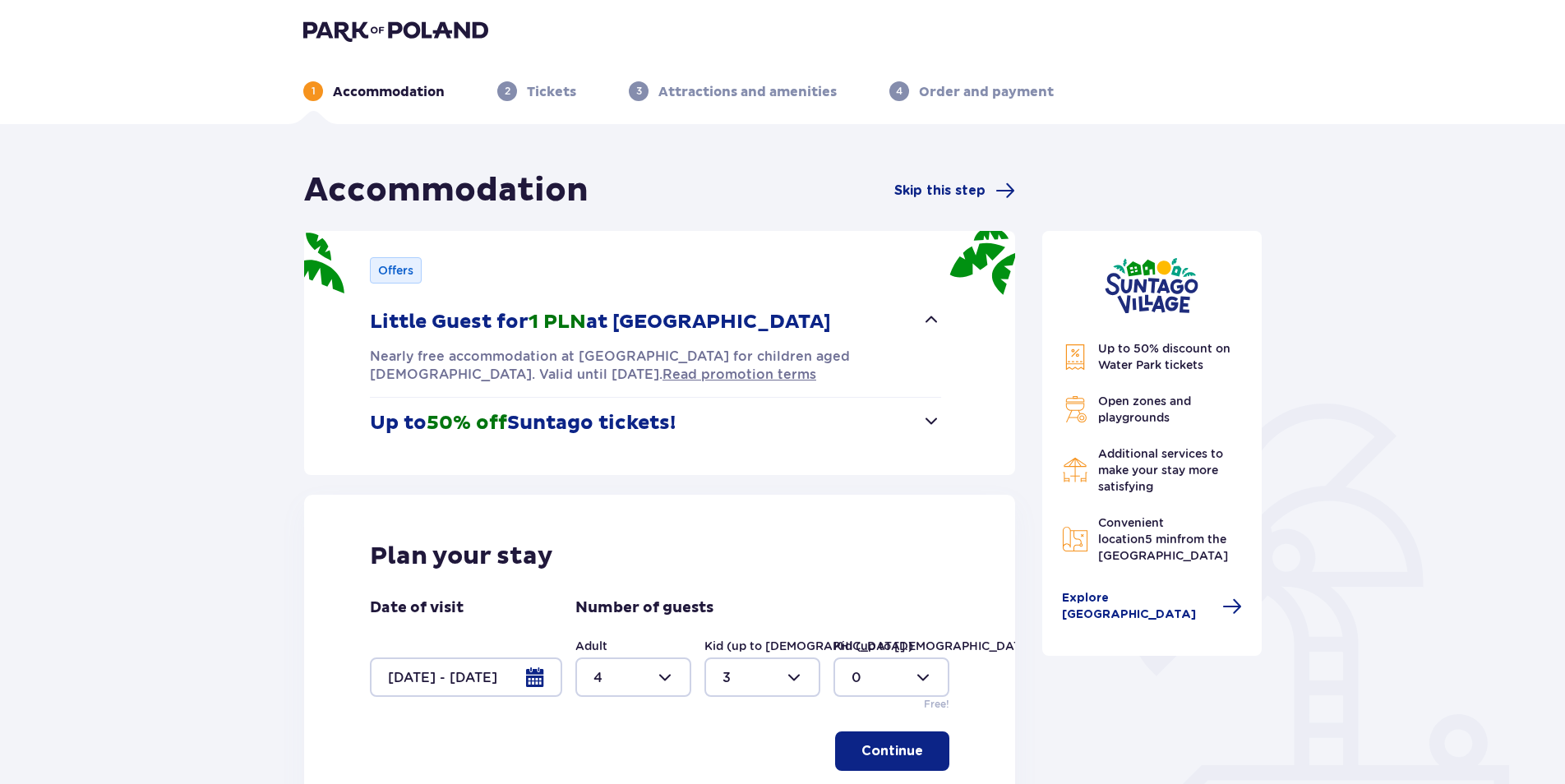
scroll to position [0, 0]
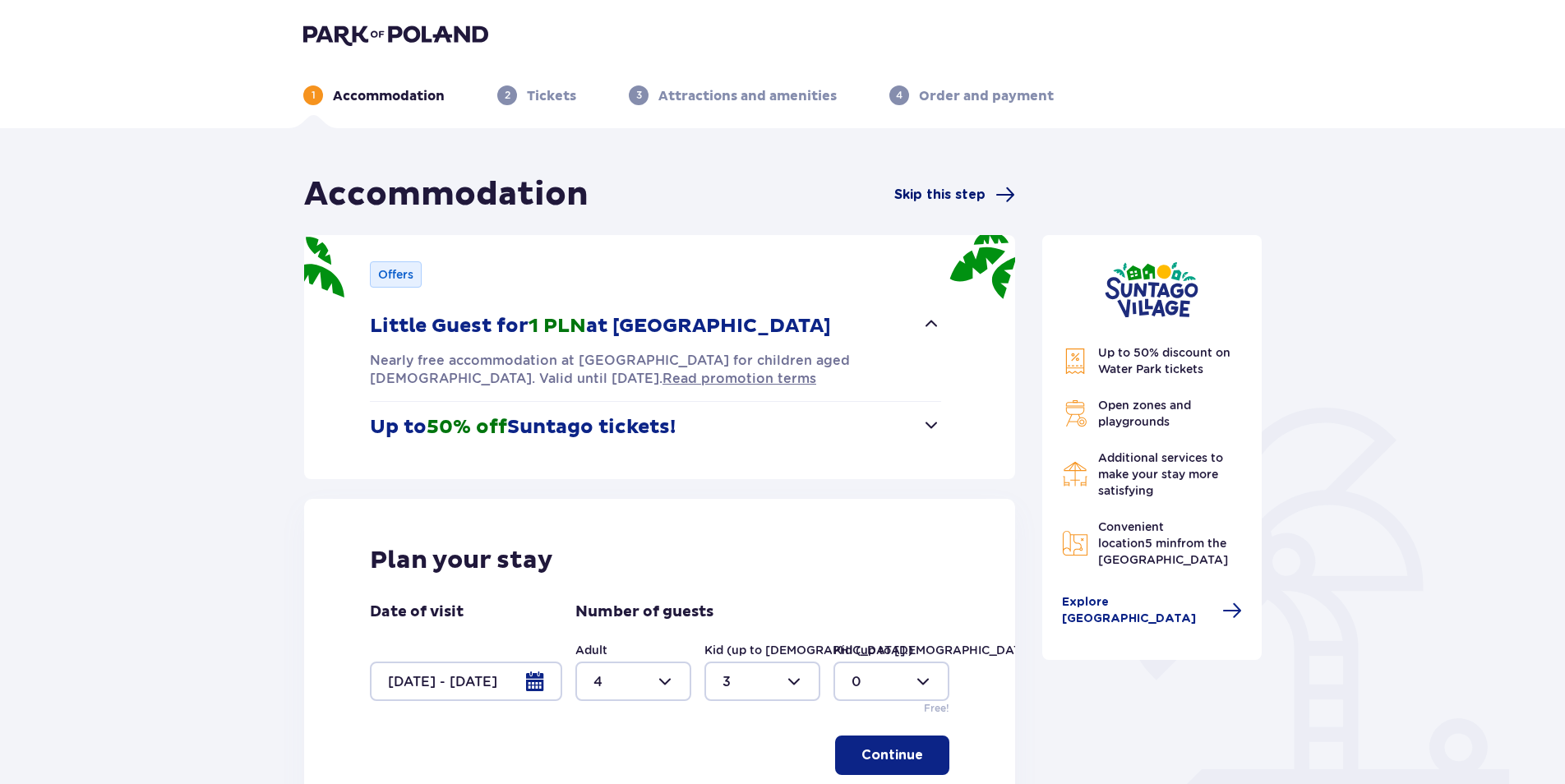
click at [979, 193] on span "Skip this step" at bounding box center [940, 194] width 91 height 18
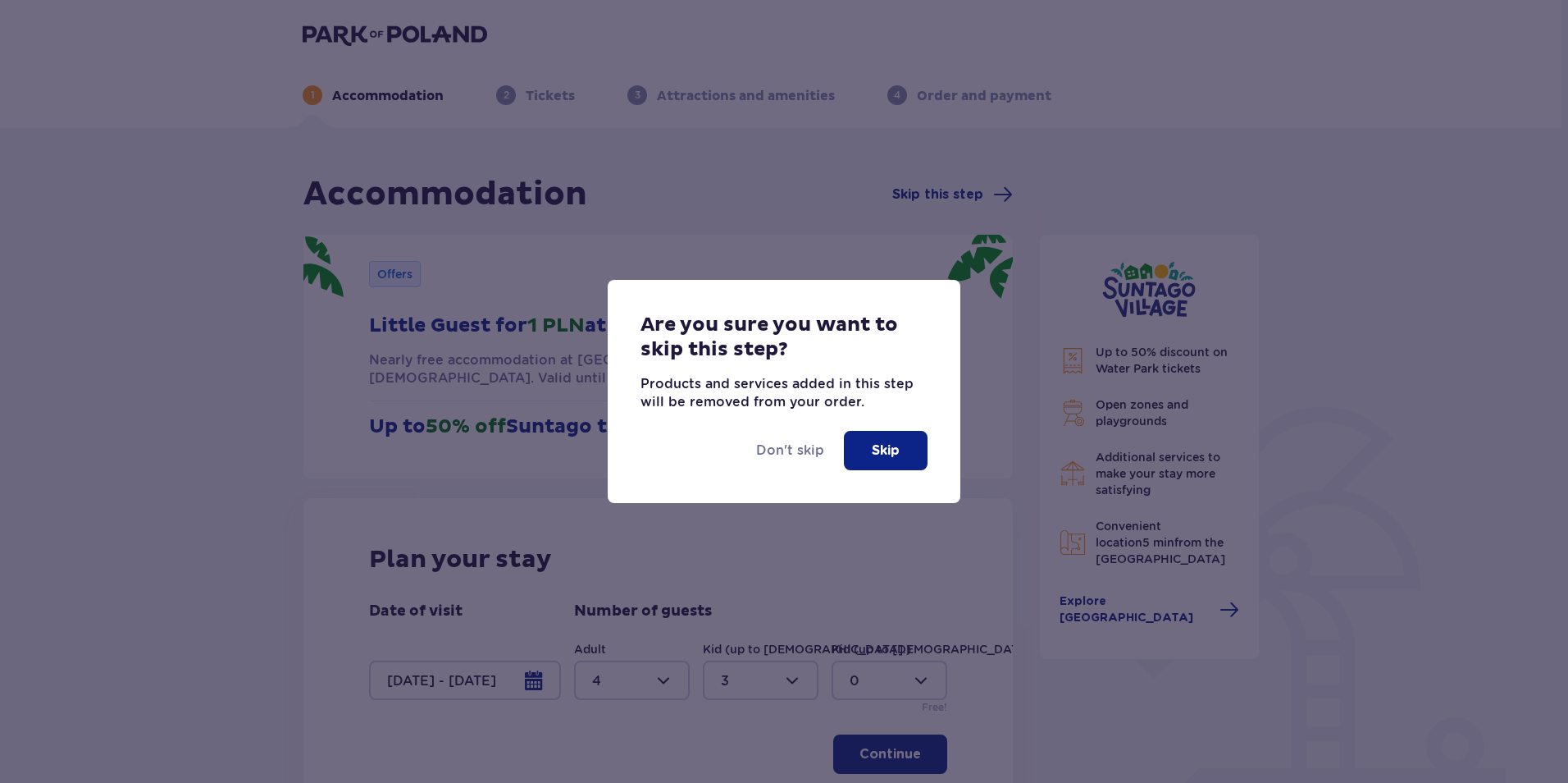
drag, startPoint x: 909, startPoint y: 447, endPoint x: 907, endPoint y: 434, distance: 13.2
click at [907, 434] on button "Skip" at bounding box center [886, 450] width 83 height 39
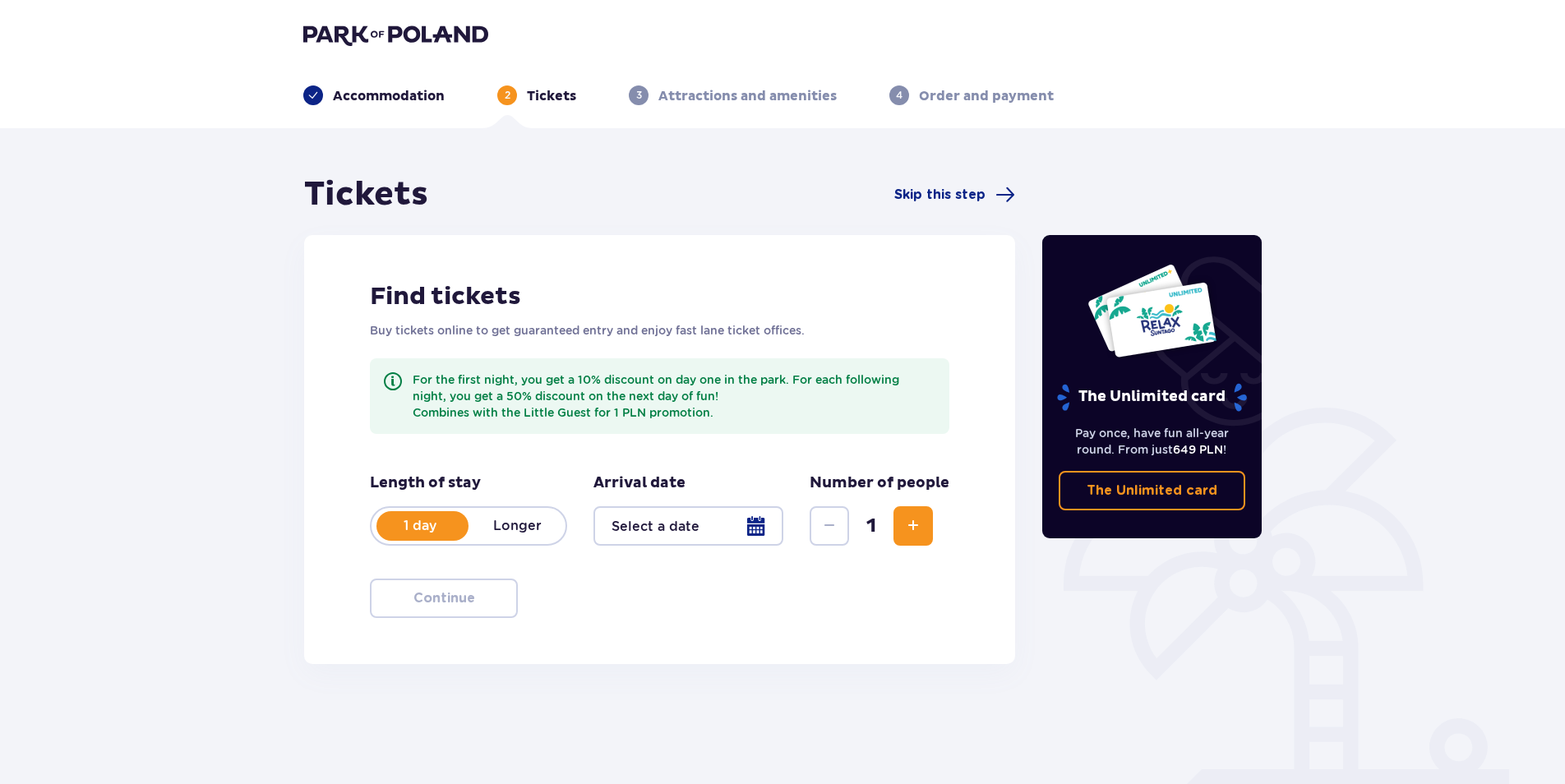
click at [414, 29] on img at bounding box center [395, 34] width 185 height 23
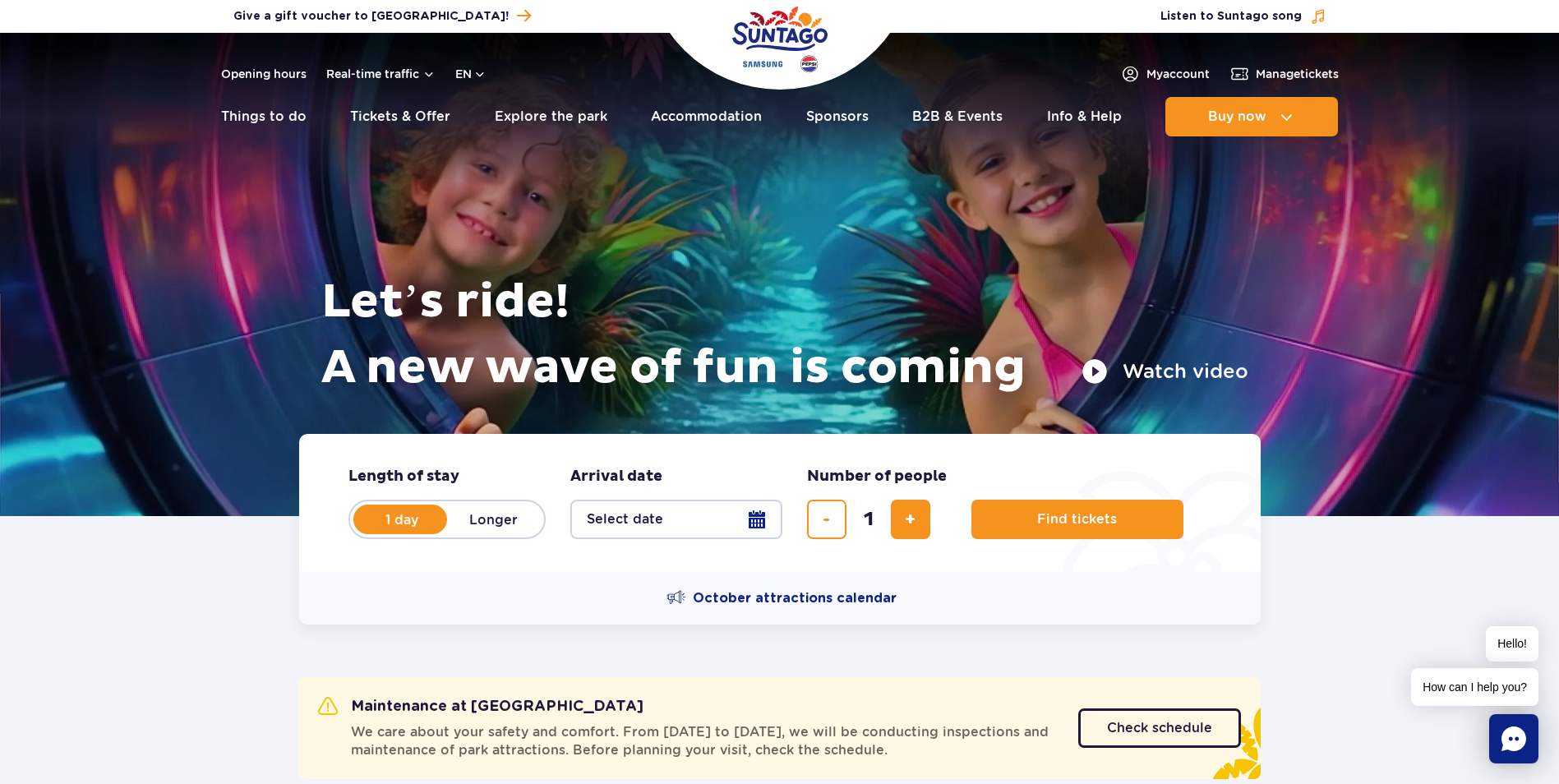
click at [763, 521] on button "Select date" at bounding box center [676, 519] width 212 height 39
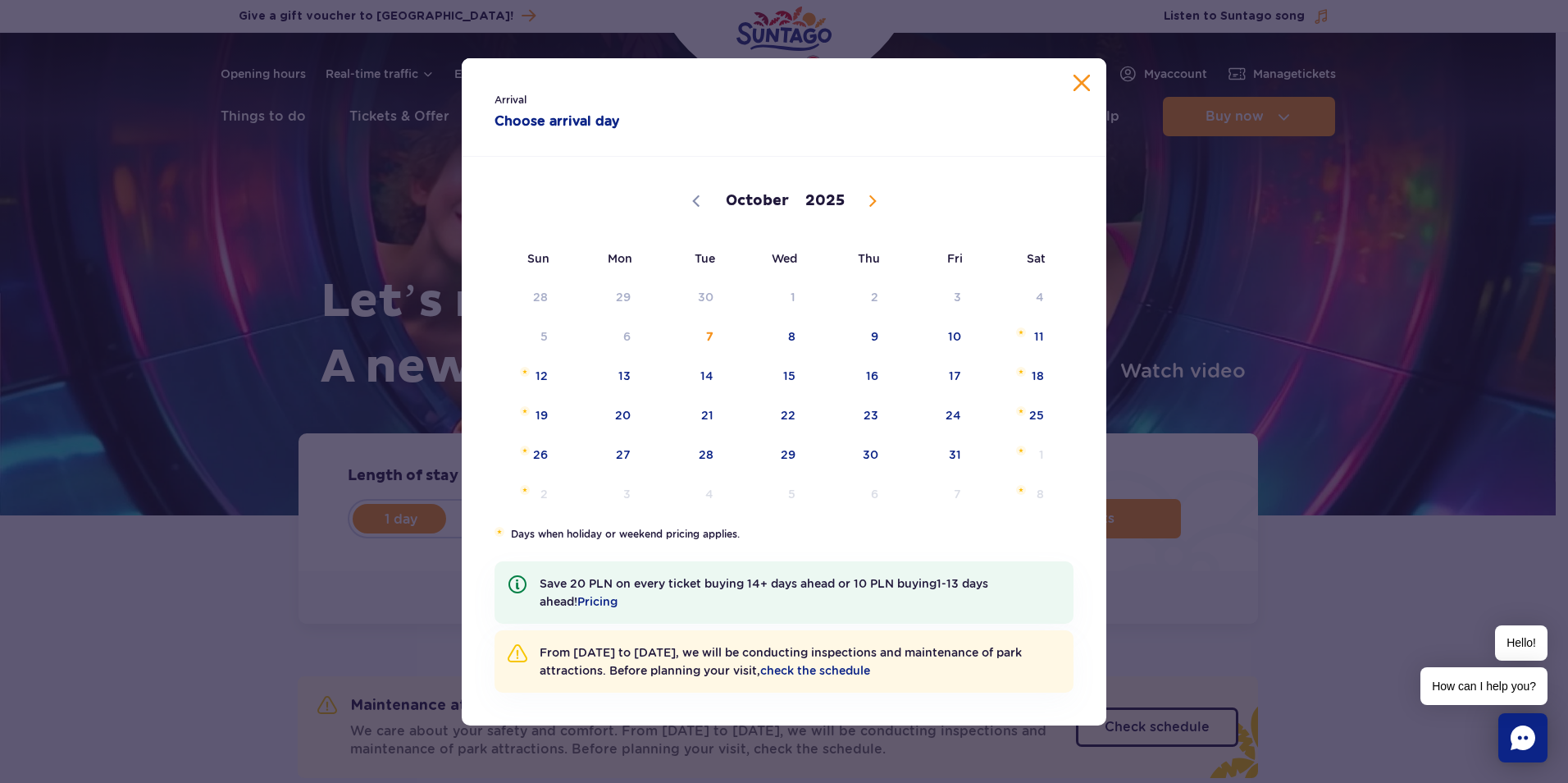
click at [864, 205] on span at bounding box center [873, 201] width 28 height 28
select select "10"
click at [884, 338] on span "6" at bounding box center [849, 336] width 83 height 38
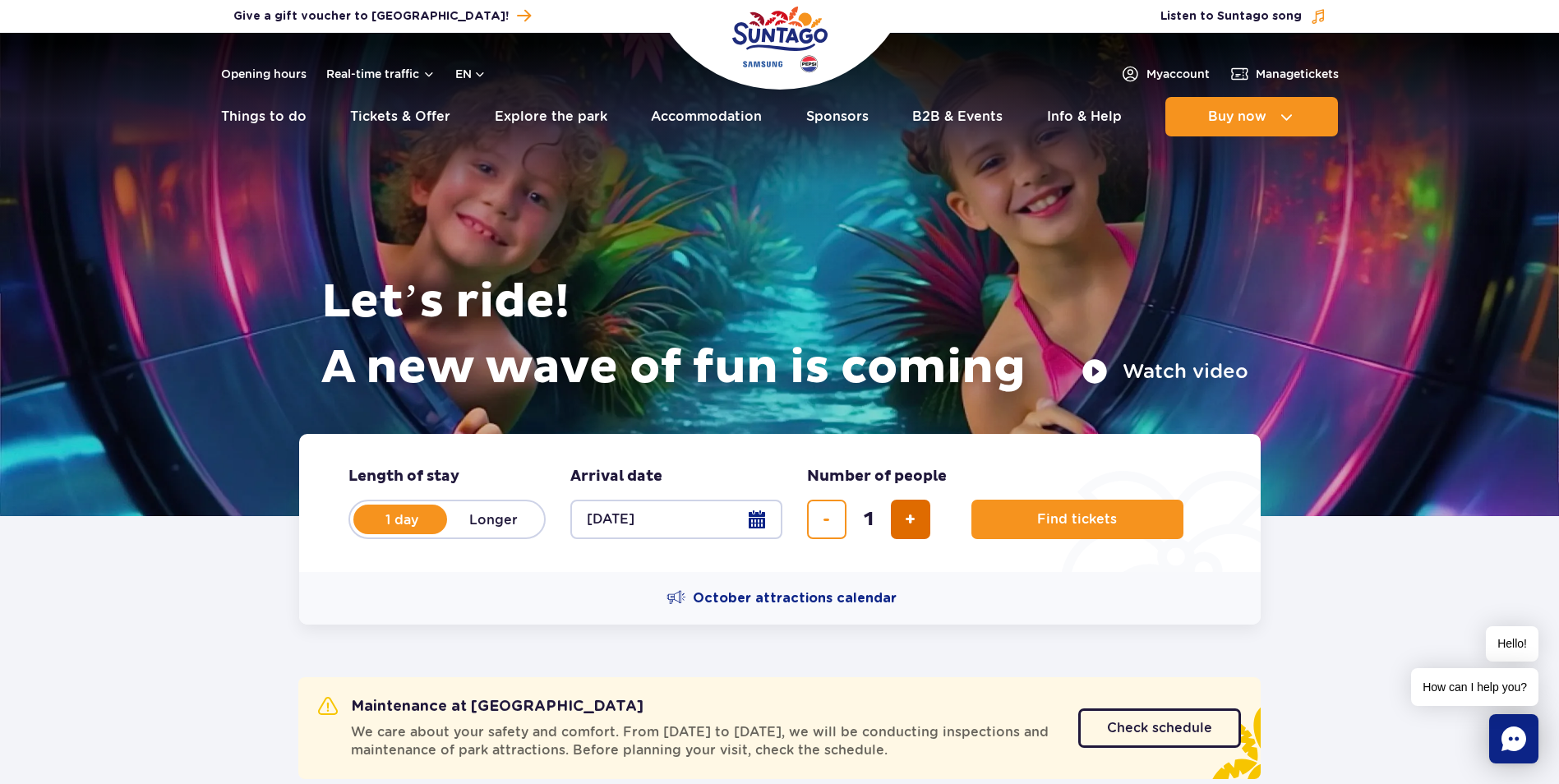
click at [925, 527] on button "add ticket" at bounding box center [911, 519] width 39 height 39
click at [925, 526] on button "add ticket" at bounding box center [911, 519] width 39 height 39
click at [924, 525] on button "add ticket" at bounding box center [911, 519] width 39 height 39
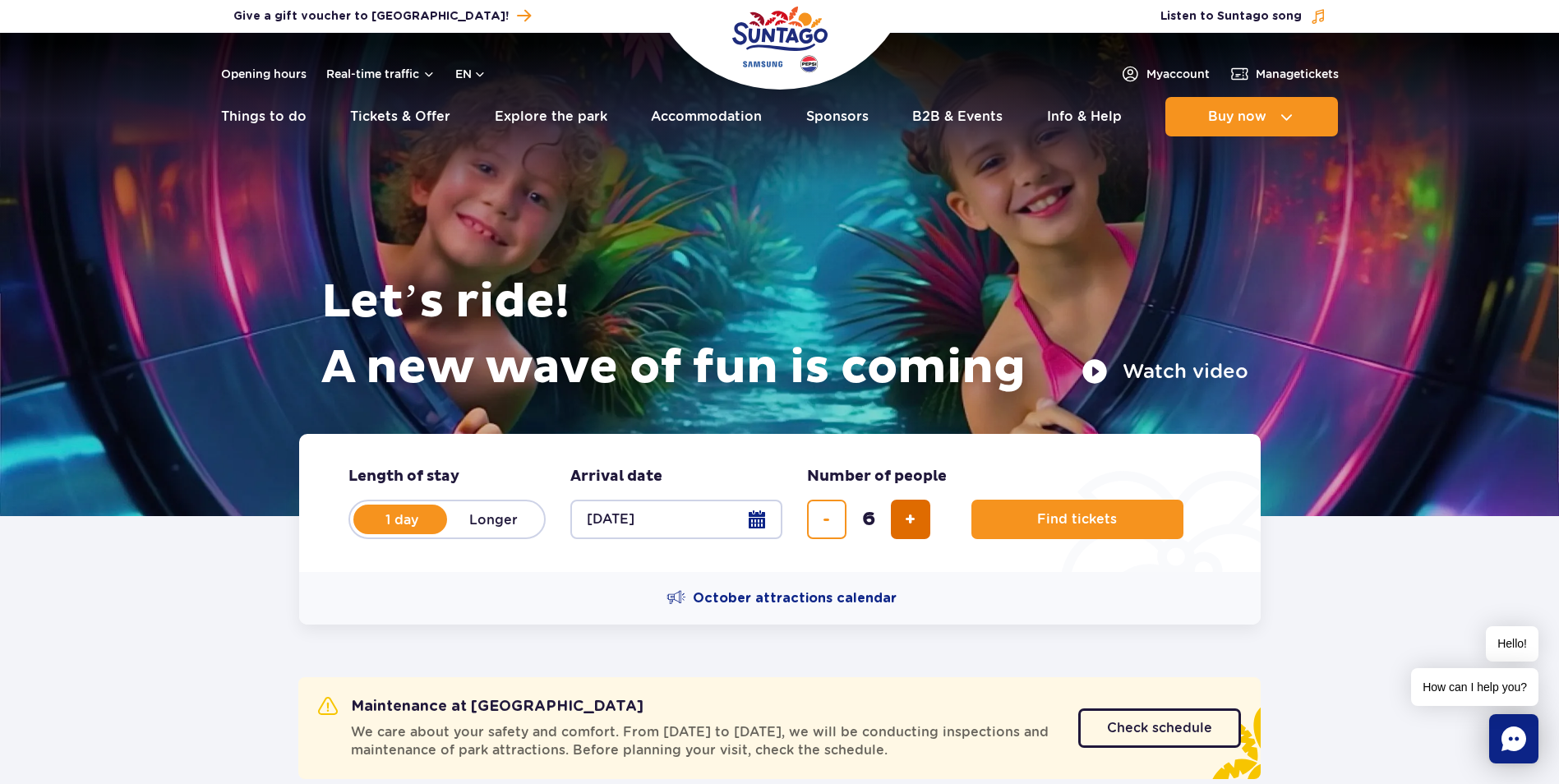
click at [924, 525] on button "add ticket" at bounding box center [911, 519] width 39 height 39
type input "7"
click at [1096, 521] on span "Find tickets" at bounding box center [1070, 519] width 80 height 15
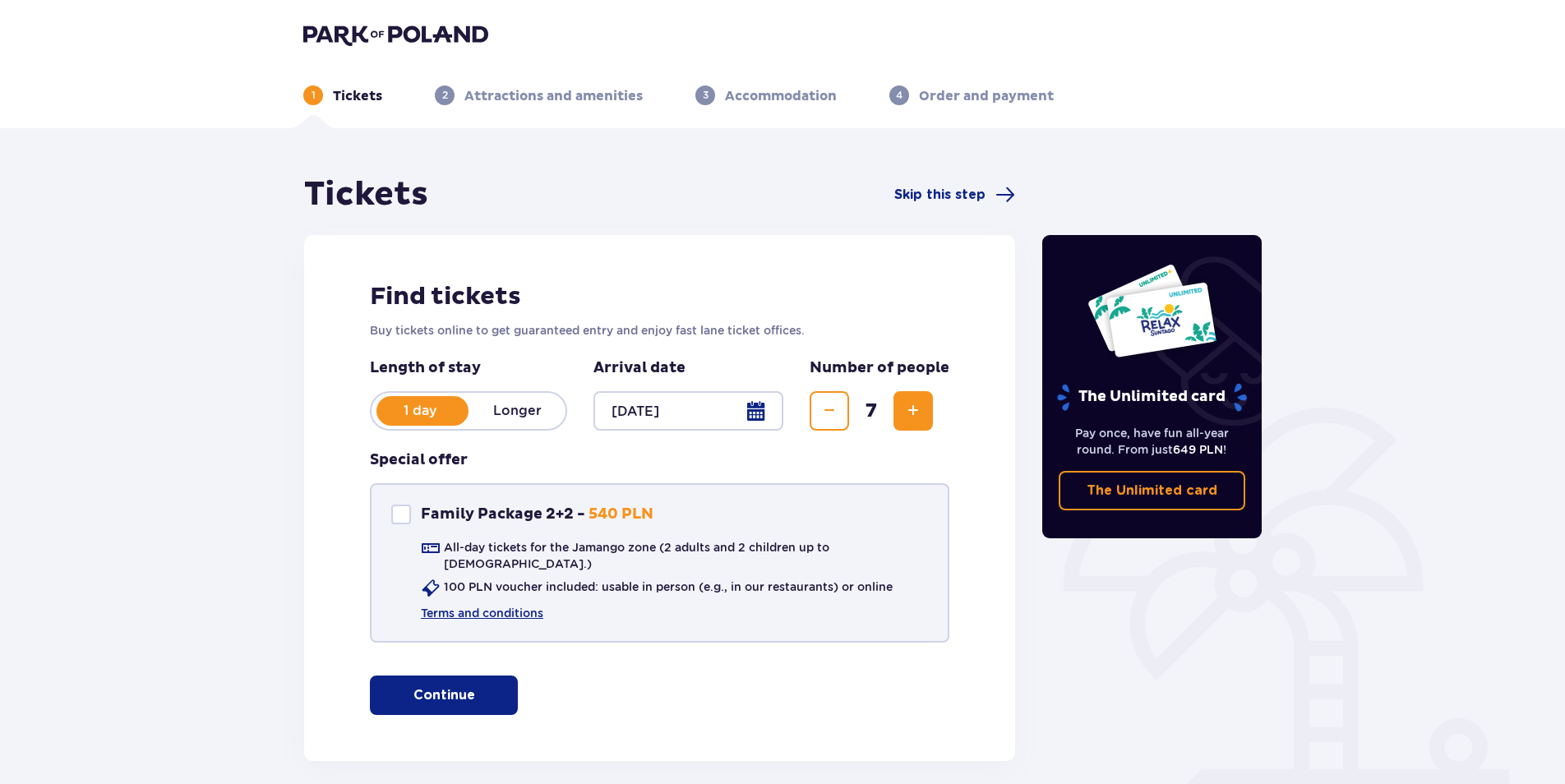
scroll to position [62, 0]
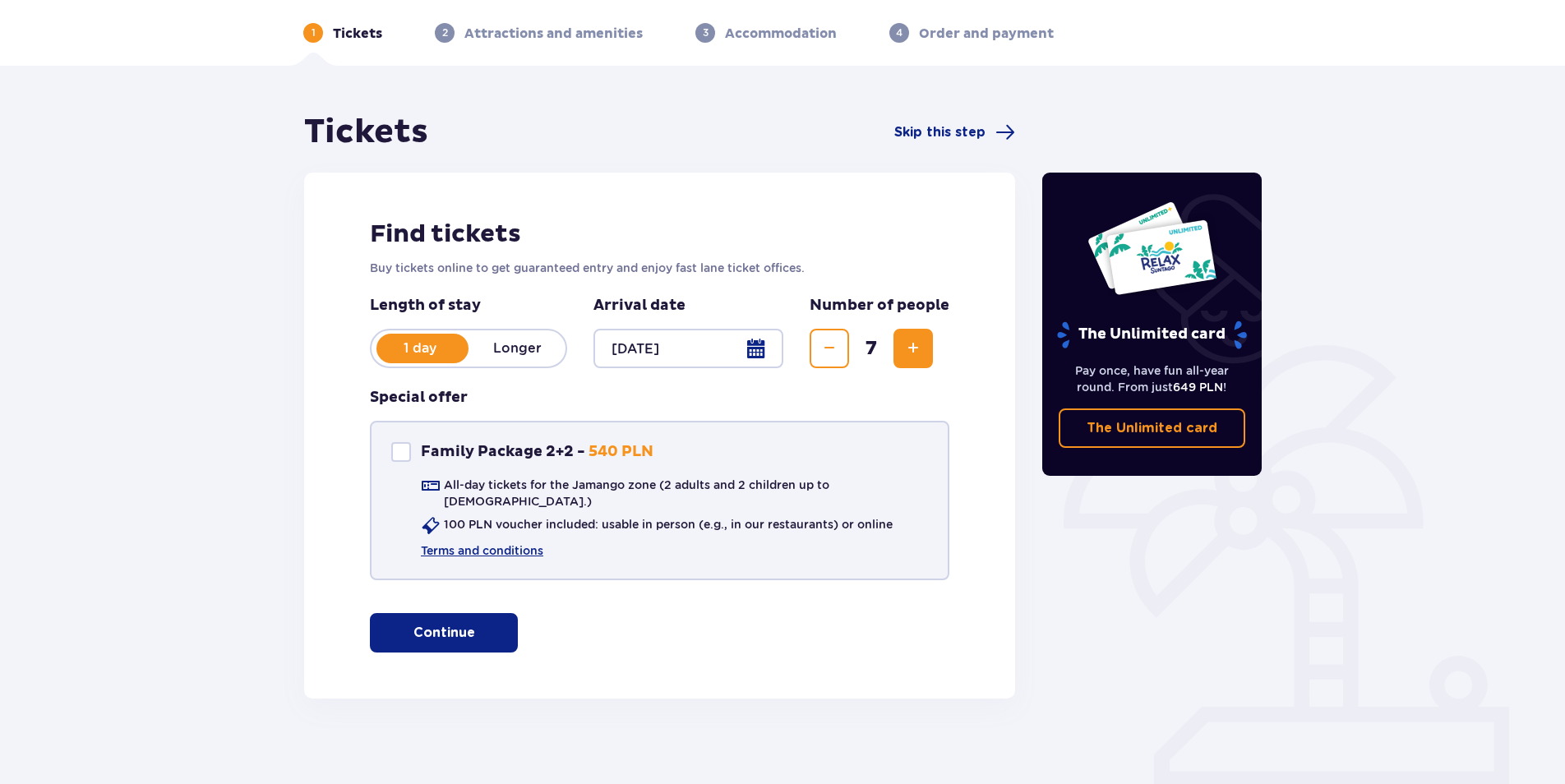
click at [406, 450] on div "Family Package 2+2" at bounding box center [401, 451] width 20 height 20
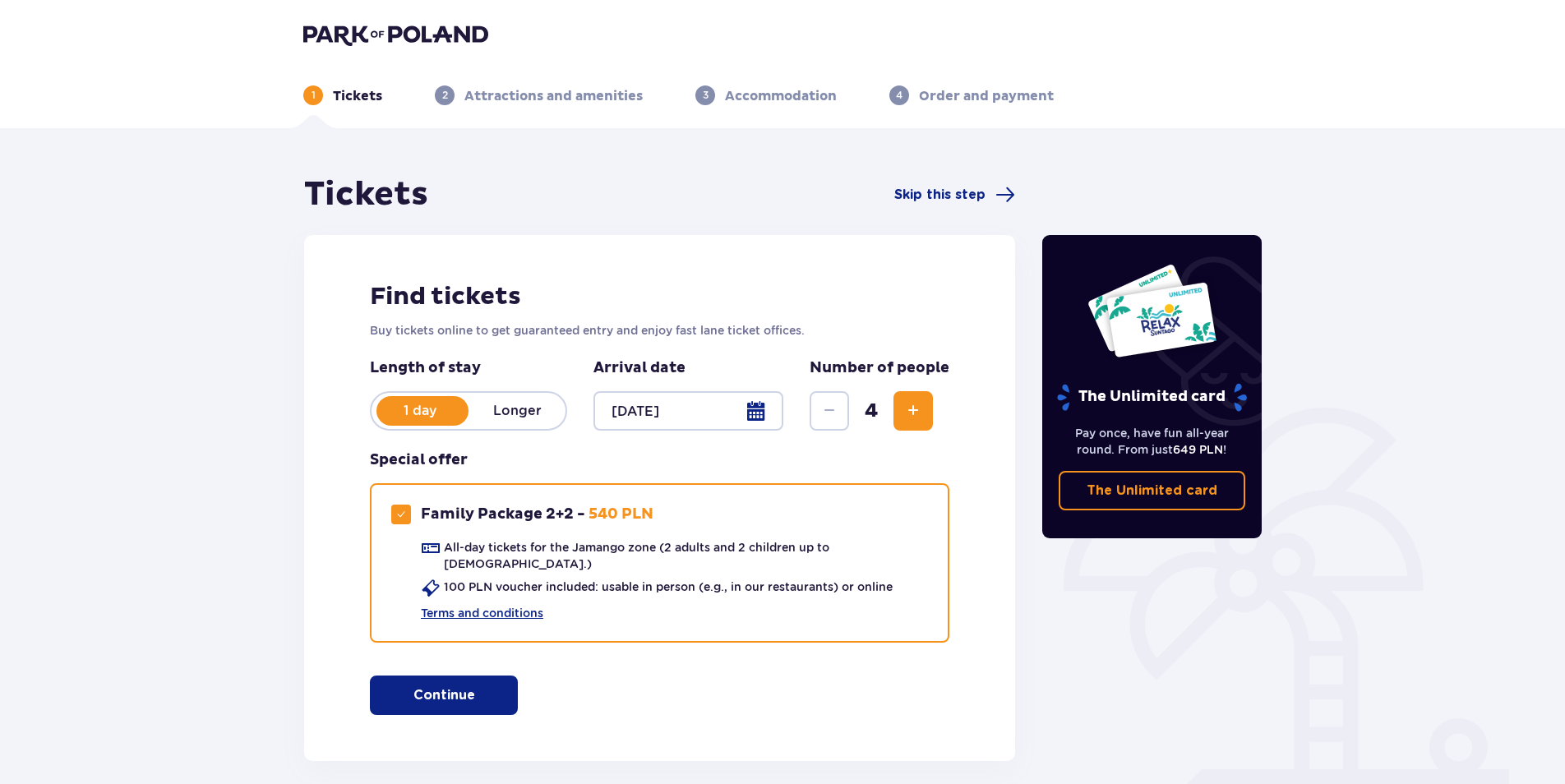
click at [916, 398] on button "Increase" at bounding box center [914, 411] width 39 height 39
click at [916, 399] on button "Increase" at bounding box center [914, 411] width 39 height 39
click at [1024, 631] on div "Tickets Skip this step Find tickets Buy tickets online to get guaranteed entry …" at bounding box center [660, 468] width 738 height 587
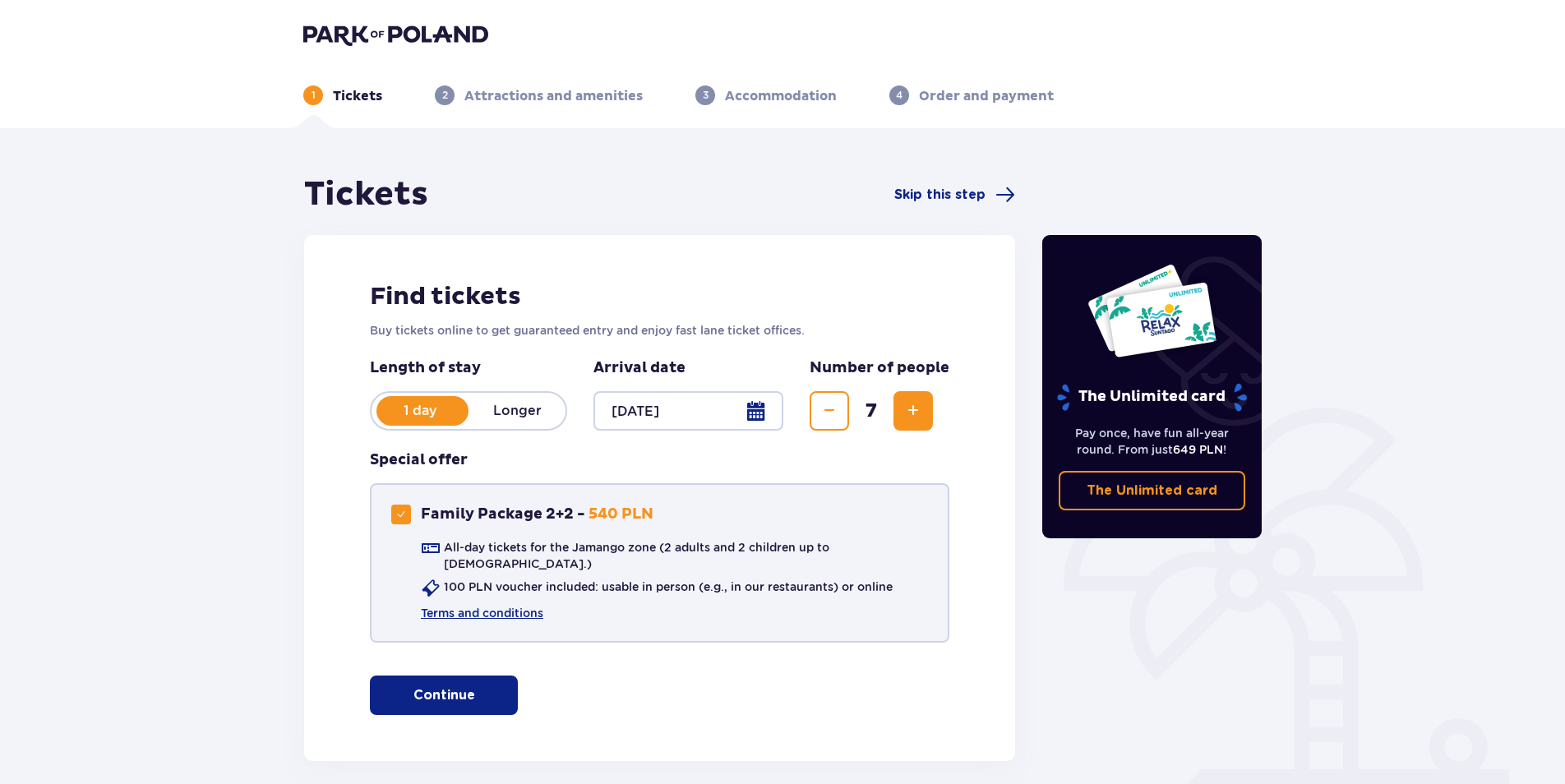
click at [399, 511] on span at bounding box center [401, 514] width 10 height 10
checkbox input "false"
click at [835, 404] on span "Decrease" at bounding box center [829, 411] width 20 height 20
click at [832, 404] on span "Decrease" at bounding box center [829, 411] width 20 height 20
click at [830, 402] on span "Decrease" at bounding box center [829, 411] width 20 height 20
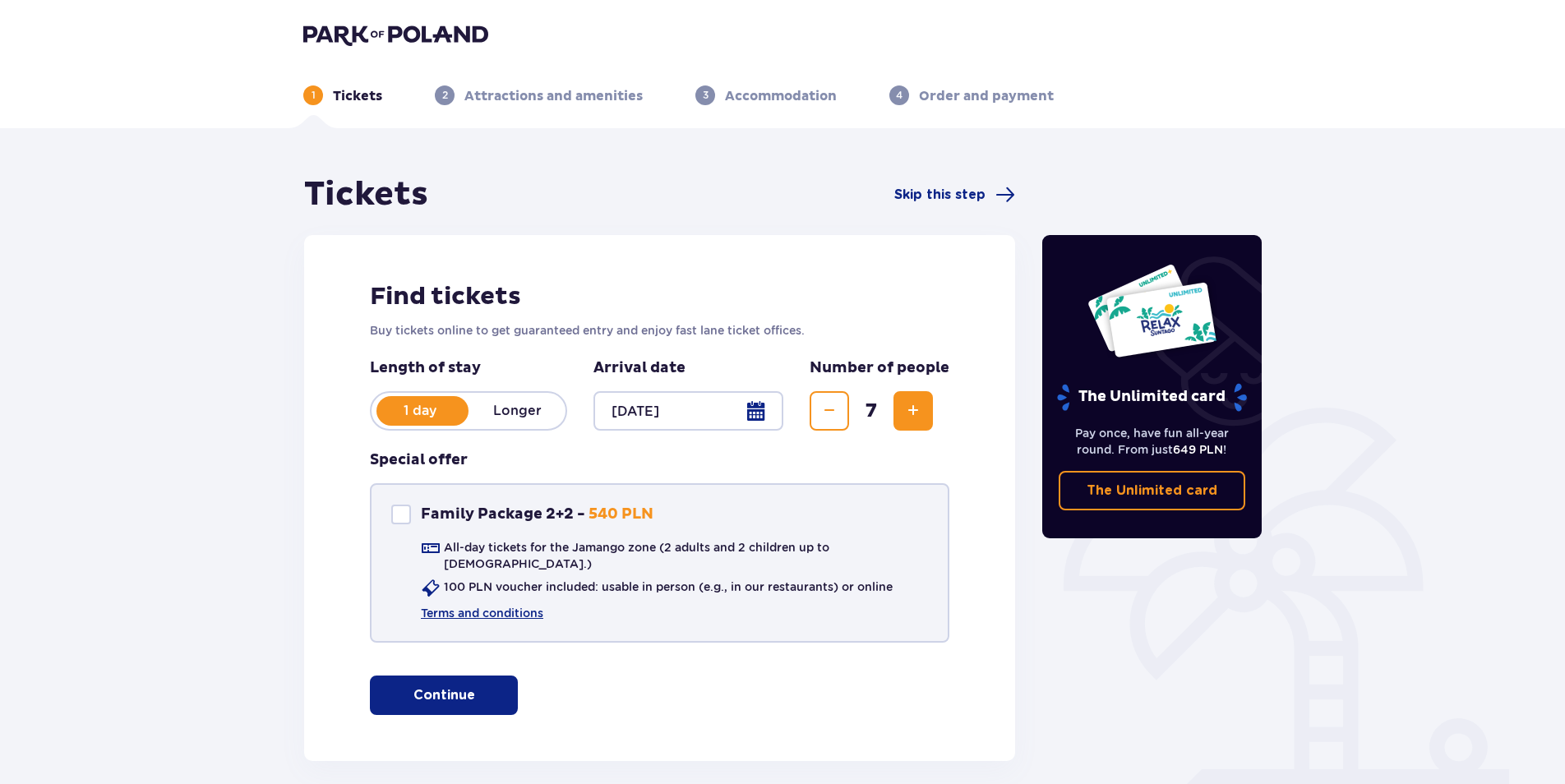
click at [464, 683] on button "Continue" at bounding box center [443, 695] width 148 height 39
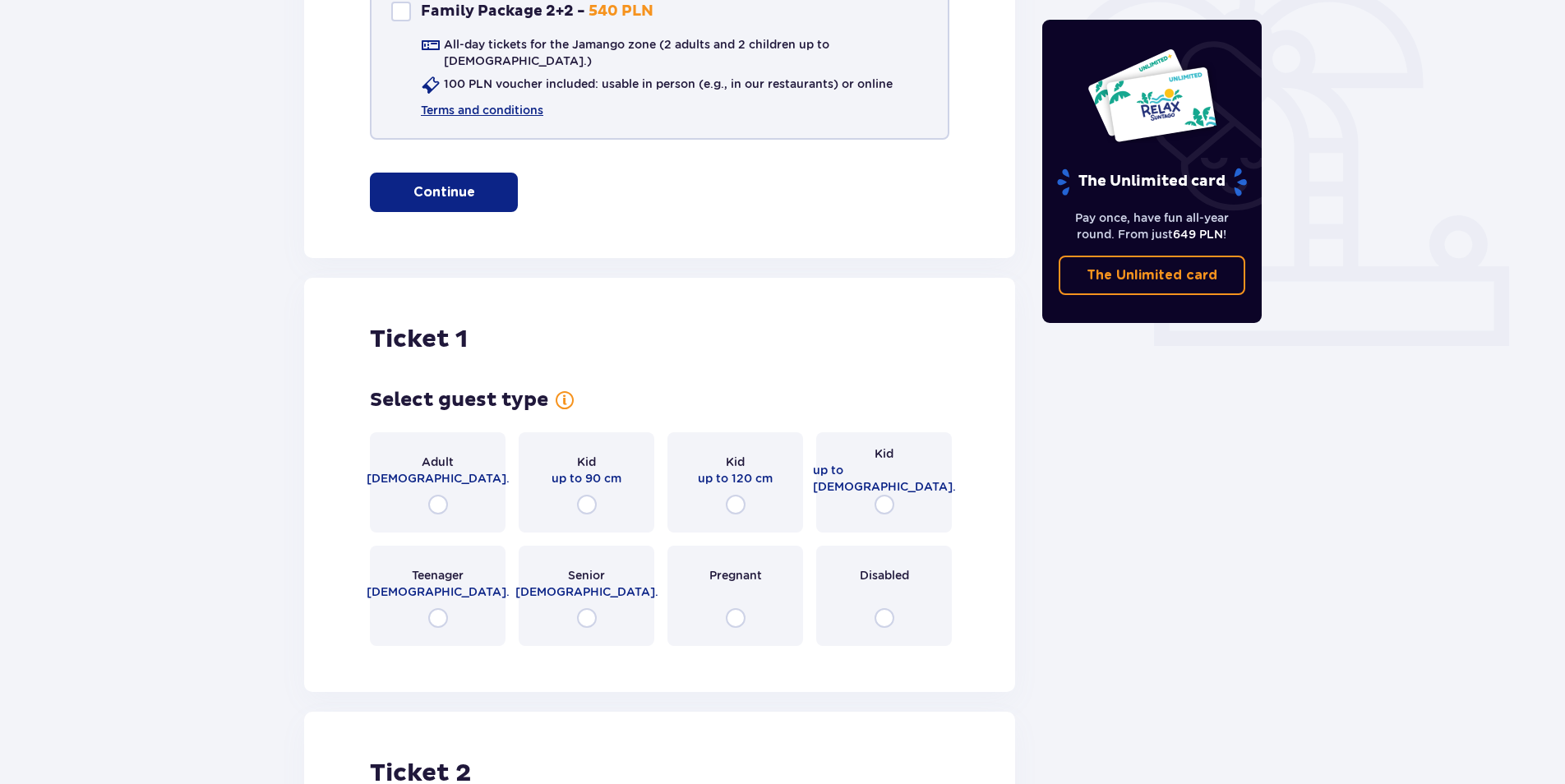
scroll to position [502, 0]
click at [892, 496] on input "radio" at bounding box center [884, 505] width 20 height 20
radio input "true"
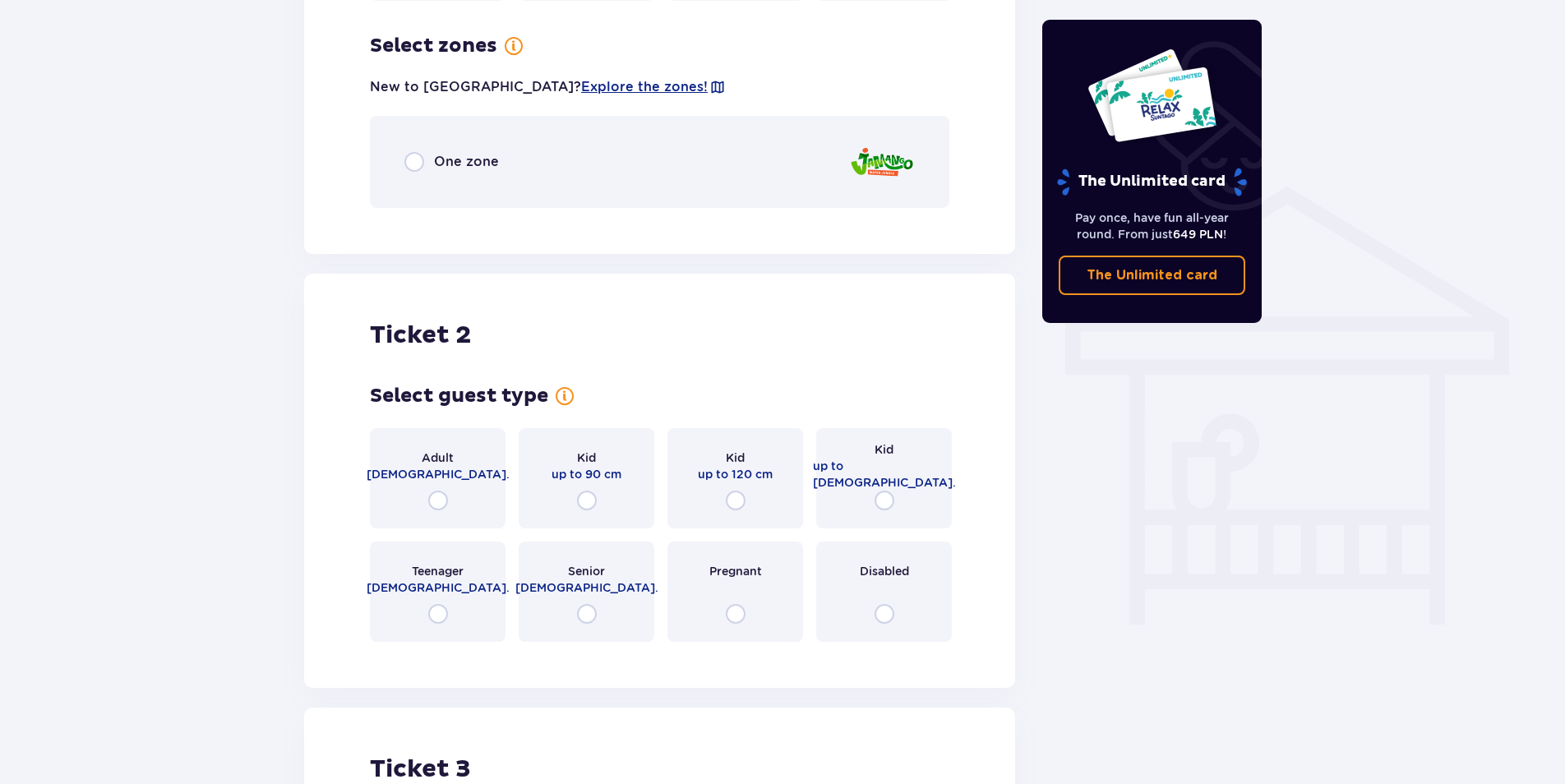
scroll to position [1149, 0]
click at [885, 490] on input "radio" at bounding box center [884, 499] width 20 height 20
radio input "true"
click at [886, 490] on input "radio" at bounding box center [884, 499] width 20 height 20
radio input "true"
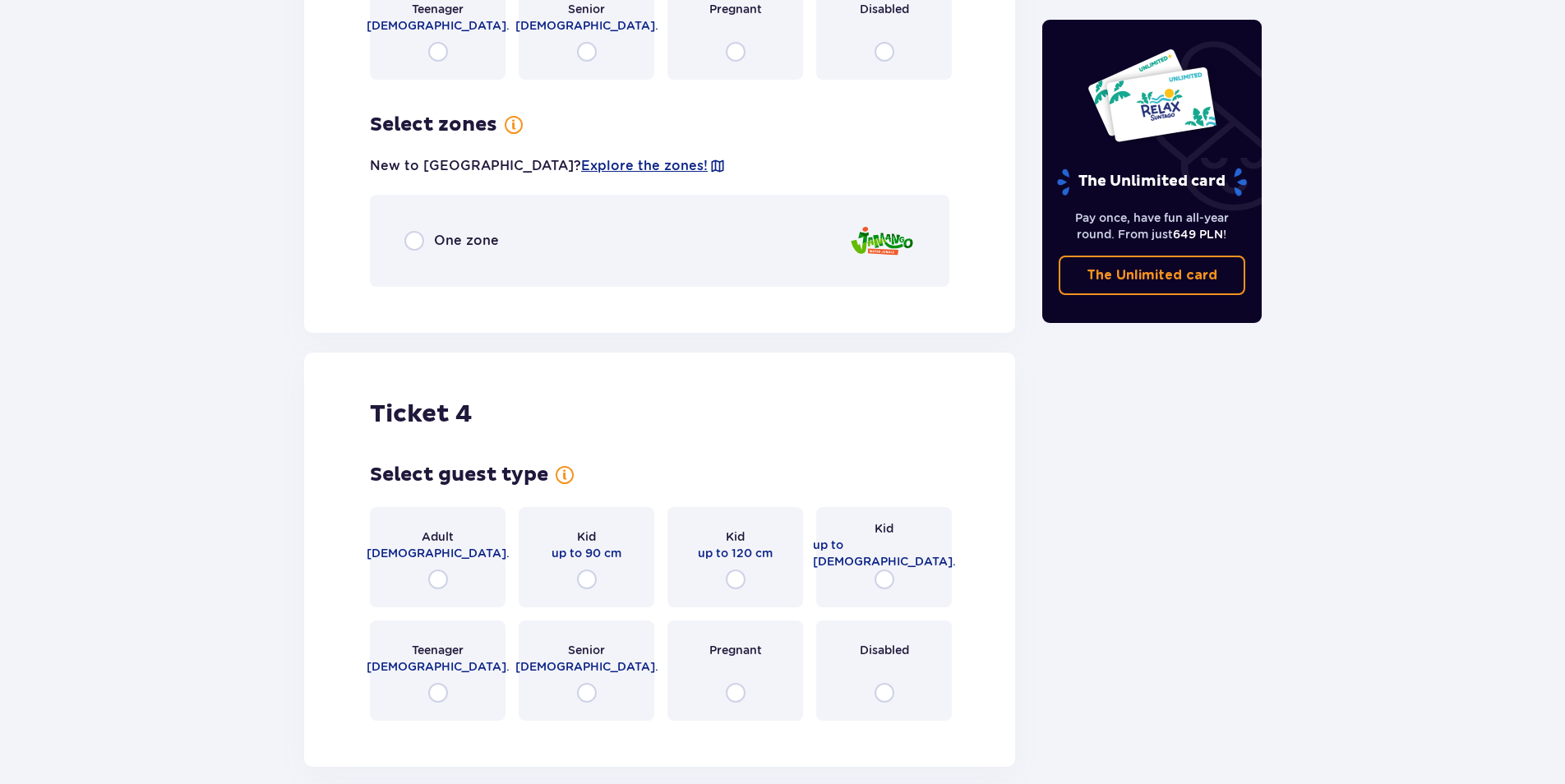
scroll to position [2431, 0]
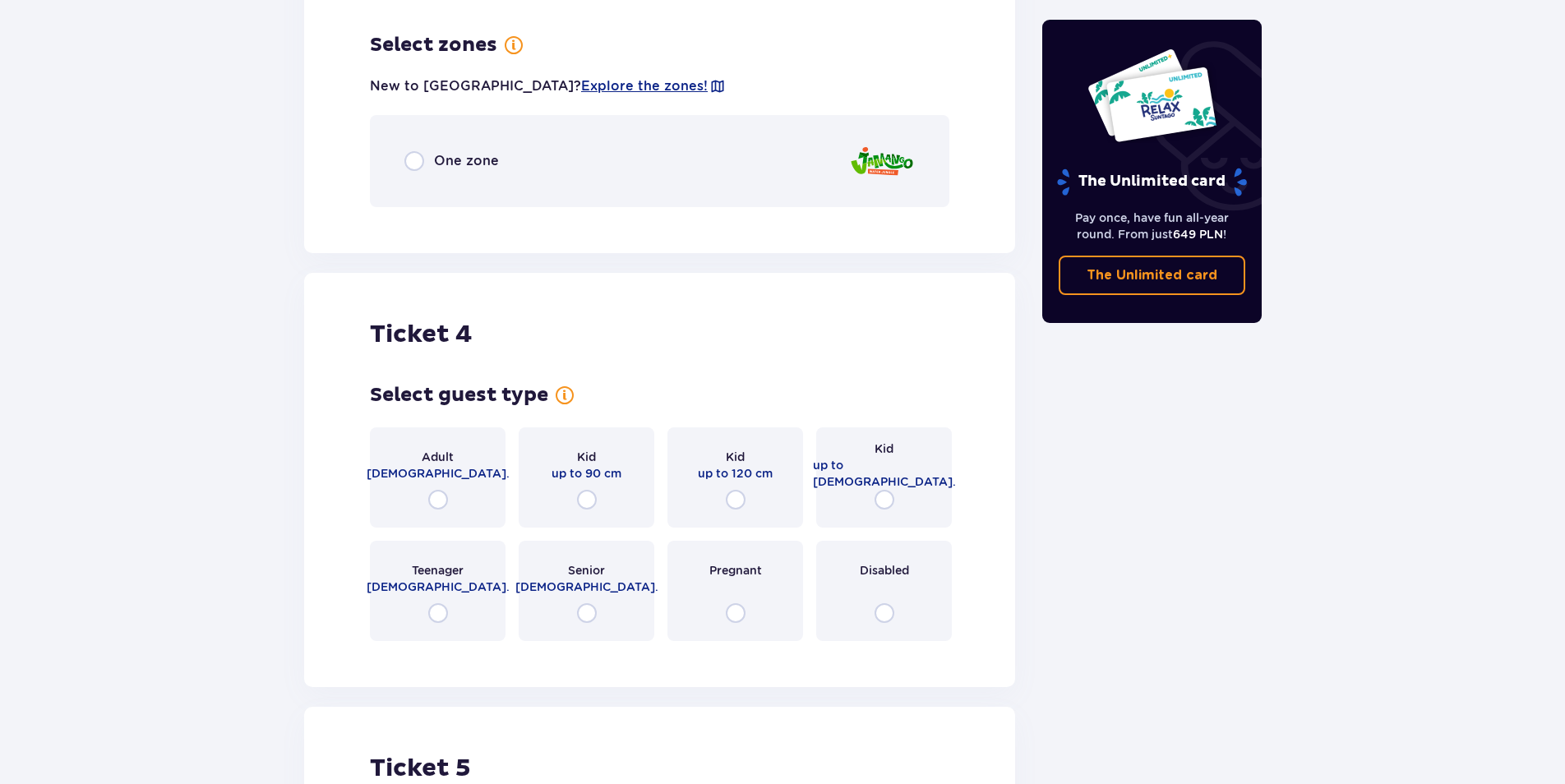
click at [738, 603] on input "radio" at bounding box center [735, 612] width 20 height 20
radio input "true"
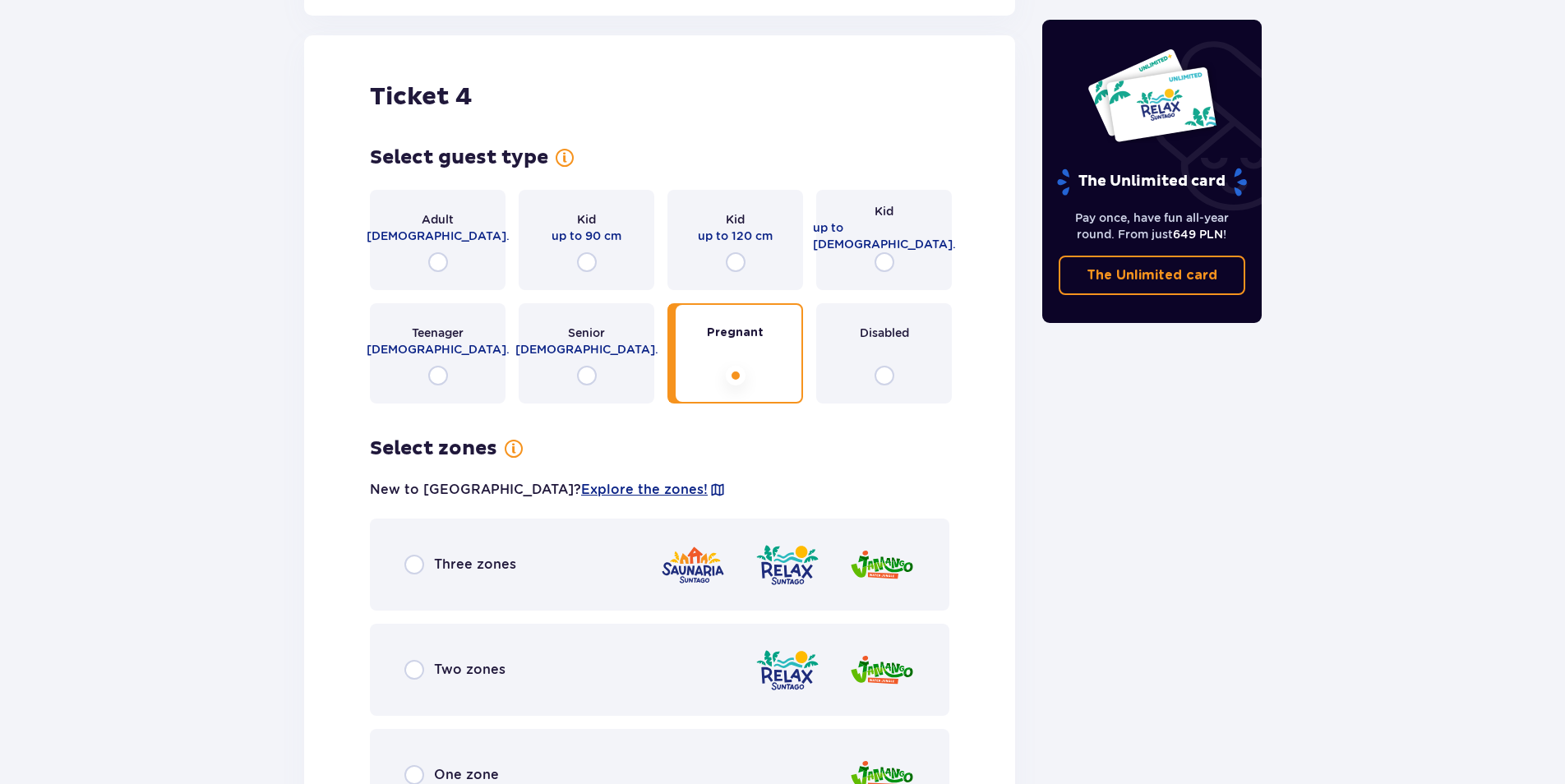
scroll to position [2661, 0]
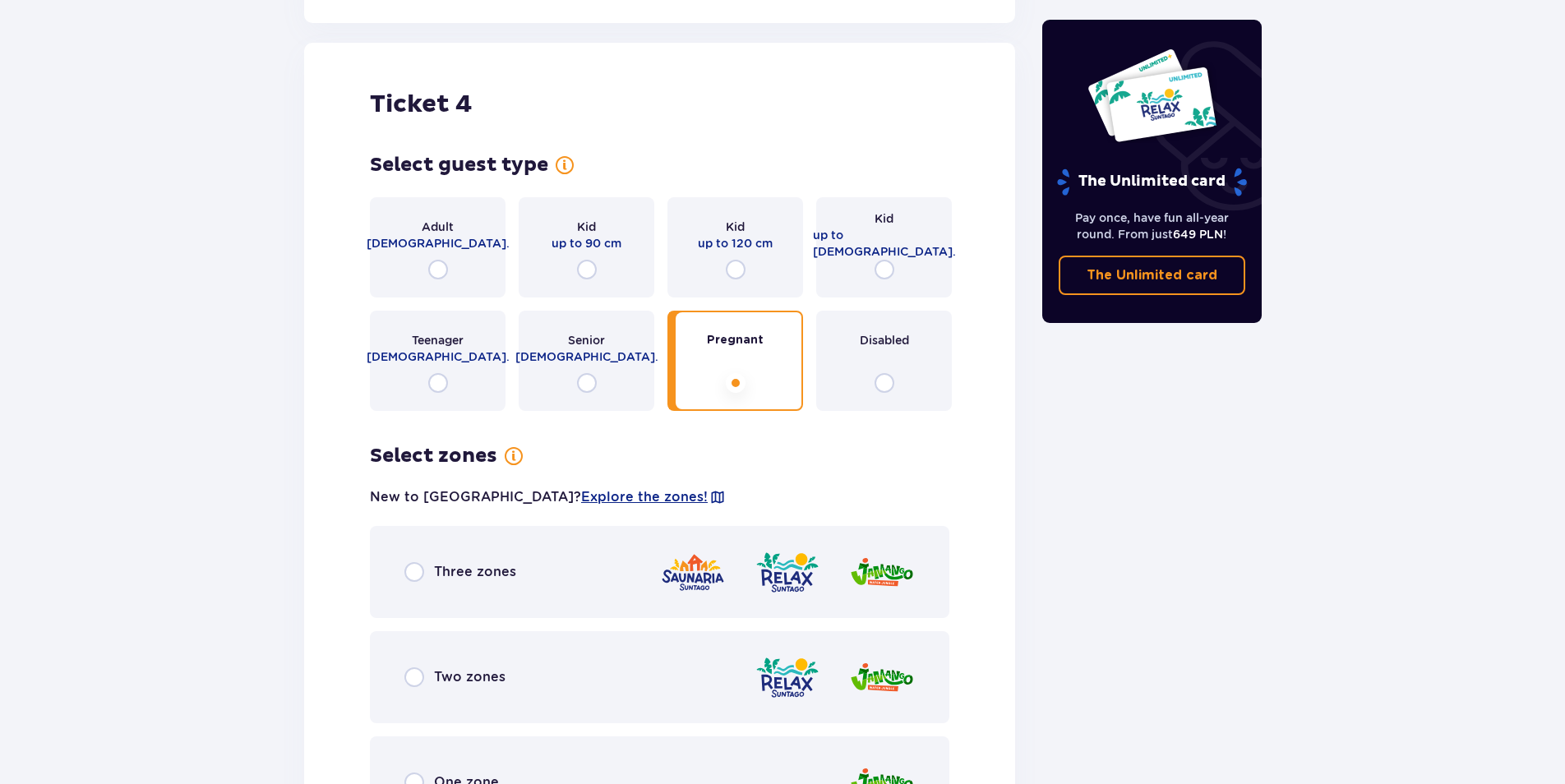
click at [437, 260] on input "radio" at bounding box center [438, 269] width 20 height 20
radio input "true"
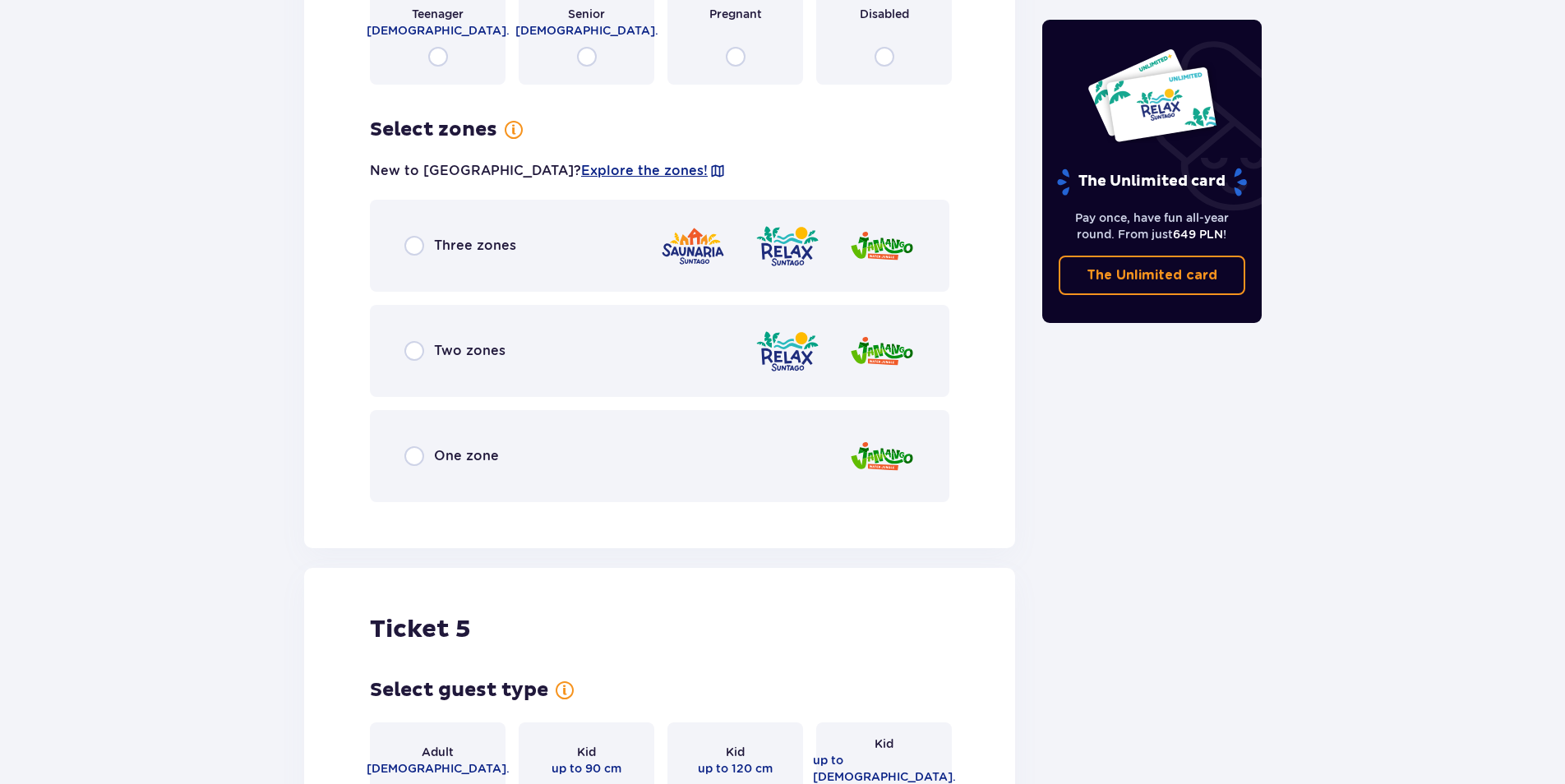
scroll to position [2907, 0]
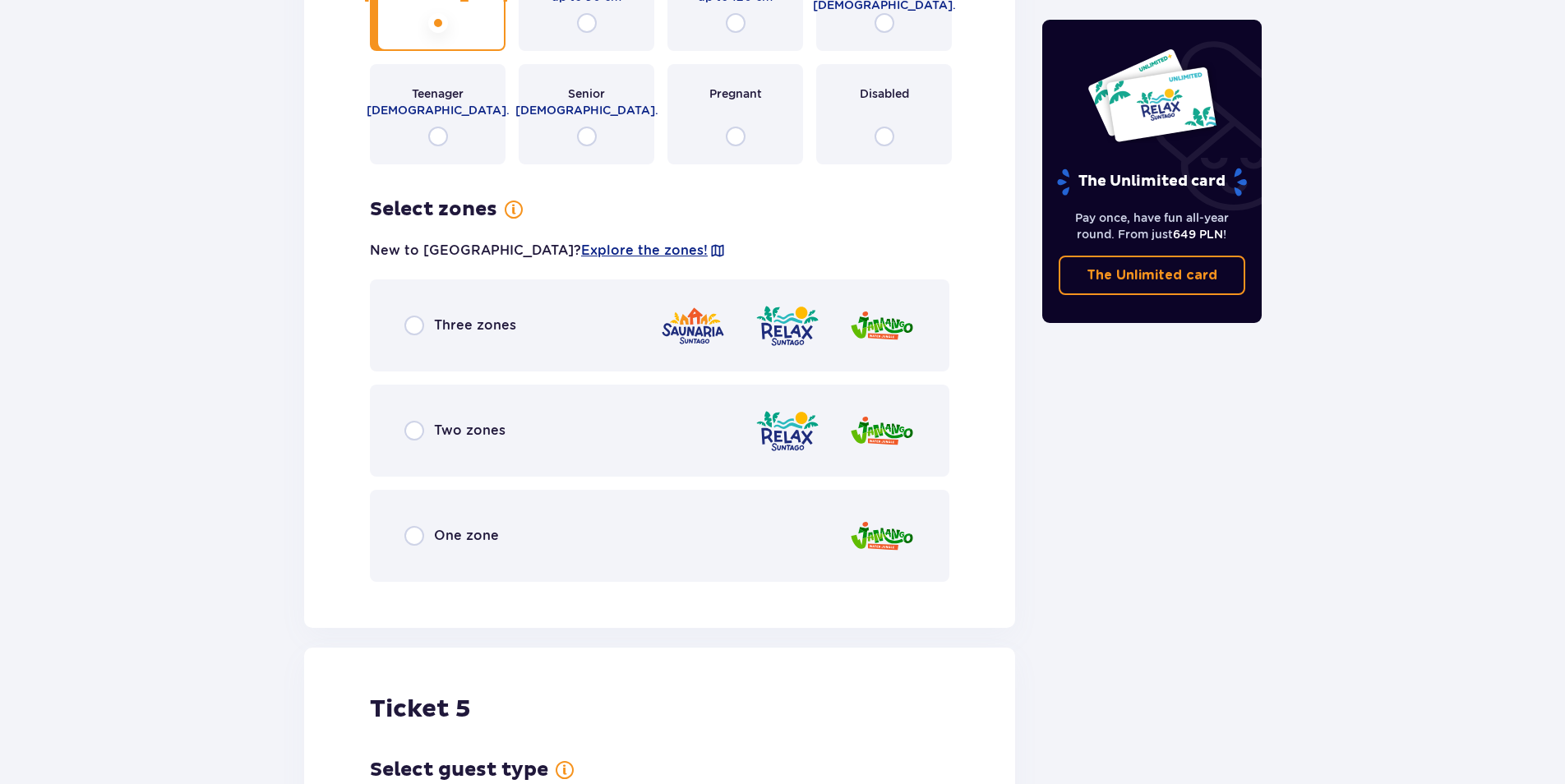
click at [410, 527] on input "radio" at bounding box center [414, 535] width 20 height 20
radio input "true"
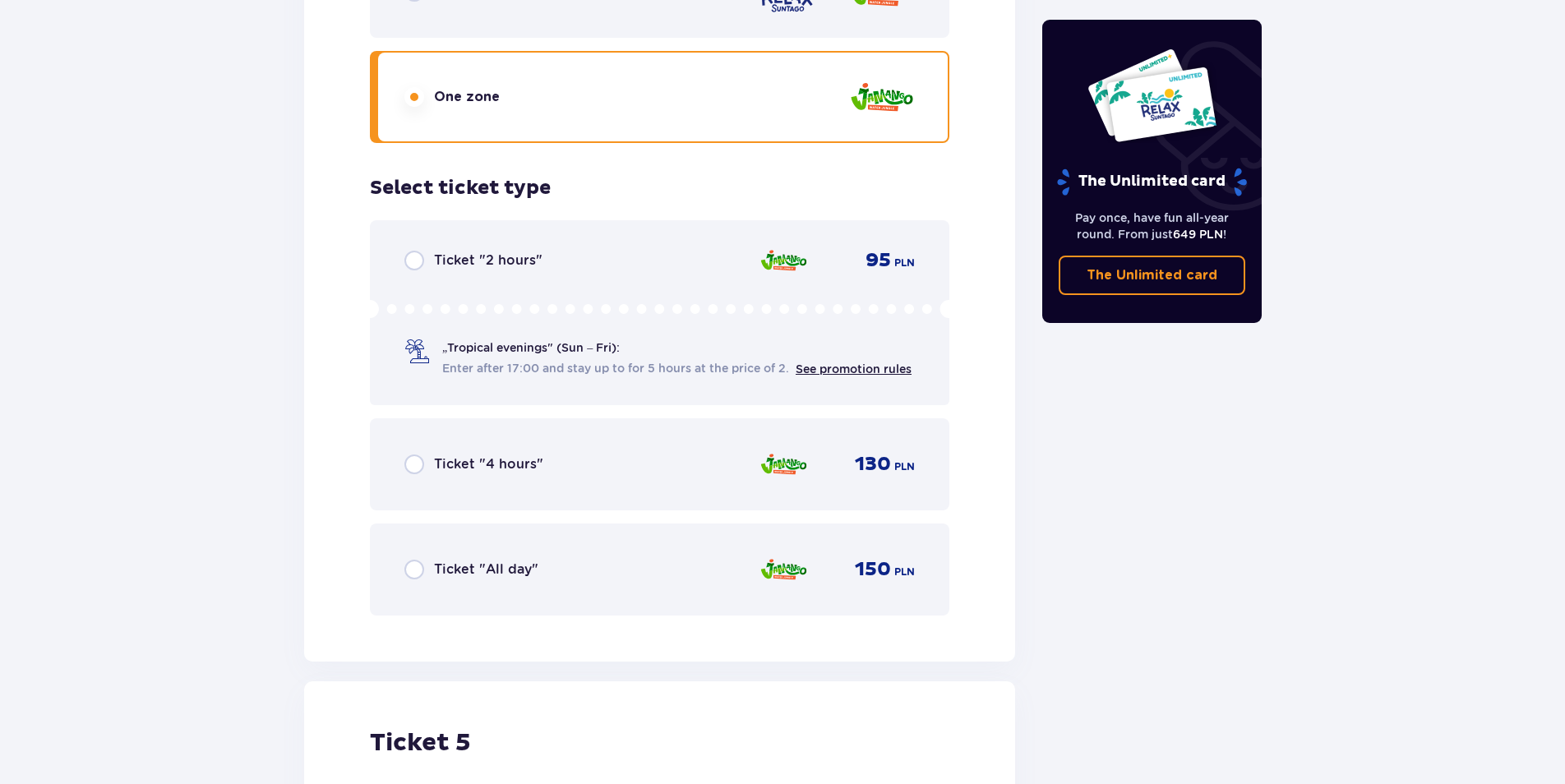
scroll to position [3325, 0]
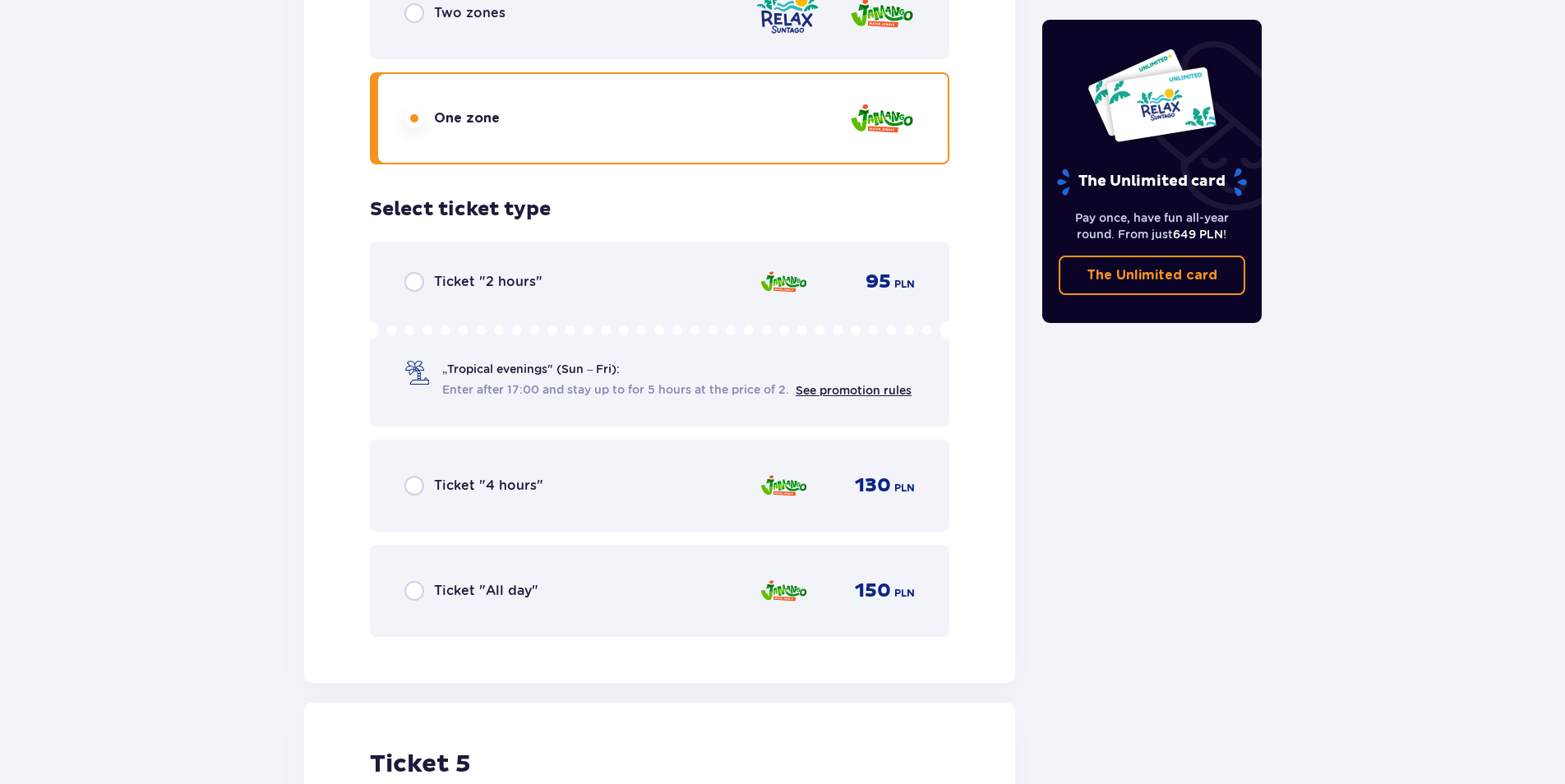
click at [413, 581] on input "radio" at bounding box center [414, 590] width 20 height 20
radio input "true"
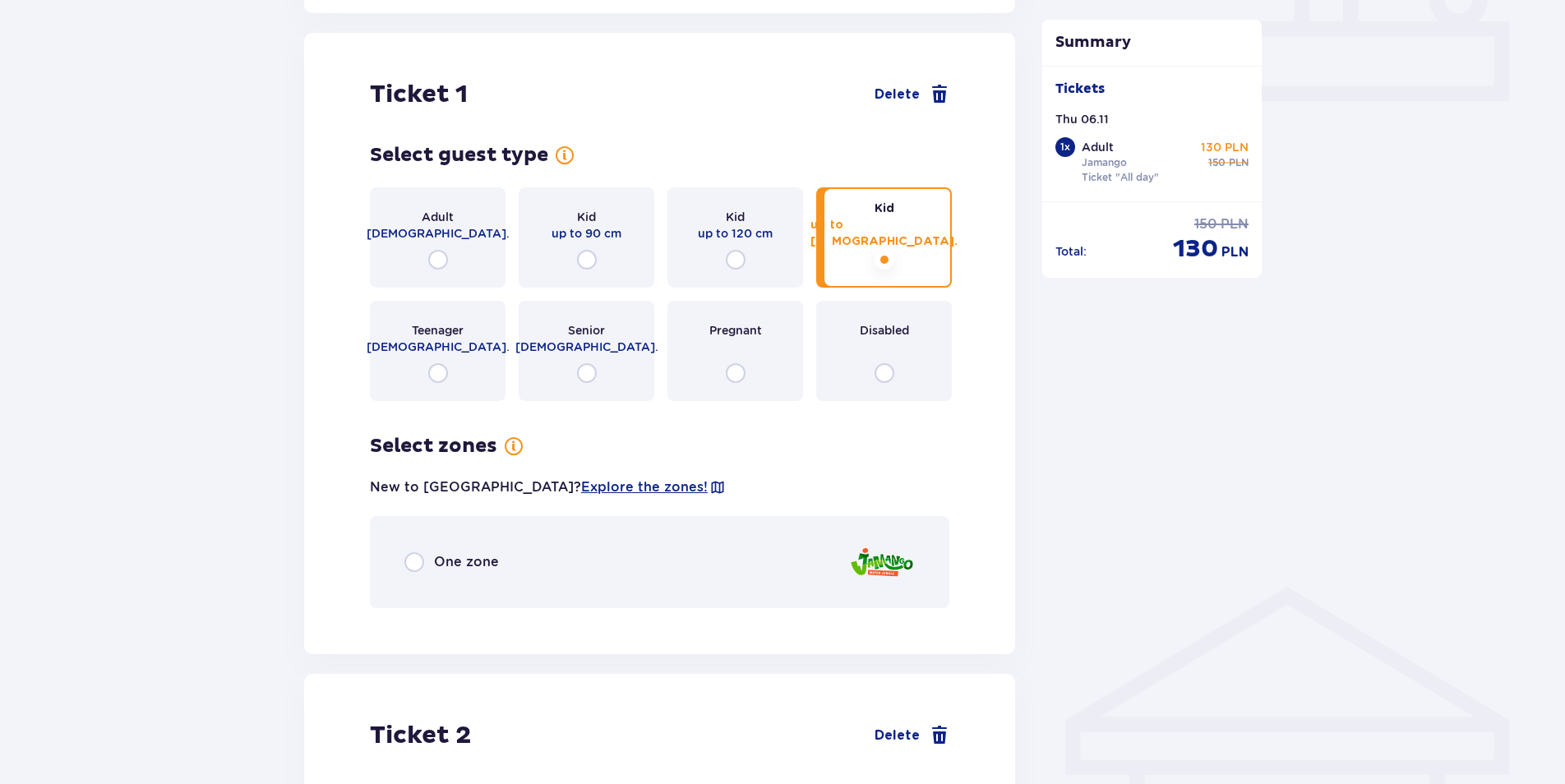
scroll to position [830, 0]
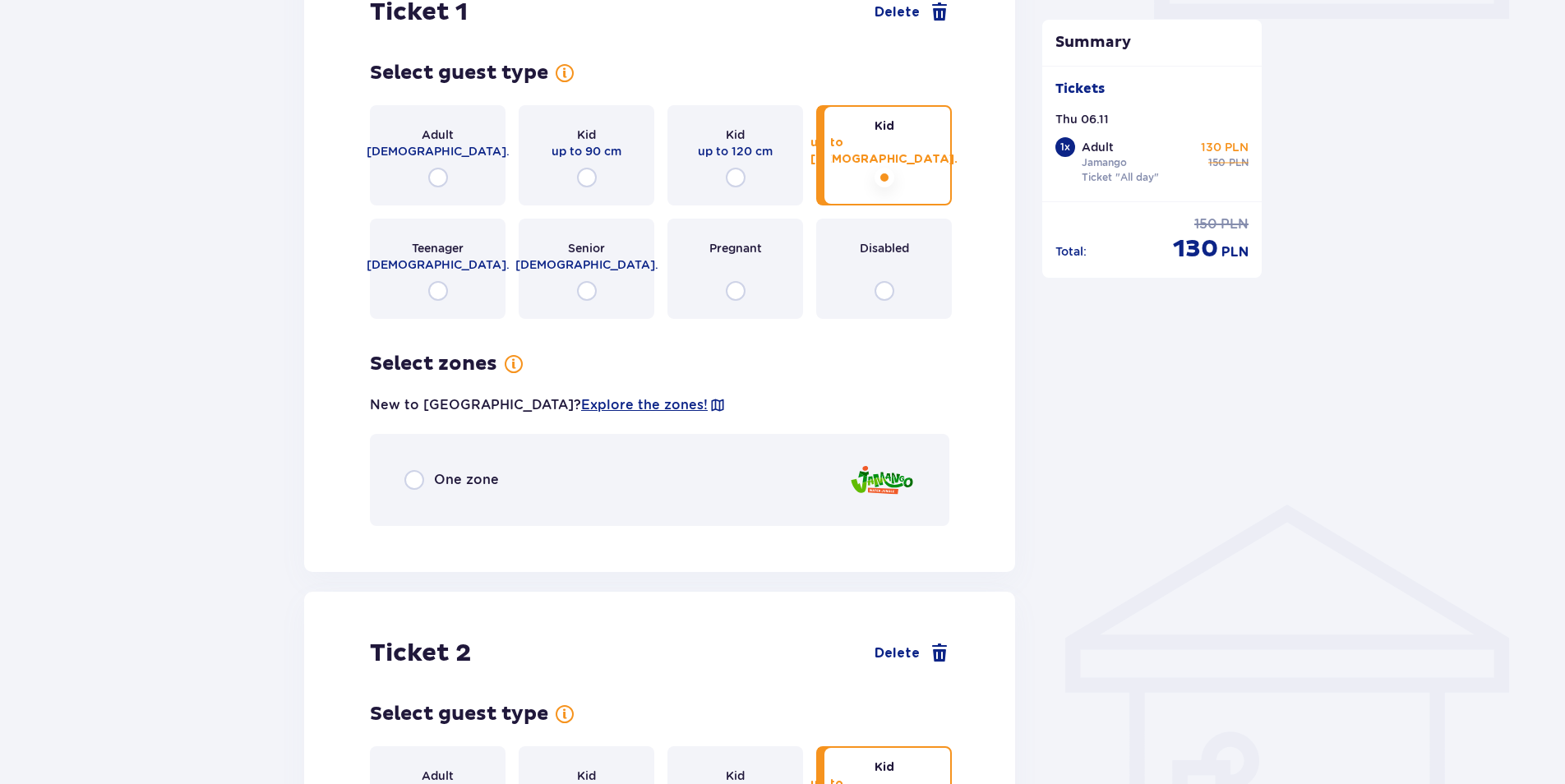
drag, startPoint x: 417, startPoint y: 466, endPoint x: 417, endPoint y: 479, distance: 13.0
click at [417, 470] on input "radio" at bounding box center [414, 479] width 20 height 20
radio input "true"
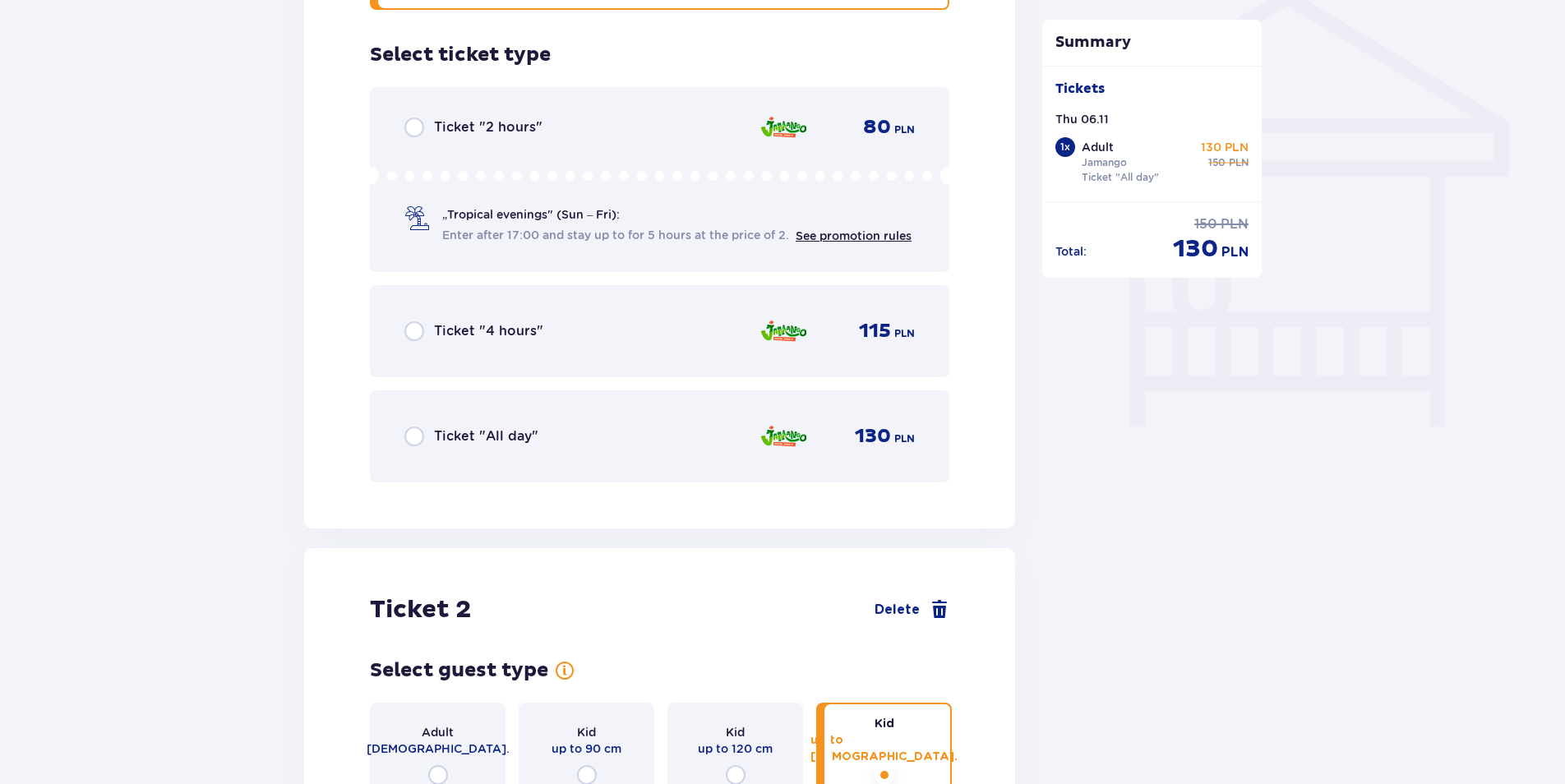
scroll to position [1356, 0]
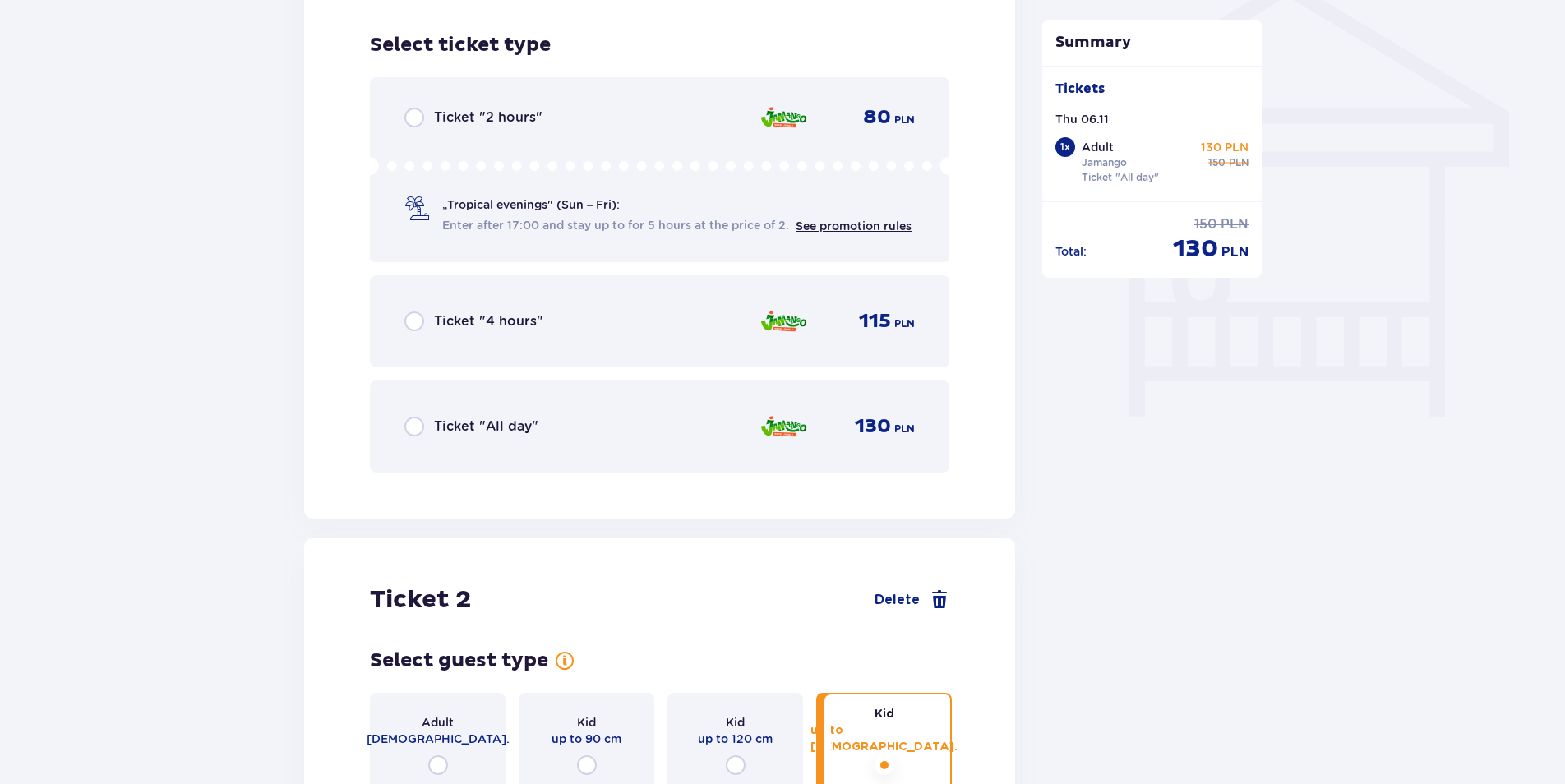
drag, startPoint x: 419, startPoint y: 418, endPoint x: 417, endPoint y: 426, distance: 8.2
click at [417, 419] on input "radio" at bounding box center [414, 426] width 20 height 20
radio input "true"
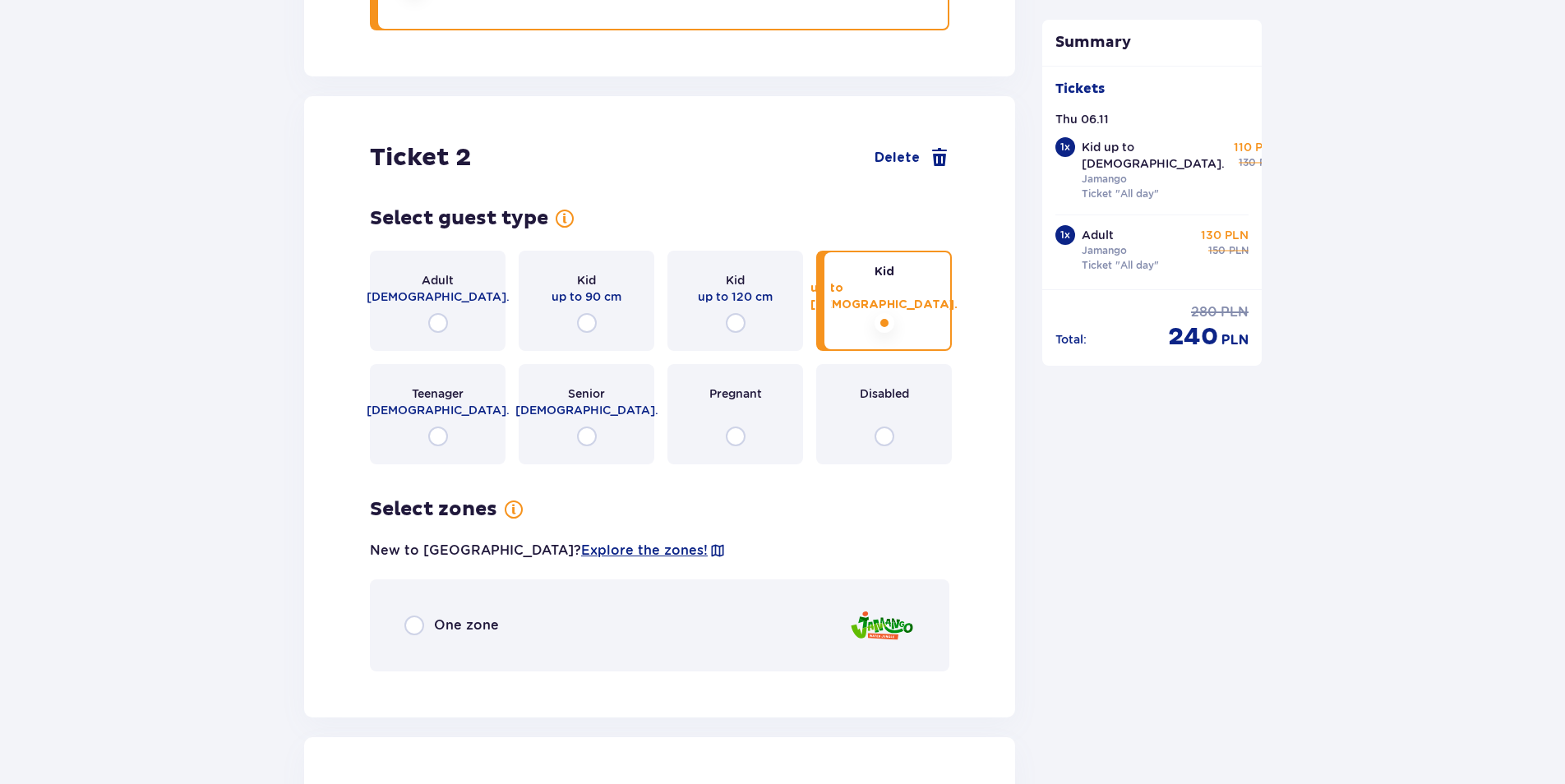
scroll to position [1862, 0]
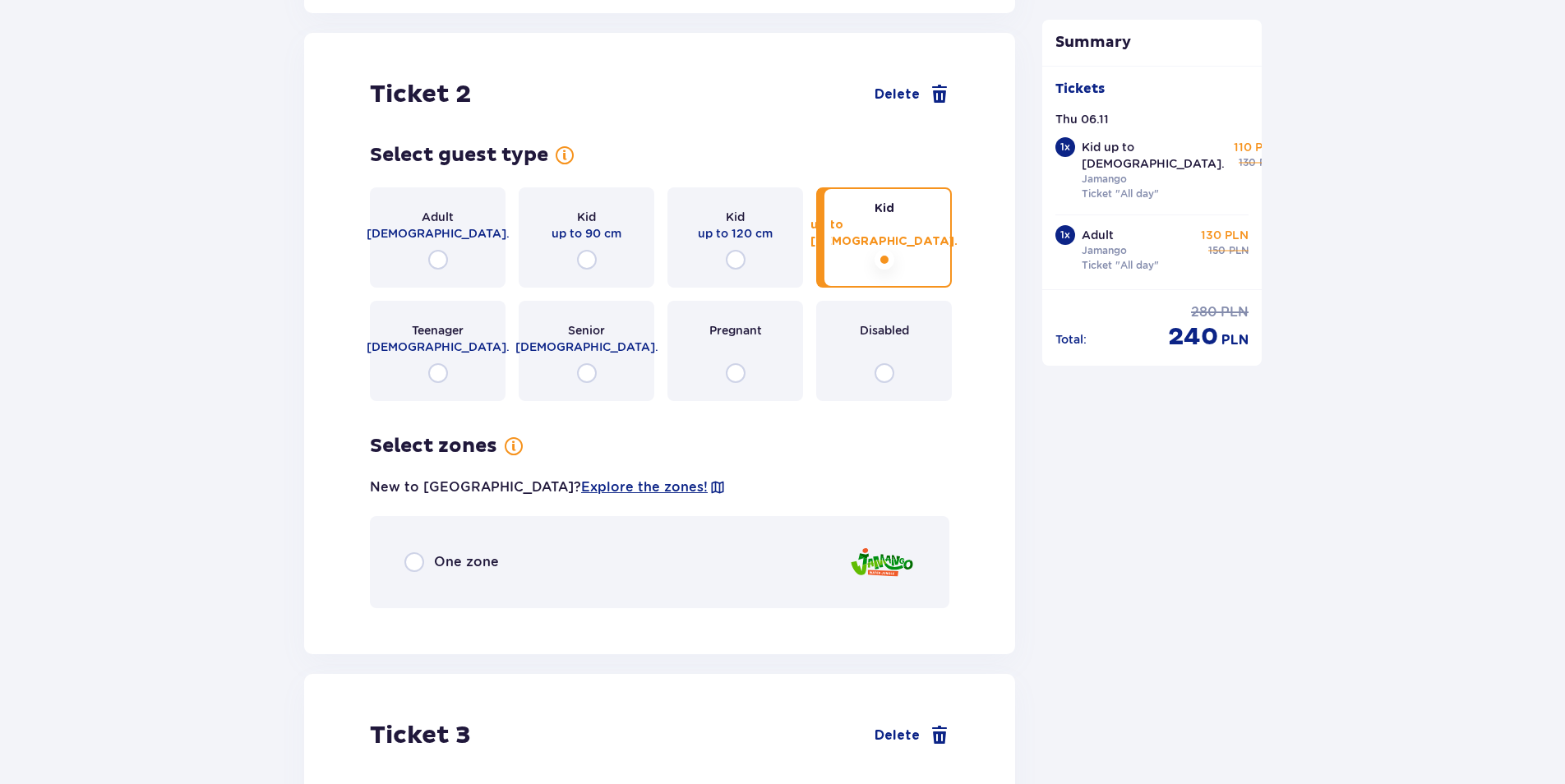
drag, startPoint x: 432, startPoint y: 240, endPoint x: 438, endPoint y: 267, distance: 27.7
click at [432, 250] on input "radio" at bounding box center [438, 259] width 20 height 20
radio input "true"
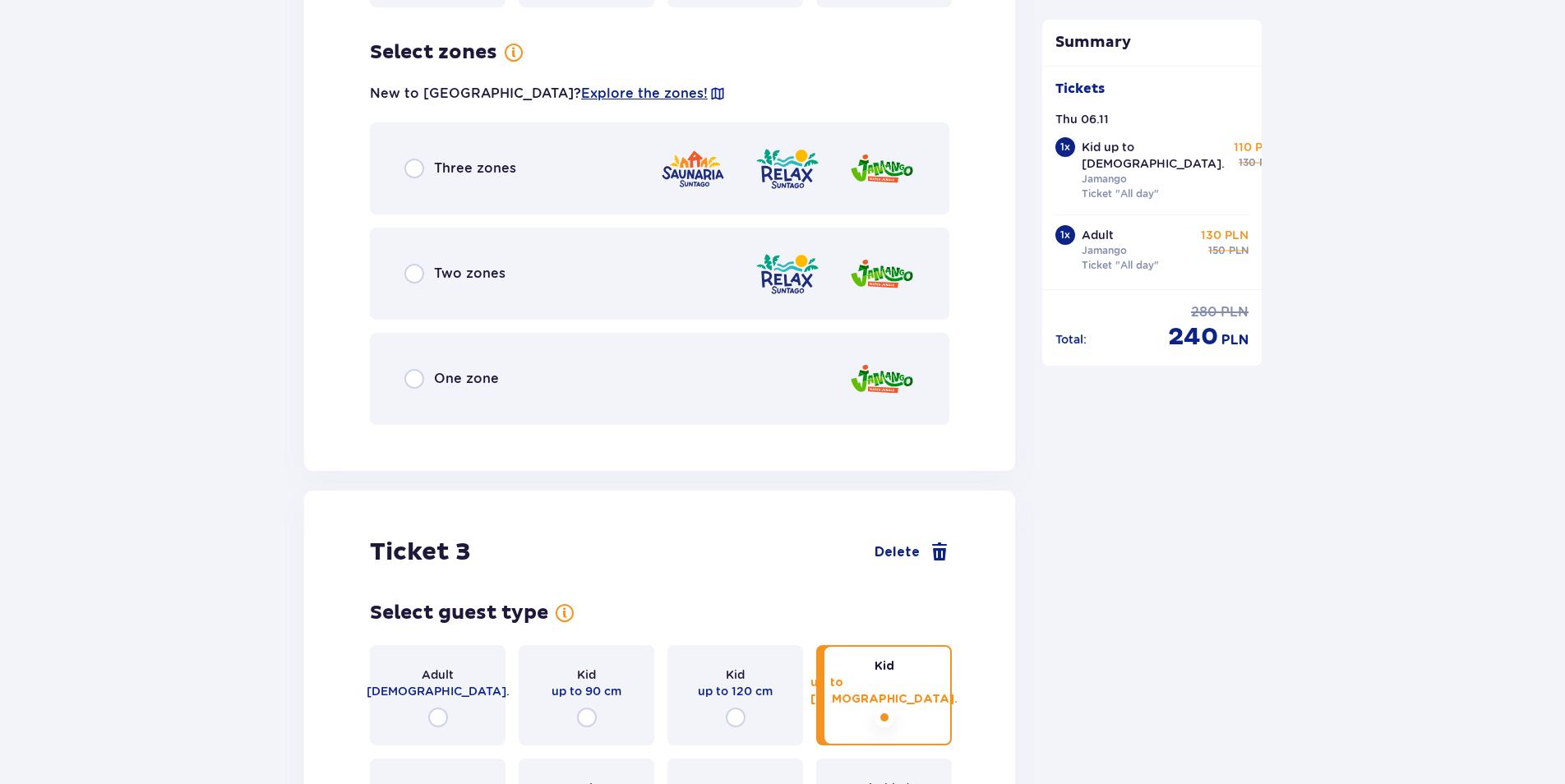
scroll to position [2262, 0]
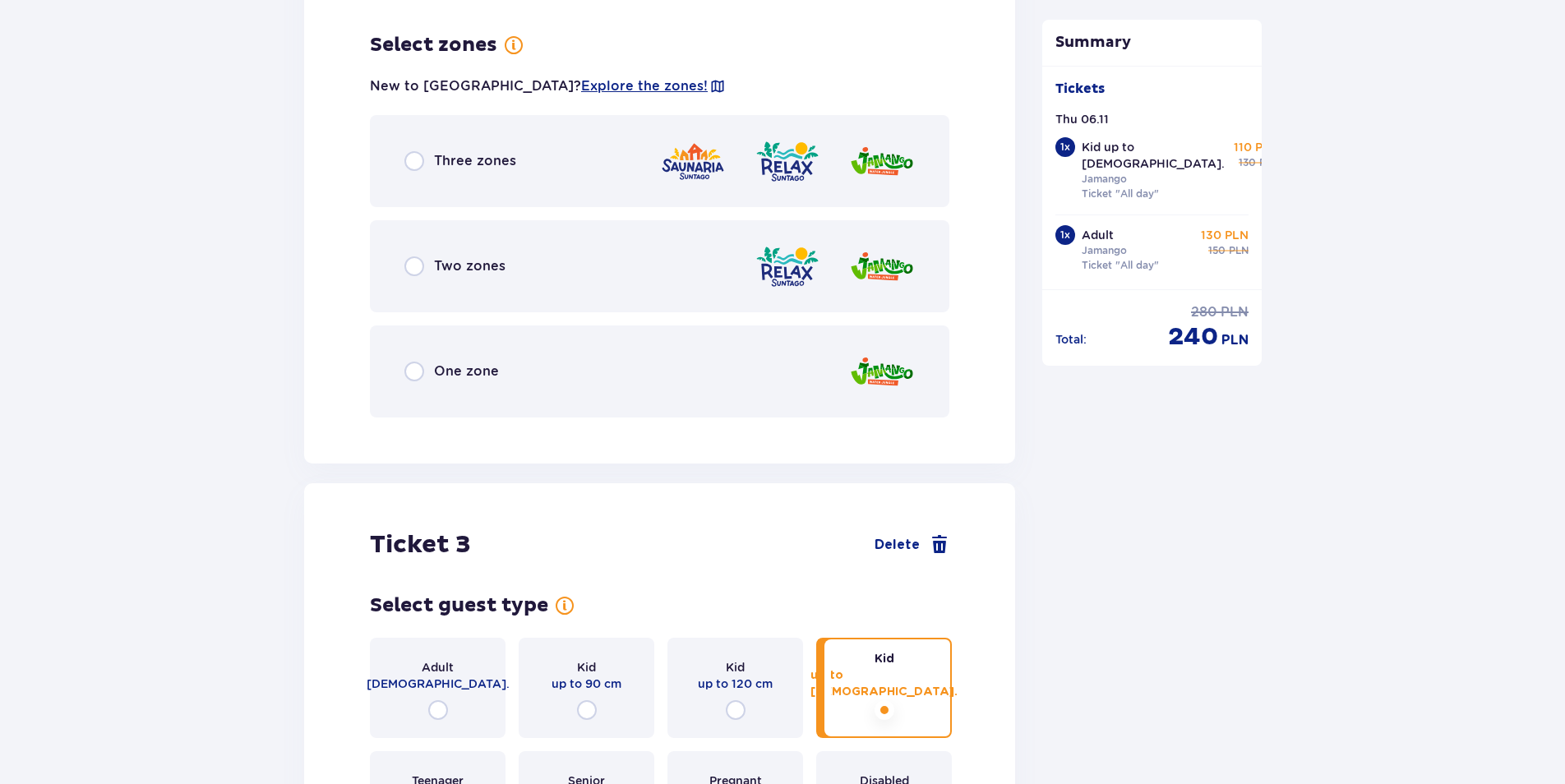
click at [411, 361] on input "radio" at bounding box center [414, 371] width 20 height 20
radio input "true"
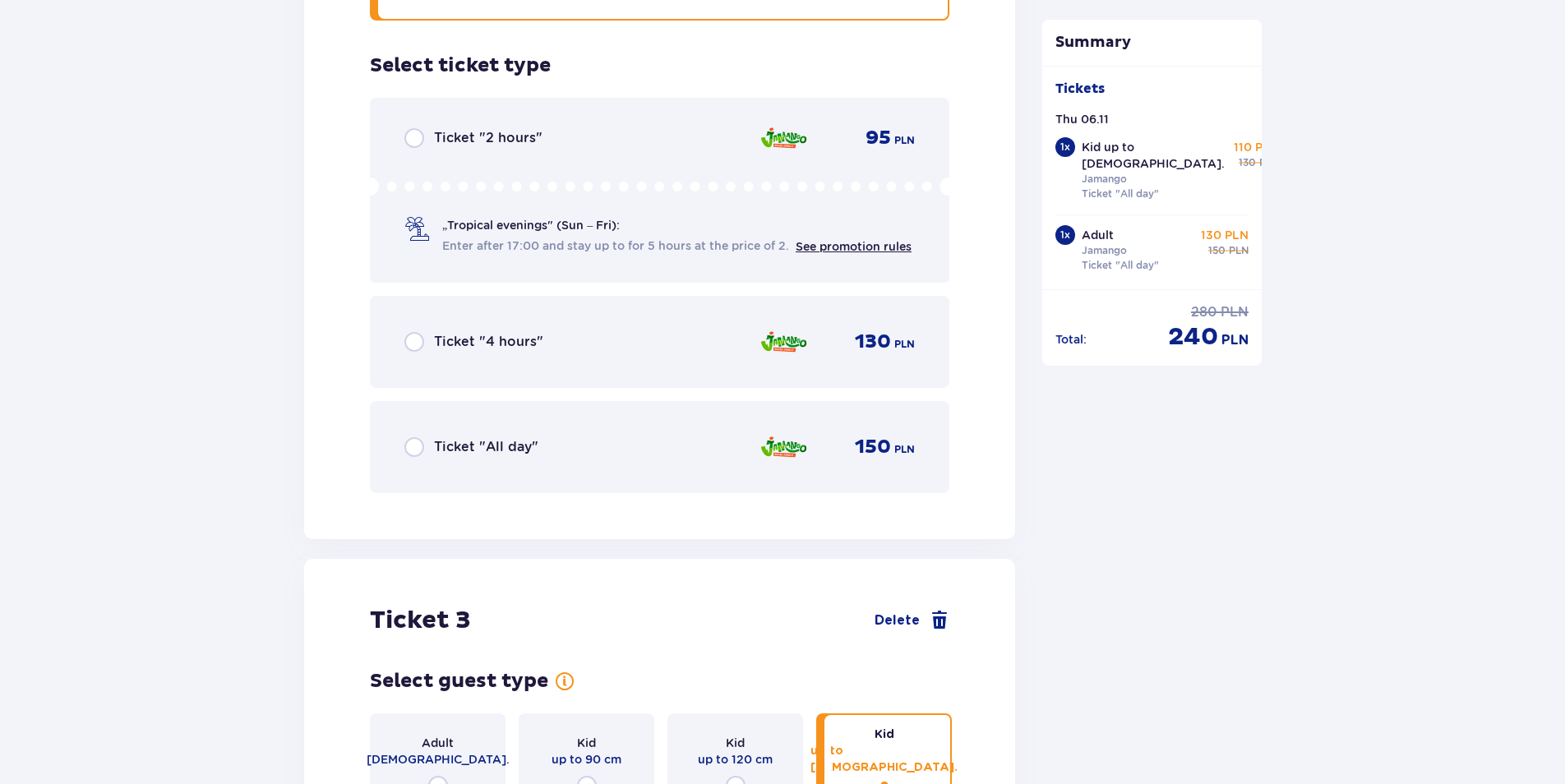
scroll to position [2680, 0]
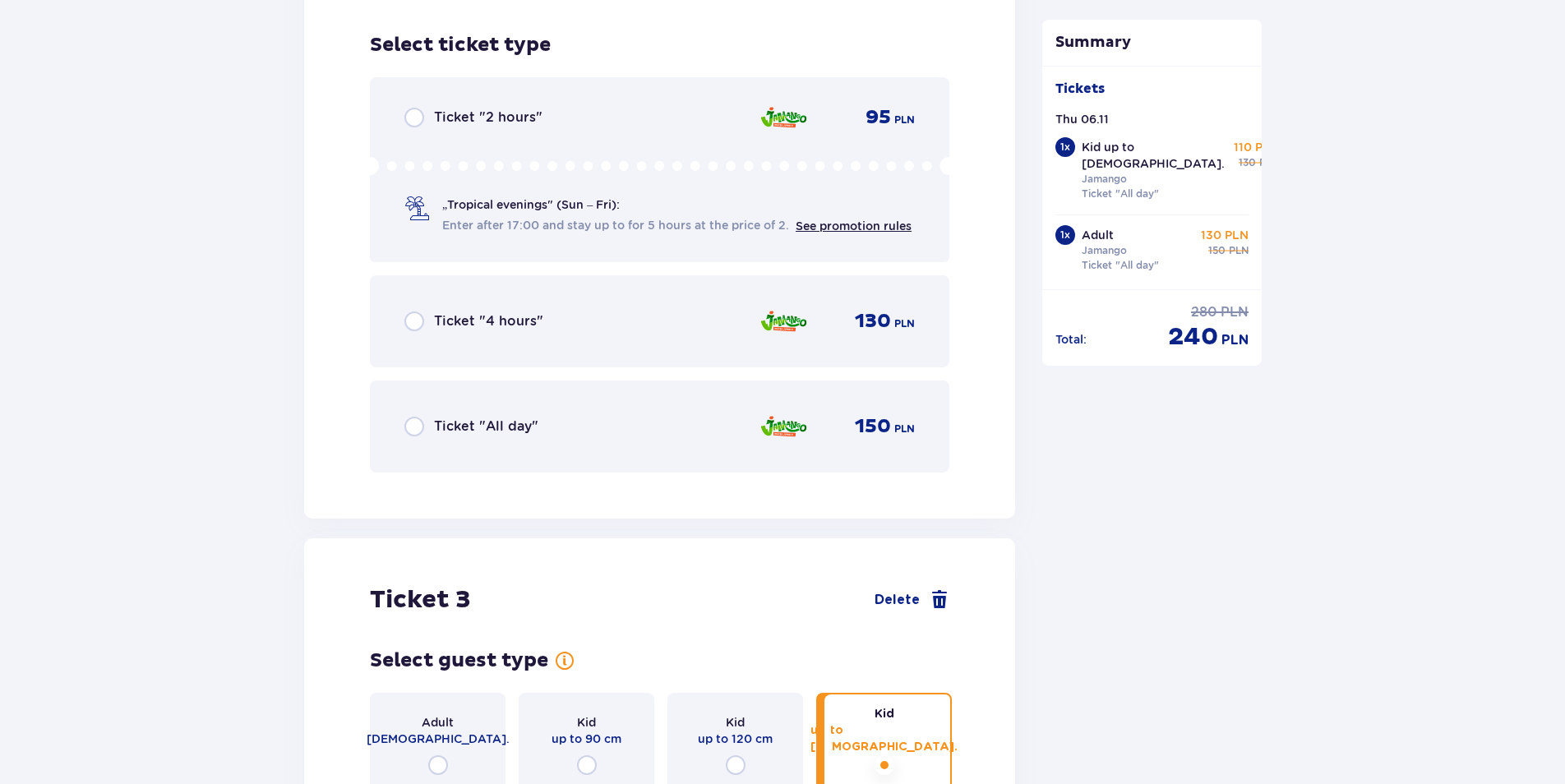
click at [413, 417] on input "radio" at bounding box center [414, 426] width 20 height 20
radio input "true"
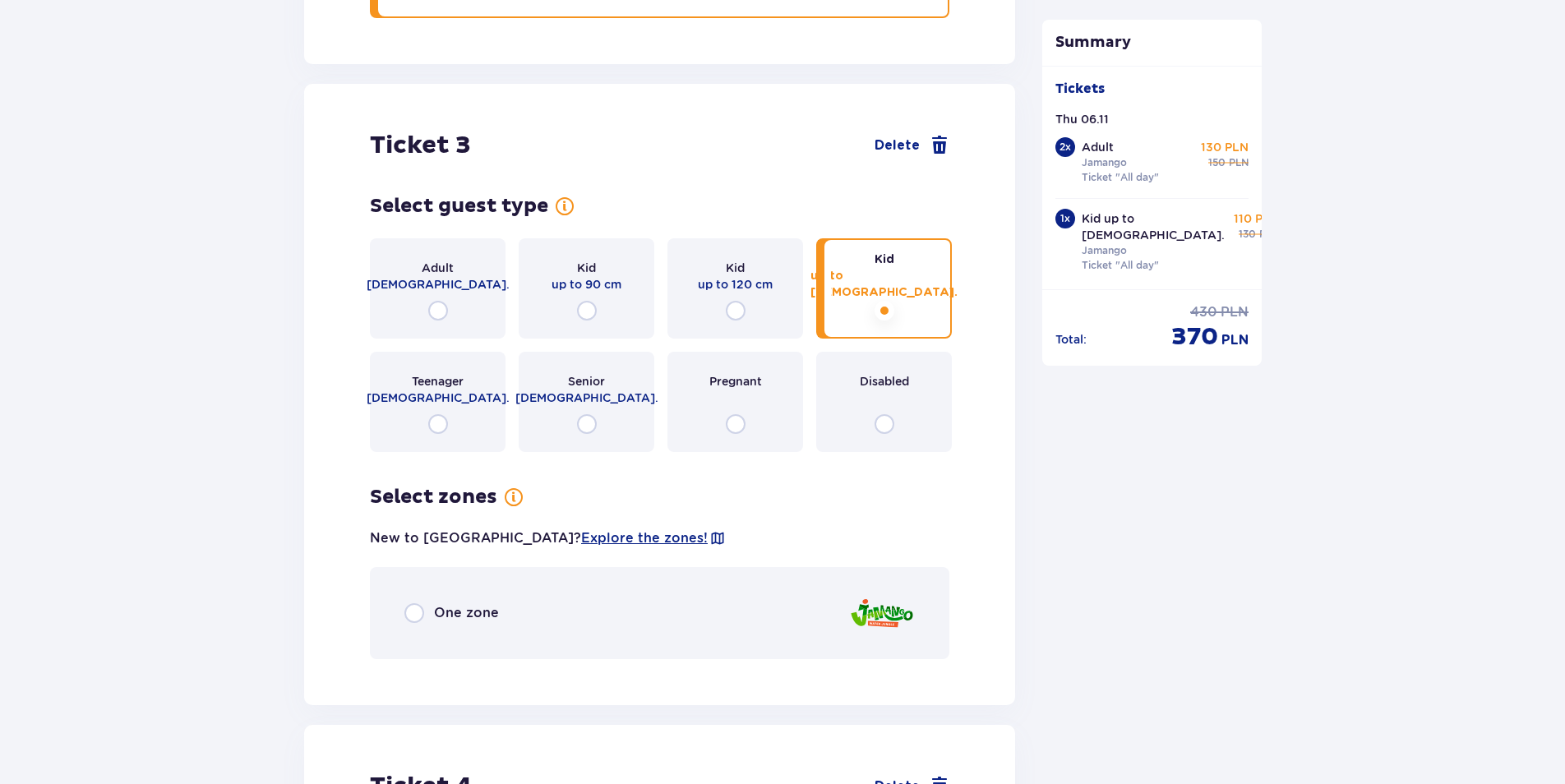
scroll to position [3185, 0]
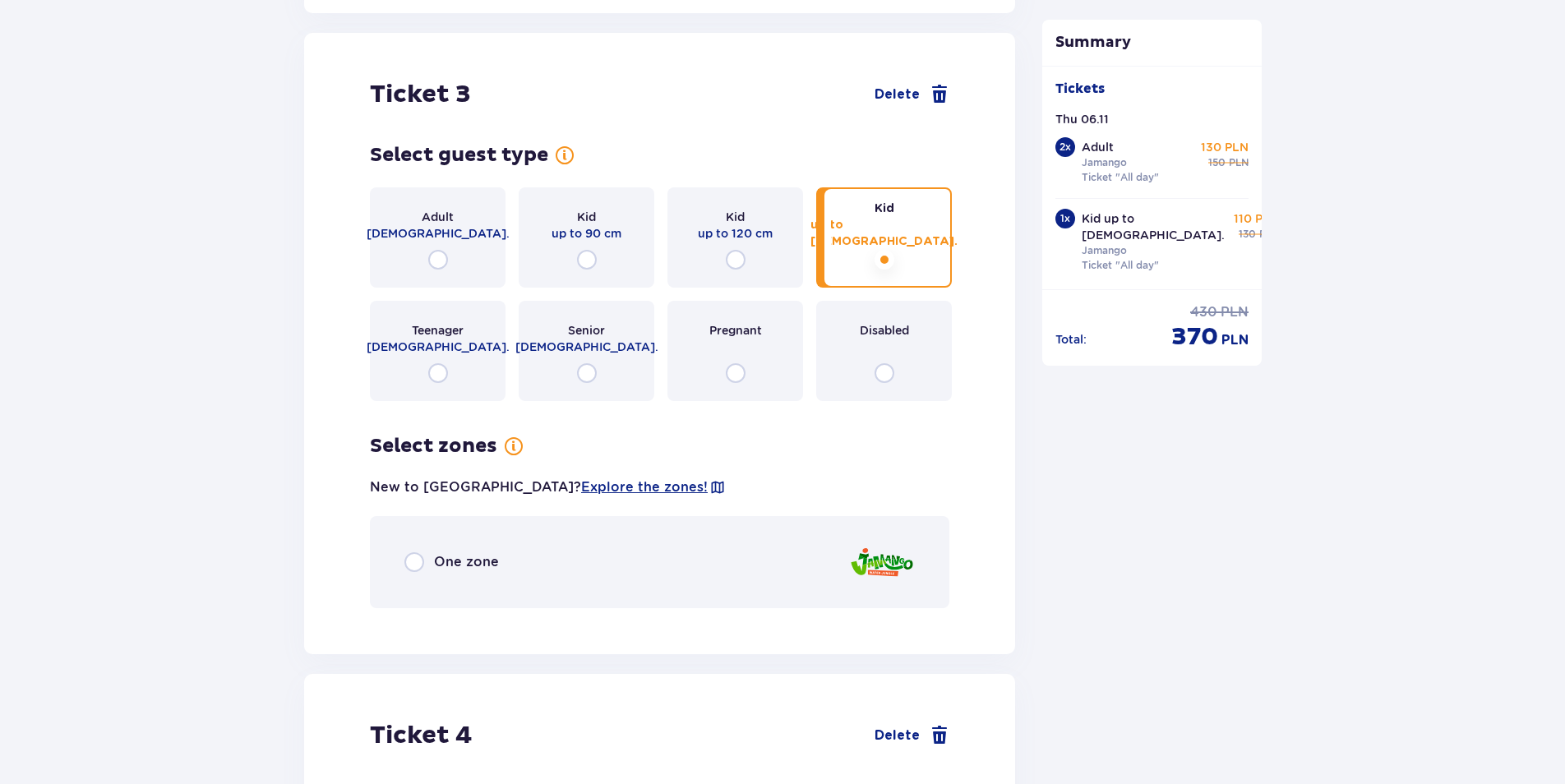
click at [433, 251] on input "radio" at bounding box center [438, 259] width 20 height 20
radio input "true"
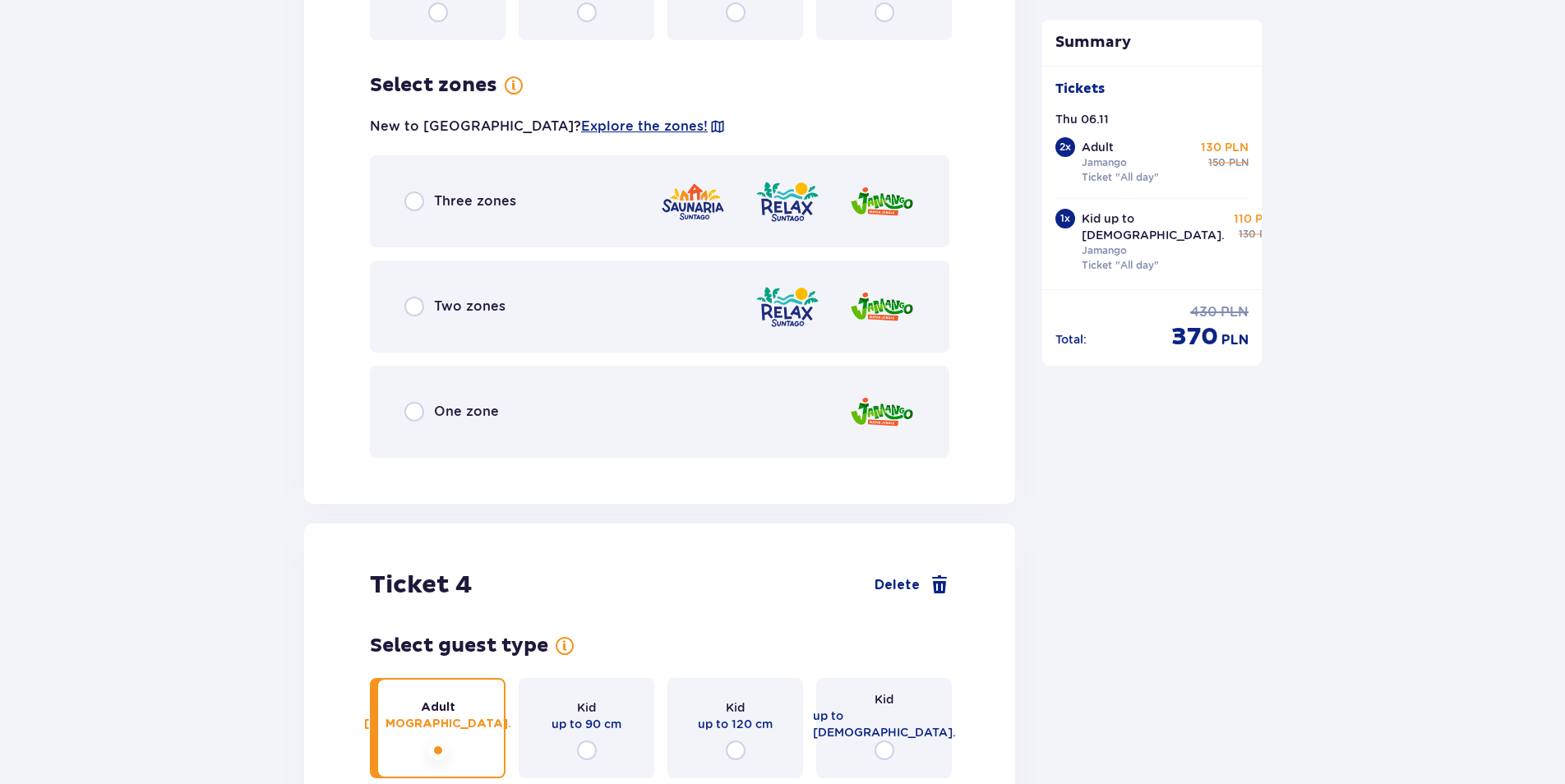
scroll to position [3587, 0]
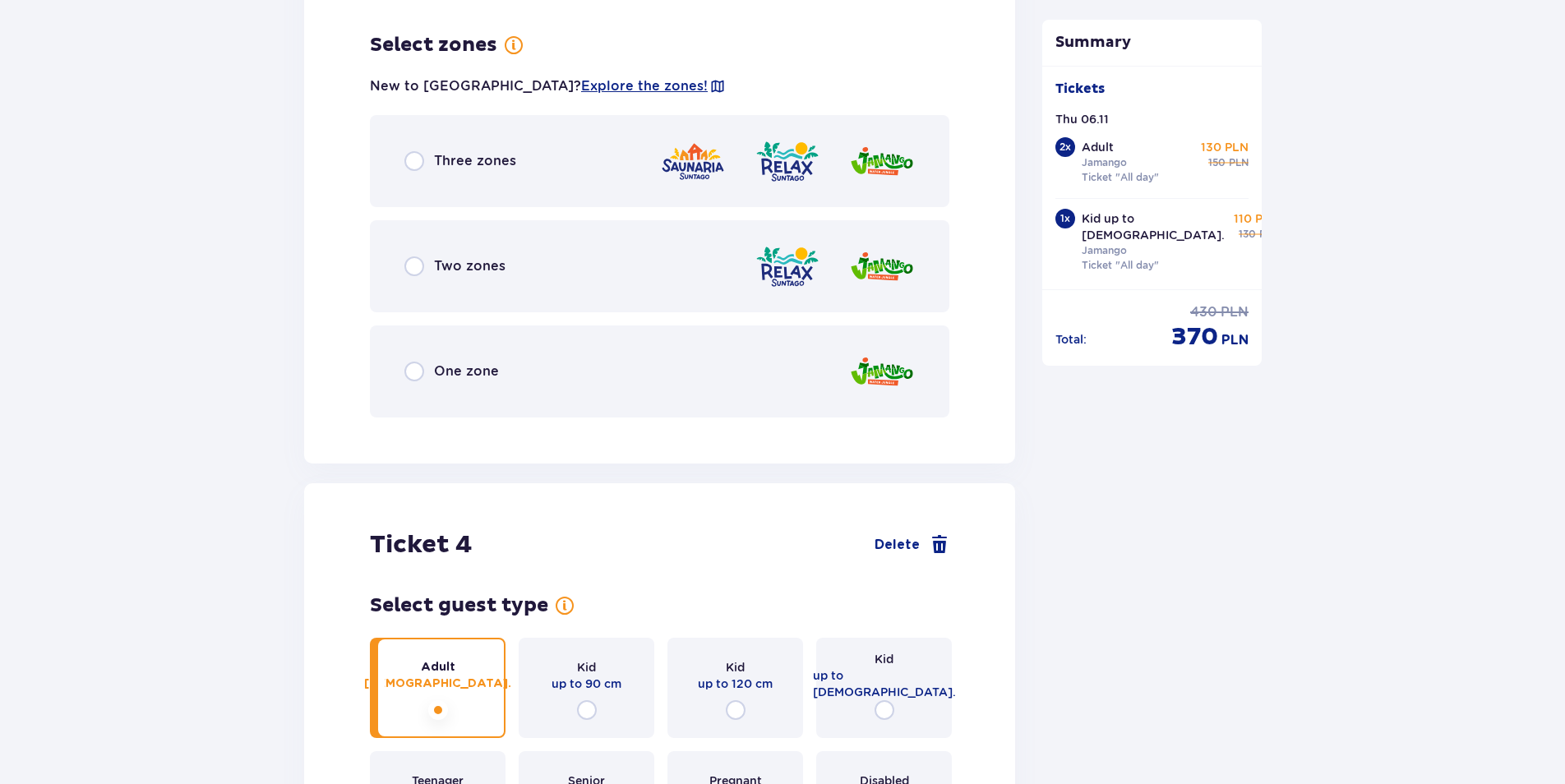
click at [414, 361] on input "radio" at bounding box center [414, 371] width 20 height 20
radio input "true"
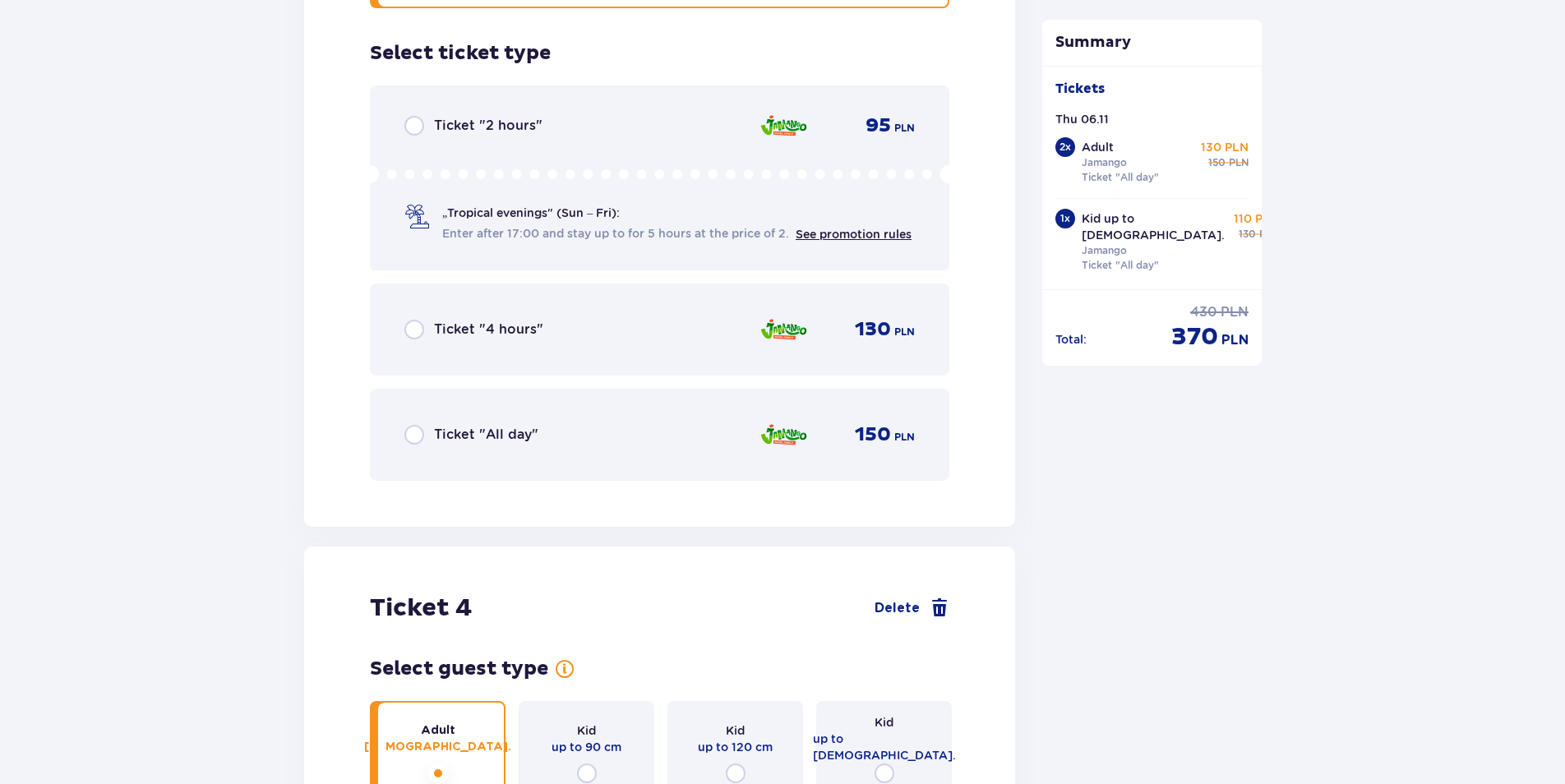
scroll to position [4004, 0]
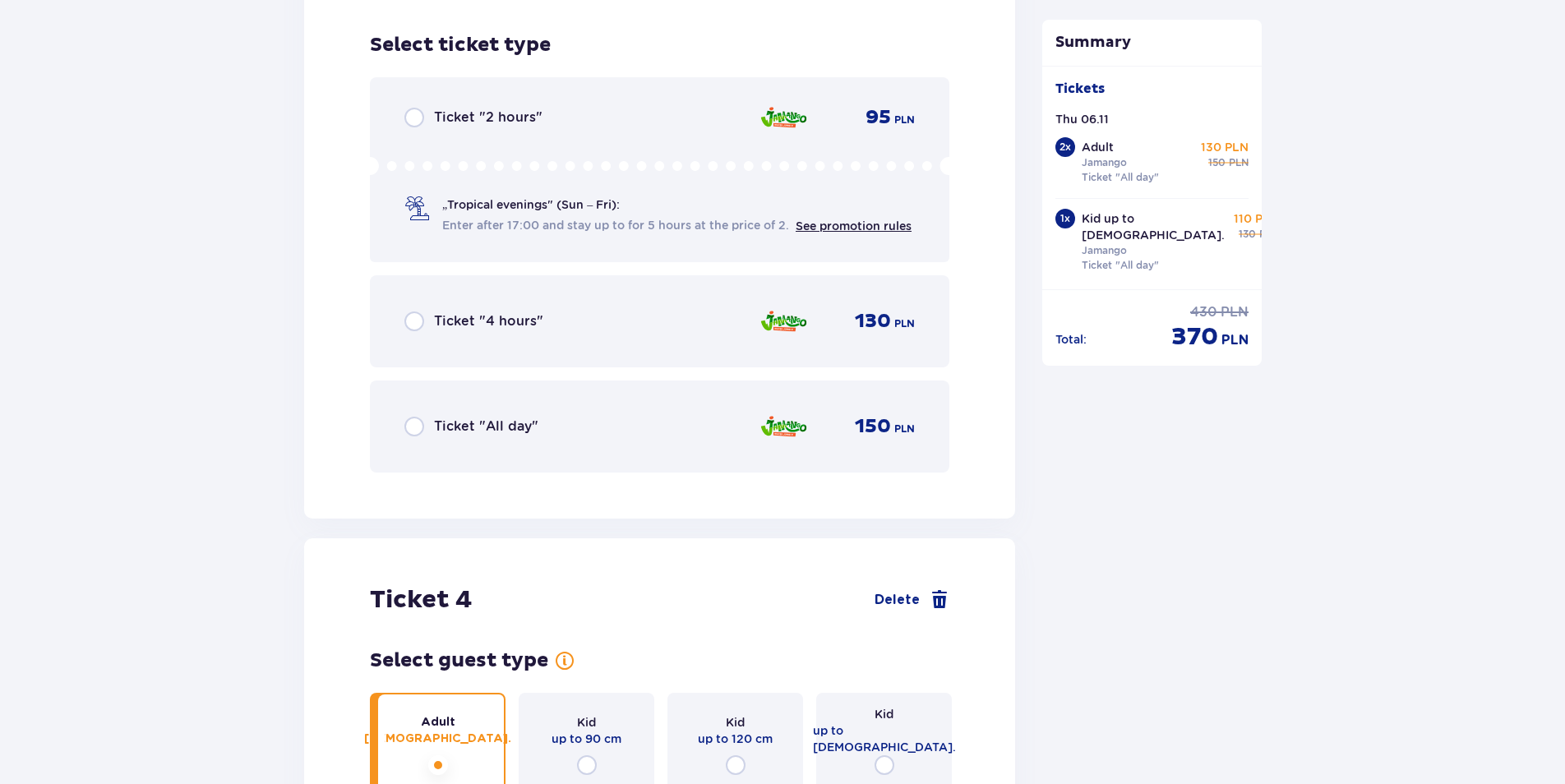
click at [413, 417] on input "radio" at bounding box center [414, 426] width 20 height 20
radio input "true"
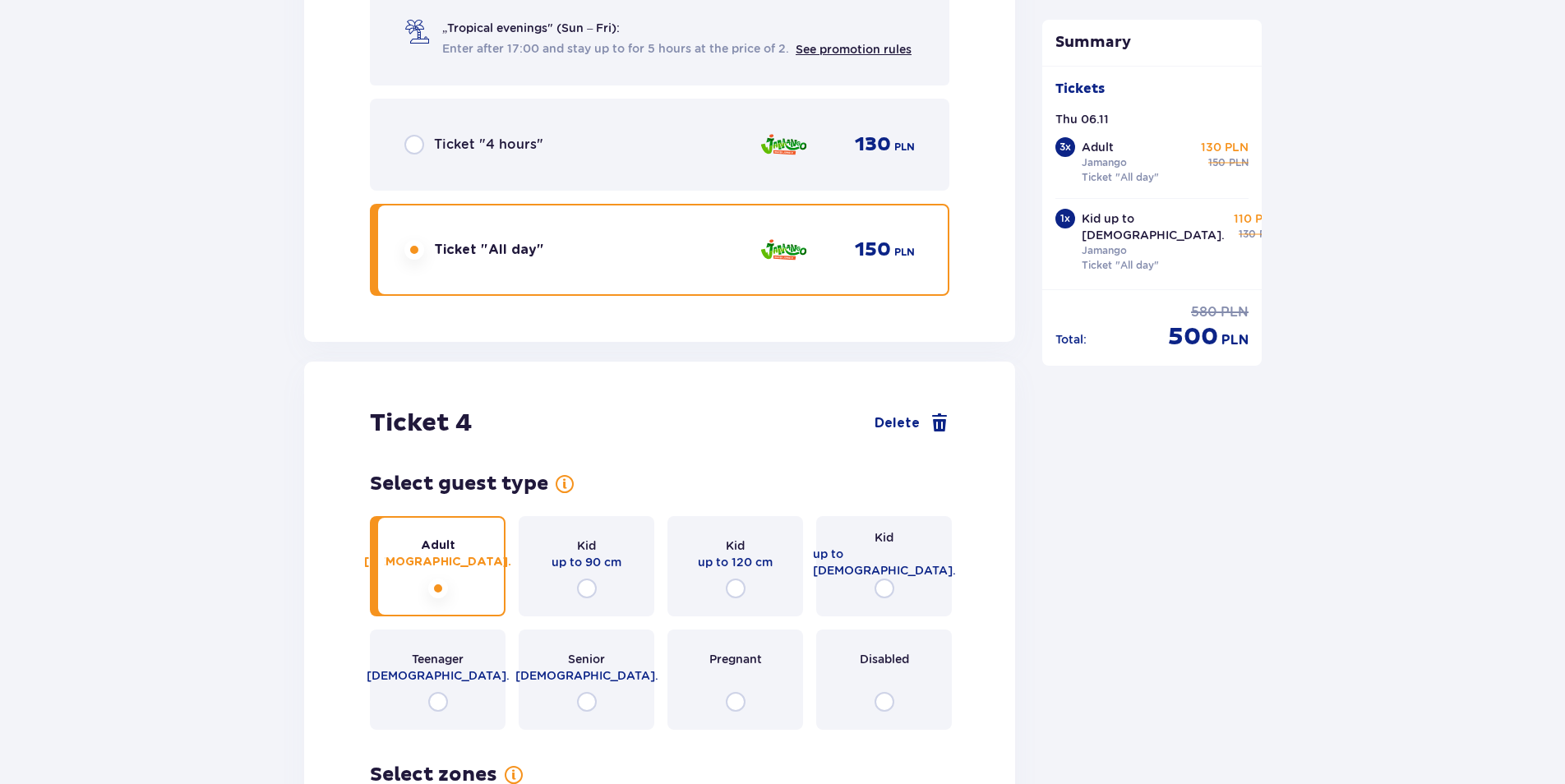
scroll to position [5833, 0]
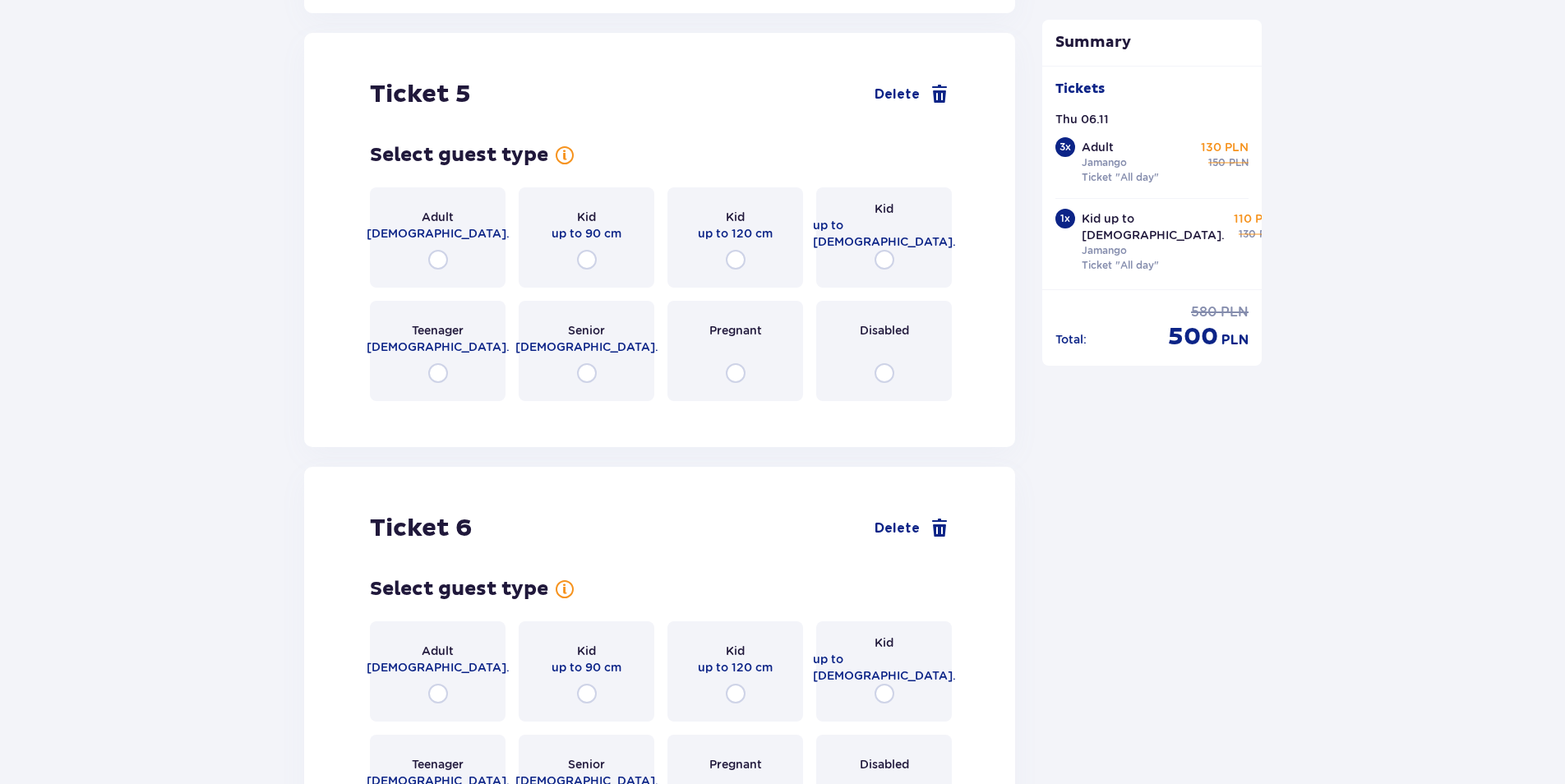
click at [443, 250] on input "radio" at bounding box center [438, 259] width 20 height 20
radio input "true"
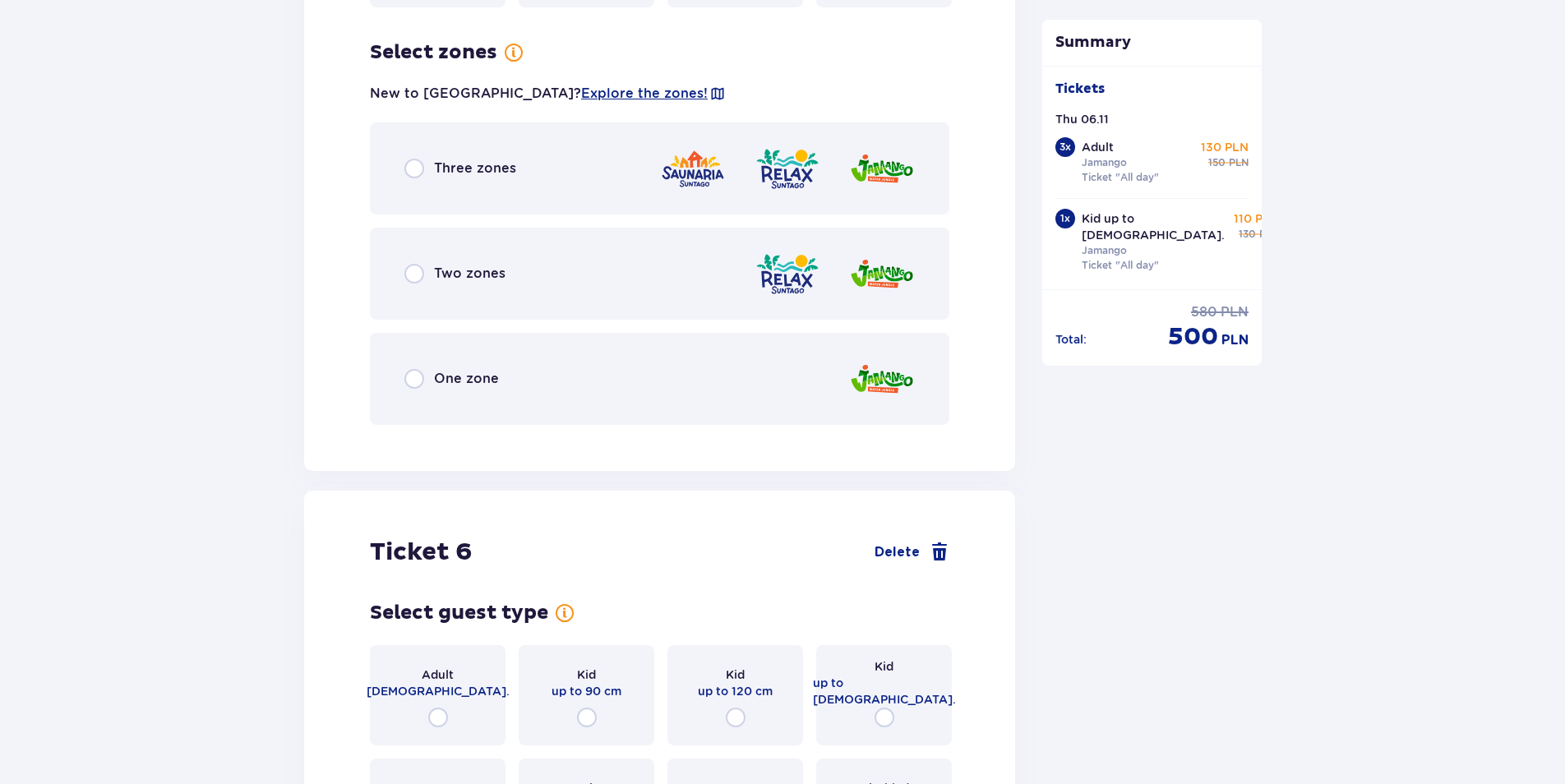
scroll to position [6234, 0]
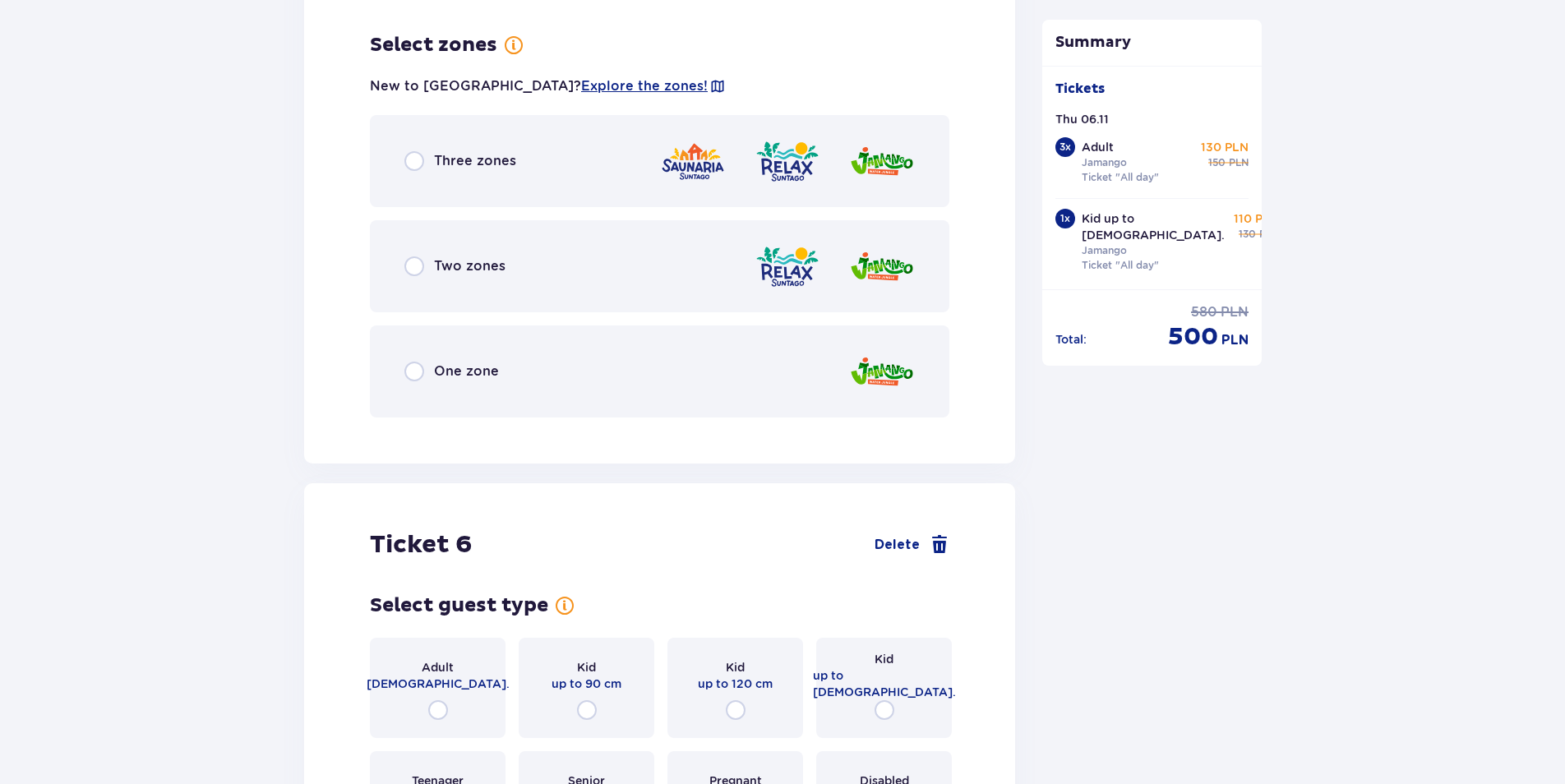
click at [417, 363] on input "radio" at bounding box center [414, 371] width 20 height 20
radio input "true"
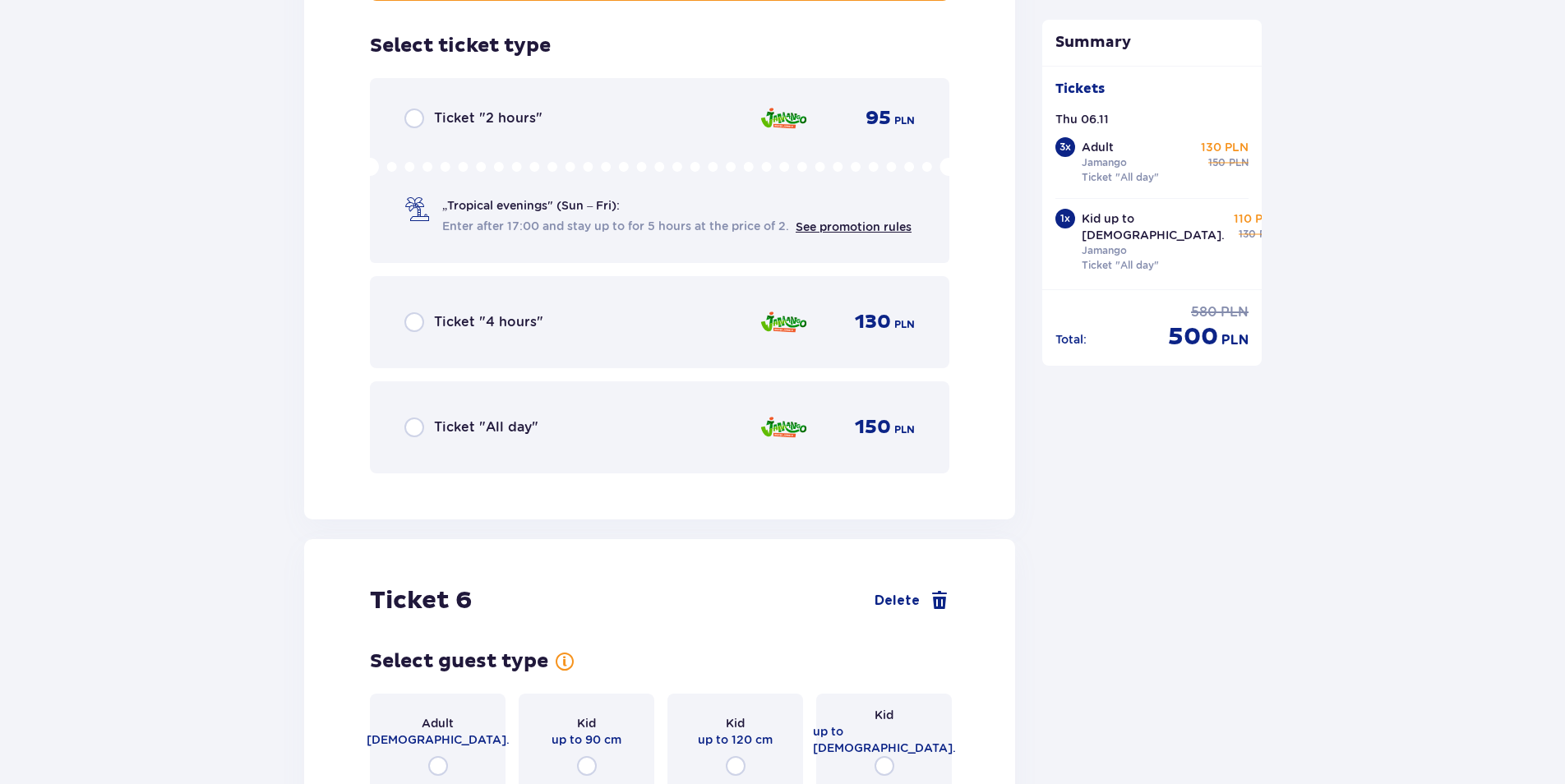
scroll to position [6651, 0]
click at [421, 417] on input "radio" at bounding box center [414, 426] width 20 height 20
radio input "true"
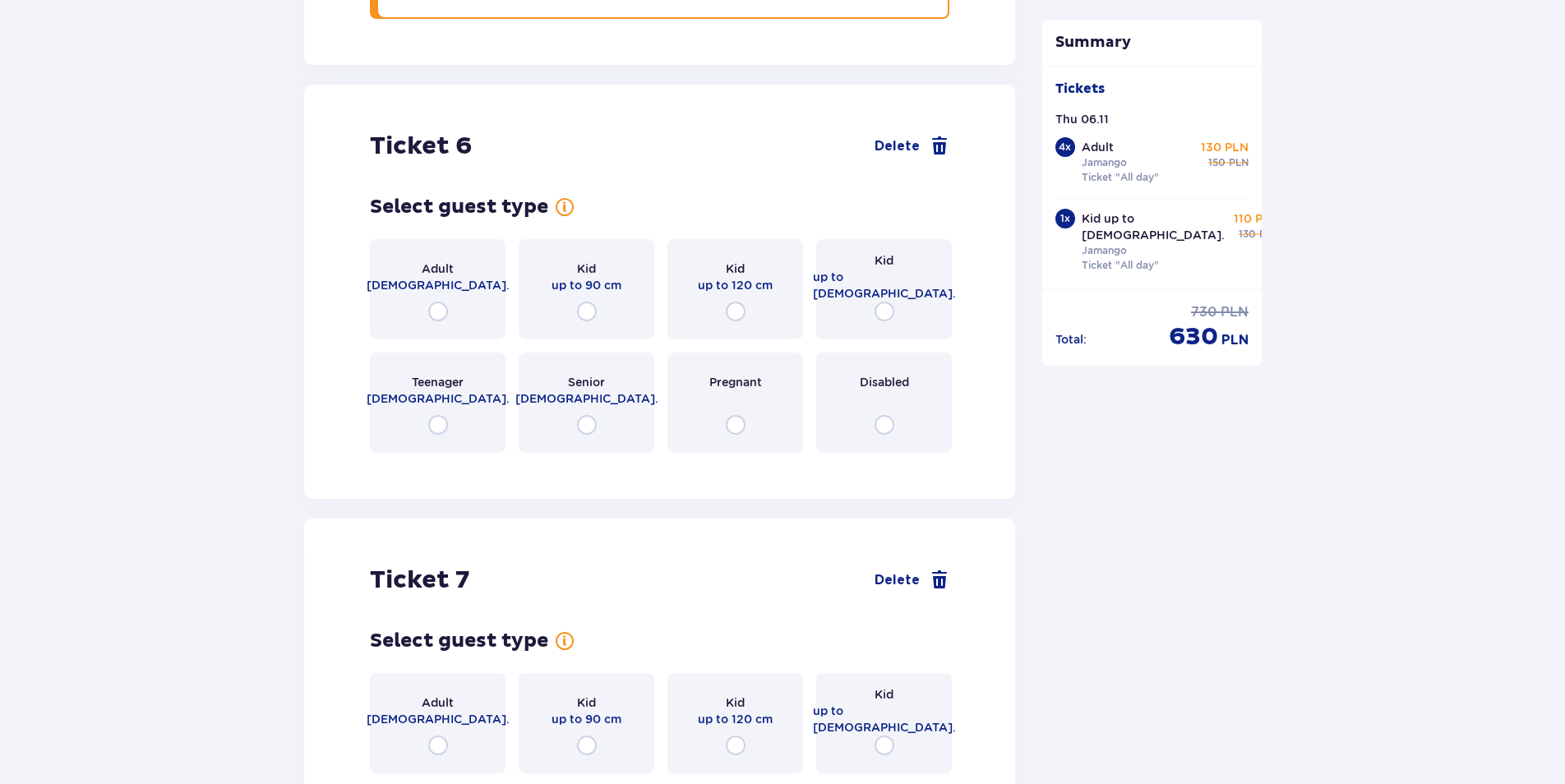
scroll to position [7156, 0]
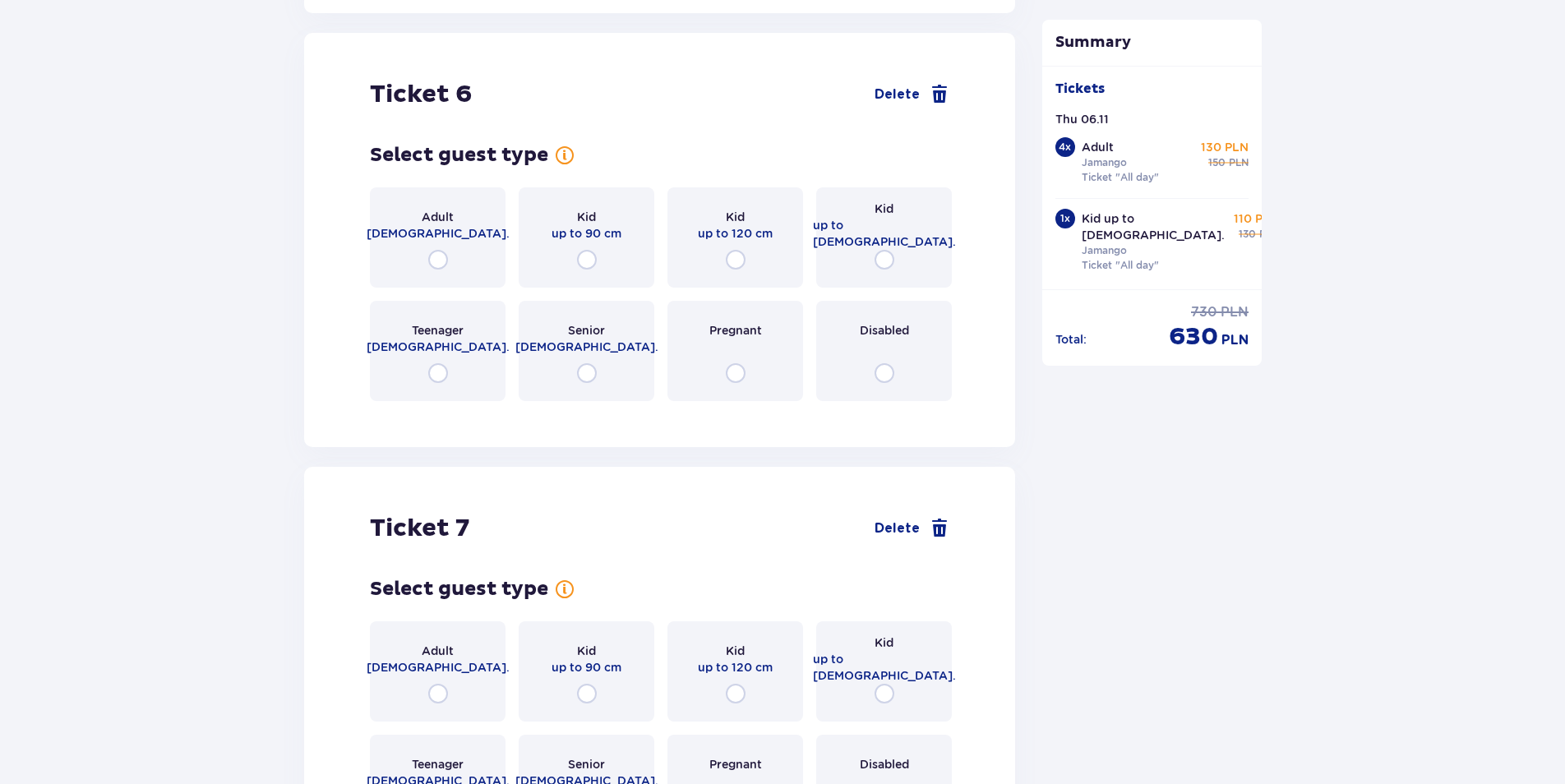
click at [435, 250] on input "radio" at bounding box center [438, 259] width 20 height 20
radio input "true"
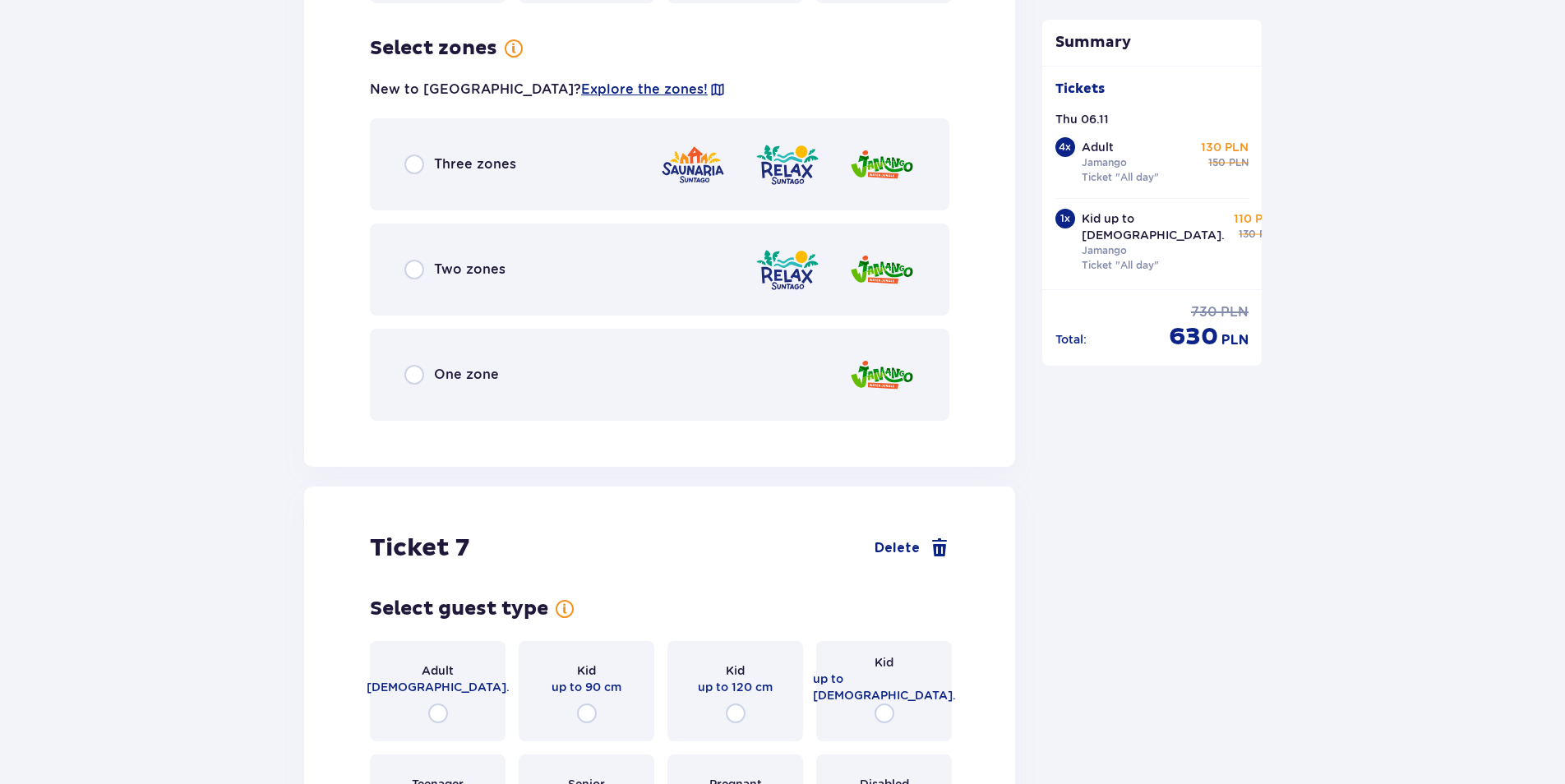
scroll to position [7558, 0]
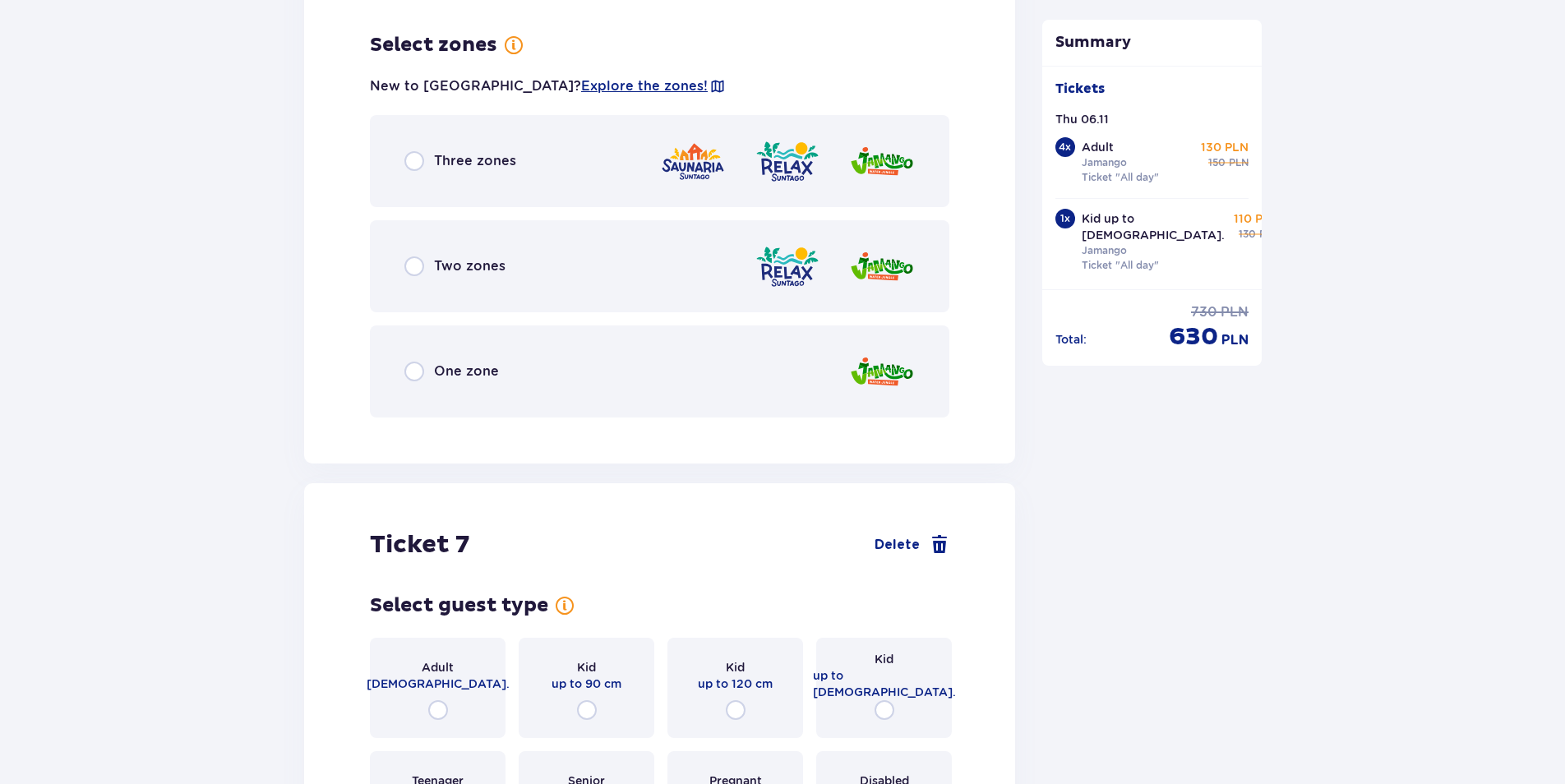
click at [413, 361] on input "radio" at bounding box center [414, 371] width 20 height 20
radio input "true"
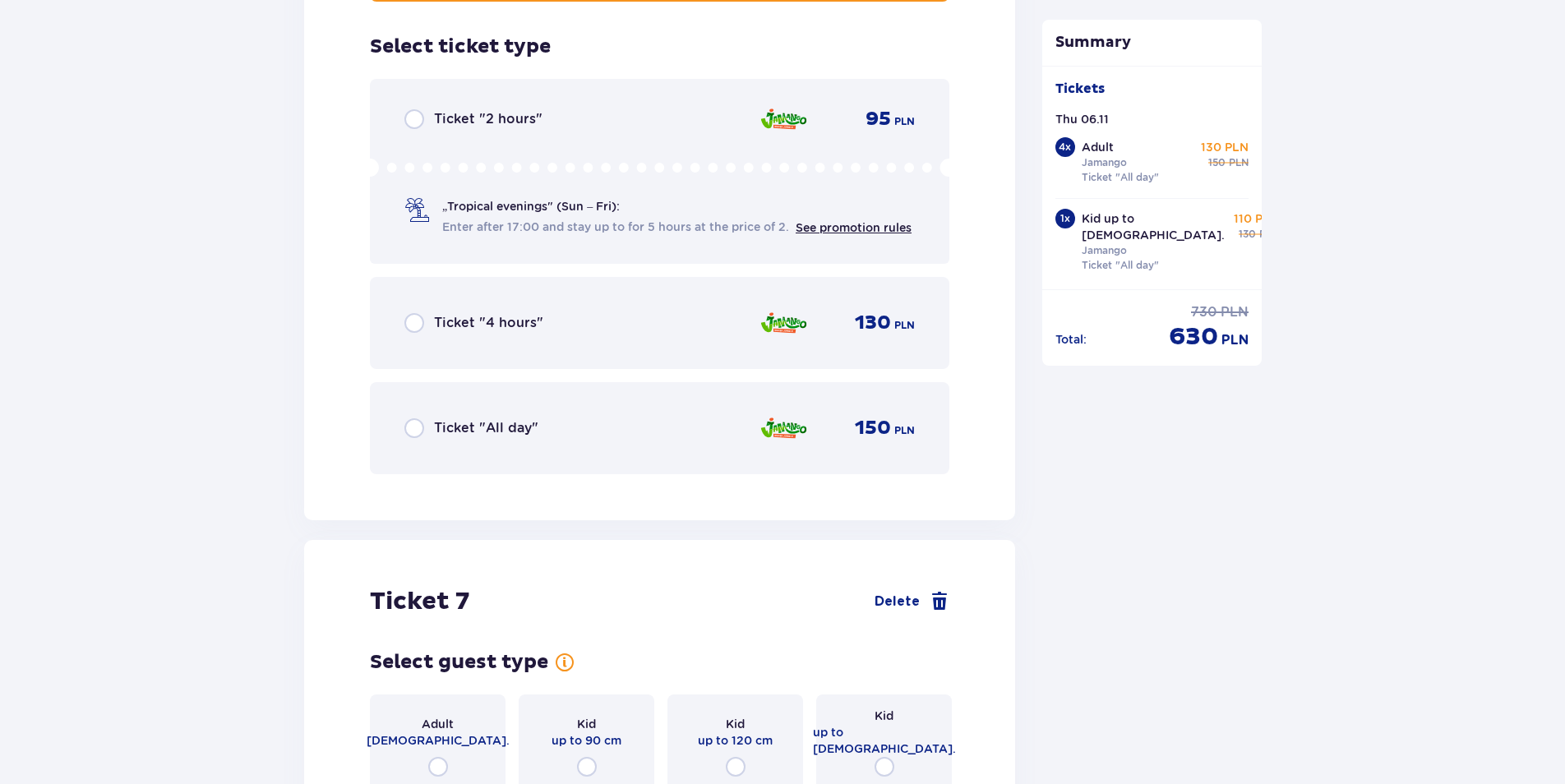
scroll to position [7976, 0]
click at [412, 417] on input "radio" at bounding box center [414, 426] width 20 height 20
radio input "true"
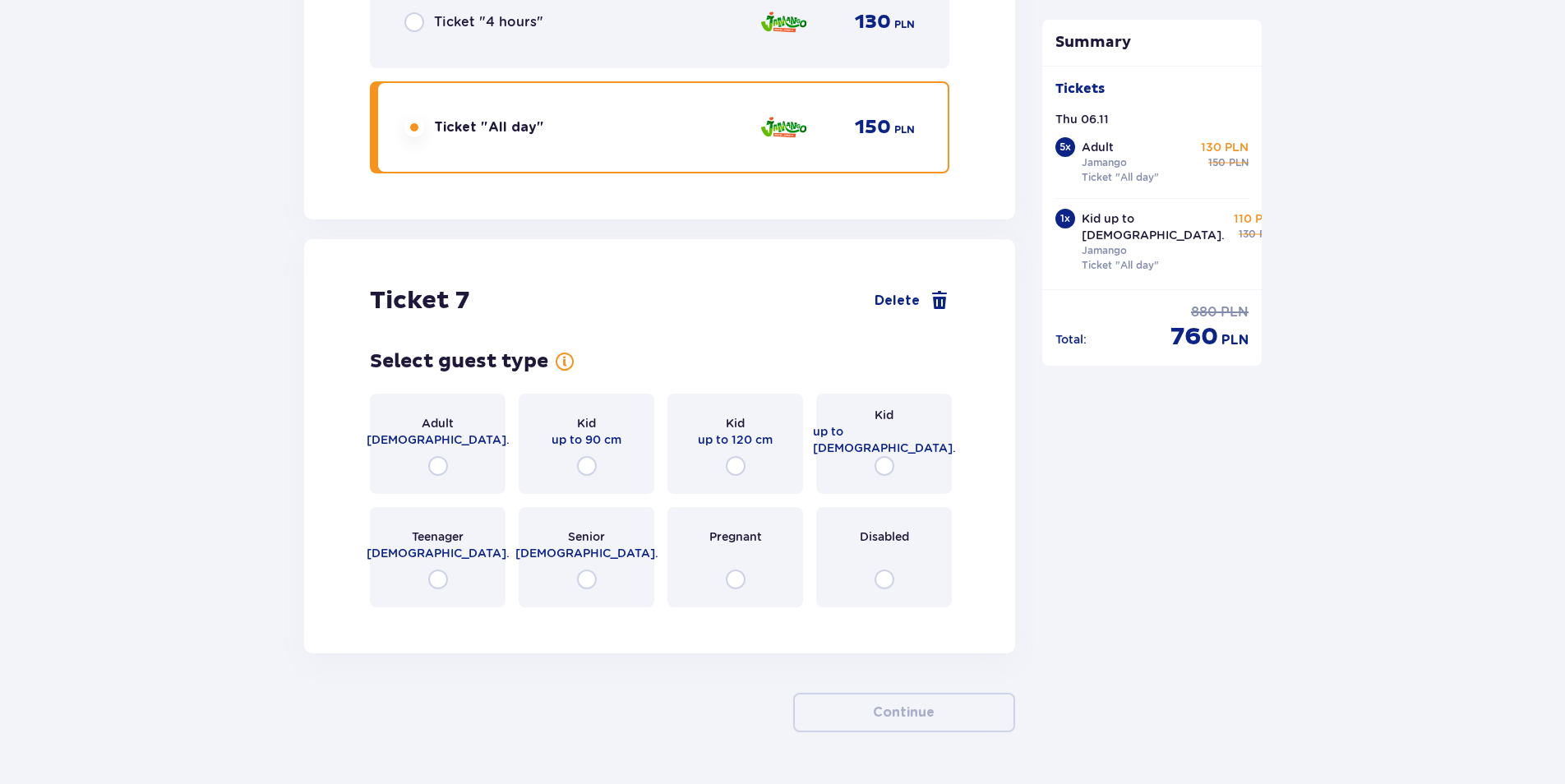
scroll to position [8308, 0]
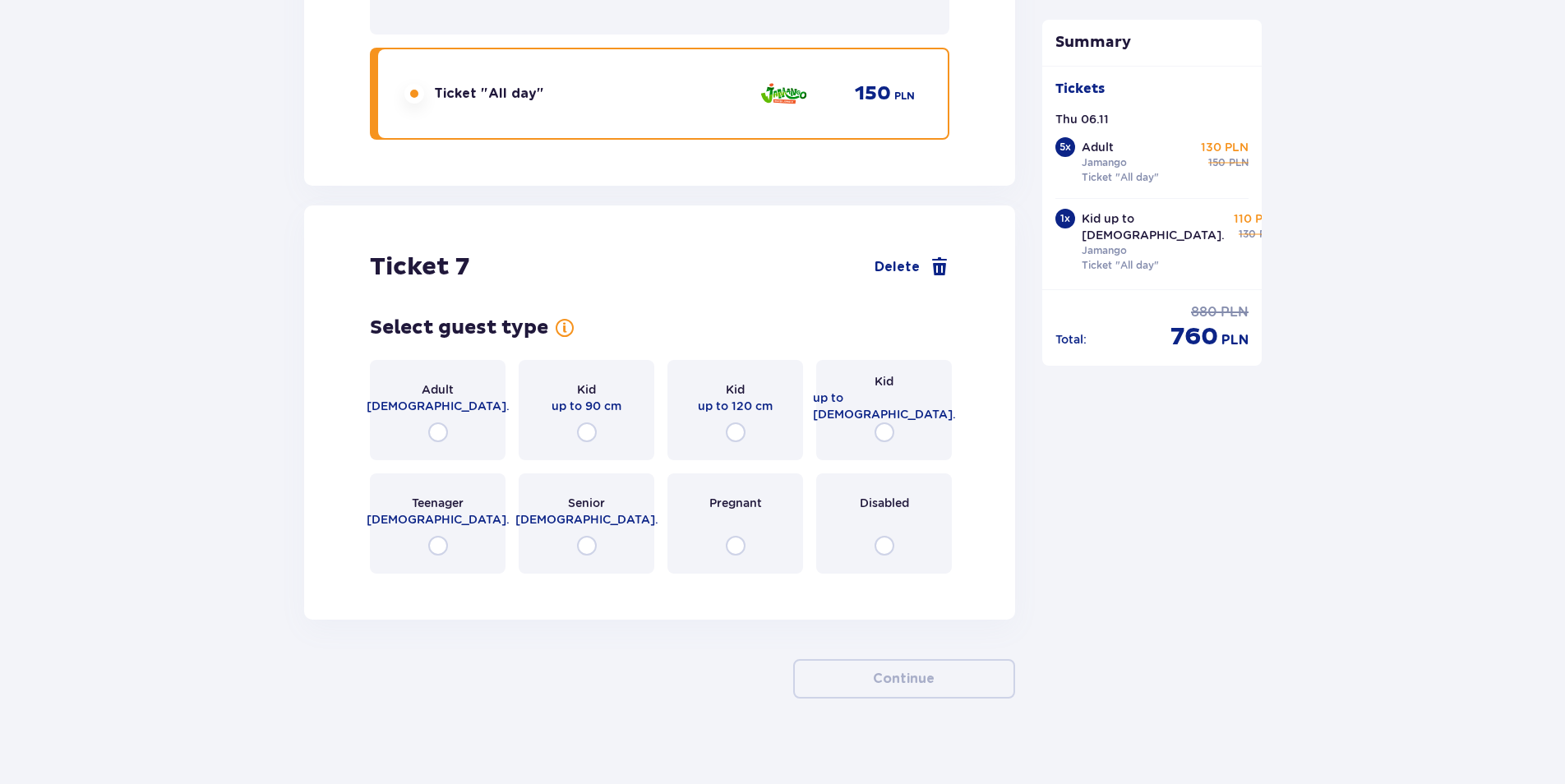
click at [440, 423] on input "radio" at bounding box center [438, 432] width 20 height 20
radio input "true"
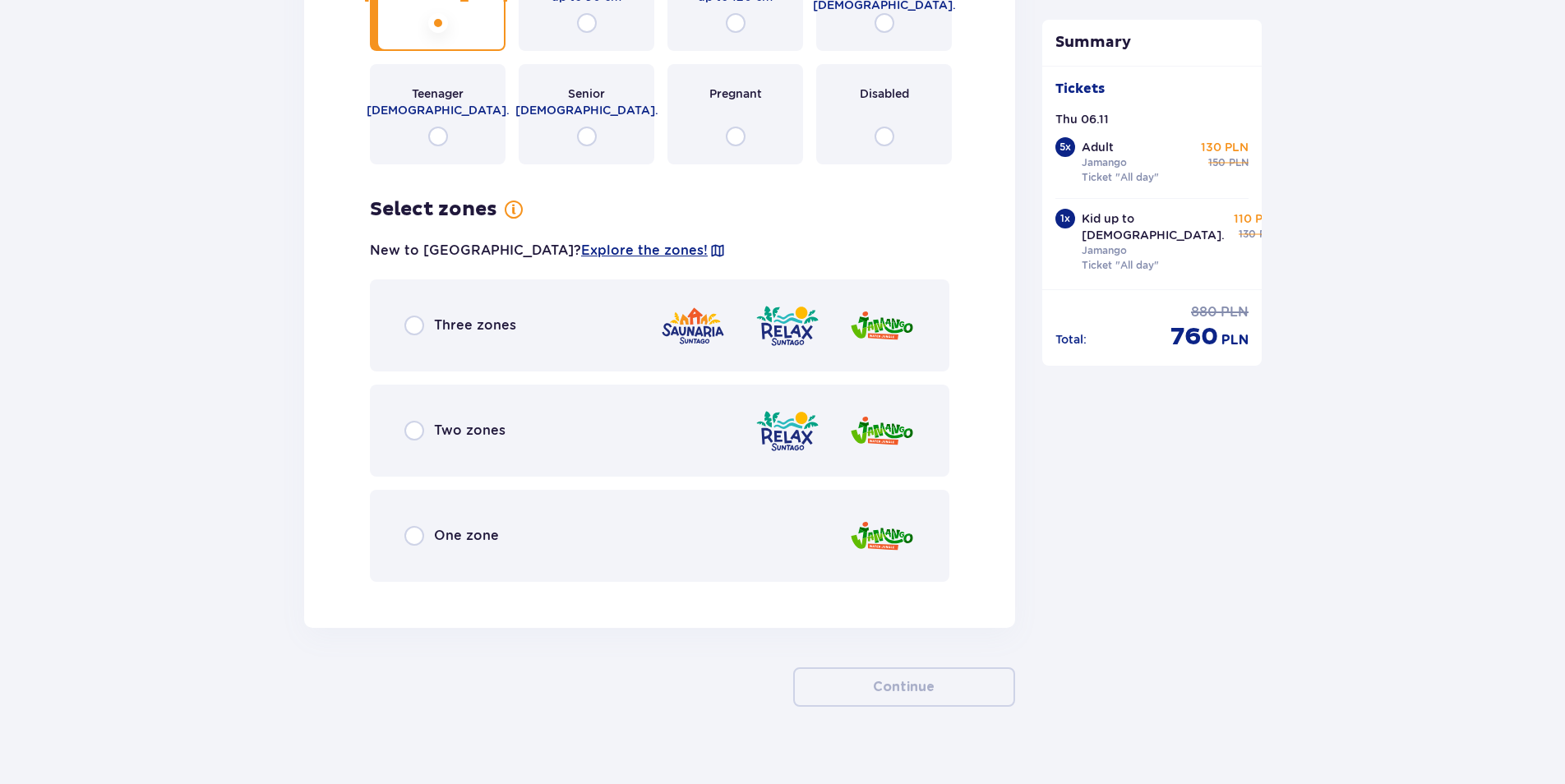
scroll to position [8725, 0]
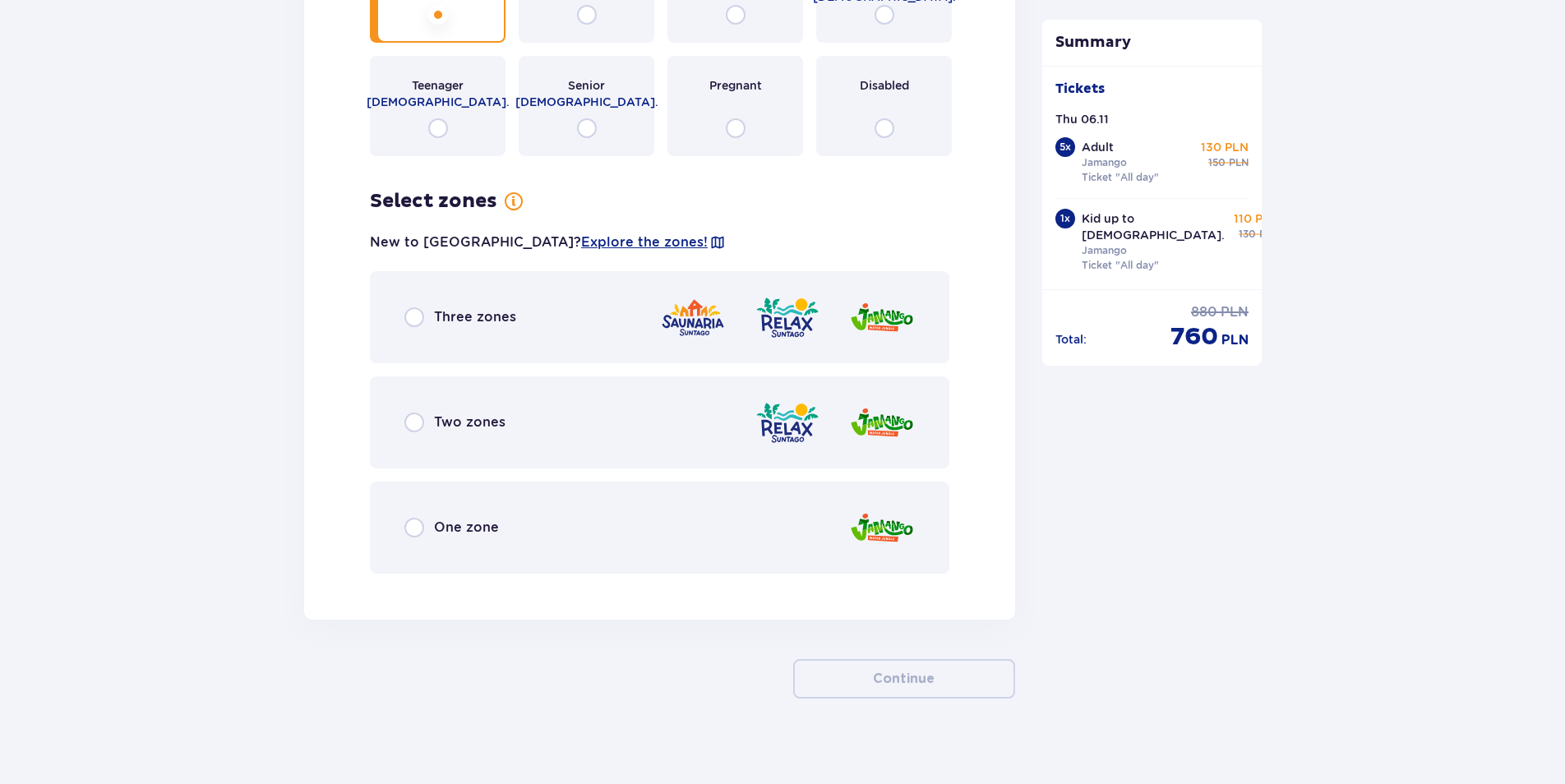
click at [413, 517] on input "radio" at bounding box center [414, 527] width 20 height 20
radio input "true"
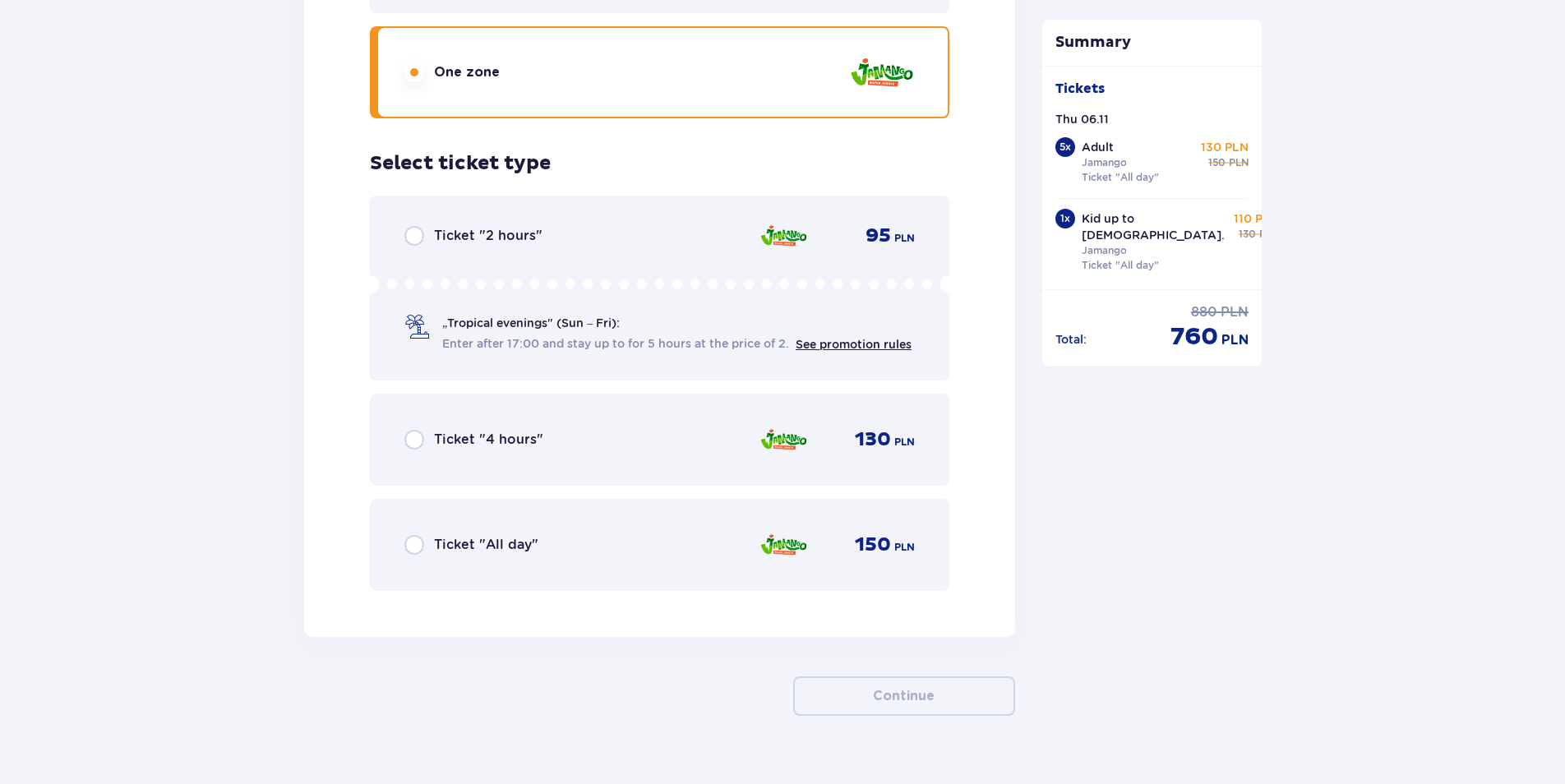
scroll to position [9198, 0]
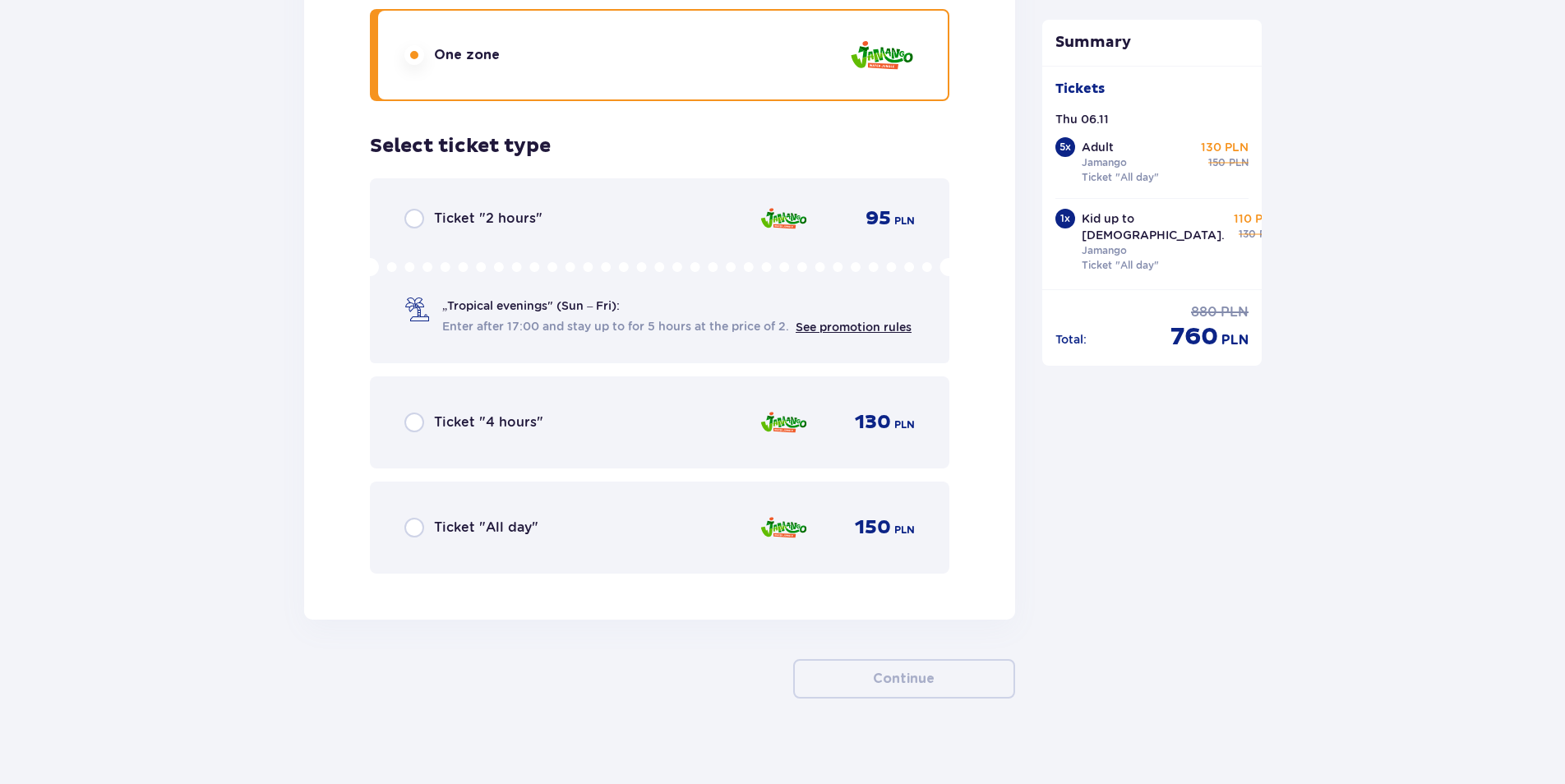
click at [409, 519] on input "radio" at bounding box center [414, 527] width 20 height 20
radio input "true"
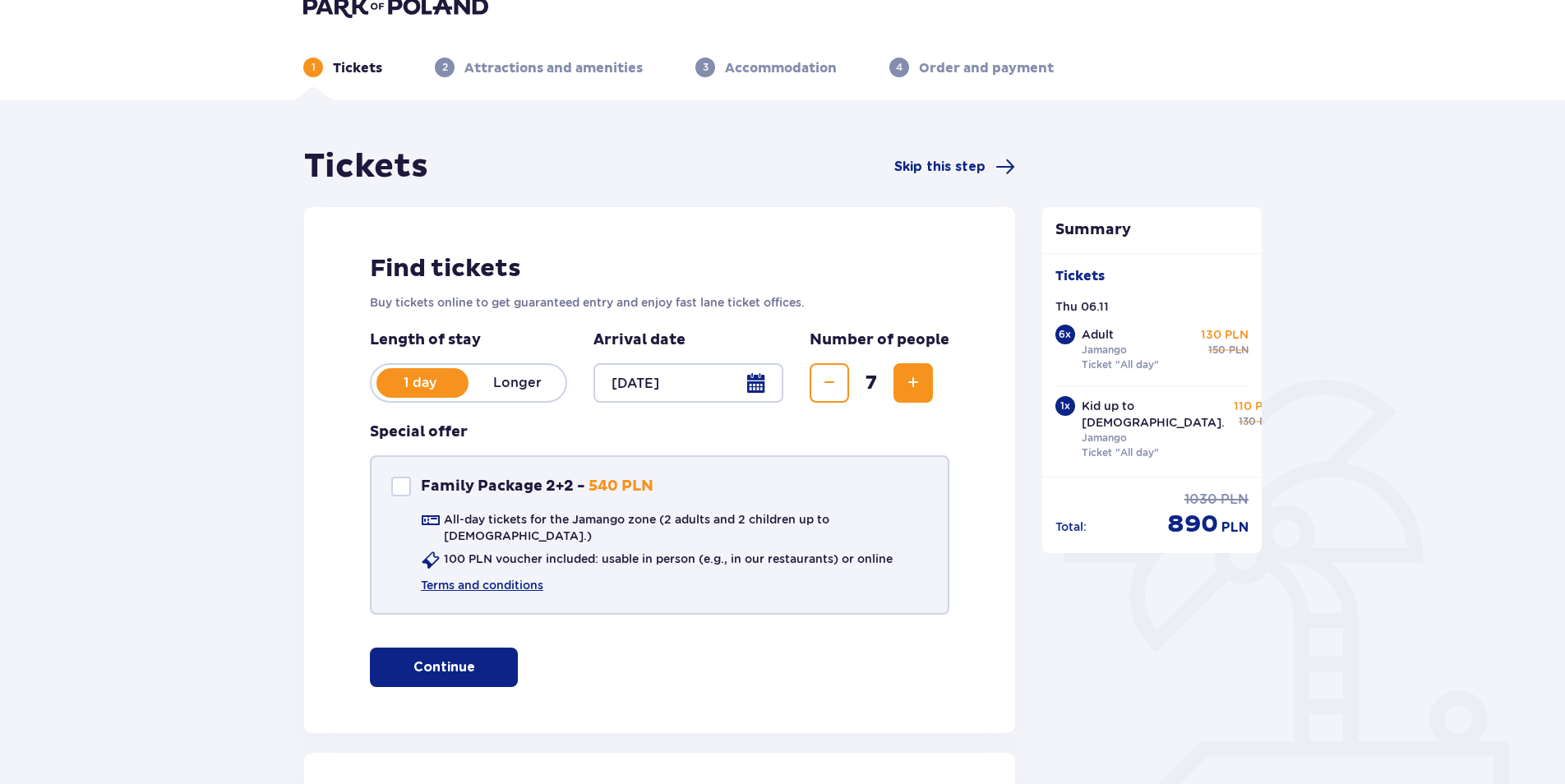
scroll to position [0, 0]
